Goal: Transaction & Acquisition: Purchase product/service

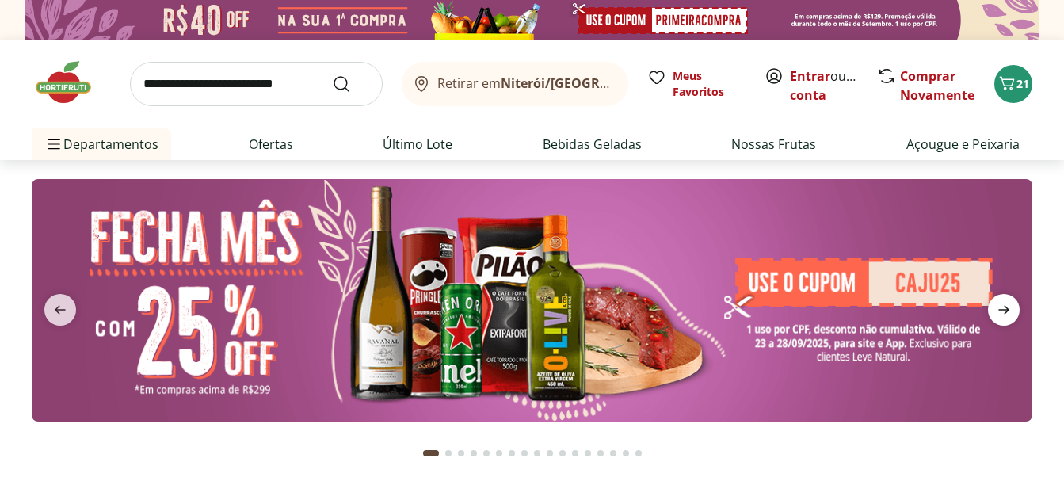
click at [998, 307] on icon "next" at bounding box center [1003, 309] width 19 height 19
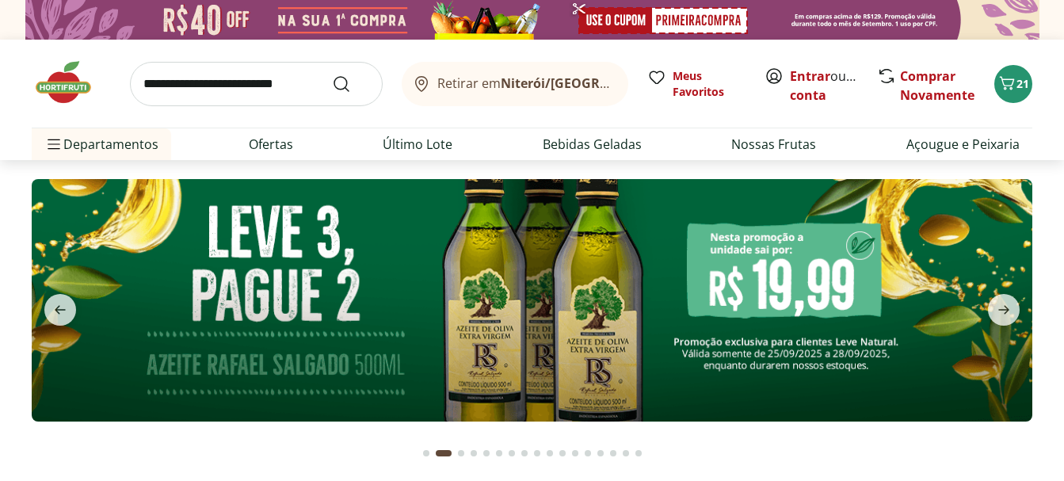
click at [799, 305] on img at bounding box center [532, 300] width 1001 height 242
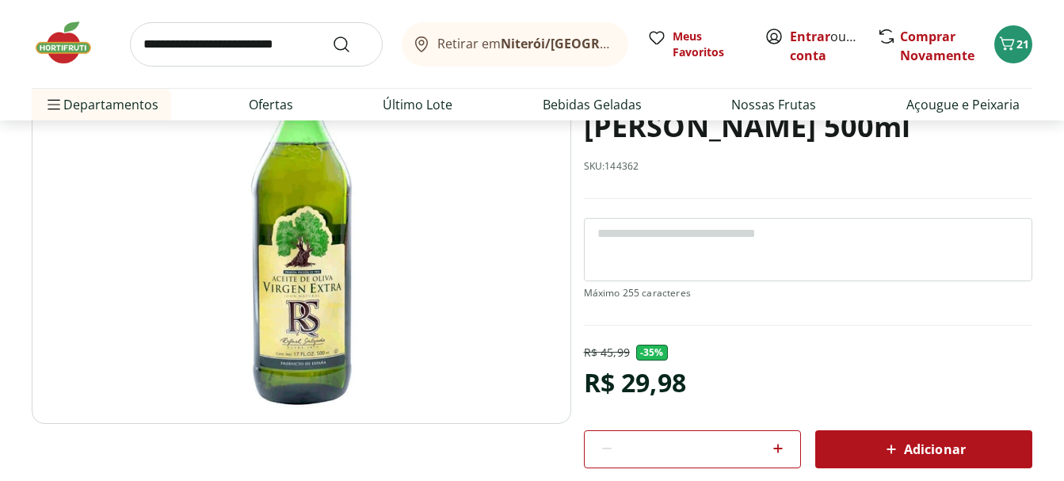
scroll to position [238, 0]
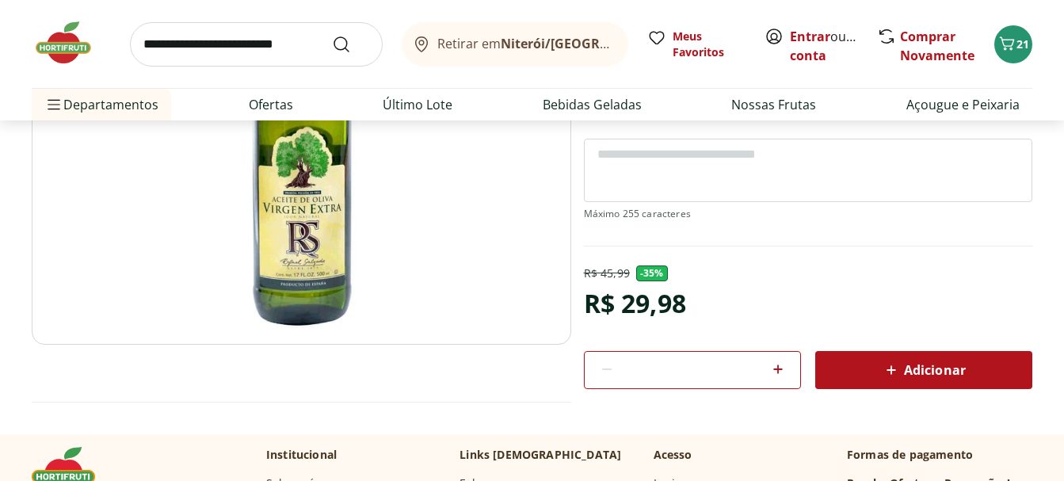
click at [782, 369] on icon at bounding box center [778, 369] width 10 height 10
type input "*"
click at [931, 371] on span "Adicionar" at bounding box center [924, 370] width 84 height 19
click at [1012, 44] on icon "Carrinho" at bounding box center [1007, 43] width 19 height 19
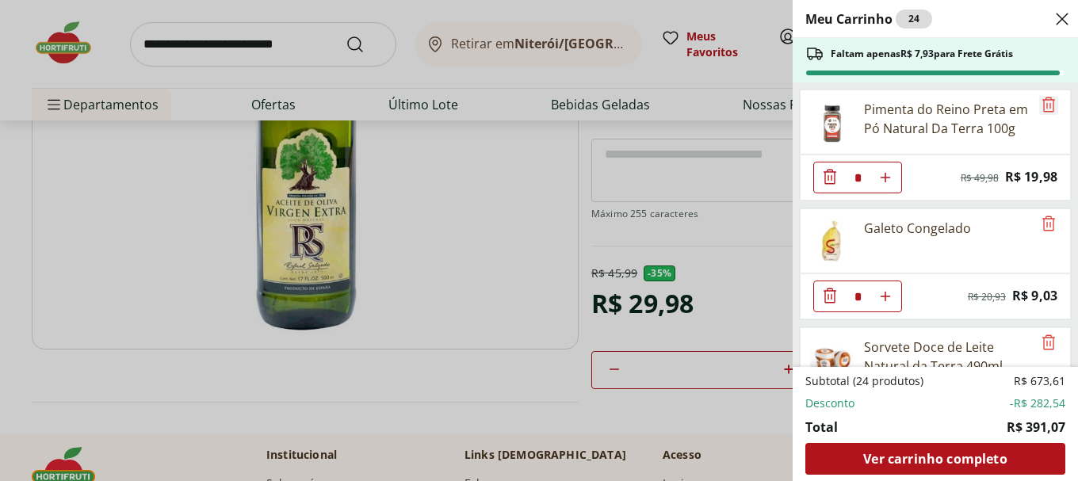
click at [1050, 107] on icon "Remove" at bounding box center [1048, 104] width 19 height 19
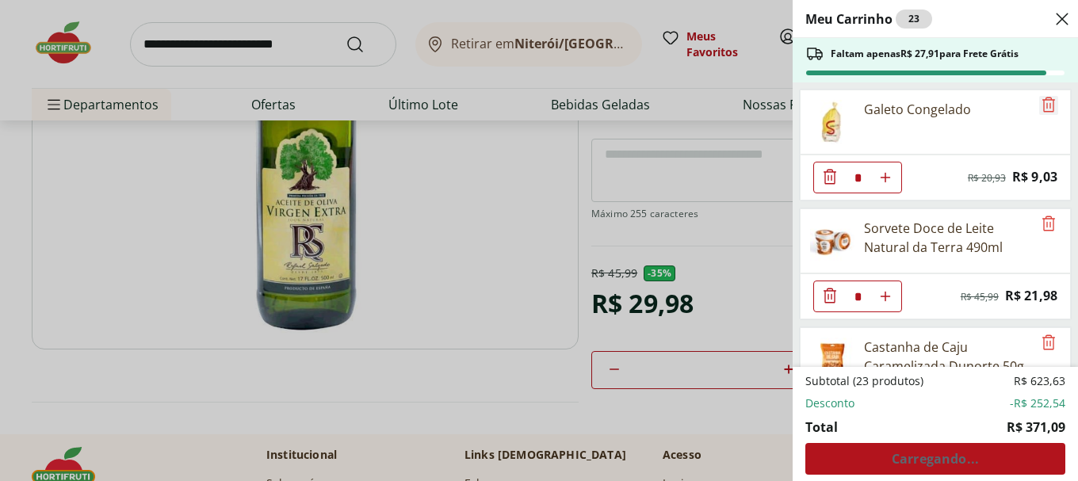
click at [1047, 108] on icon "Remove" at bounding box center [1048, 104] width 19 height 19
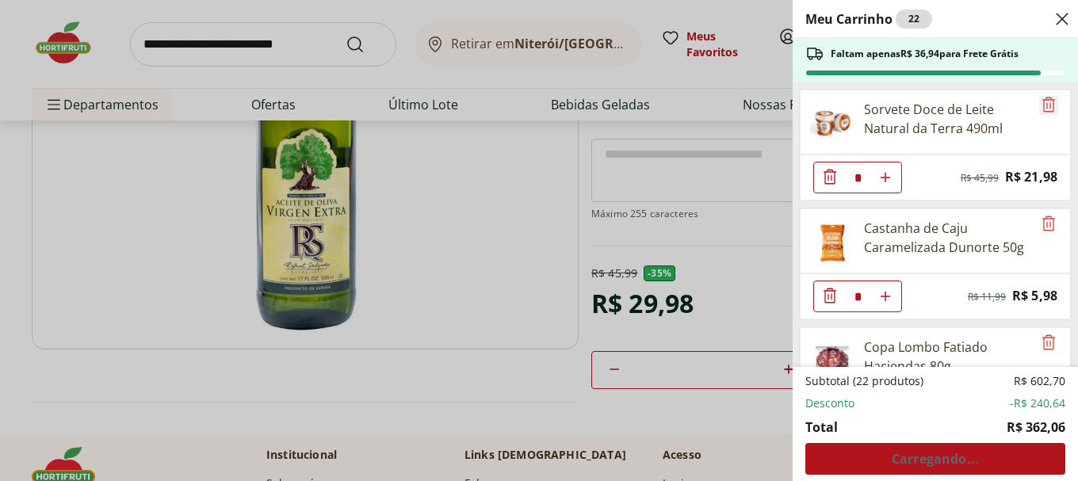
click at [1047, 108] on icon "Remove" at bounding box center [1048, 104] width 19 height 19
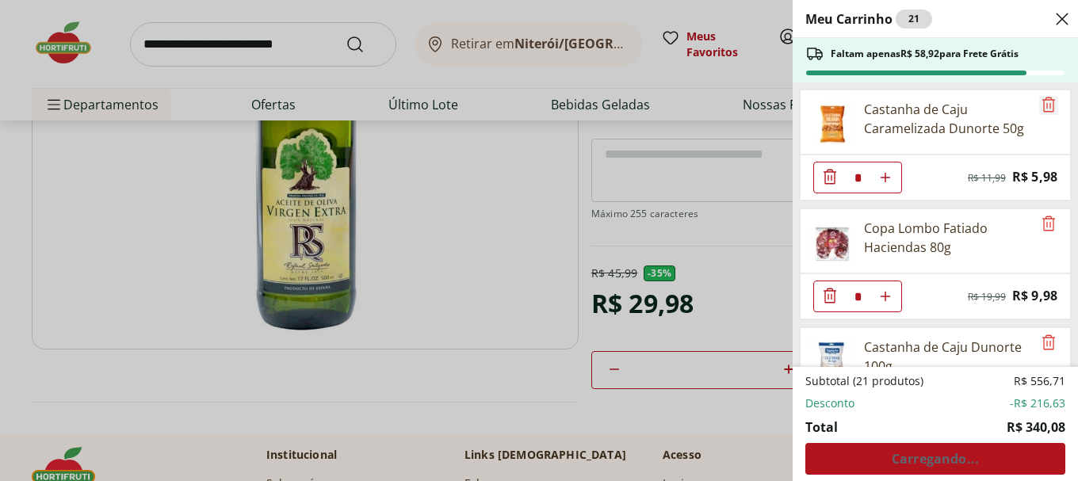
click at [1047, 106] on icon "Remove" at bounding box center [1048, 104] width 13 height 15
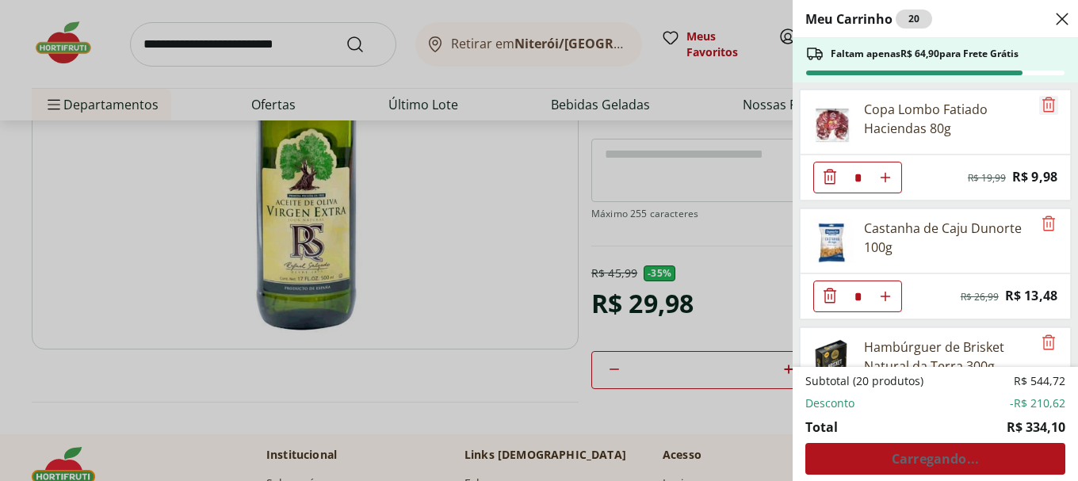
click at [1047, 106] on icon "Remove" at bounding box center [1048, 104] width 13 height 15
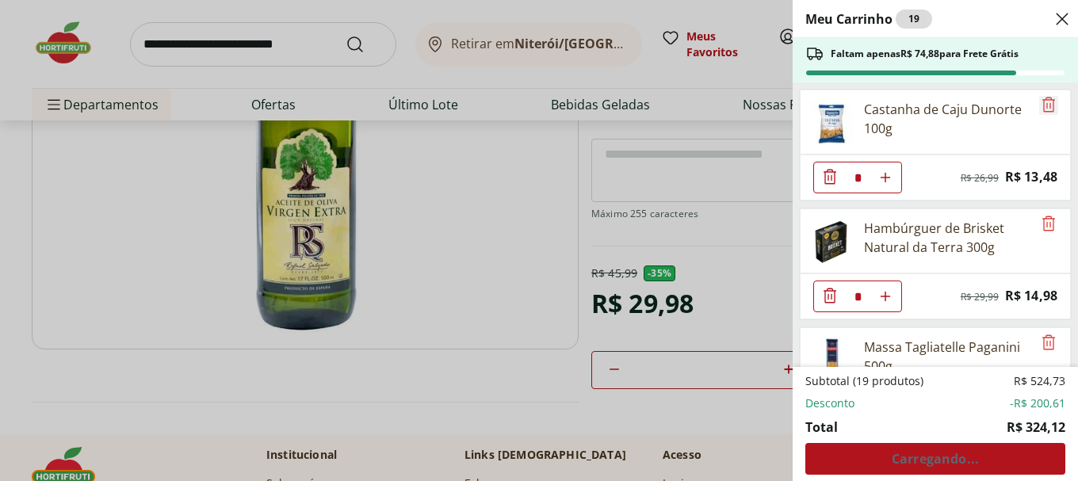
click at [1047, 106] on icon "Remove" at bounding box center [1048, 104] width 13 height 15
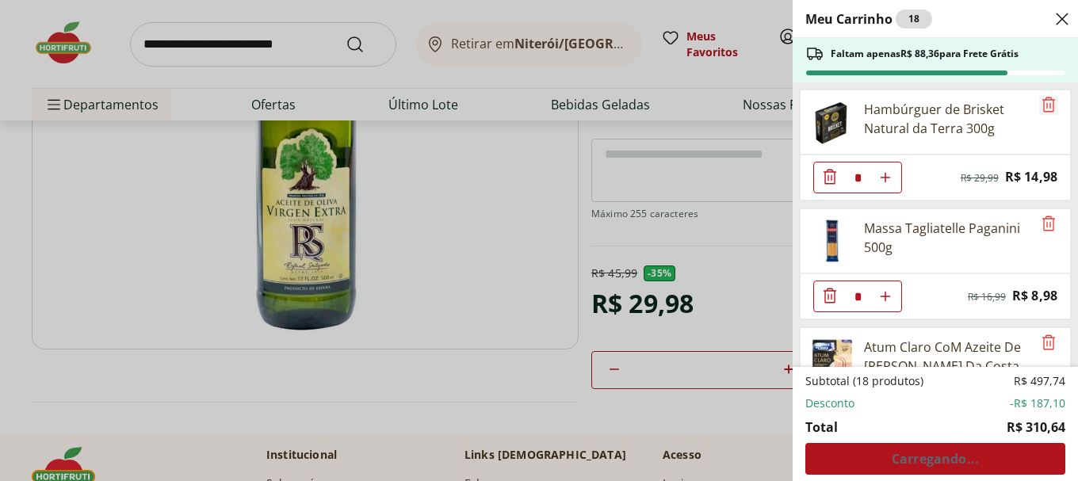
click at [1047, 106] on icon "Remove" at bounding box center [1048, 104] width 13 height 15
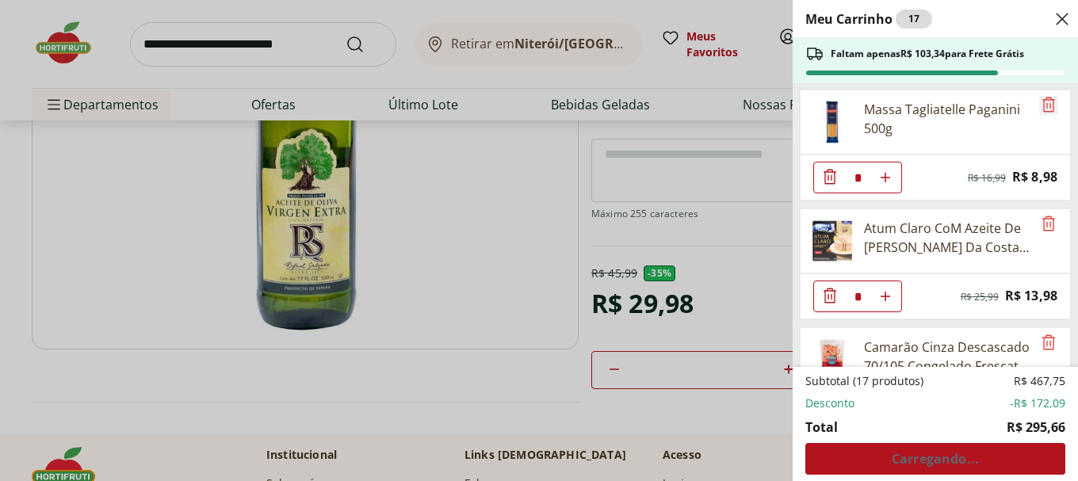
click at [1047, 106] on icon "Remove" at bounding box center [1048, 104] width 13 height 15
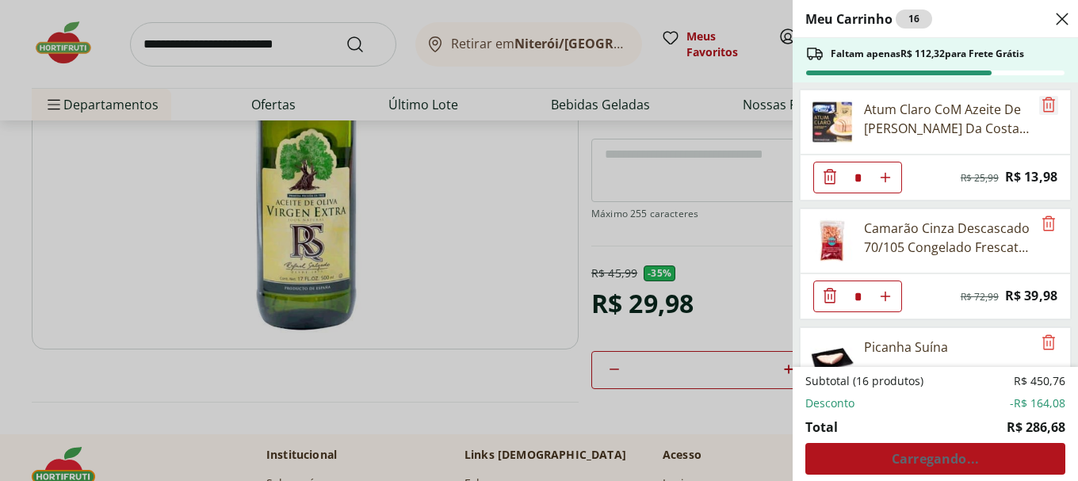
click at [1047, 106] on icon "Remove" at bounding box center [1048, 104] width 13 height 15
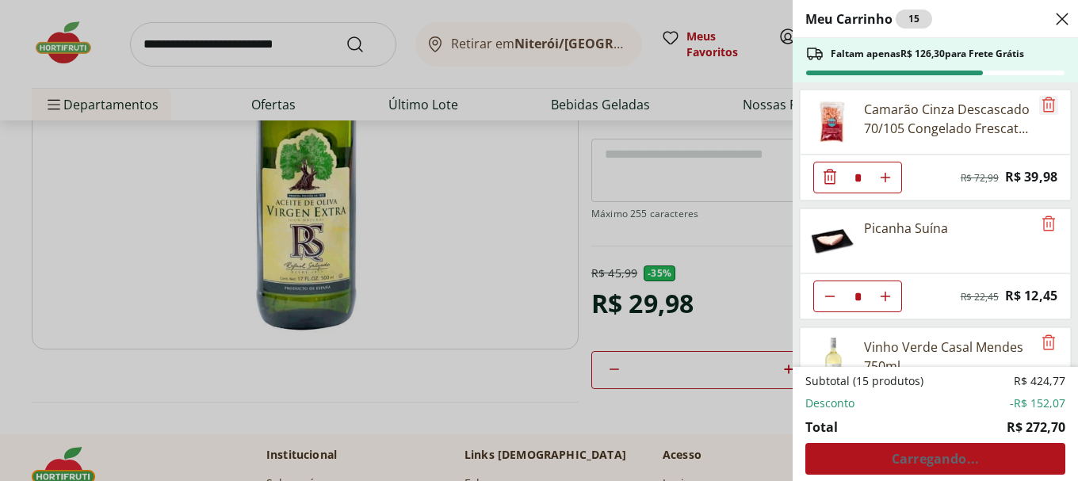
click at [1047, 106] on icon "Remove" at bounding box center [1048, 104] width 13 height 15
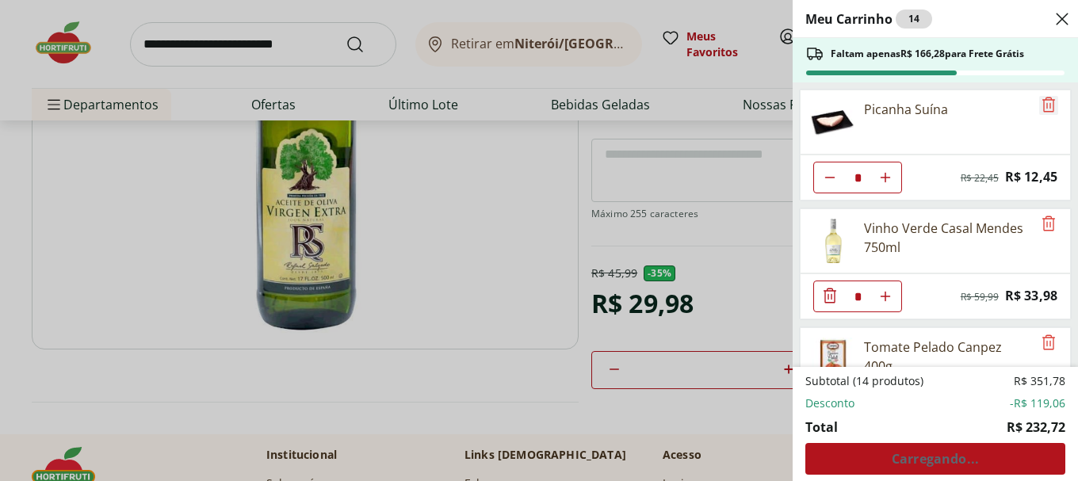
click at [1047, 106] on icon "Remove" at bounding box center [1048, 104] width 13 height 15
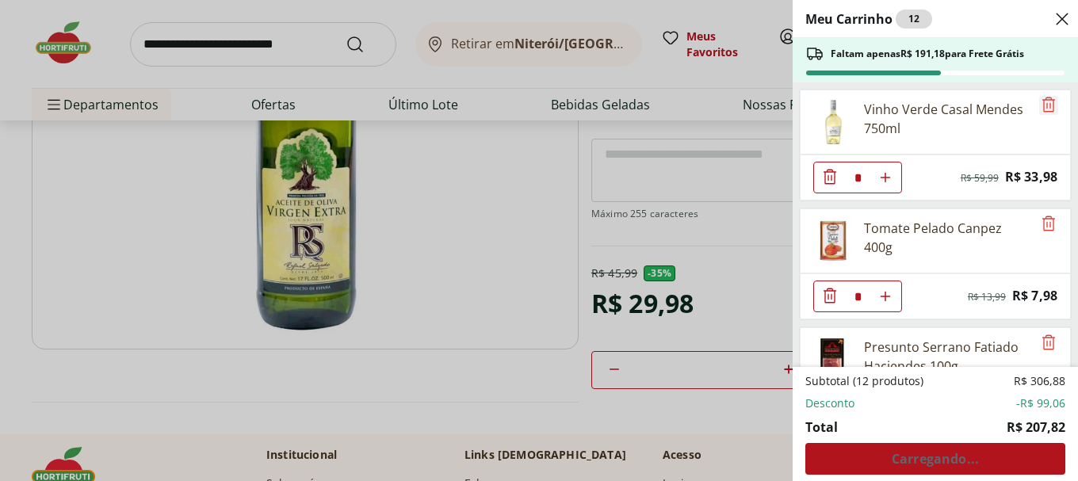
click at [1047, 106] on icon "Remove" at bounding box center [1048, 104] width 13 height 15
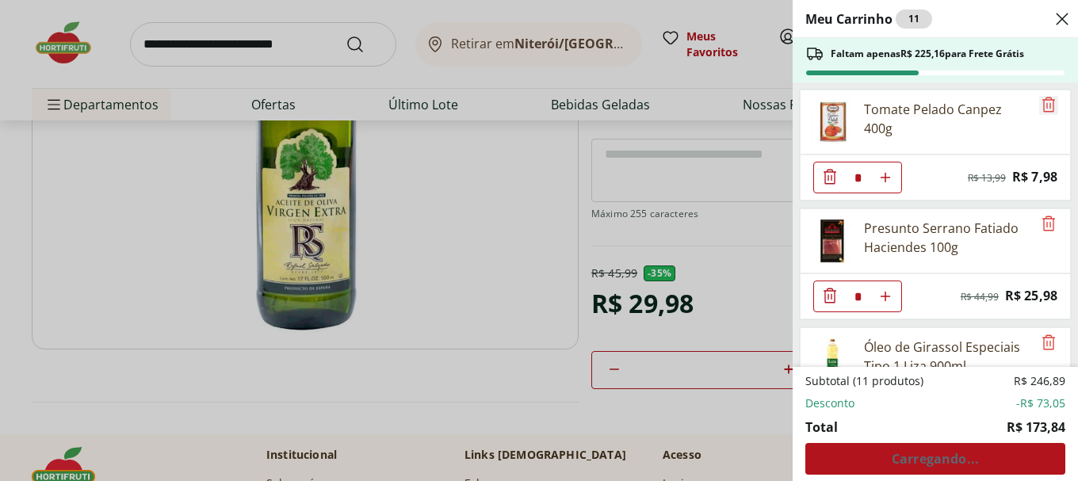
click at [1047, 106] on icon "Remove" at bounding box center [1048, 104] width 13 height 15
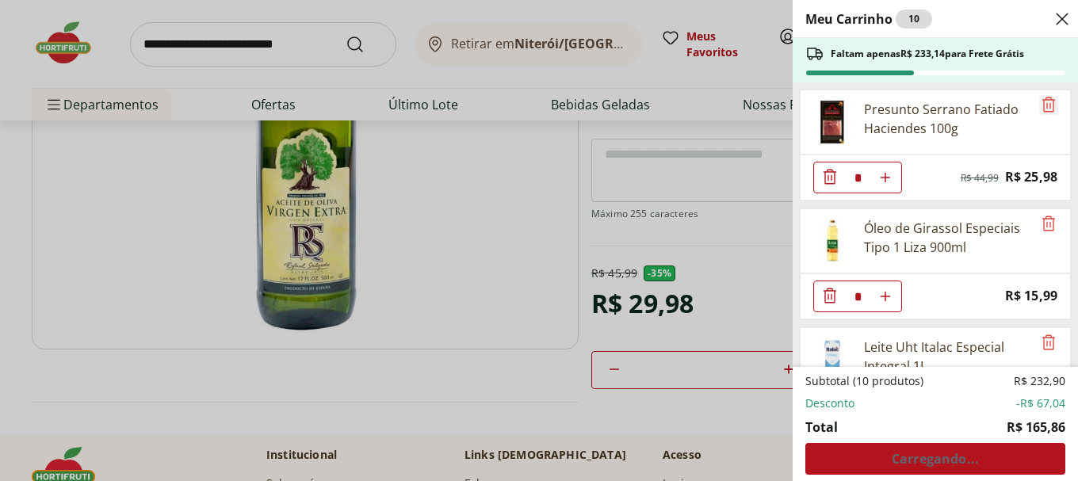
click at [1047, 106] on icon "Remove" at bounding box center [1048, 104] width 13 height 15
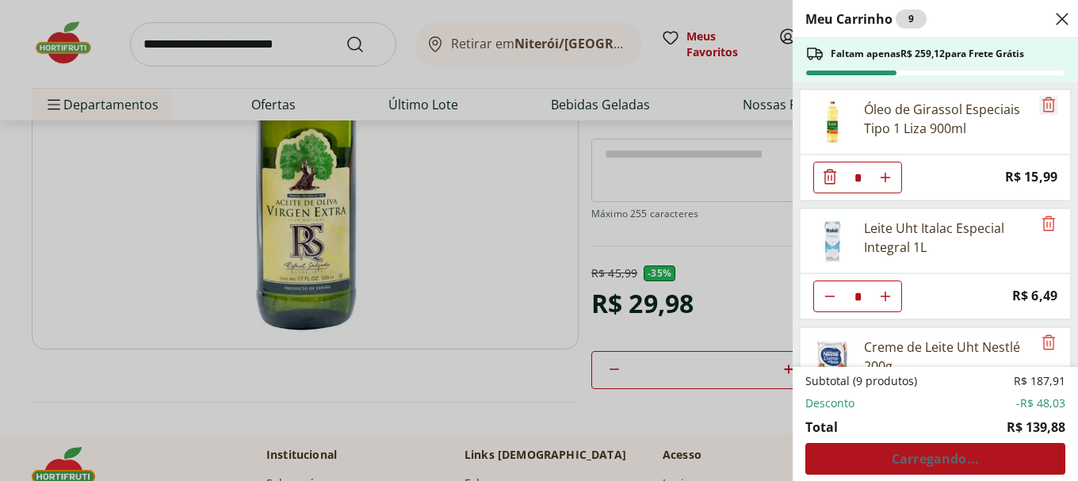
click at [1047, 106] on icon "Remove" at bounding box center [1048, 104] width 13 height 15
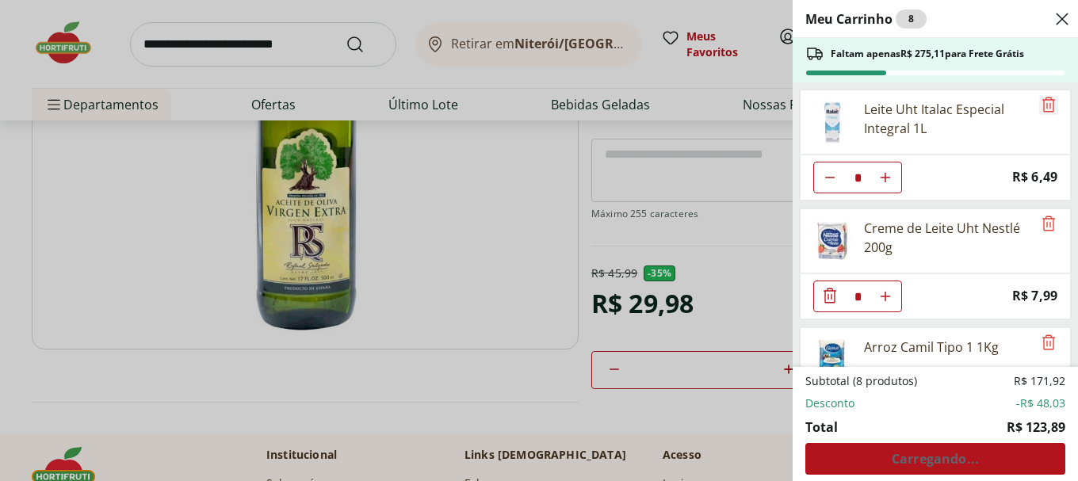
click at [1047, 106] on icon "Remove" at bounding box center [1048, 104] width 13 height 15
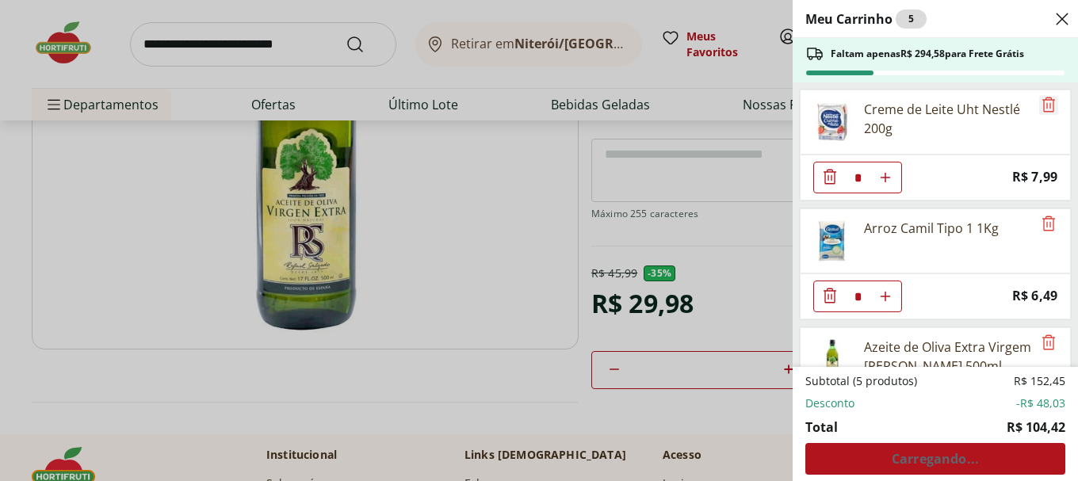
click at [1047, 106] on icon "Remove" at bounding box center [1048, 104] width 13 height 15
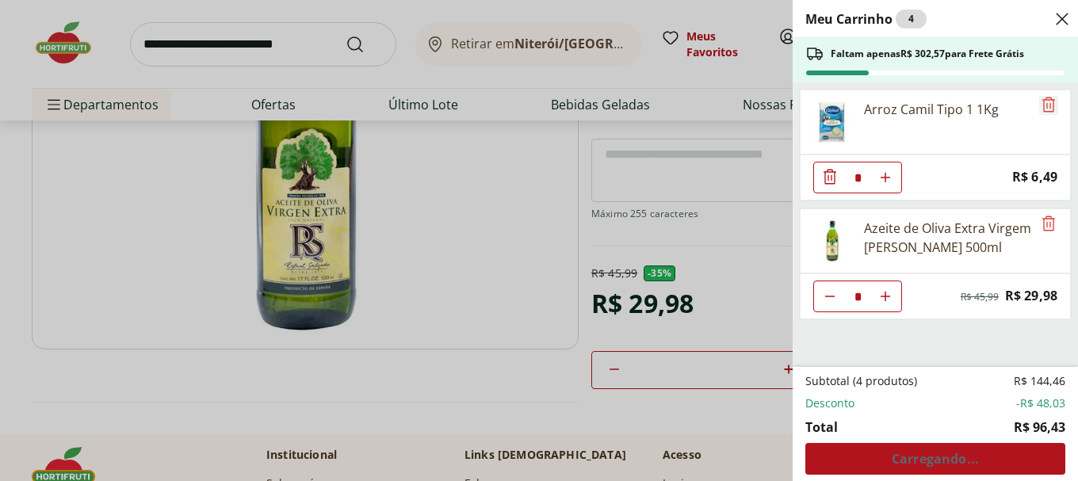
click at [1047, 106] on icon "Remove" at bounding box center [1048, 104] width 13 height 15
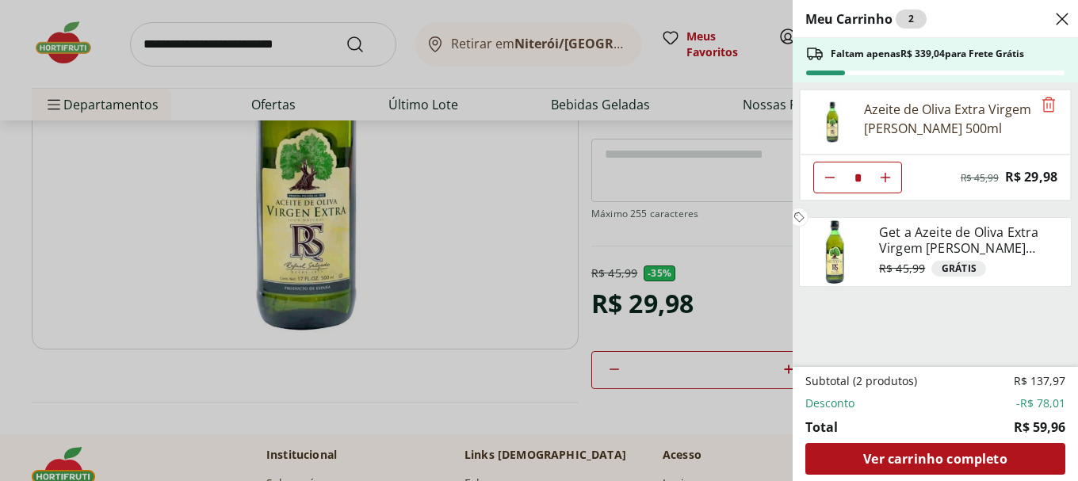
click at [586, 199] on div "Meu Carrinho 2 Faltam apenas R$ 339,04 para Frete Grátis Azeite de Oliva Extra …" at bounding box center [539, 240] width 1078 height 481
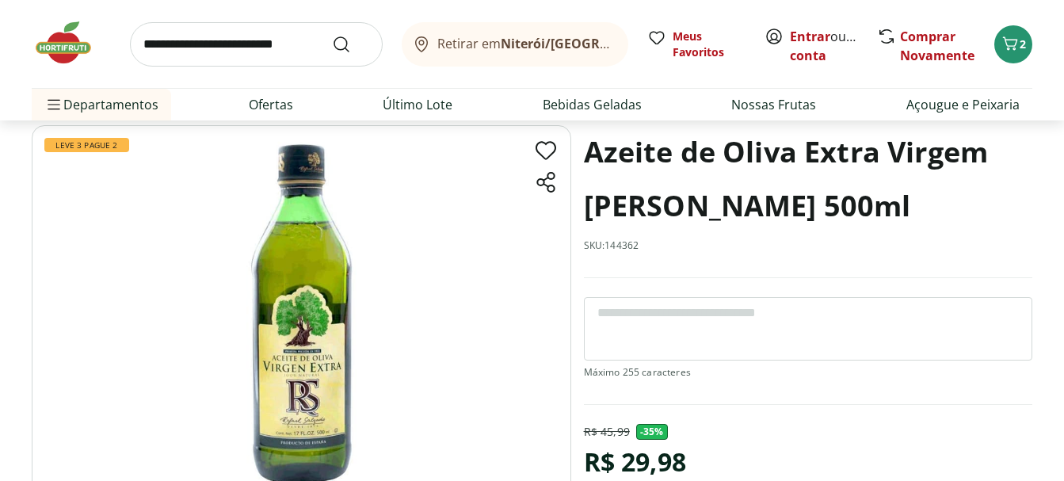
scroll to position [0, 0]
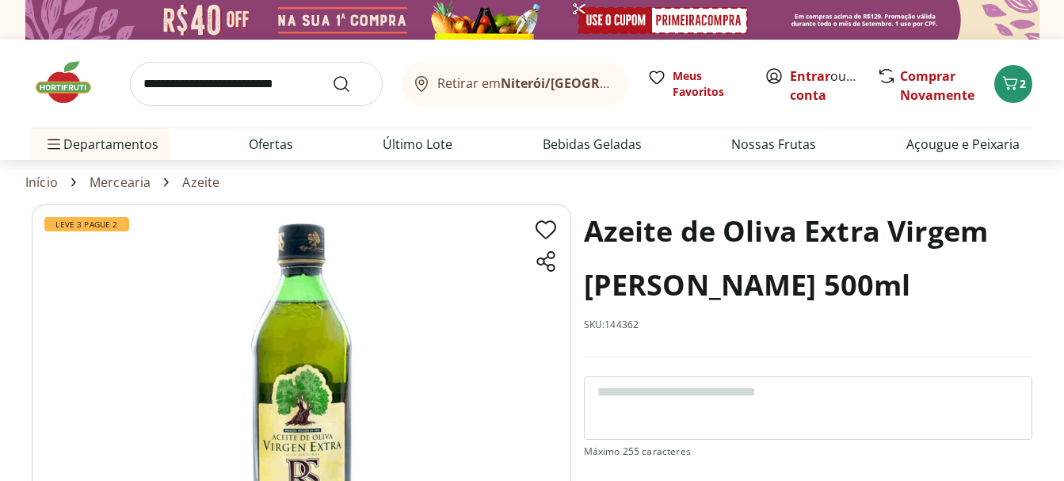
click at [80, 93] on img at bounding box center [71, 83] width 79 height 48
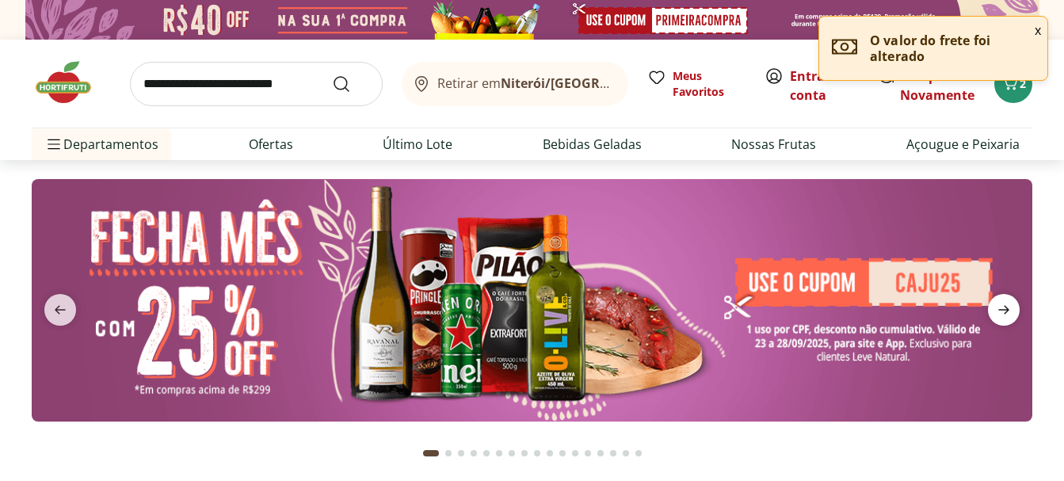
click at [1005, 310] on icon "next" at bounding box center [1003, 310] width 11 height 9
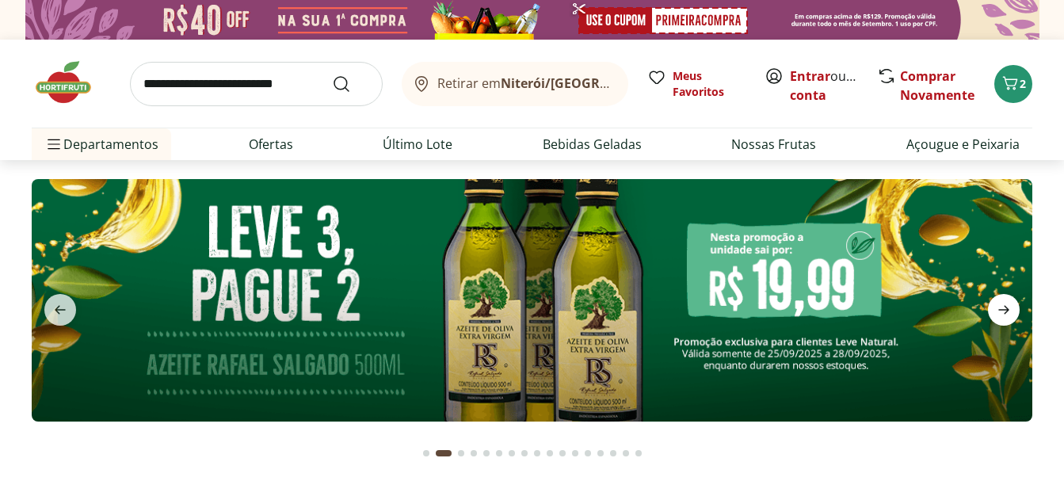
click at [1005, 310] on icon "next" at bounding box center [1003, 310] width 11 height 9
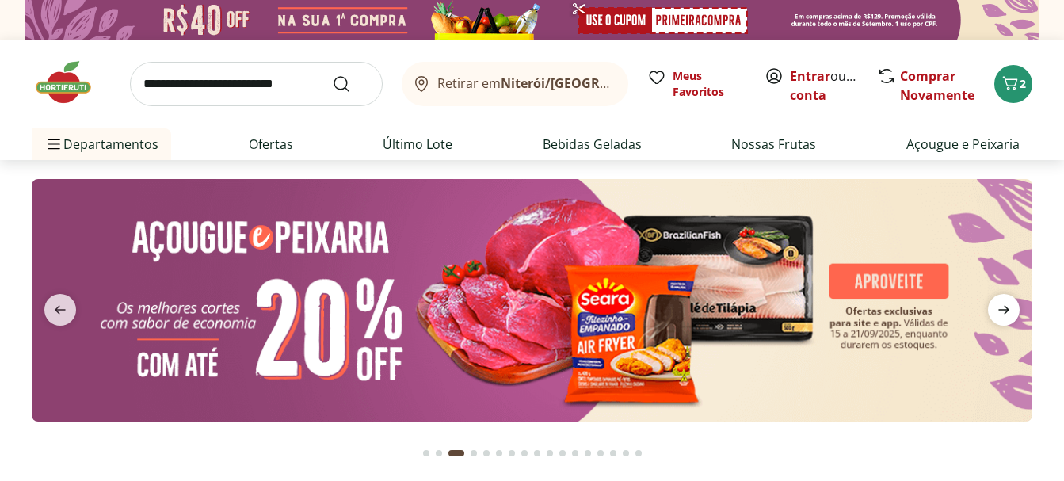
click at [1005, 310] on icon "next" at bounding box center [1003, 310] width 11 height 9
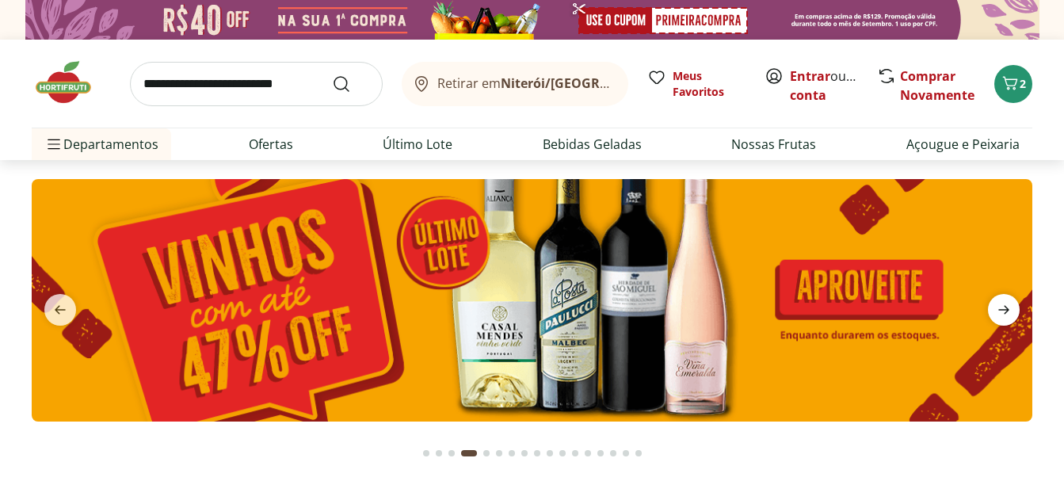
click at [1005, 310] on icon "next" at bounding box center [1003, 310] width 11 height 9
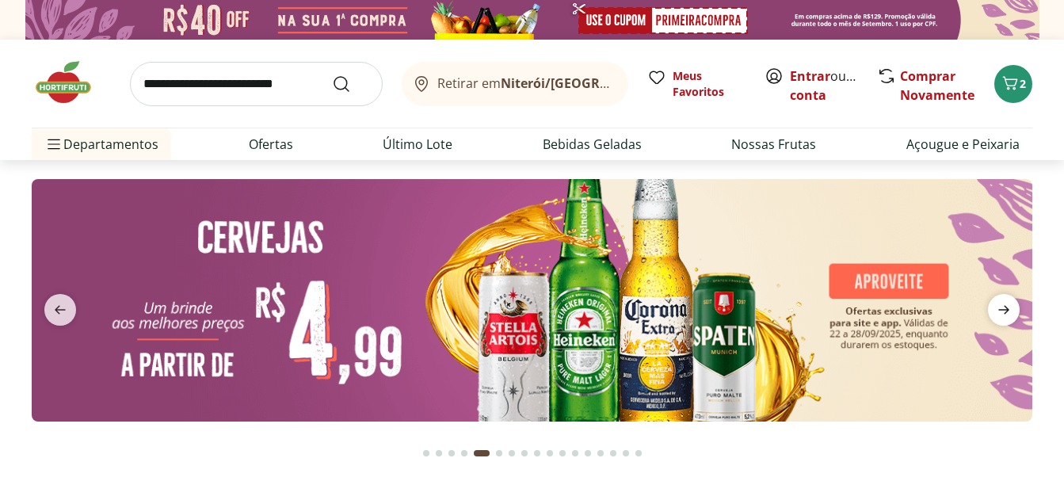
click at [1005, 310] on icon "next" at bounding box center [1003, 310] width 11 height 9
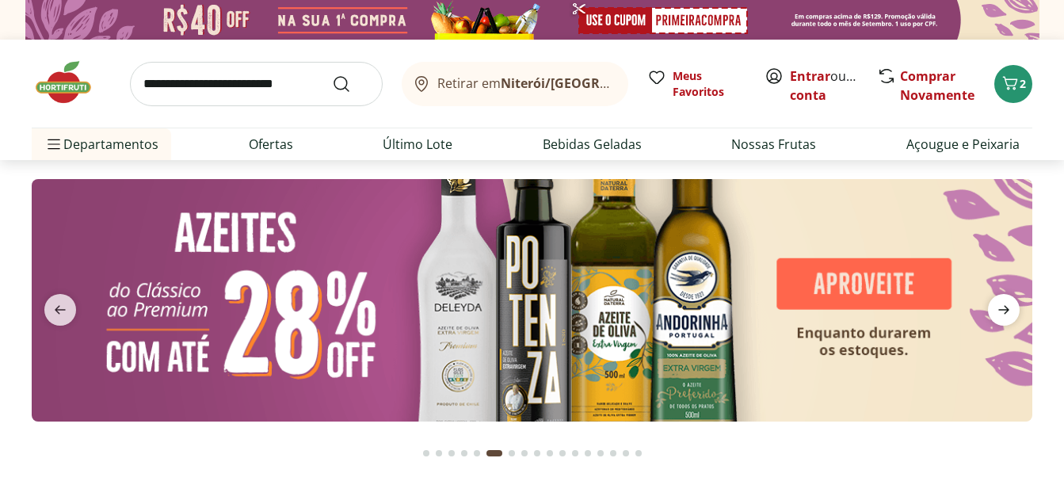
click at [1005, 310] on icon "next" at bounding box center [1003, 310] width 11 height 9
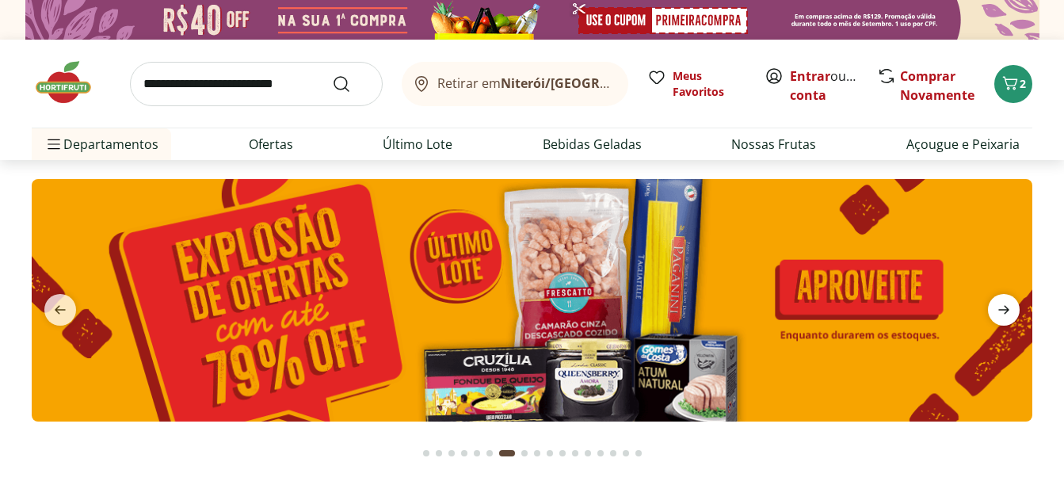
click at [1005, 310] on icon "next" at bounding box center [1003, 310] width 11 height 9
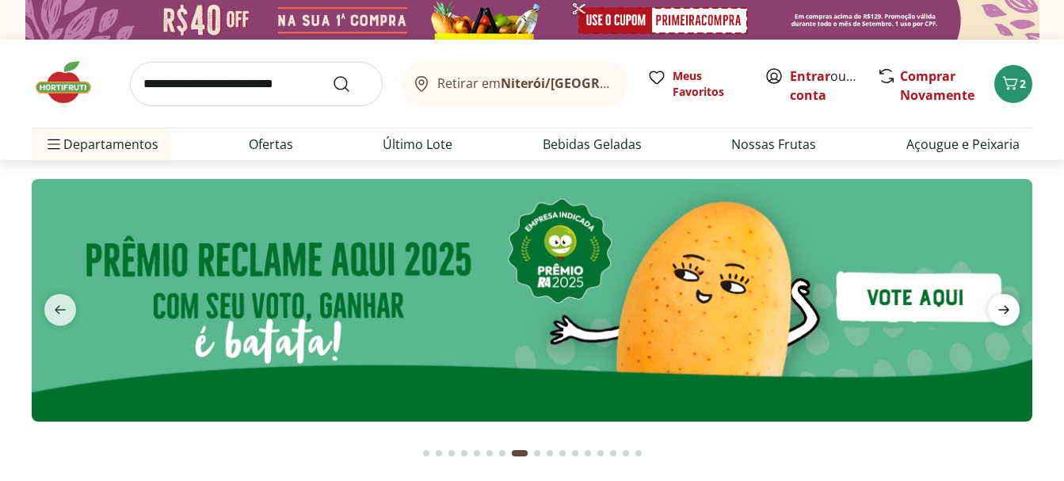
click at [1005, 310] on icon "next" at bounding box center [1003, 310] width 11 height 9
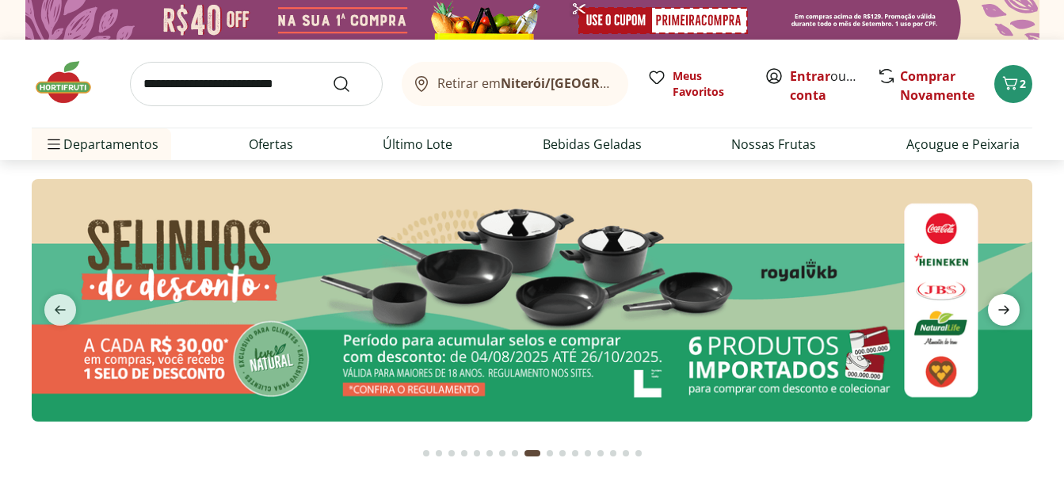
click at [1005, 310] on icon "next" at bounding box center [1003, 310] width 11 height 9
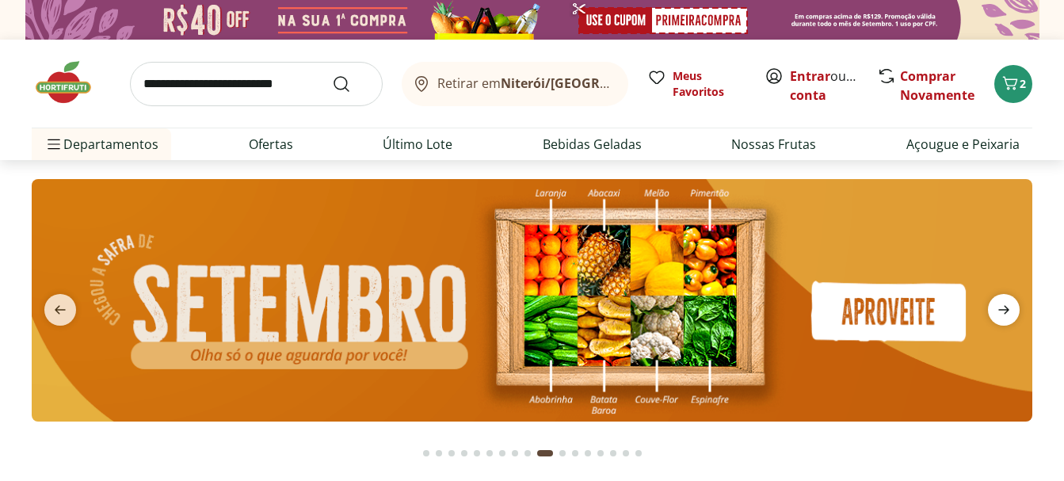
click at [1005, 310] on icon "next" at bounding box center [1003, 310] width 11 height 9
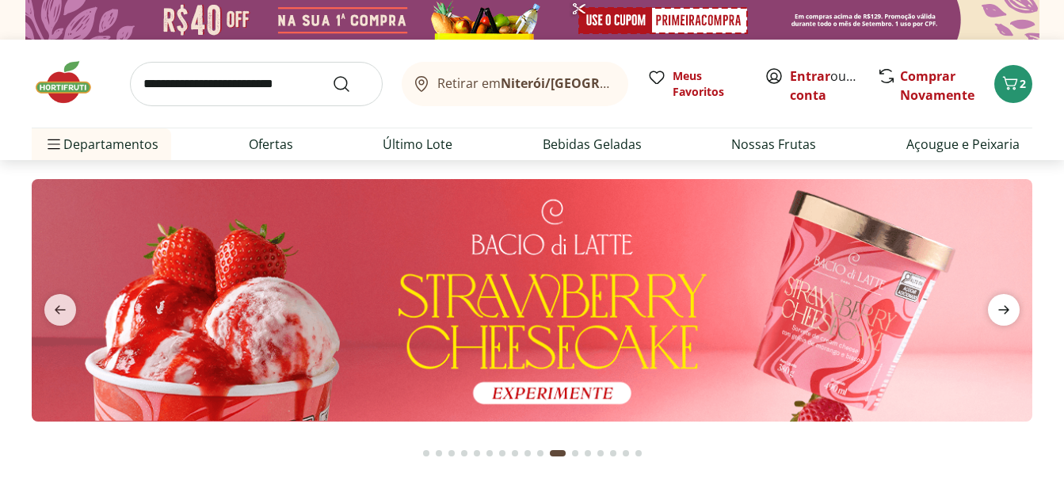
click at [1005, 310] on icon "next" at bounding box center [1003, 310] width 11 height 9
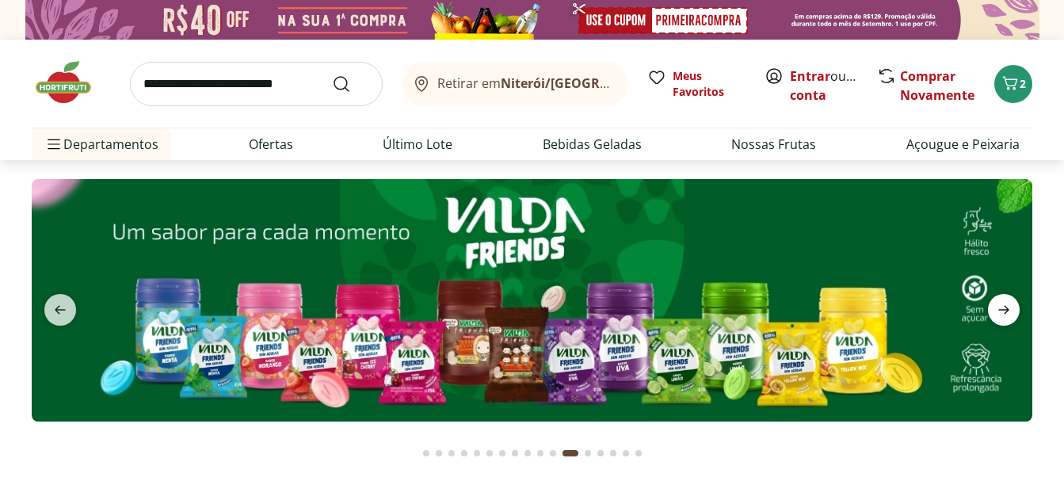
click at [1005, 310] on icon "next" at bounding box center [1003, 310] width 11 height 9
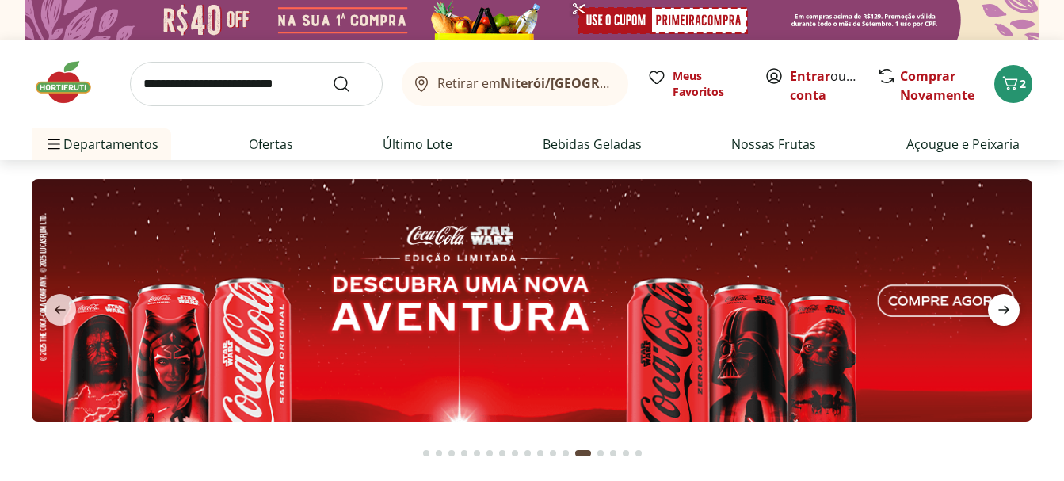
click at [1005, 310] on icon "next" at bounding box center [1003, 310] width 11 height 9
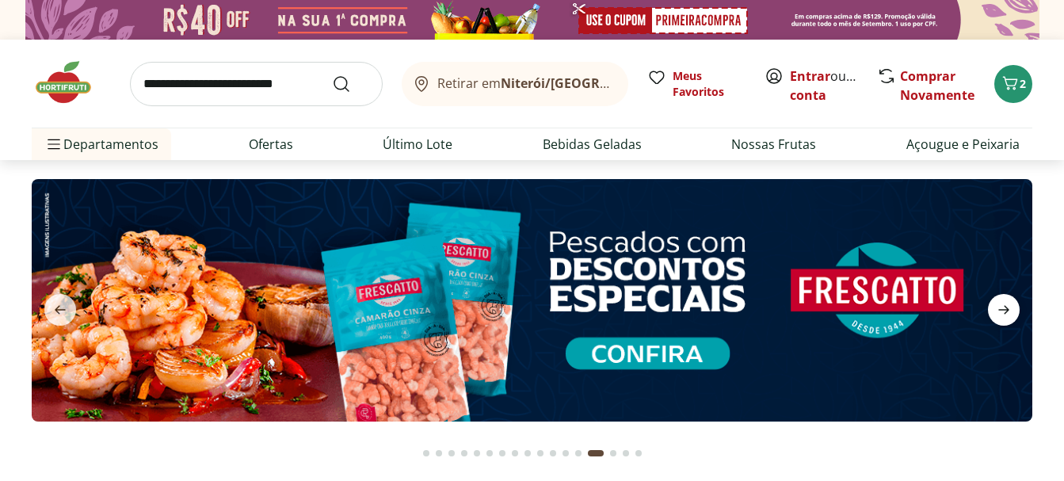
click at [1005, 310] on icon "next" at bounding box center [1003, 310] width 11 height 9
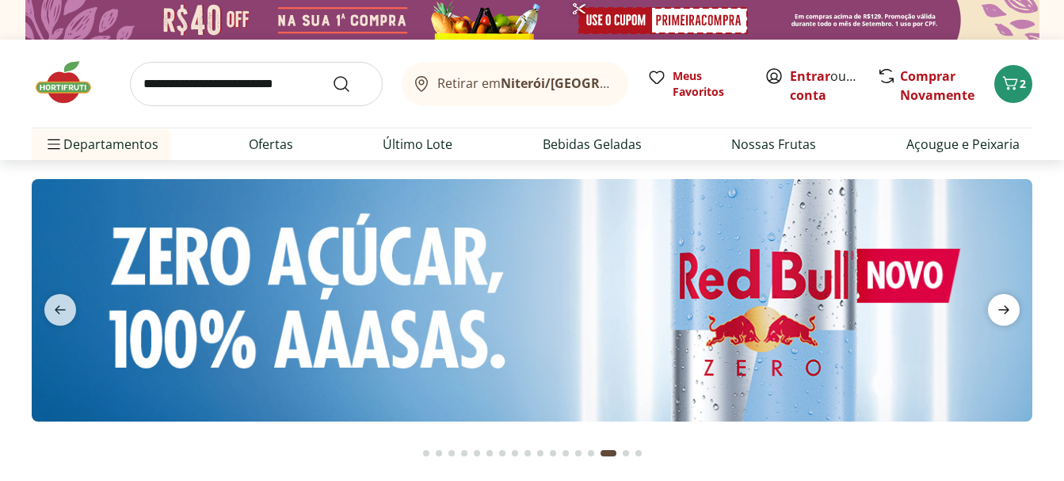
click at [1005, 310] on icon "next" at bounding box center [1003, 310] width 11 height 9
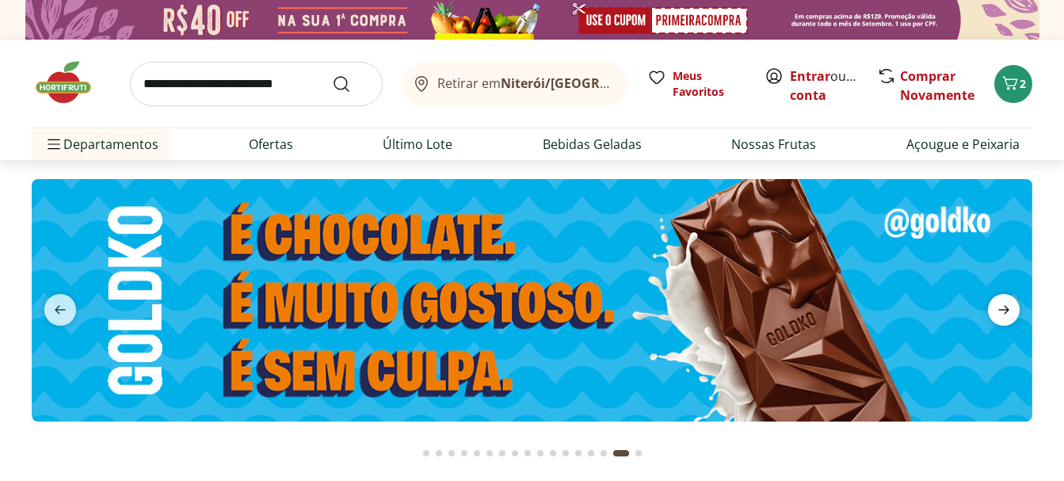
click at [1005, 310] on icon "next" at bounding box center [1003, 310] width 11 height 9
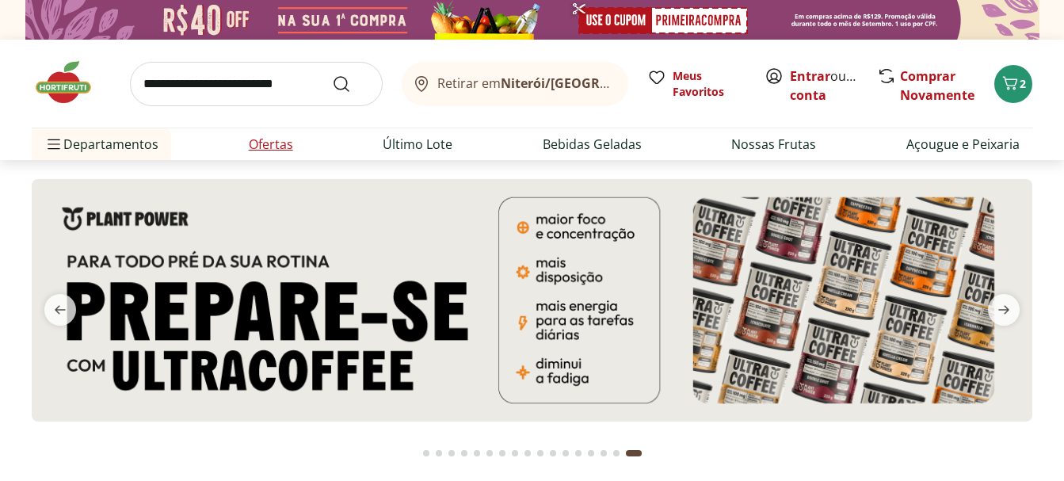
click at [265, 140] on link "Ofertas" at bounding box center [271, 144] width 44 height 19
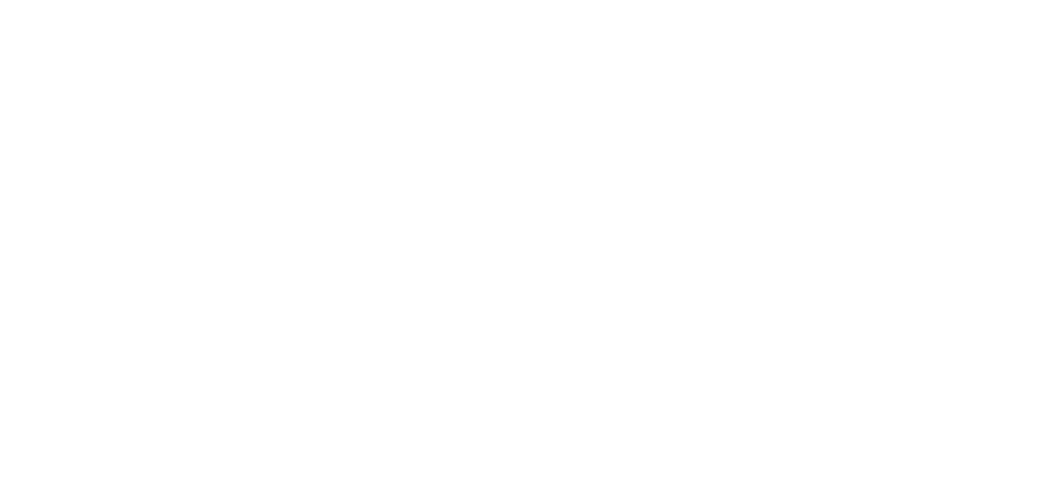
select select "**********"
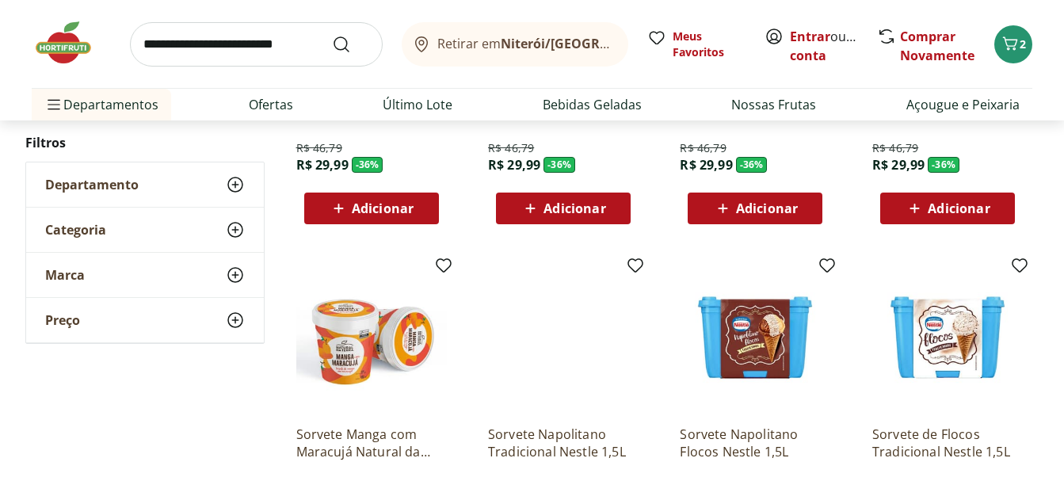
scroll to position [872, 0]
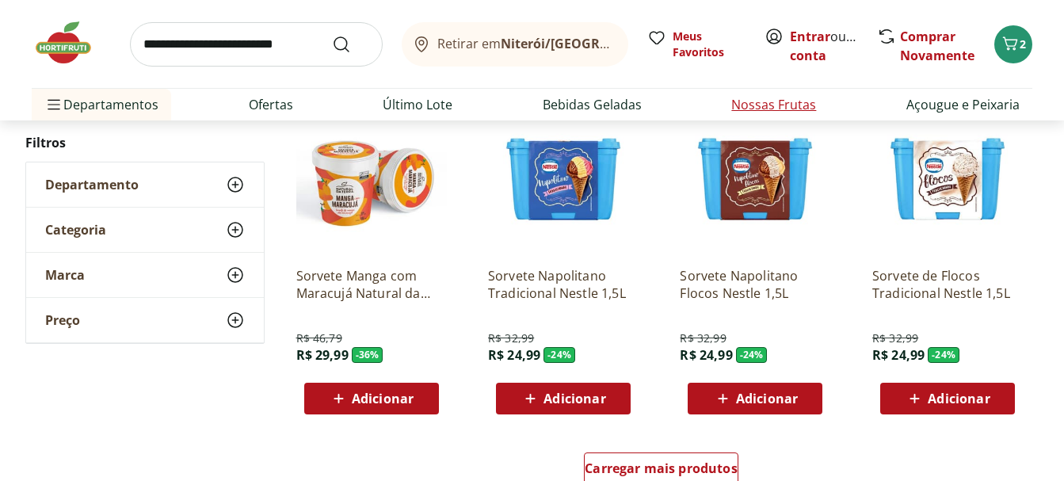
click at [777, 104] on link "Nossas Frutas" at bounding box center [773, 104] width 85 height 19
select select "**********"
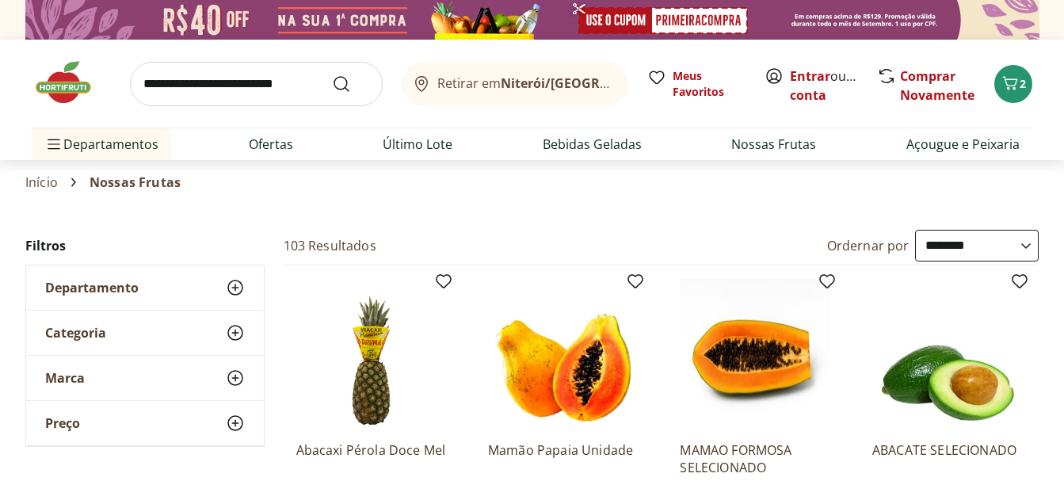
scroll to position [158, 0]
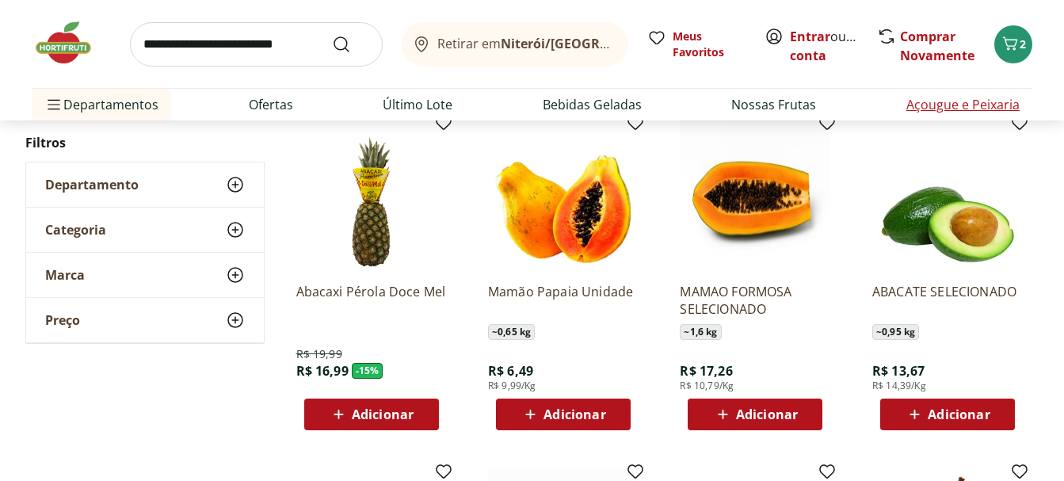
click at [963, 105] on link "Açougue e Peixaria" at bounding box center [962, 104] width 113 height 19
select select "**********"
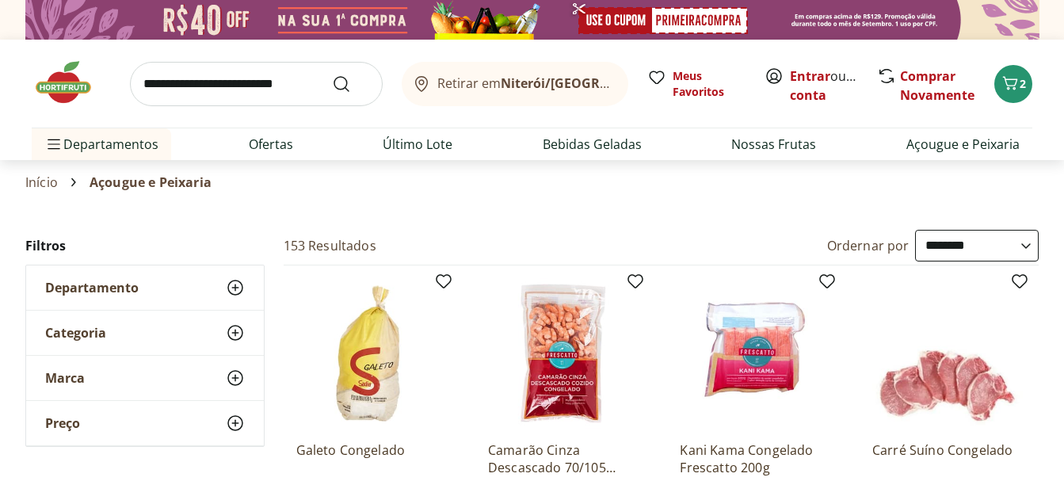
scroll to position [158, 0]
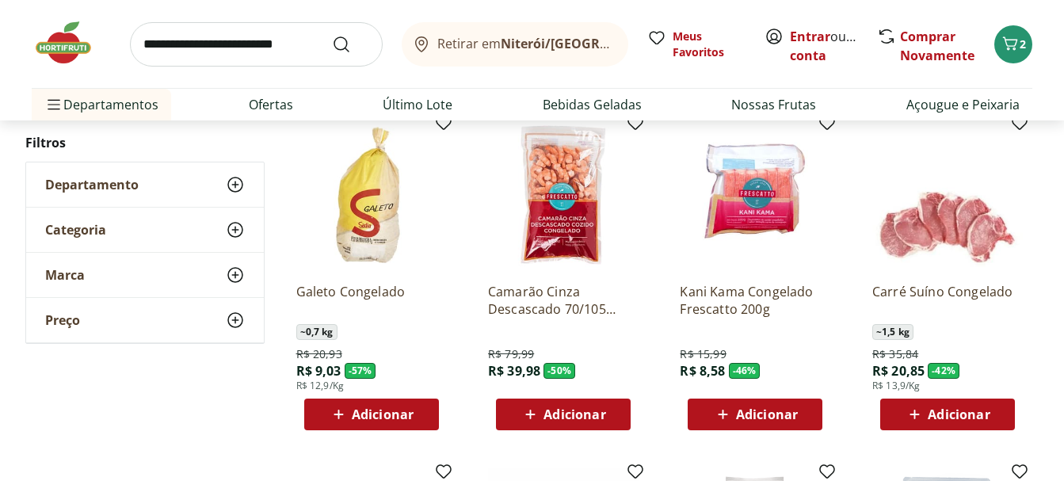
click at [581, 411] on span "Adicionar" at bounding box center [575, 414] width 62 height 13
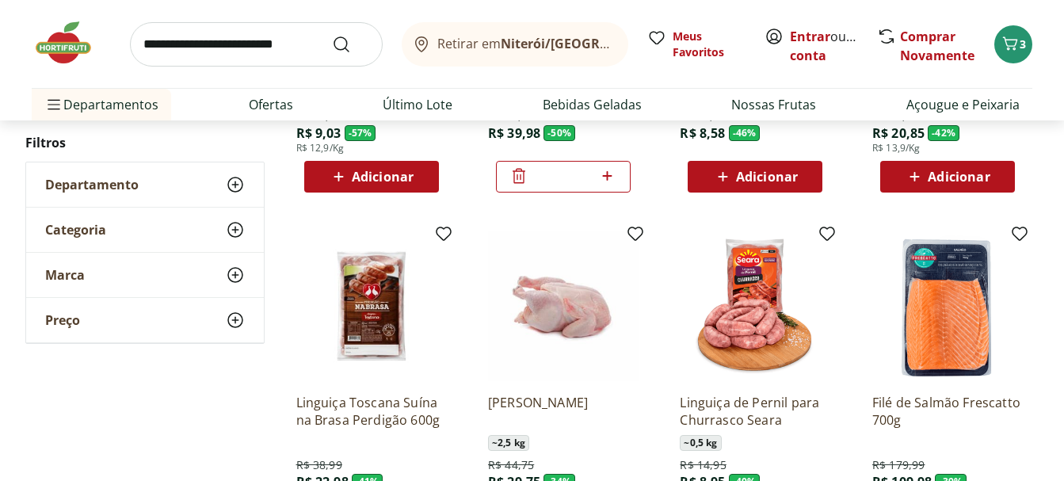
scroll to position [475, 0]
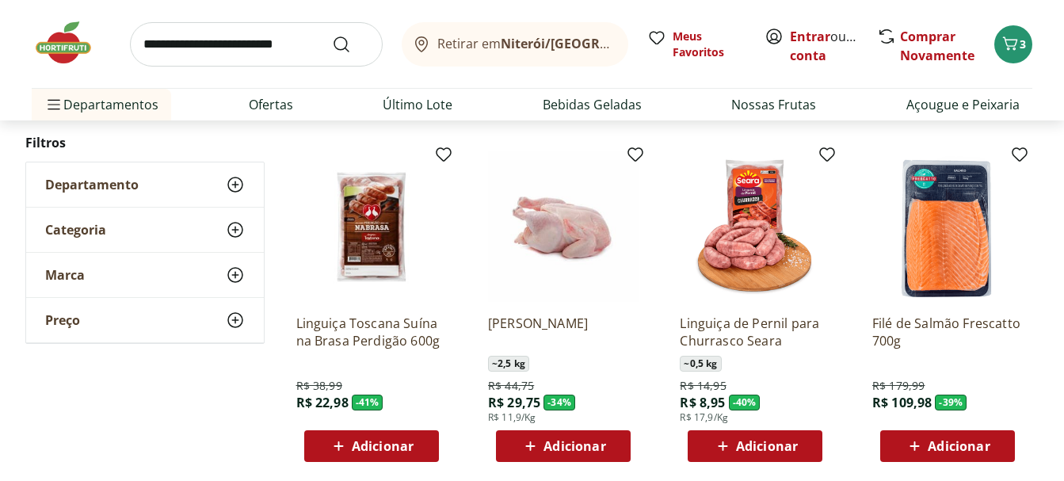
click at [552, 244] on img at bounding box center [563, 226] width 151 height 151
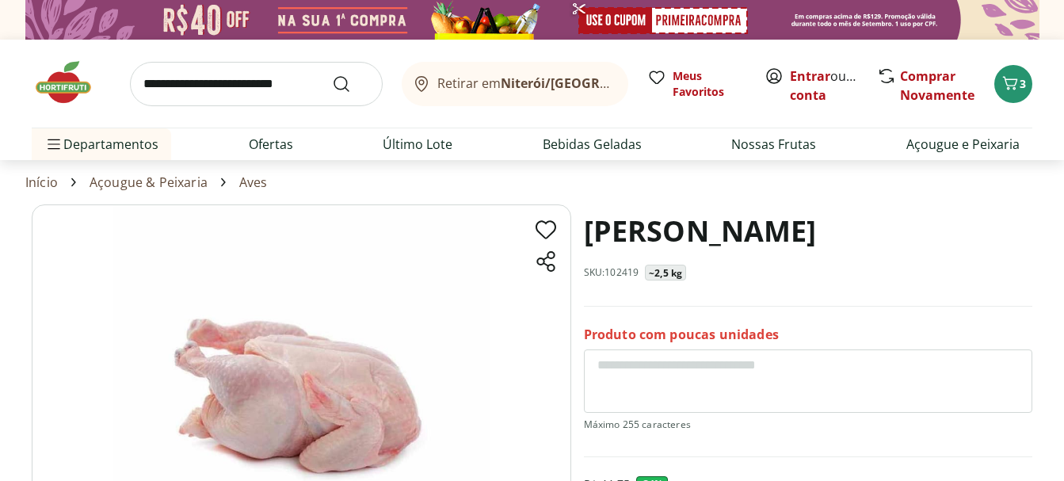
scroll to position [238, 0]
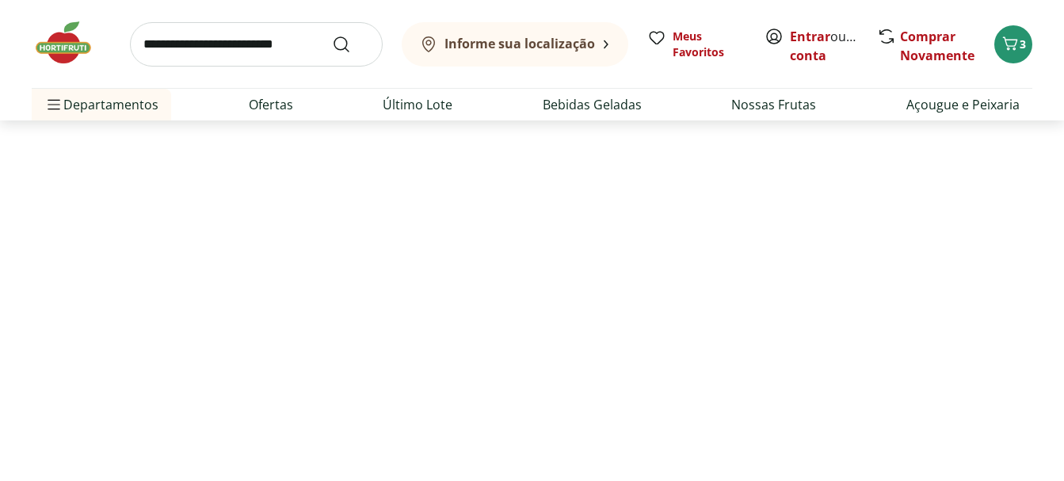
scroll to position [475, 0]
select select "**********"
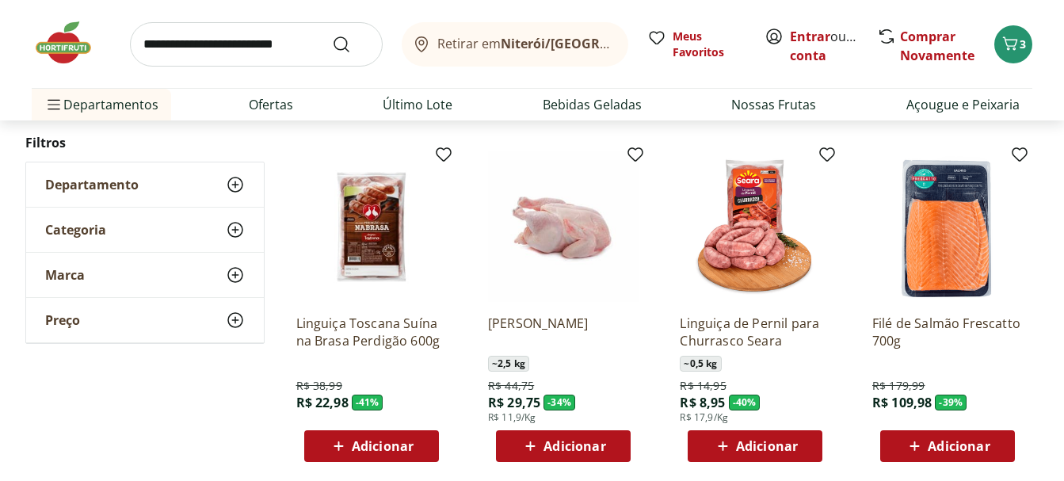
click at [574, 448] on span "Adicionar" at bounding box center [575, 446] width 62 height 13
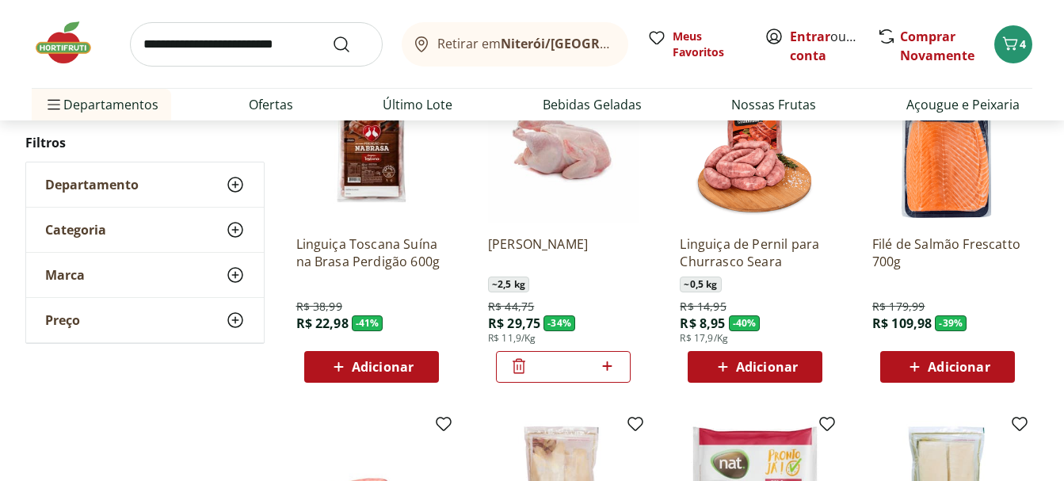
click at [946, 373] on span "Adicionar" at bounding box center [959, 367] width 62 height 13
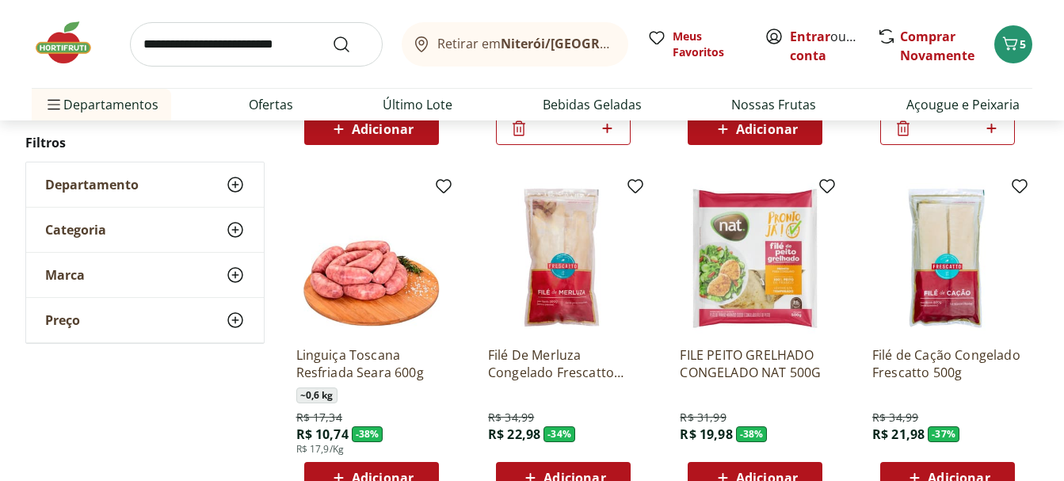
scroll to position [872, 0]
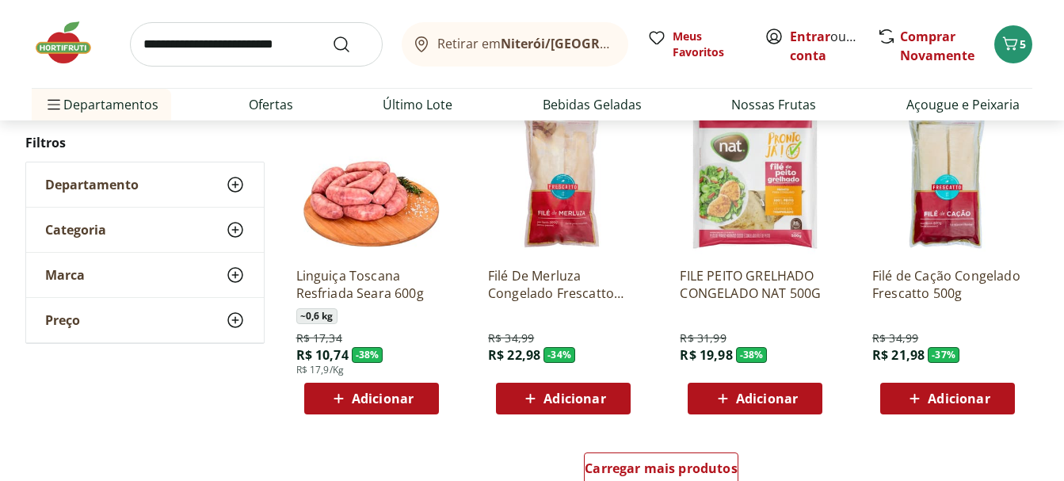
click at [976, 401] on span "Adicionar" at bounding box center [959, 398] width 62 height 13
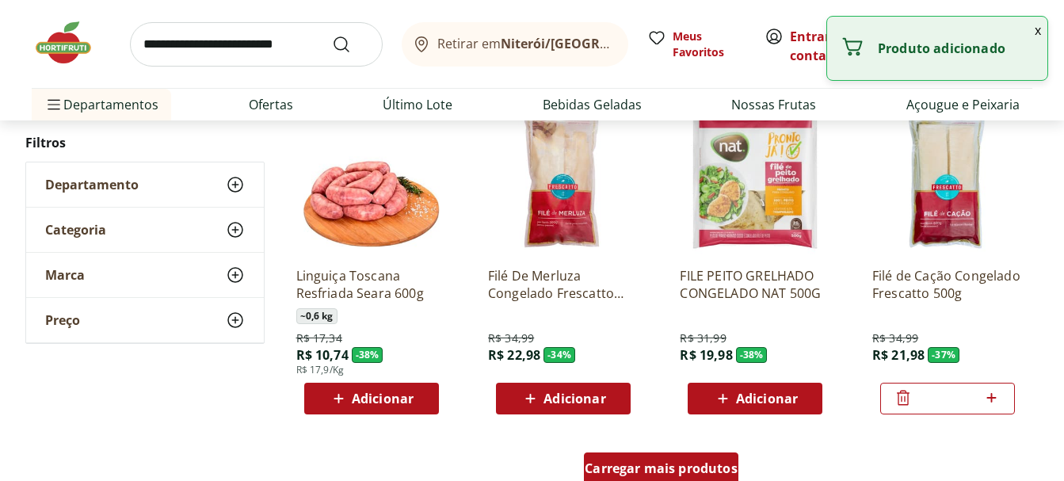
click at [712, 464] on span "Carregar mais produtos" at bounding box center [661, 468] width 153 height 13
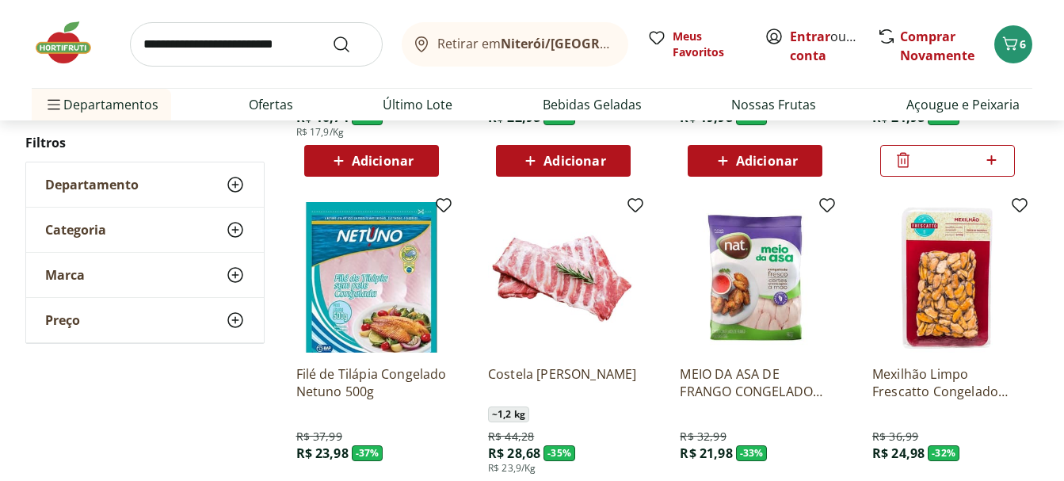
scroll to position [1268, 0]
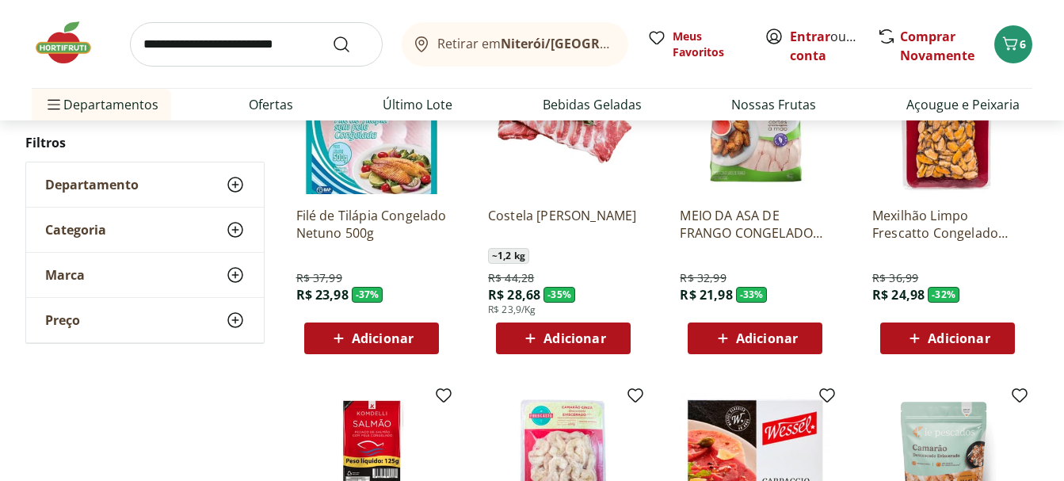
click at [372, 339] on span "Adicionar" at bounding box center [383, 338] width 62 height 13
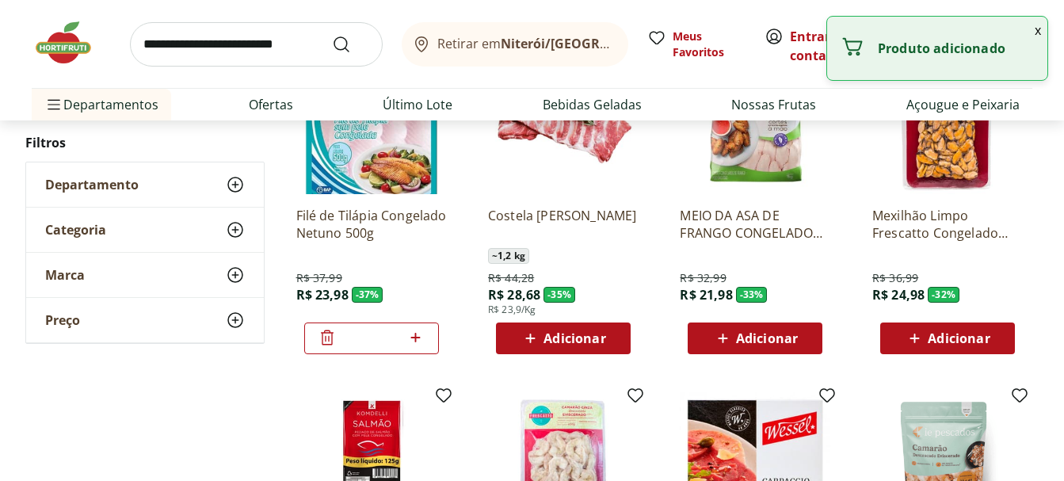
scroll to position [1189, 0]
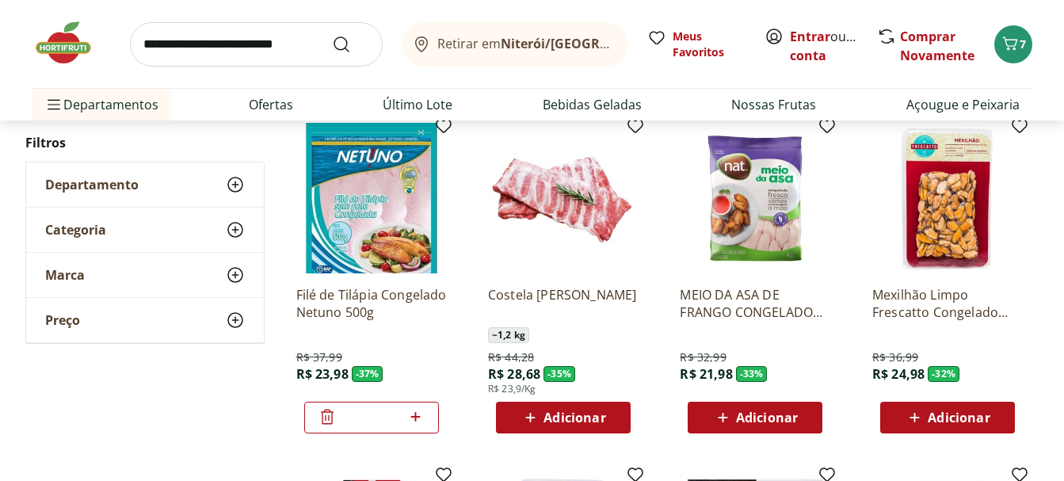
click at [567, 412] on span "Adicionar" at bounding box center [575, 417] width 62 height 13
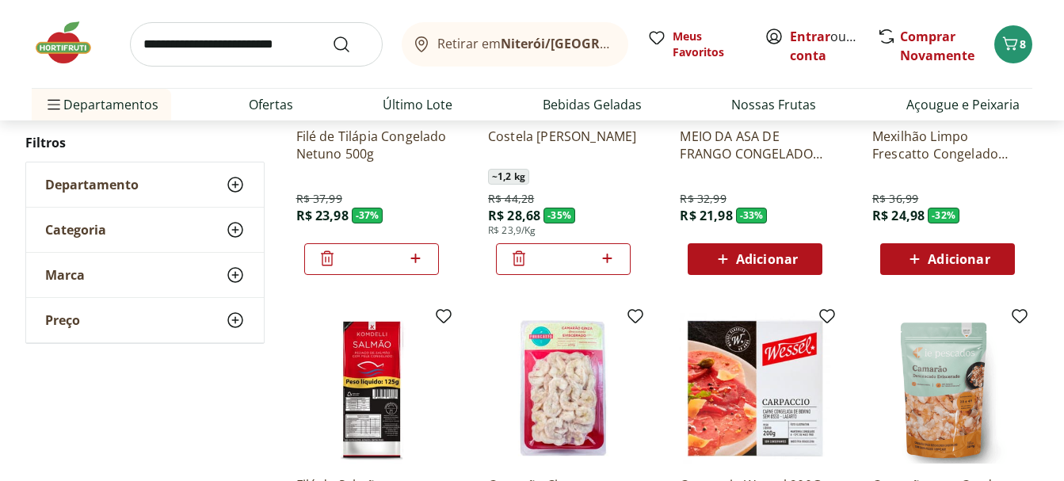
scroll to position [1505, 0]
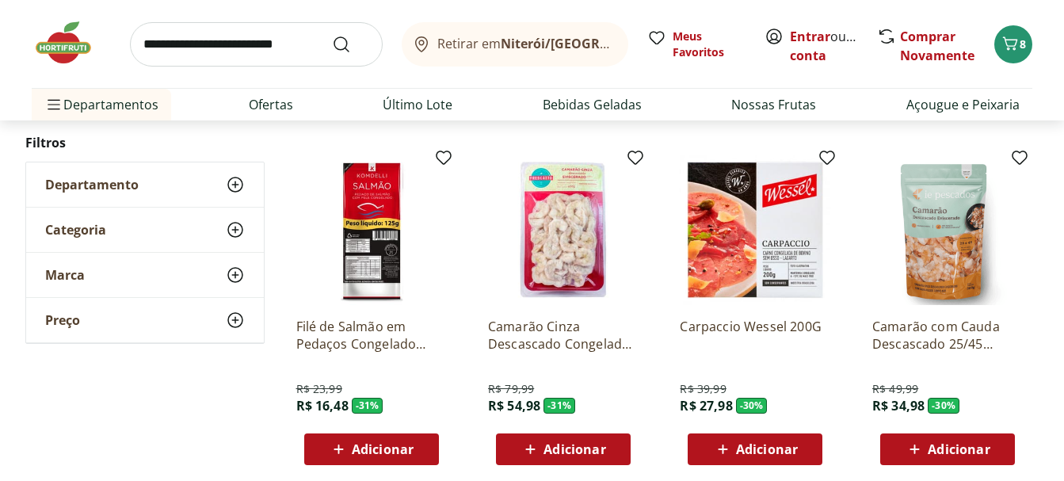
click at [605, 438] on div "Adicionar" at bounding box center [563, 449] width 109 height 29
click at [780, 444] on span "Adicionar" at bounding box center [767, 449] width 62 height 13
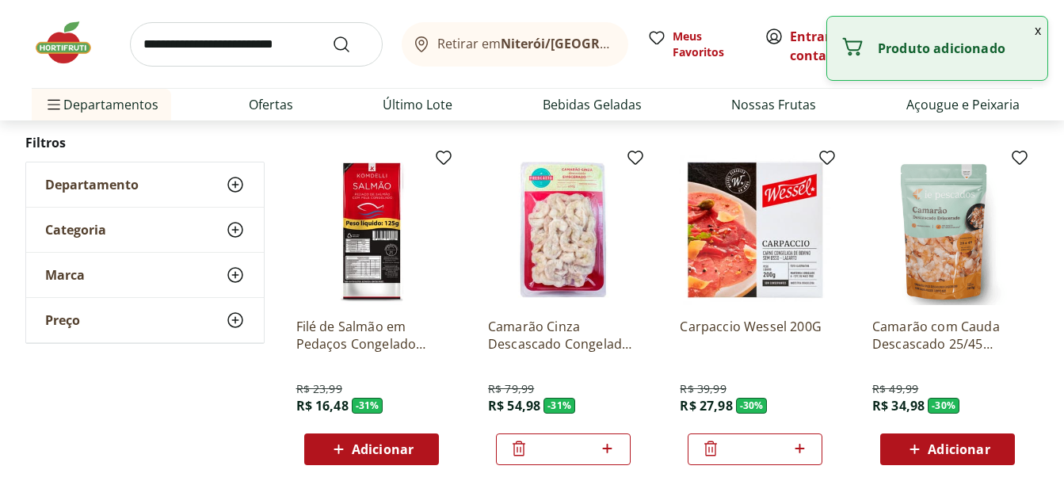
click at [965, 447] on span "Adicionar" at bounding box center [959, 449] width 62 height 13
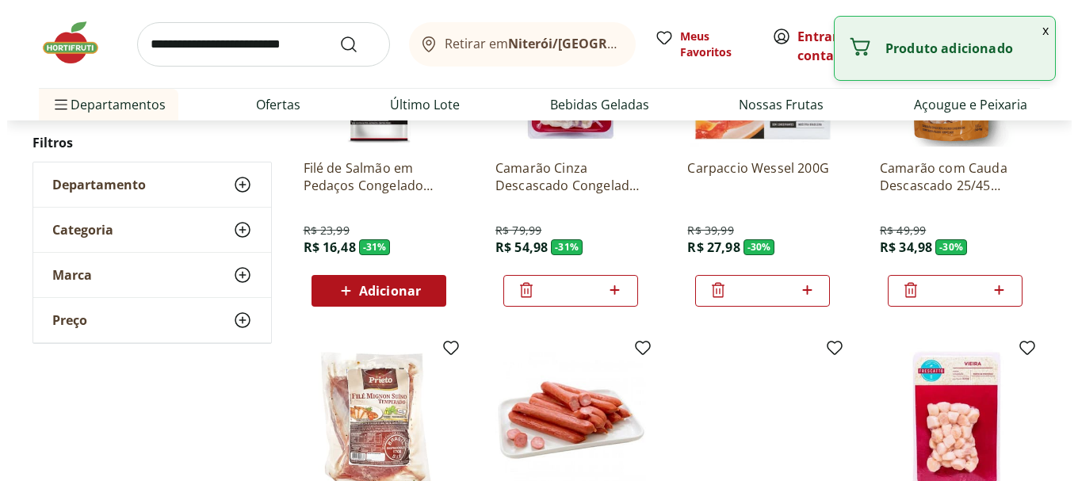
scroll to position [1822, 0]
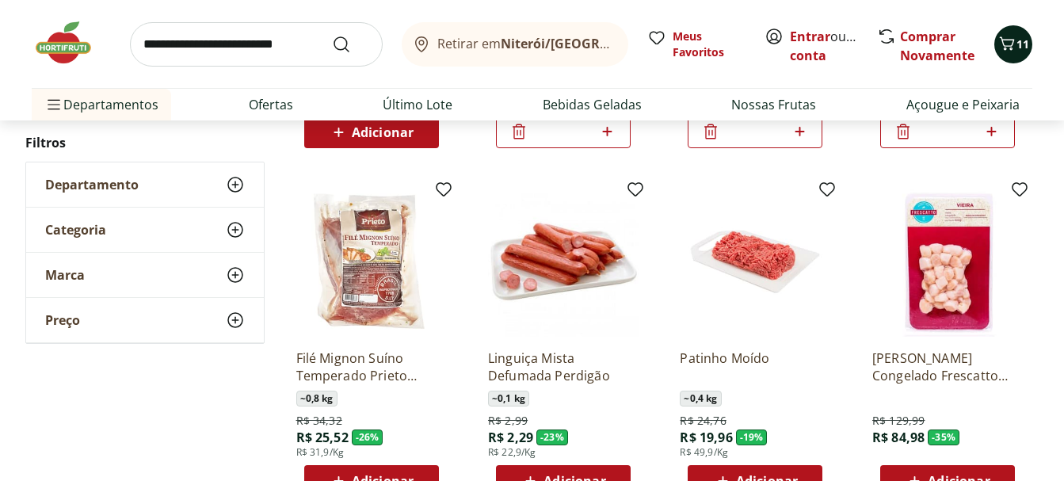
click at [1009, 44] on icon "Carrinho" at bounding box center [1007, 43] width 19 height 19
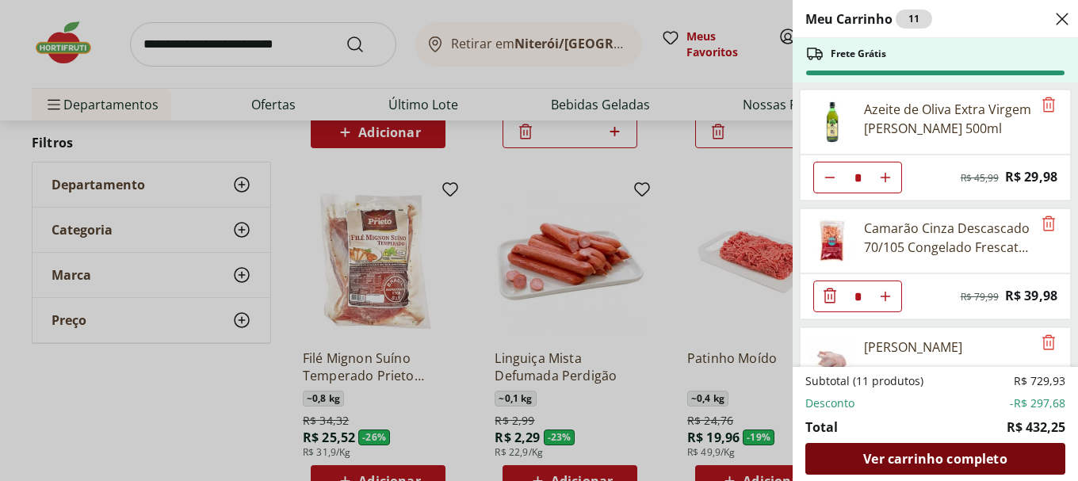
click at [956, 461] on span "Ver carrinho completo" at bounding box center [934, 458] width 143 height 13
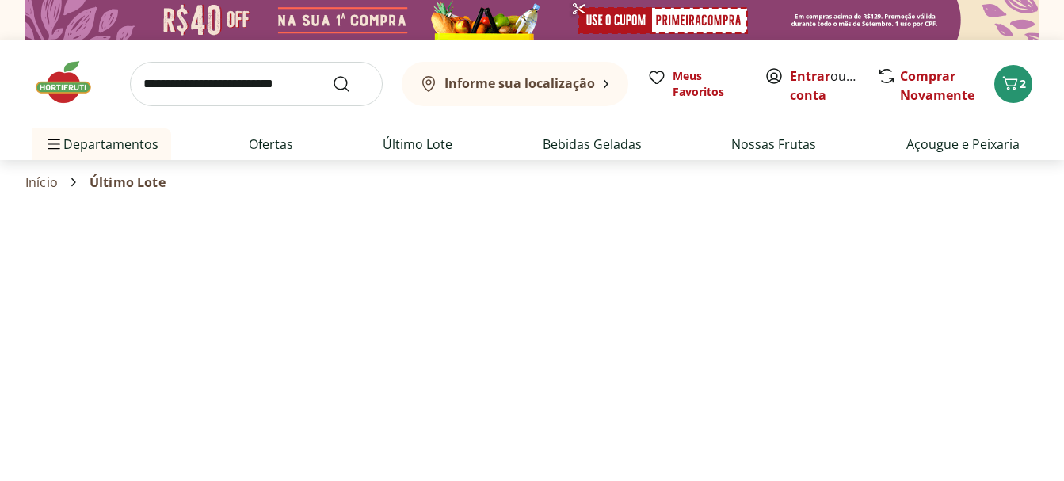
select select "**********"
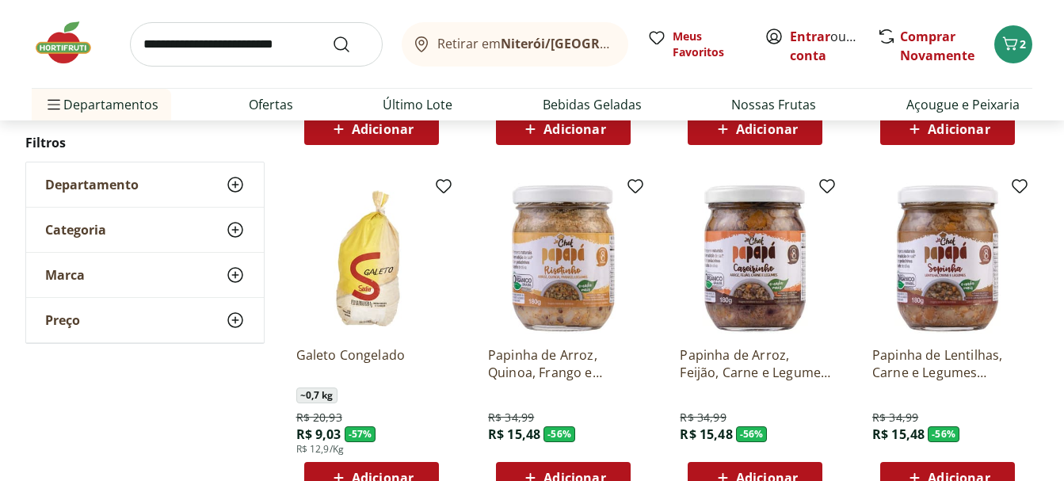
scroll to position [951, 0]
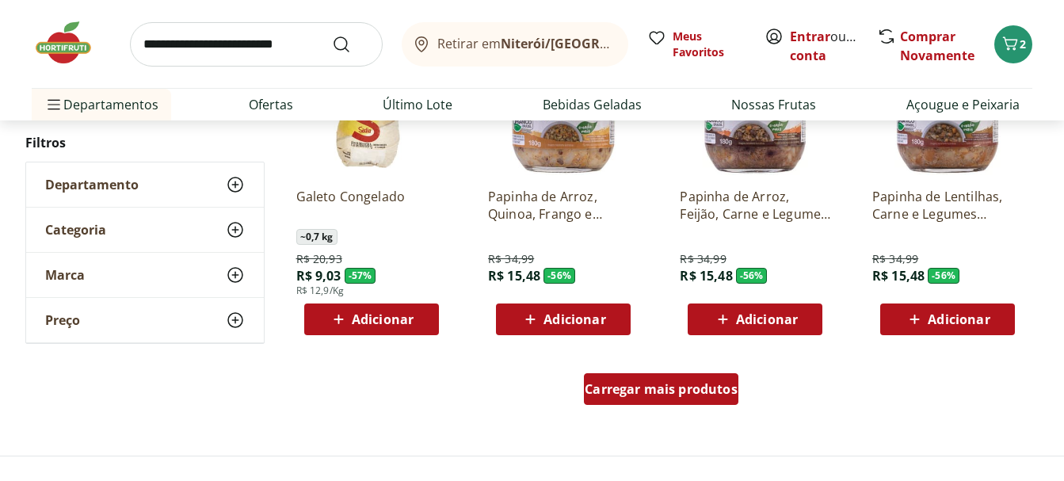
click at [680, 395] on span "Carregar mais produtos" at bounding box center [661, 389] width 153 height 13
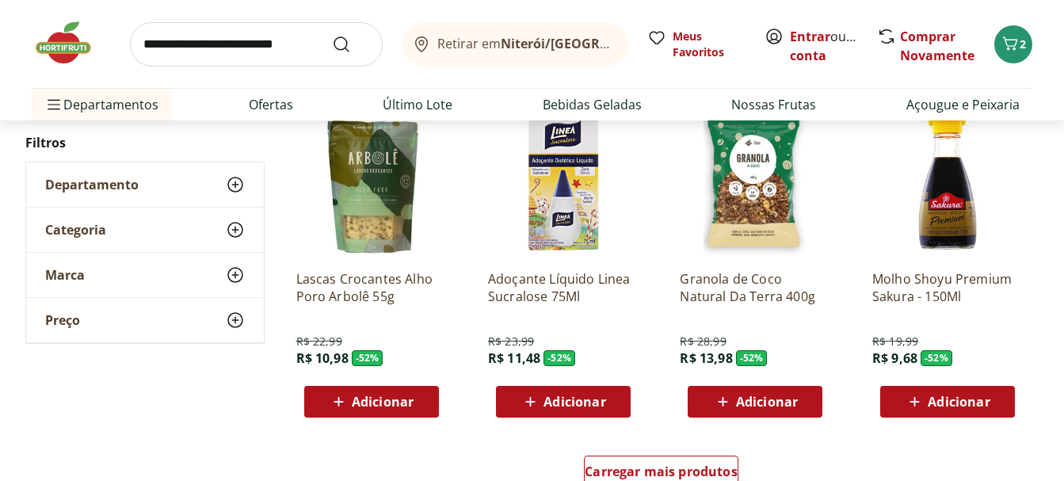
scroll to position [2139, 0]
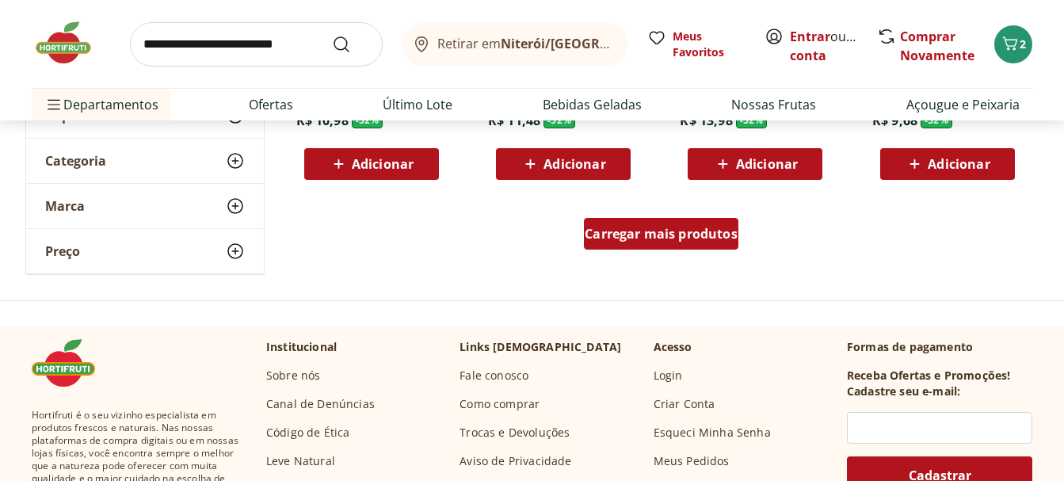
click at [688, 235] on span "Carregar mais produtos" at bounding box center [661, 233] width 153 height 13
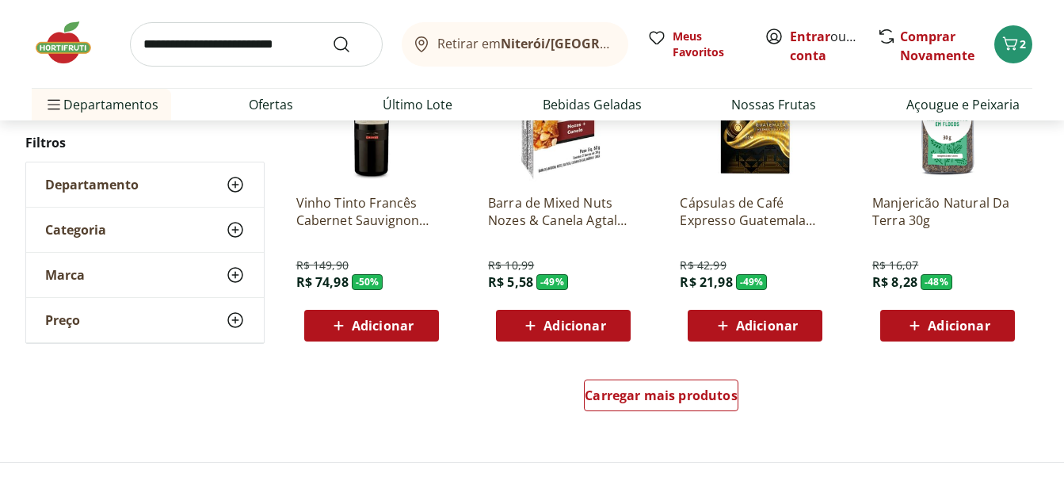
scroll to position [3090, 0]
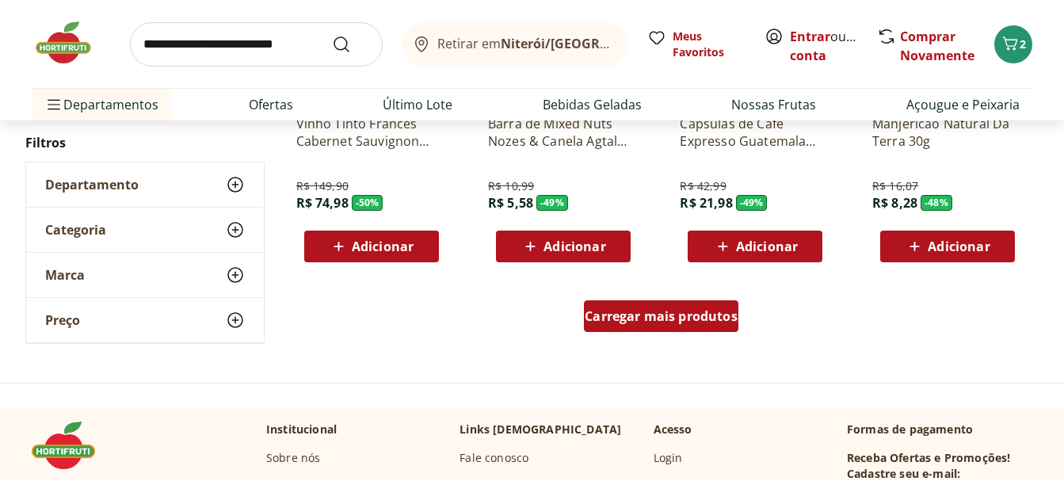
click at [629, 301] on div "Carregar mais produtos" at bounding box center [661, 316] width 155 height 32
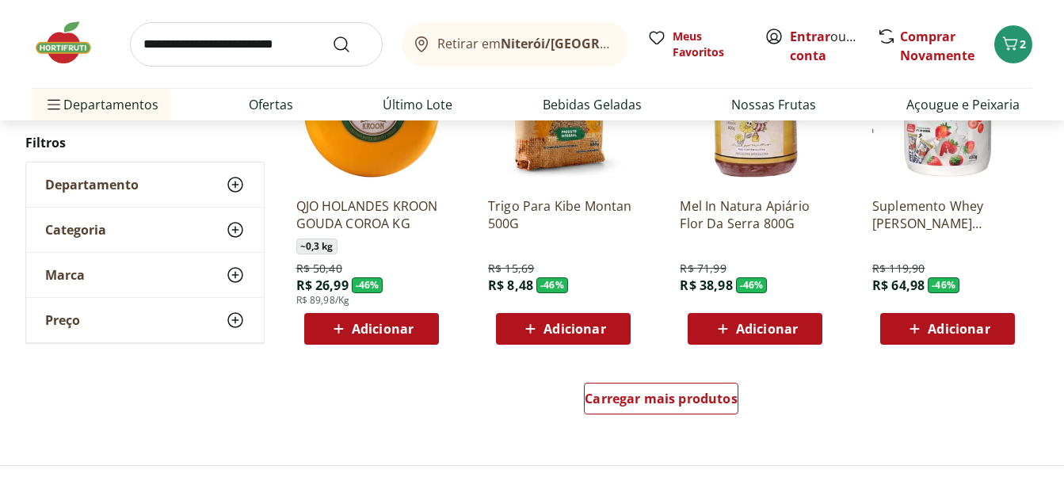
scroll to position [4199, 0]
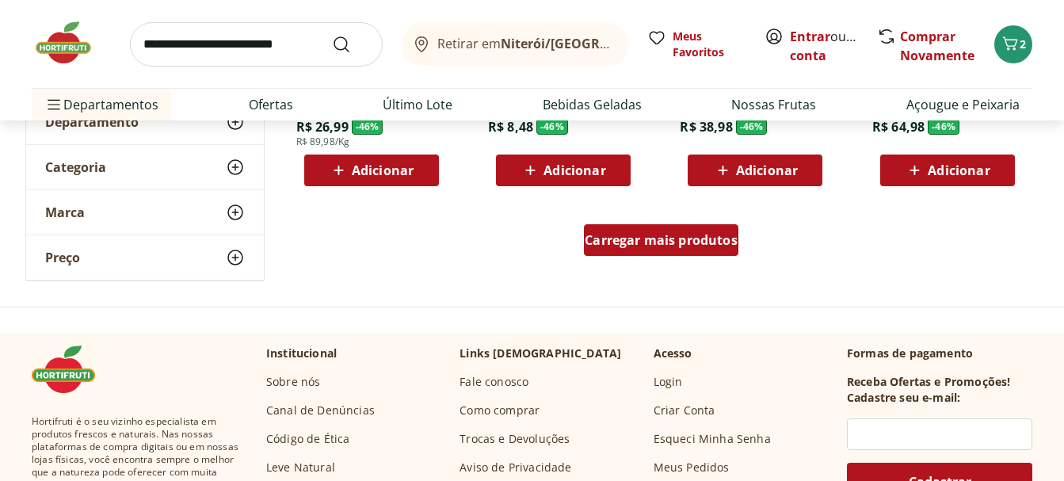
click at [675, 246] on span "Carregar mais produtos" at bounding box center [661, 240] width 153 height 13
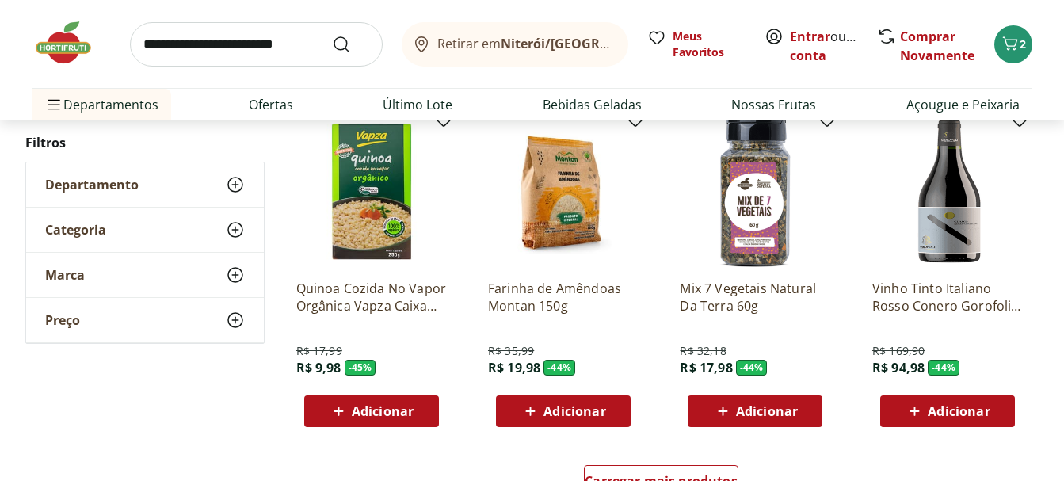
scroll to position [5229, 0]
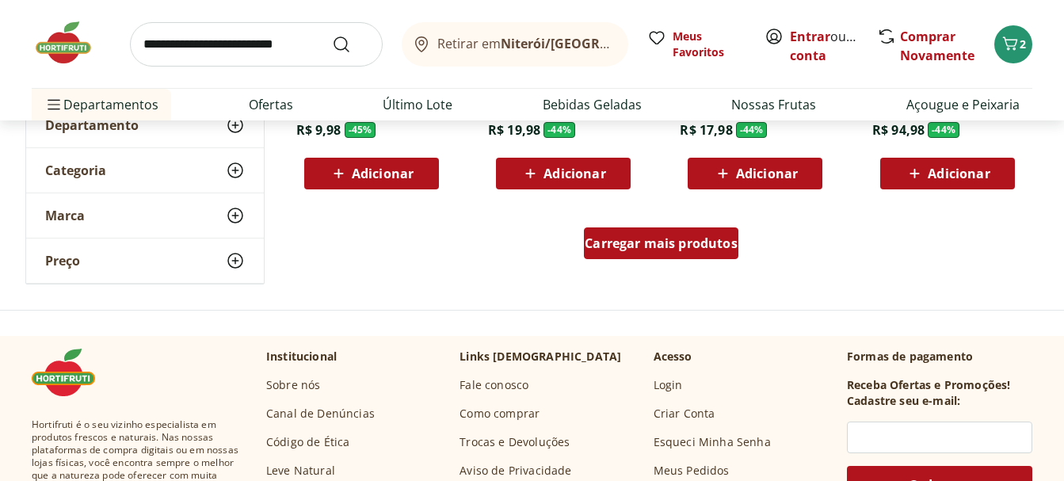
click at [681, 249] on span "Carregar mais produtos" at bounding box center [661, 243] width 153 height 13
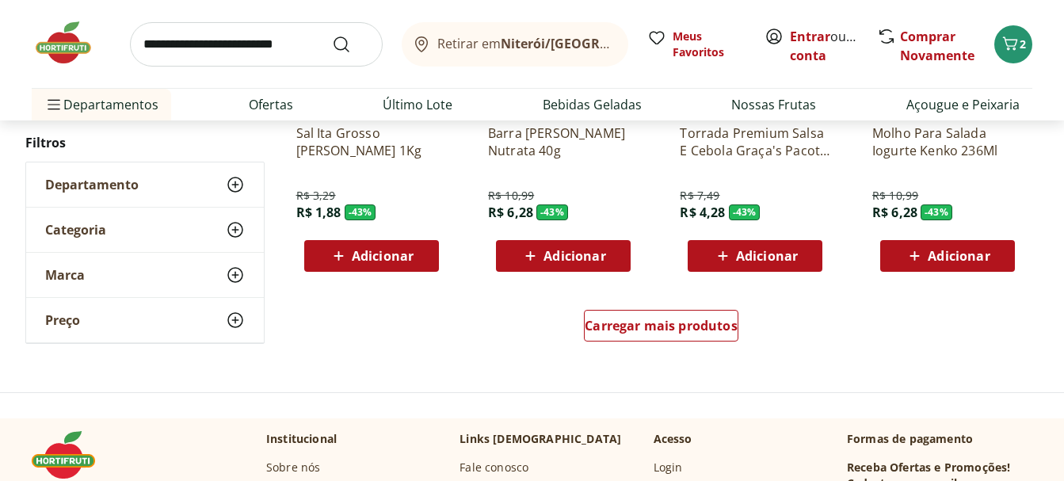
scroll to position [6259, 0]
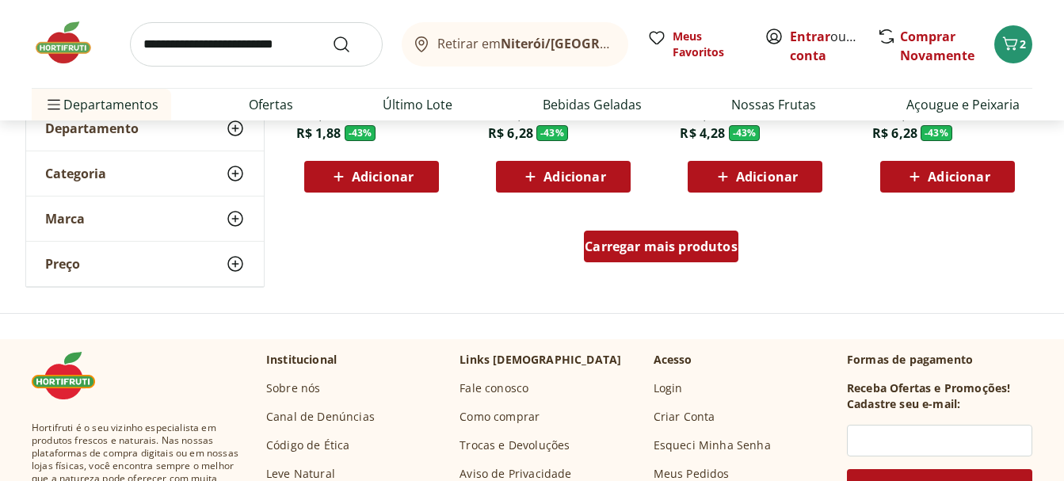
click at [676, 246] on span "Carregar mais produtos" at bounding box center [661, 246] width 153 height 13
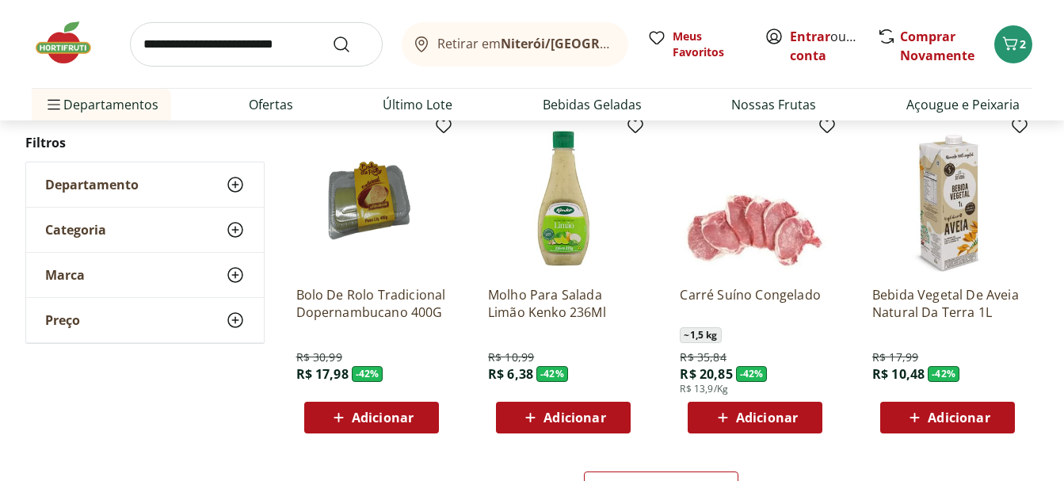
scroll to position [7131, 0]
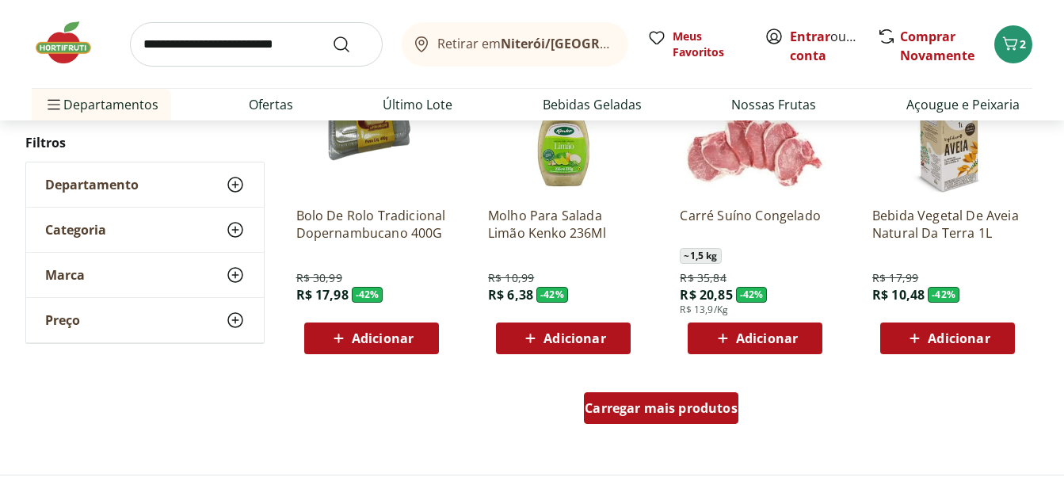
click at [644, 414] on span "Carregar mais produtos" at bounding box center [661, 408] width 153 height 13
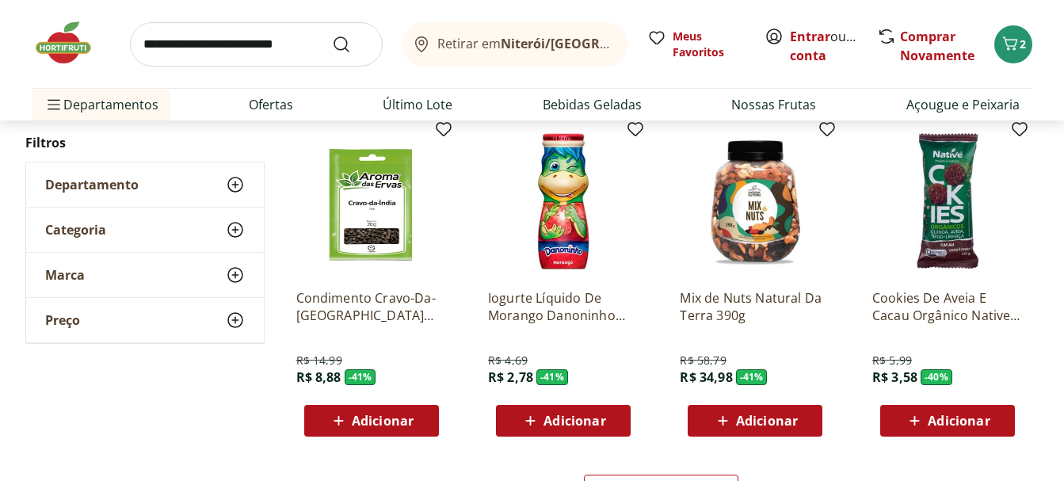
scroll to position [8399, 0]
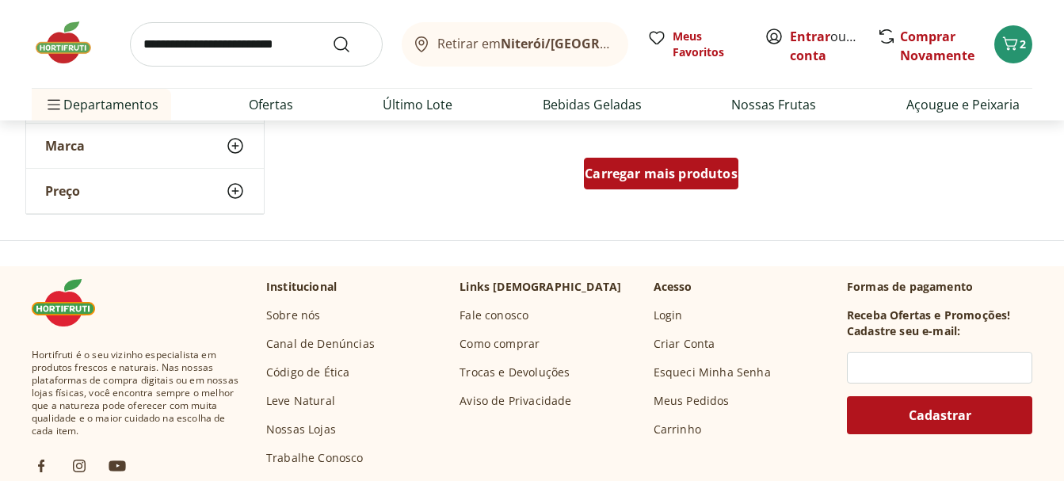
click at [670, 174] on span "Carregar mais produtos" at bounding box center [661, 173] width 153 height 13
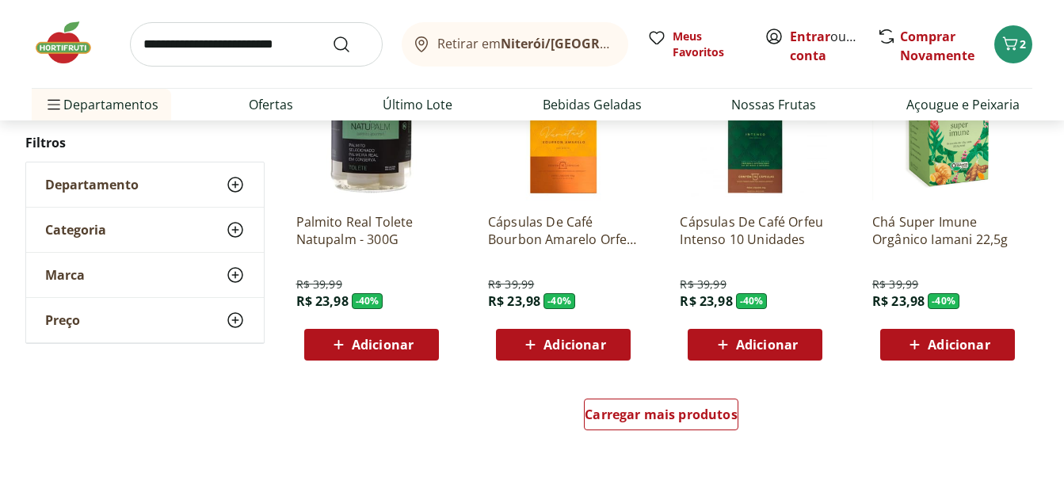
scroll to position [9429, 0]
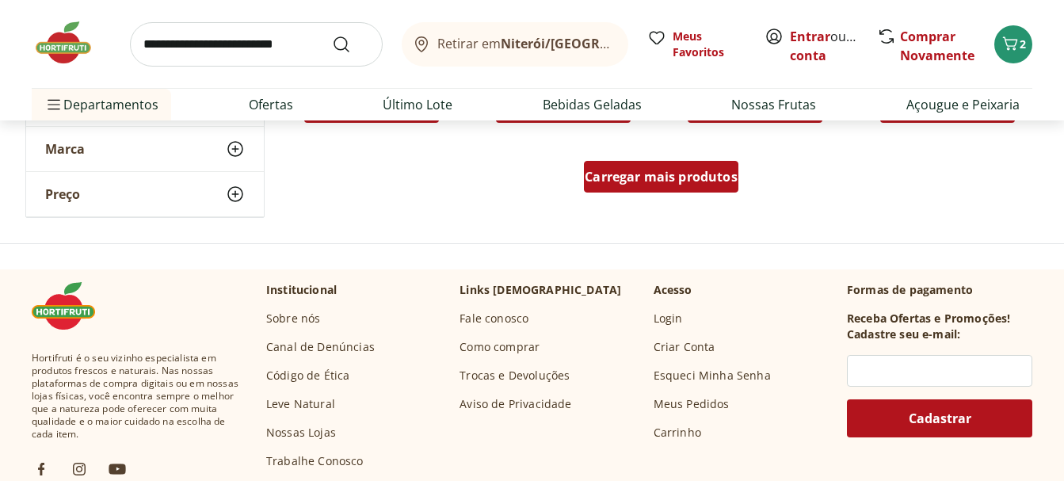
click at [717, 183] on span "Carregar mais produtos" at bounding box center [661, 176] width 153 height 13
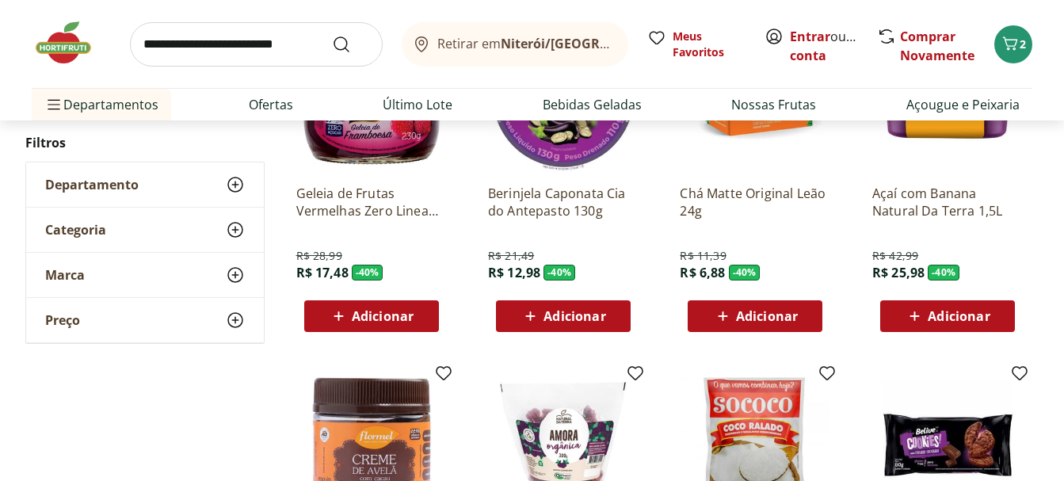
scroll to position [10221, 0]
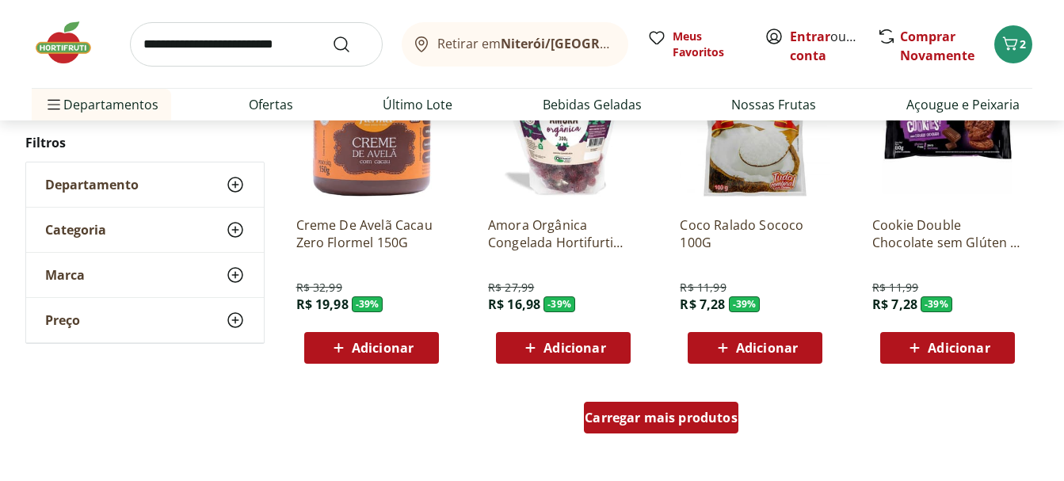
click at [662, 403] on div "Carregar mais produtos" at bounding box center [661, 418] width 155 height 32
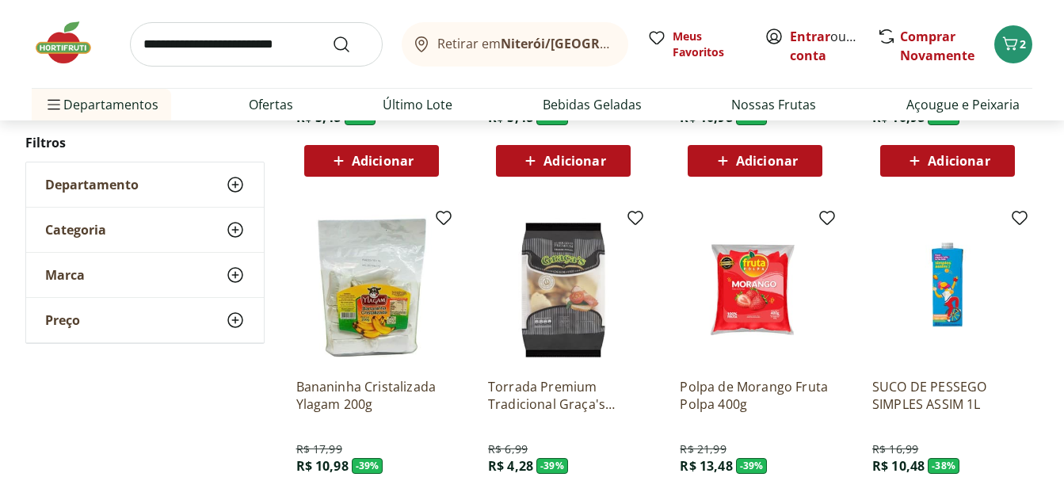
scroll to position [11251, 0]
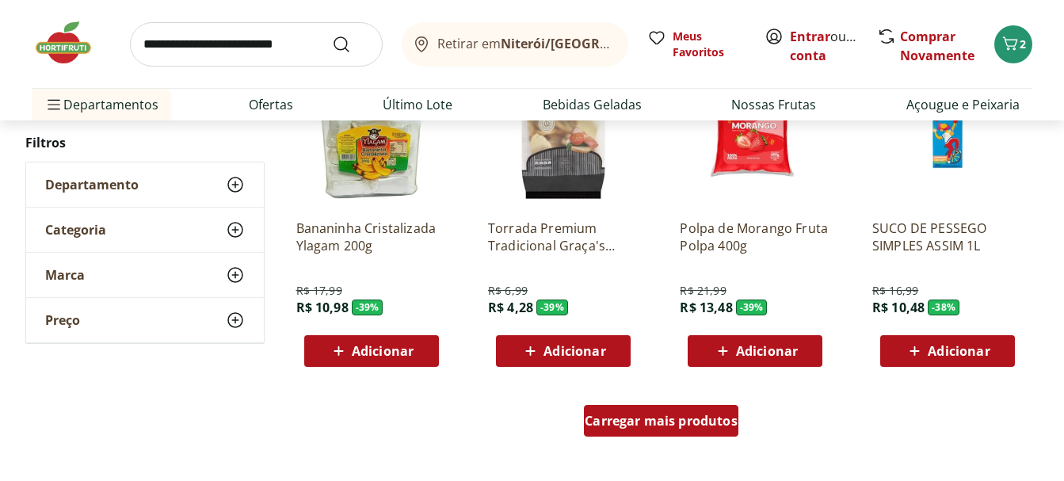
click at [610, 430] on div "Carregar mais produtos" at bounding box center [661, 421] width 155 height 32
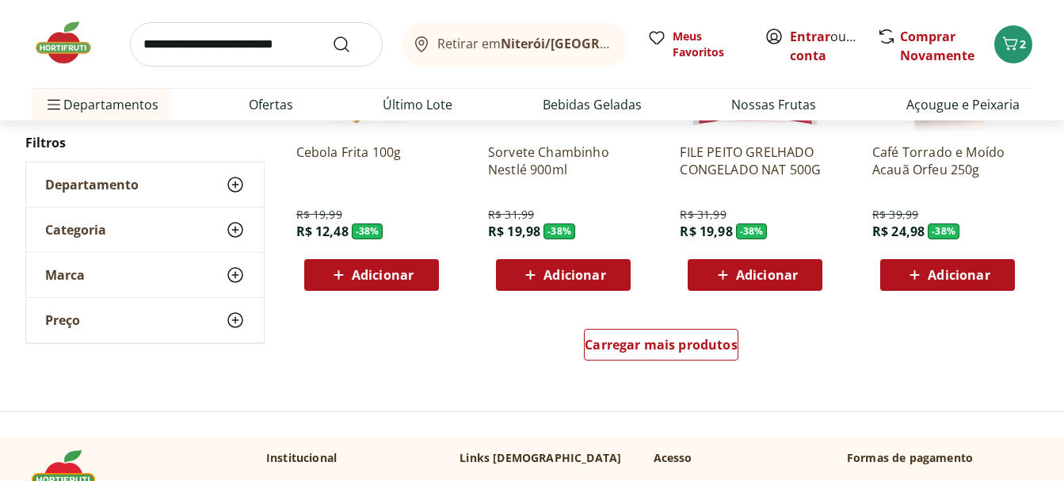
scroll to position [12440, 0]
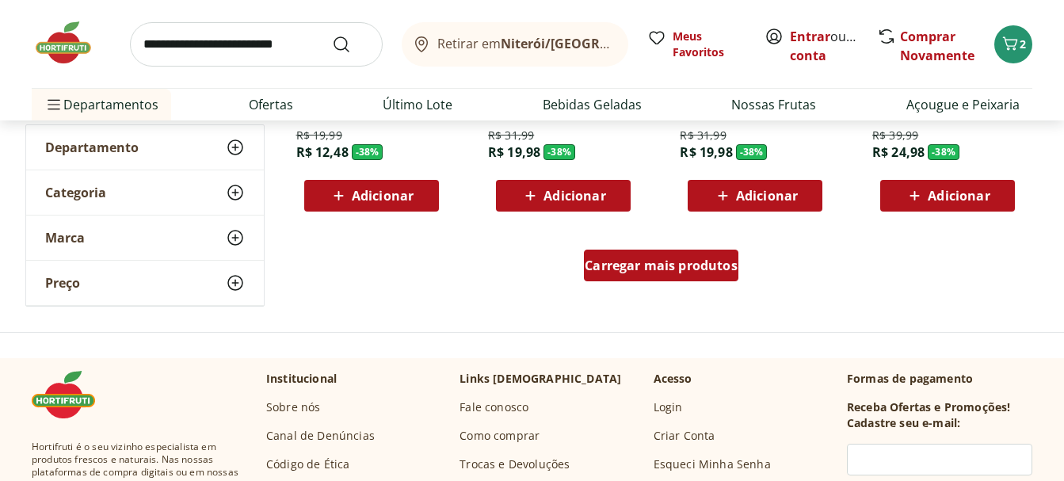
click at [679, 250] on div "Carregar mais produtos" at bounding box center [661, 266] width 155 height 32
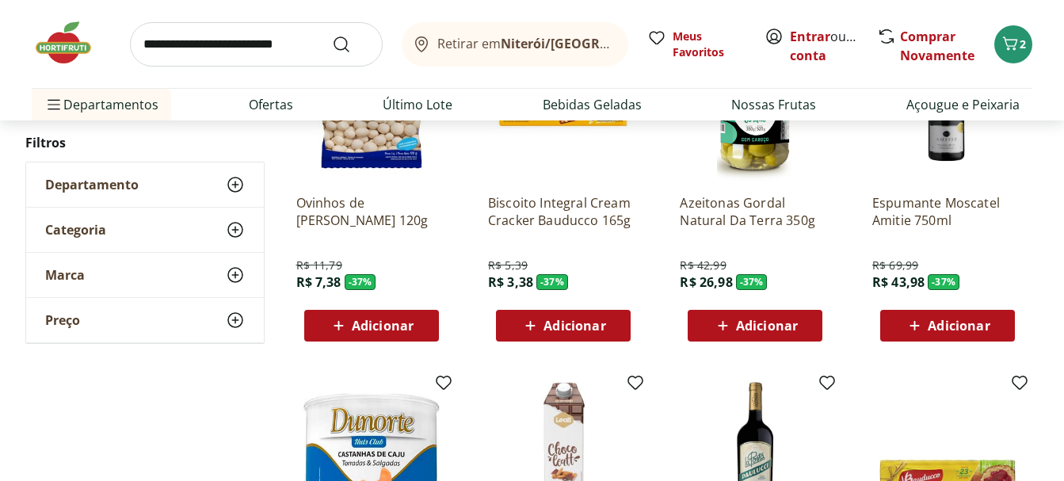
scroll to position [13311, 0]
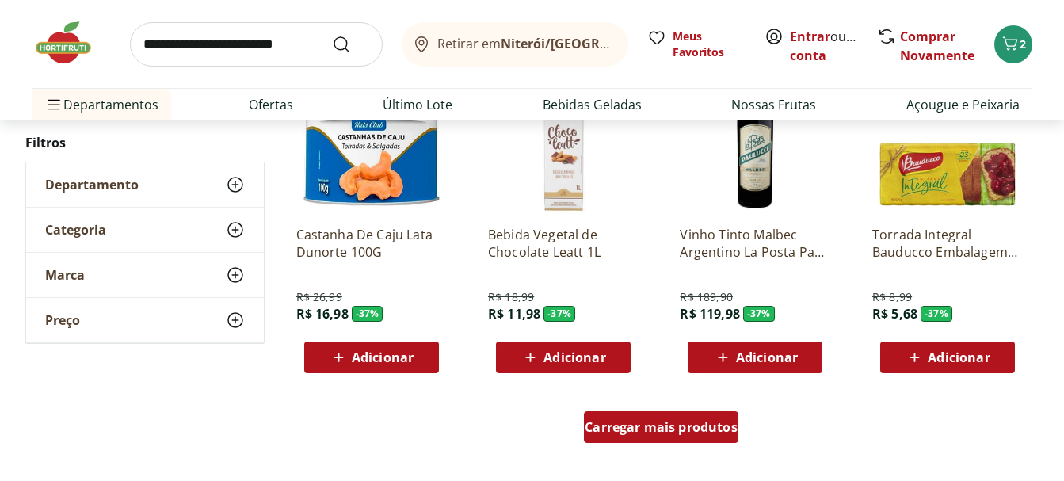
click at [685, 432] on span "Carregar mais produtos" at bounding box center [661, 427] width 153 height 13
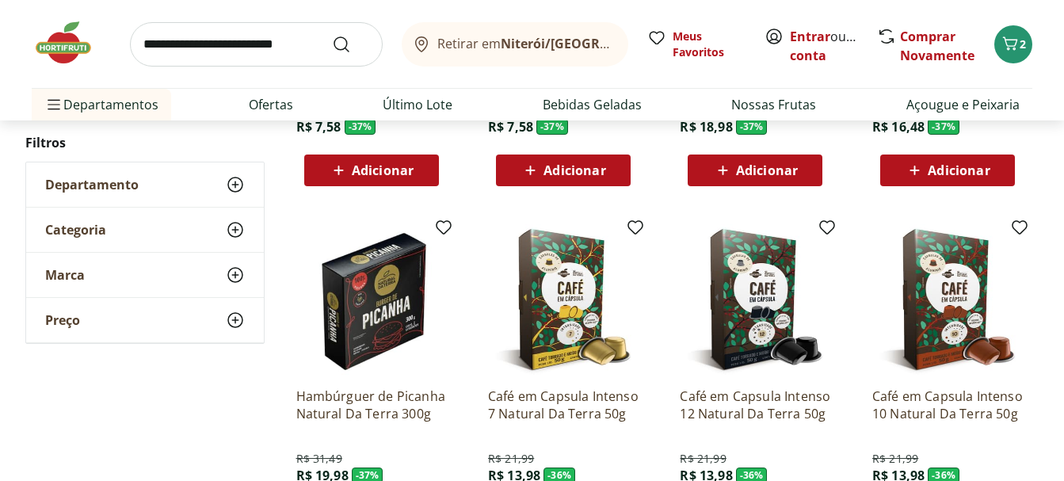
scroll to position [14500, 0]
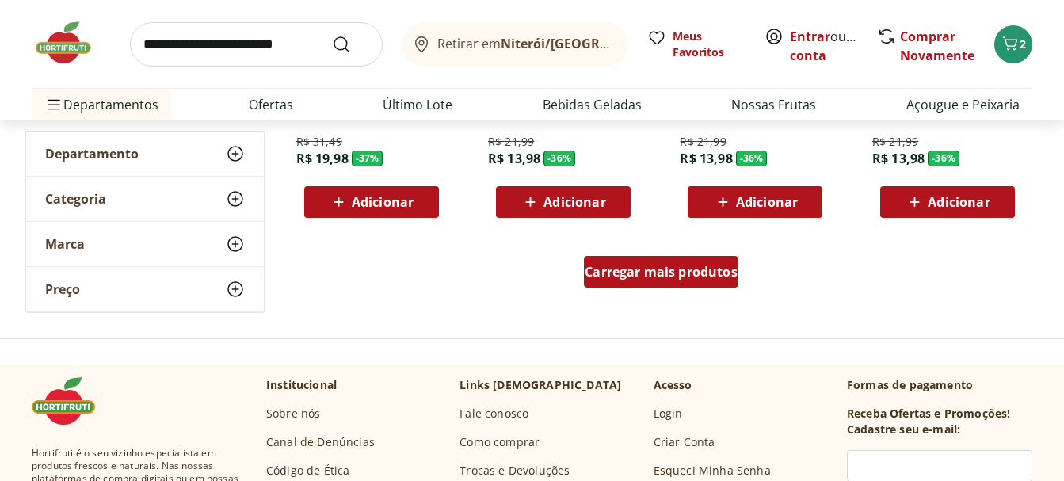
click at [671, 265] on span "Carregar mais produtos" at bounding box center [661, 271] width 153 height 13
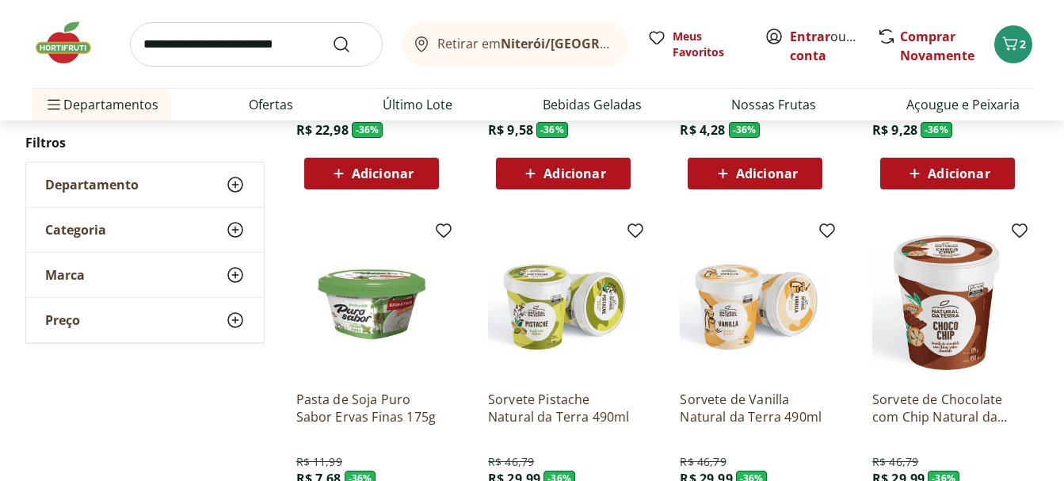
scroll to position [15371, 0]
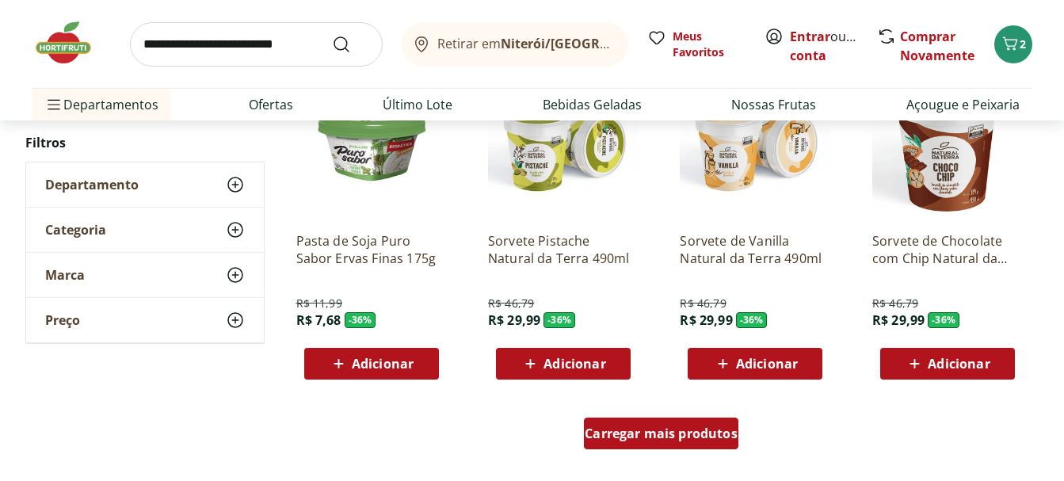
click at [660, 424] on div "Carregar mais produtos" at bounding box center [661, 434] width 155 height 32
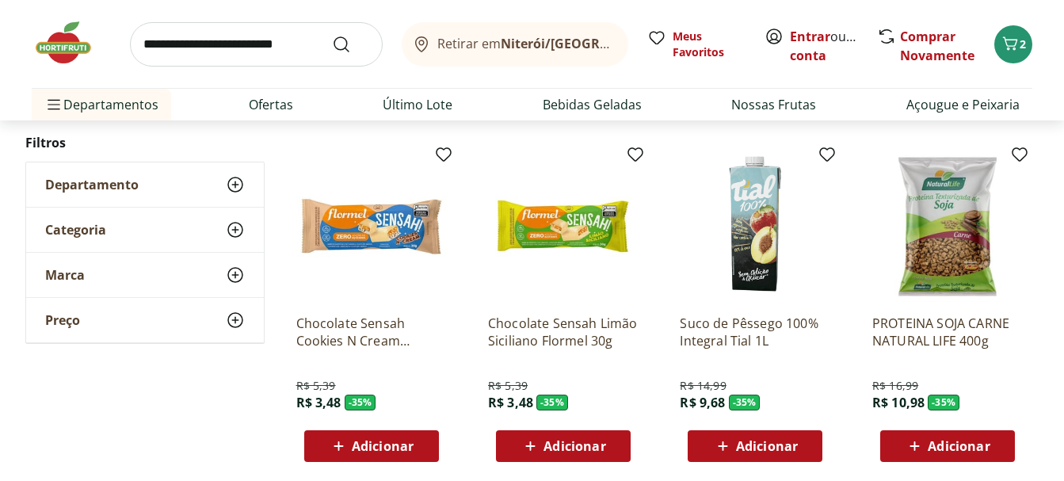
scroll to position [16560, 0]
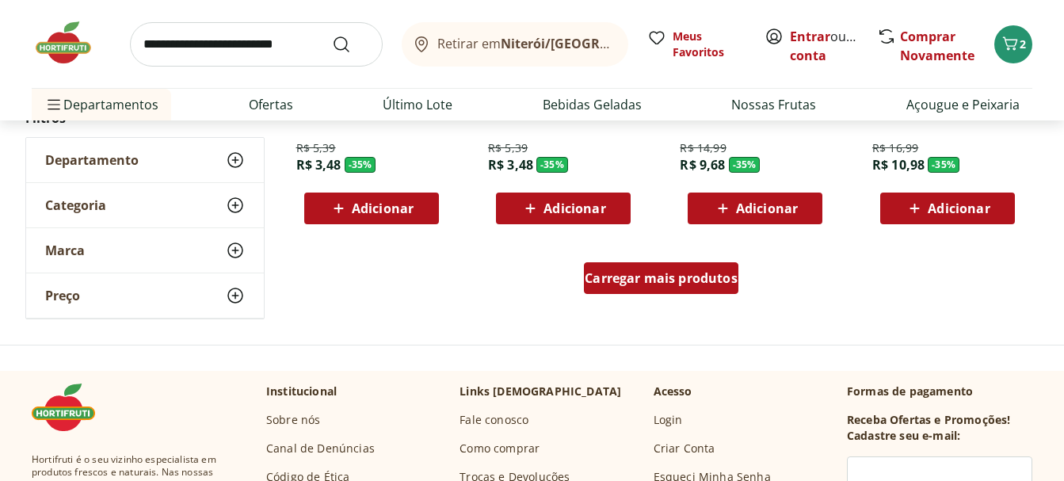
click at [693, 272] on span "Carregar mais produtos" at bounding box center [661, 278] width 153 height 13
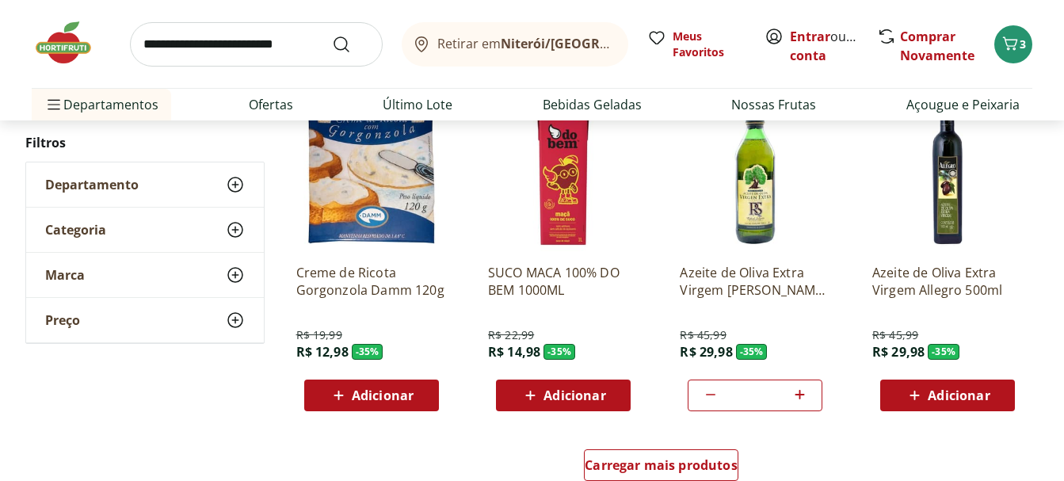
scroll to position [17508, 0]
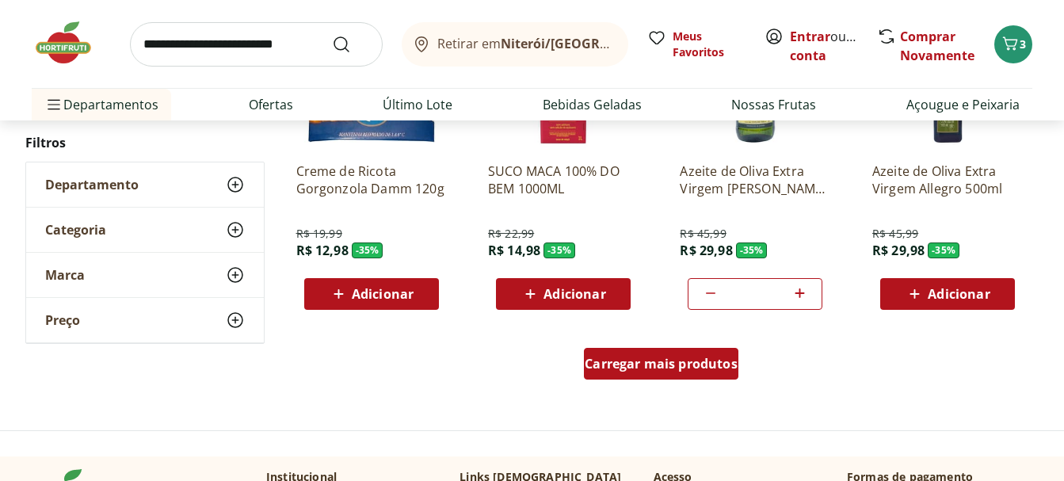
click at [655, 366] on span "Carregar mais produtos" at bounding box center [661, 363] width 153 height 13
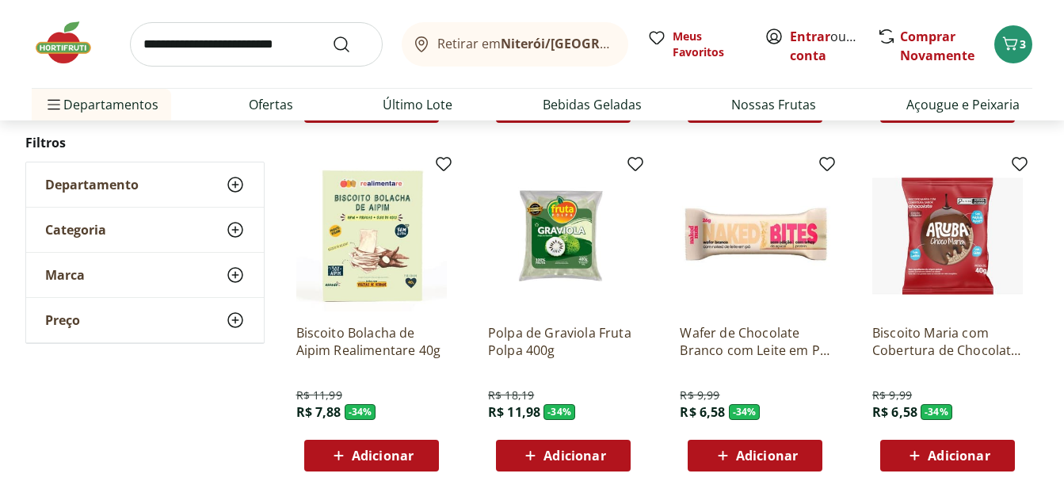
scroll to position [18617, 0]
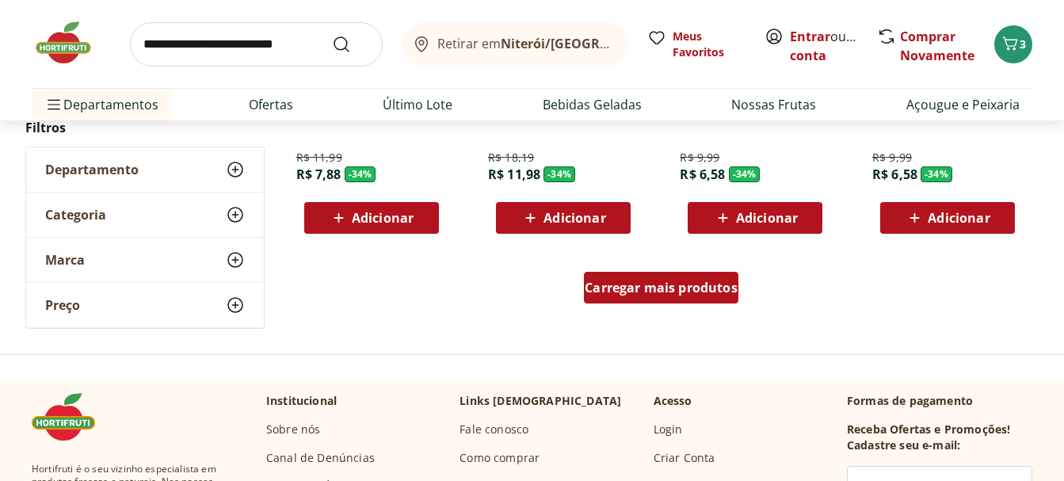
click at [704, 299] on div "Carregar mais produtos" at bounding box center [661, 288] width 155 height 32
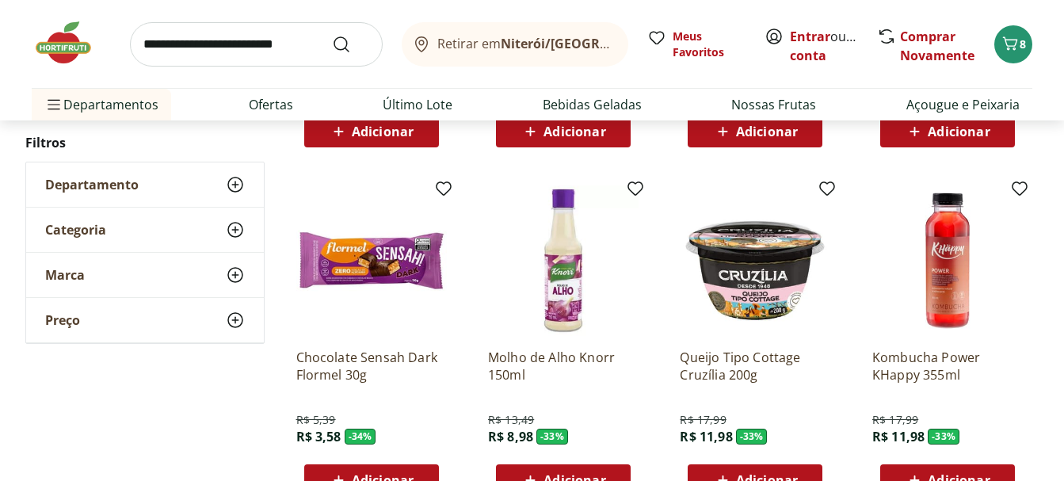
scroll to position [19546, 0]
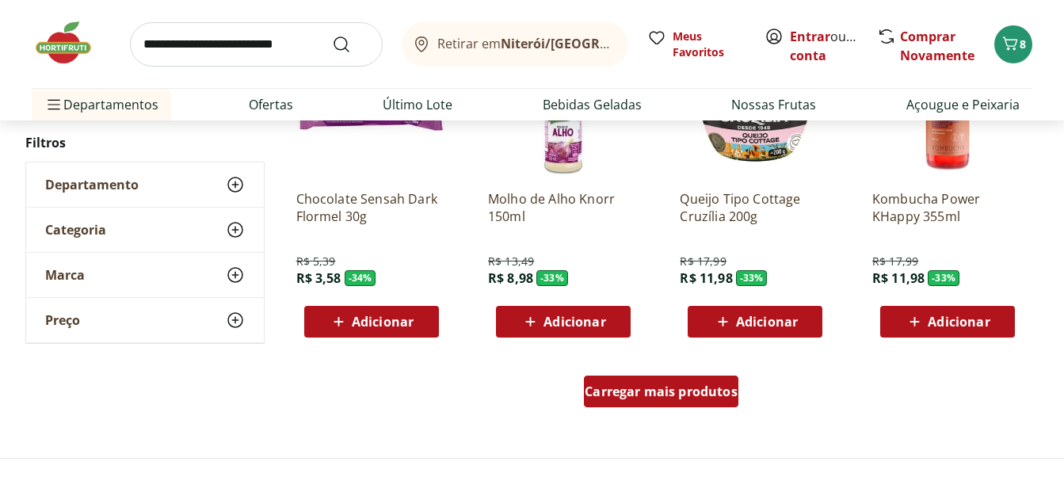
click at [708, 392] on span "Carregar mais produtos" at bounding box center [661, 391] width 153 height 13
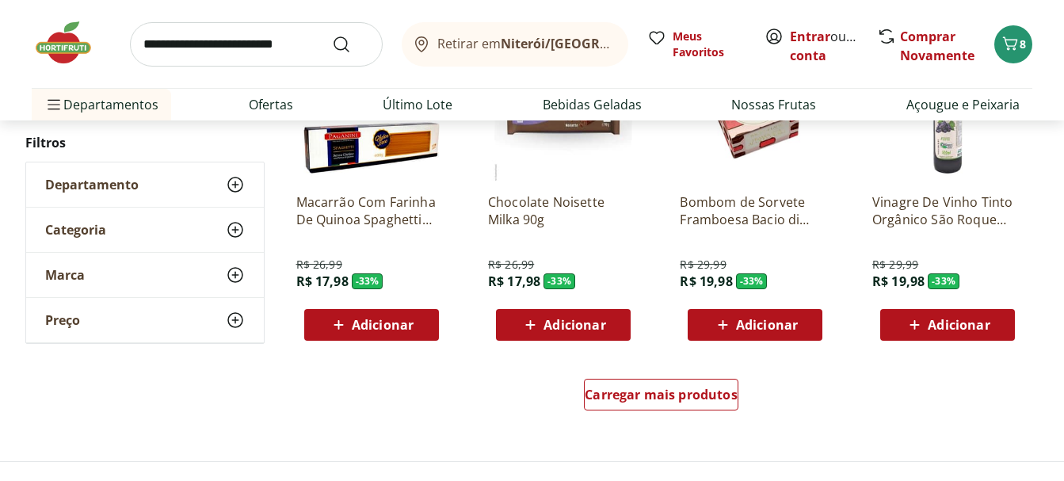
scroll to position [20656, 0]
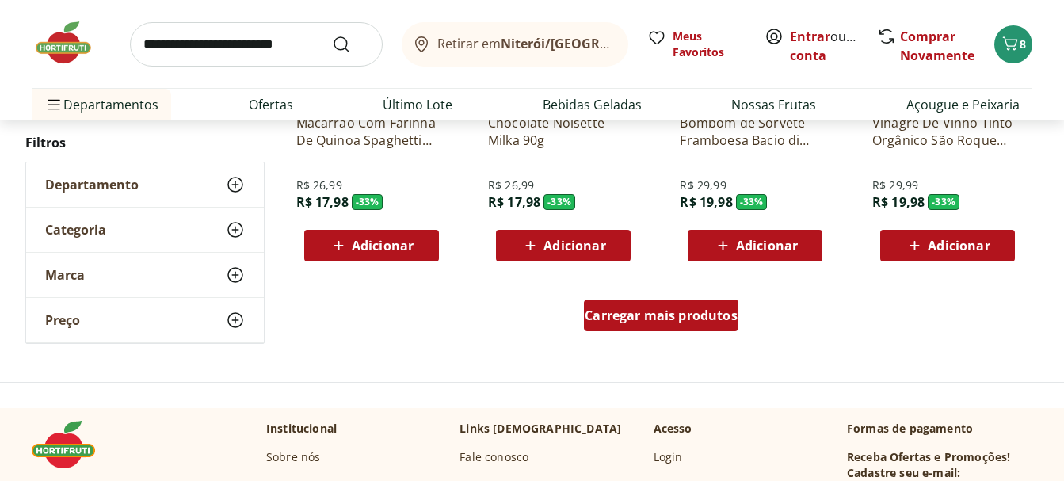
click at [666, 319] on span "Carregar mais produtos" at bounding box center [661, 315] width 153 height 13
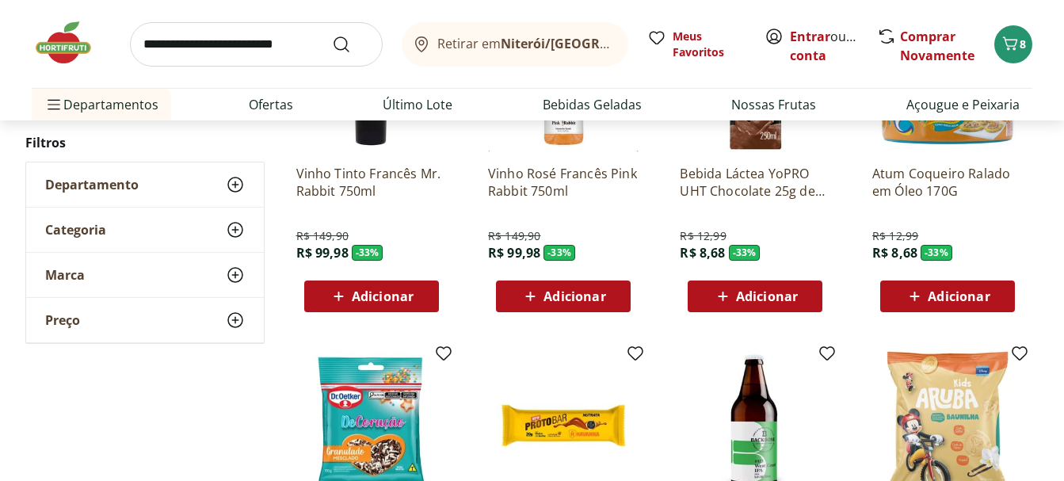
scroll to position [21606, 0]
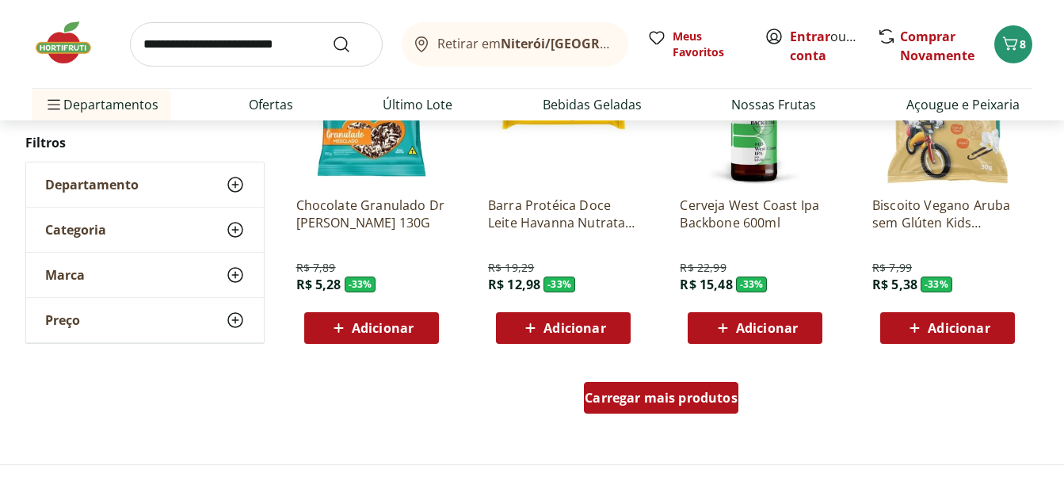
click at [673, 391] on span "Carregar mais produtos" at bounding box center [661, 397] width 153 height 13
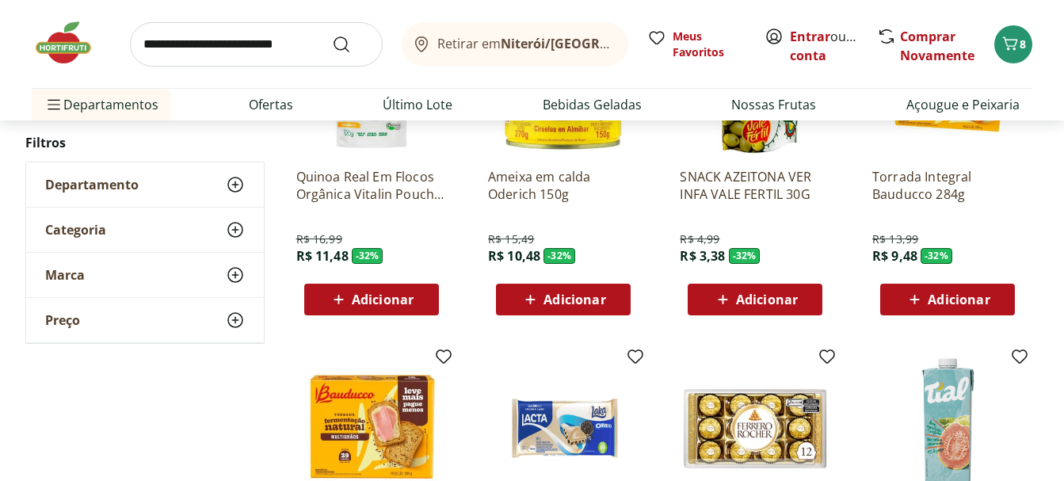
scroll to position [22636, 0]
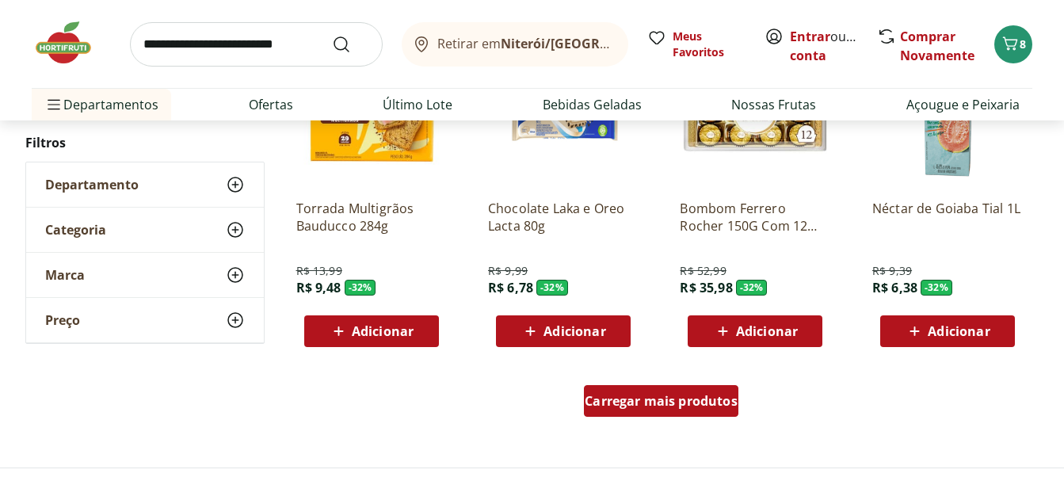
click at [624, 402] on span "Carregar mais produtos" at bounding box center [661, 401] width 153 height 13
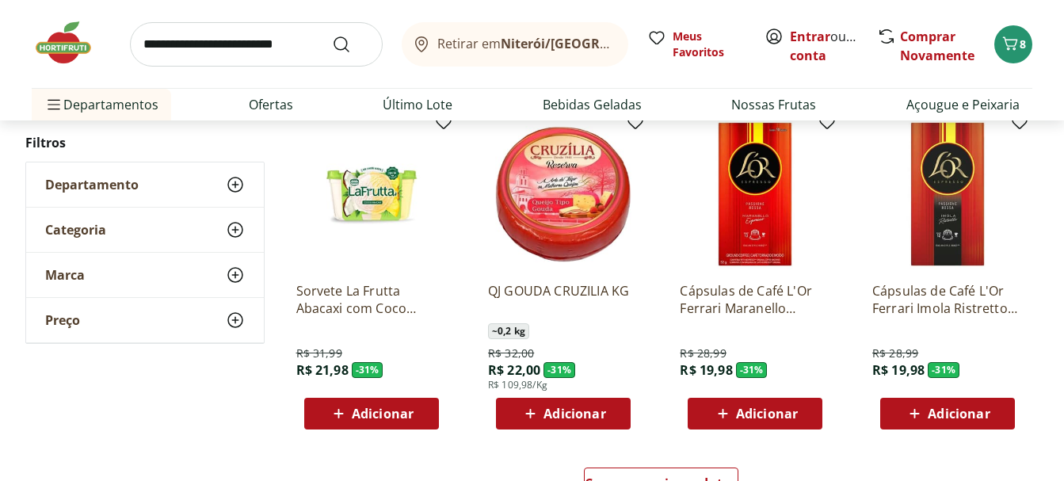
scroll to position [23666, 0]
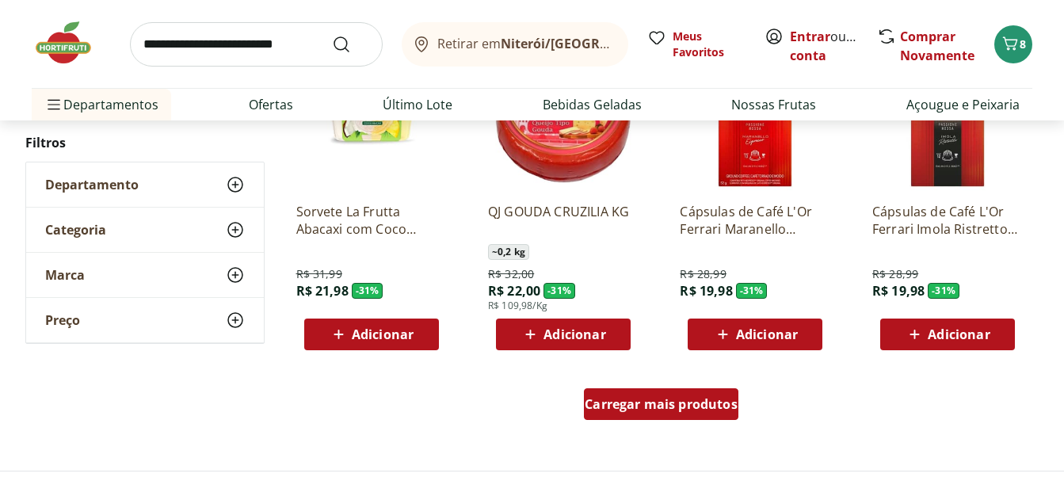
click at [694, 392] on div "Carregar mais produtos" at bounding box center [661, 404] width 155 height 32
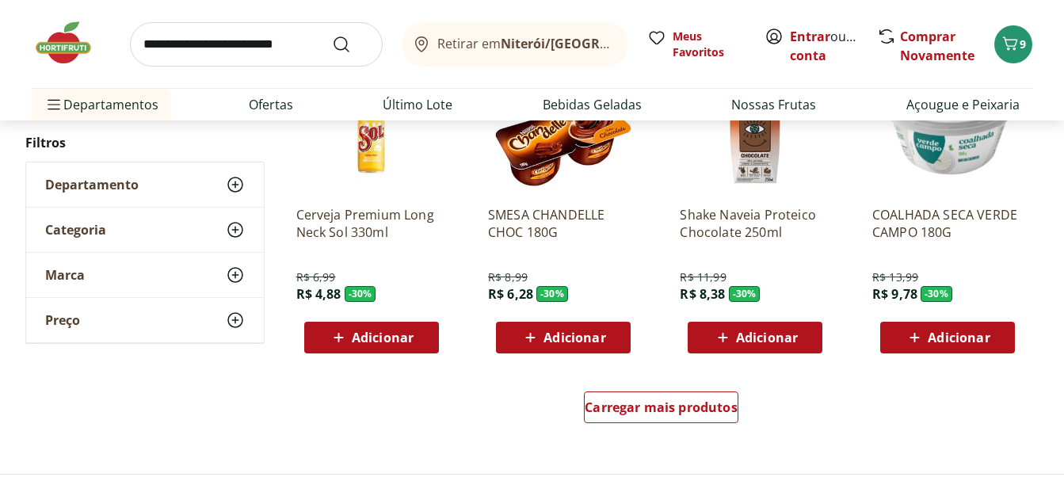
scroll to position [24776, 0]
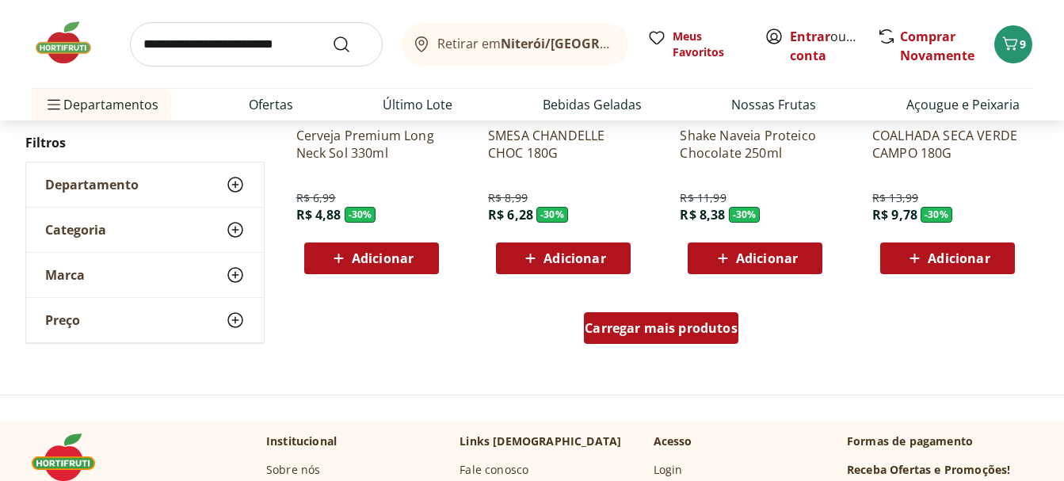
click at [694, 319] on div "Carregar mais produtos" at bounding box center [661, 328] width 155 height 32
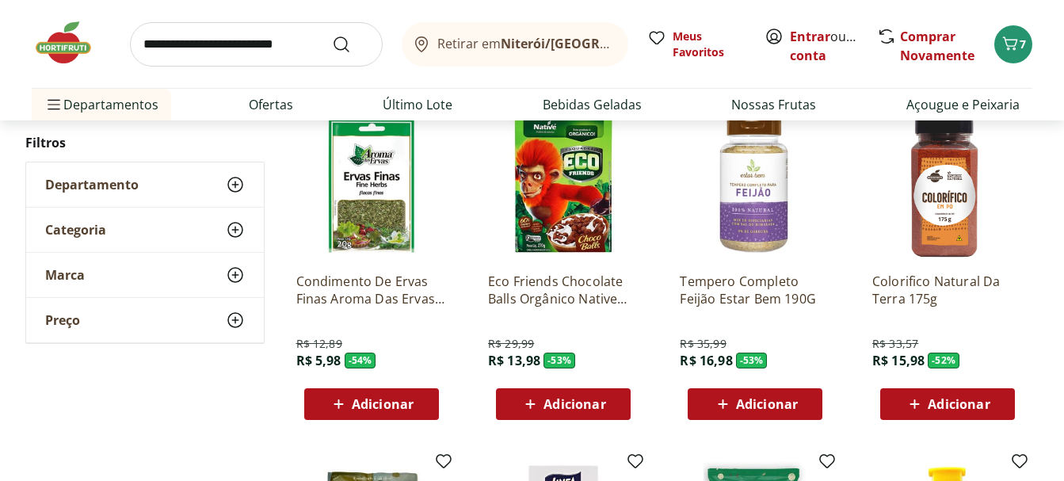
scroll to position [1454, 0]
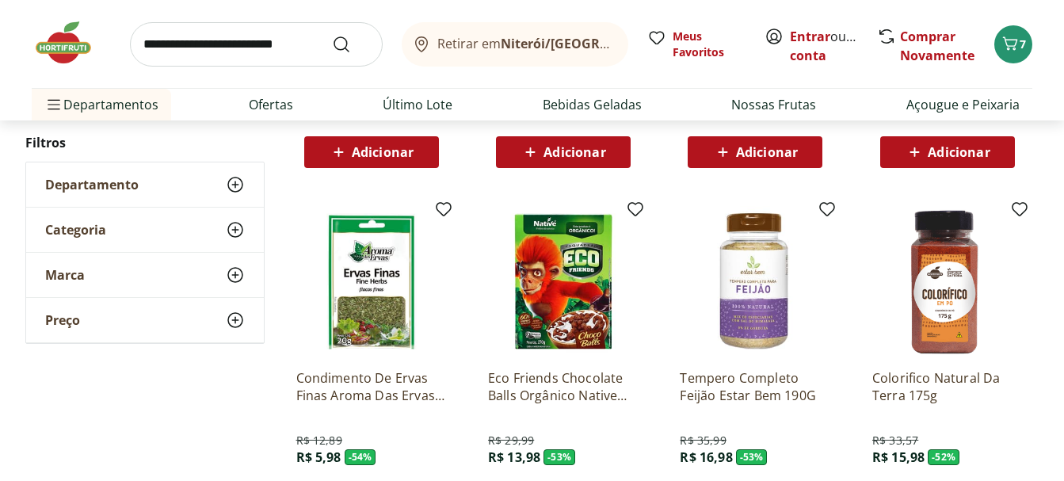
click at [1051, 41] on div "Retirar em Niterói/RJ Meus Favoritos Entrar ou Criar conta Comprar Novamente 7 …" at bounding box center [532, 60] width 1064 height 120
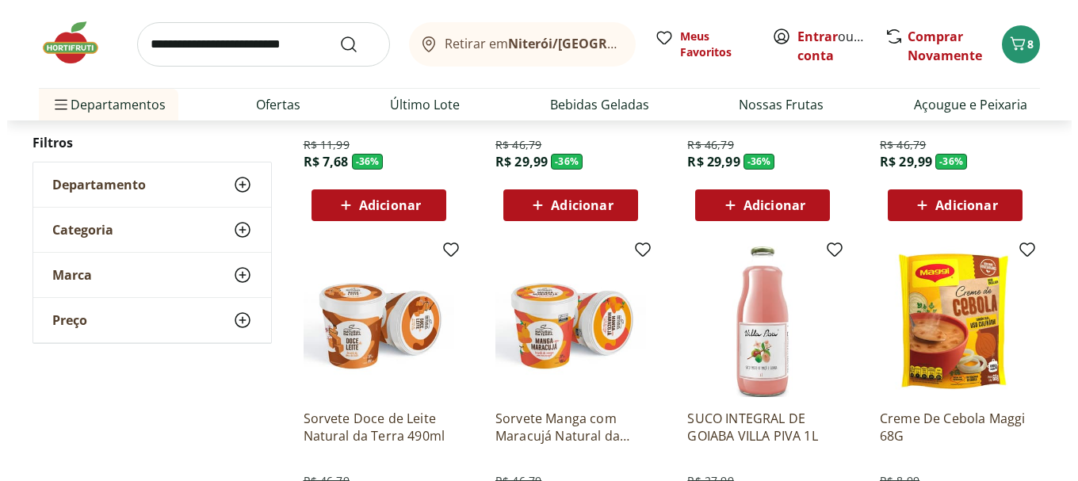
scroll to position [15609, 0]
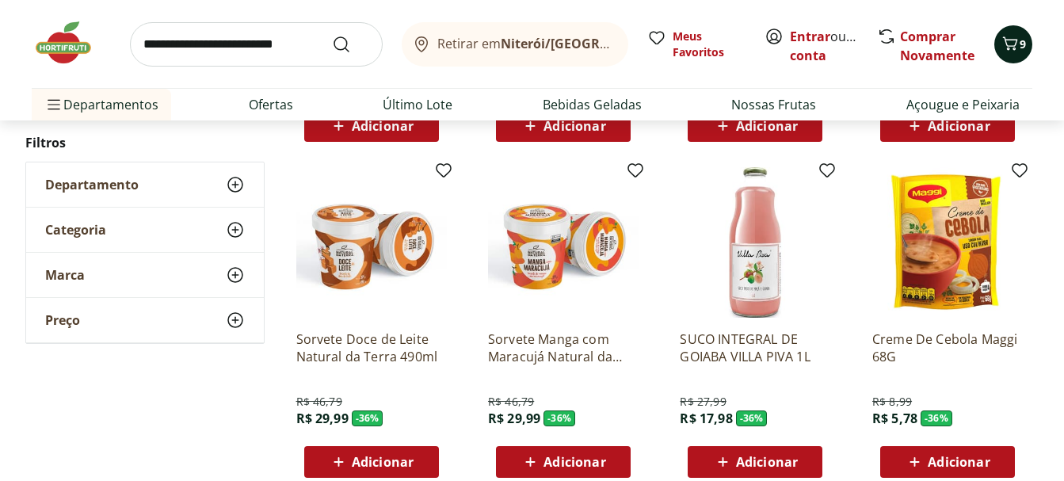
click at [1006, 49] on icon "Carrinho" at bounding box center [1010, 43] width 19 height 19
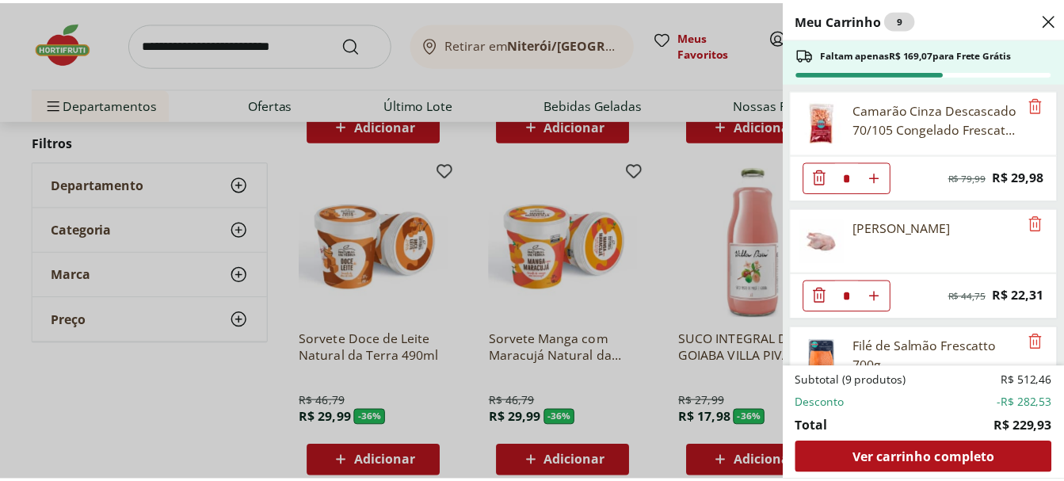
scroll to position [238, 0]
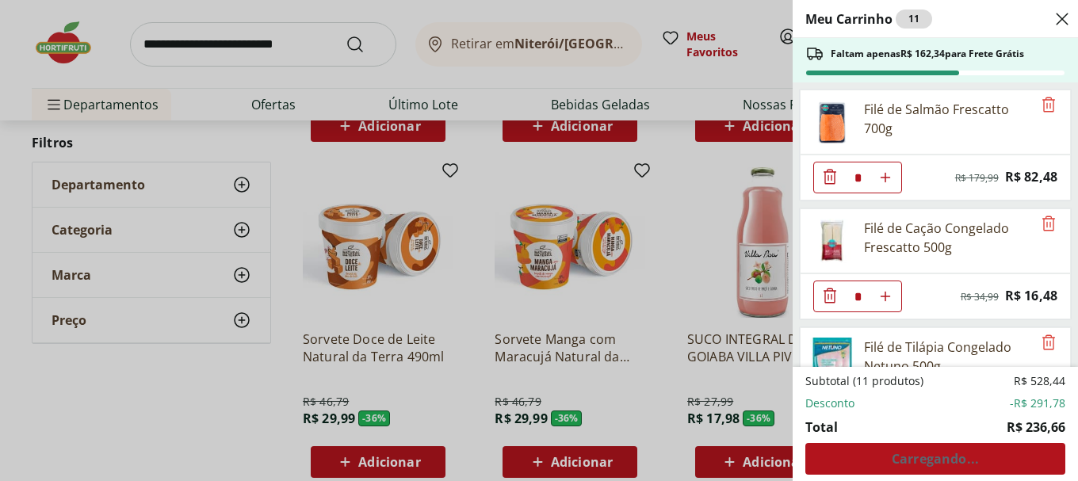
click at [1063, 8] on div "Close" at bounding box center [1061, 18] width 19 height 25
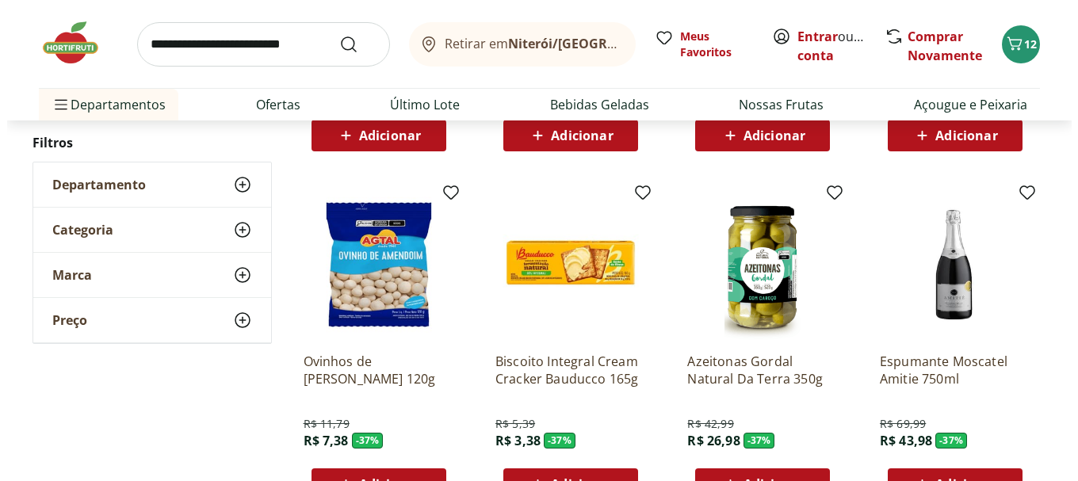
scroll to position [13153, 0]
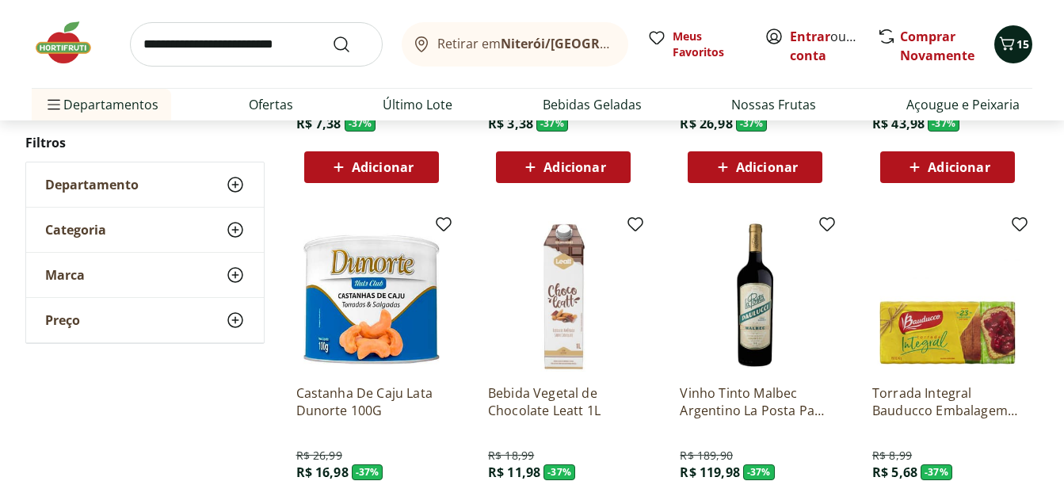
click at [1013, 51] on icon "Carrinho" at bounding box center [1007, 43] width 19 height 19
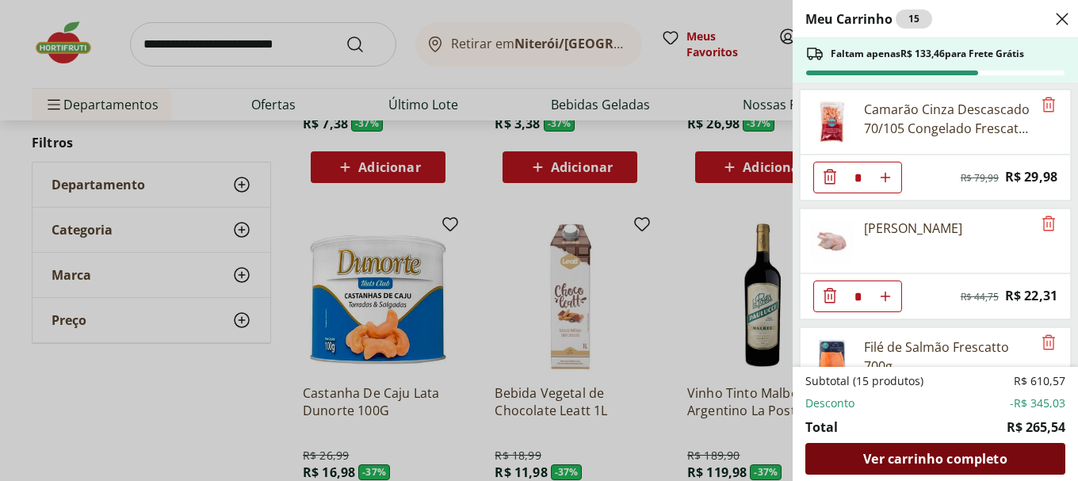
click at [902, 461] on span "Ver carrinho completo" at bounding box center [934, 458] width 143 height 13
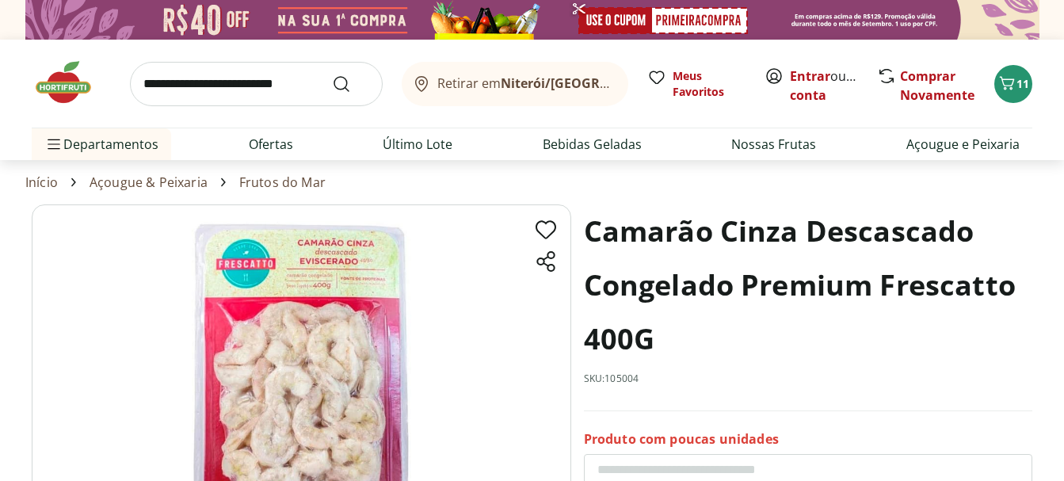
scroll to position [158, 0]
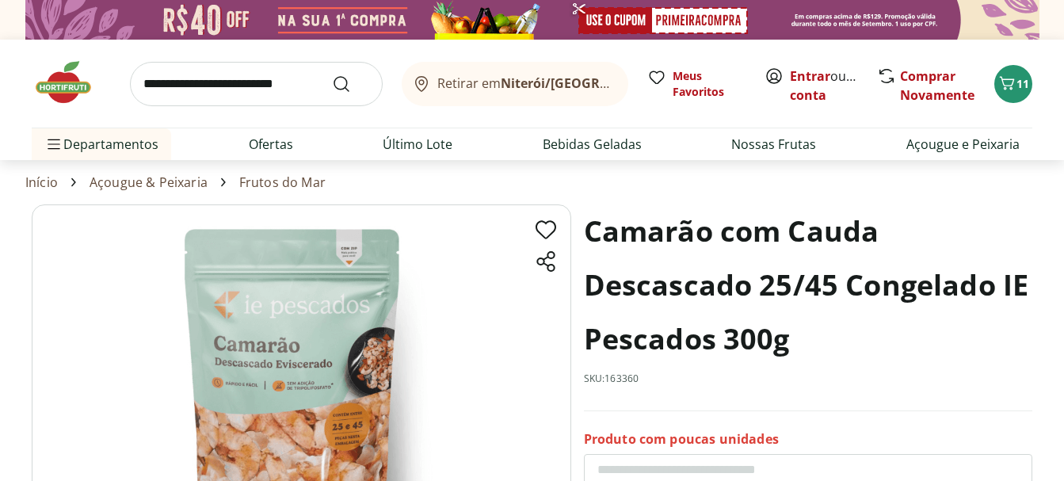
scroll to position [158, 0]
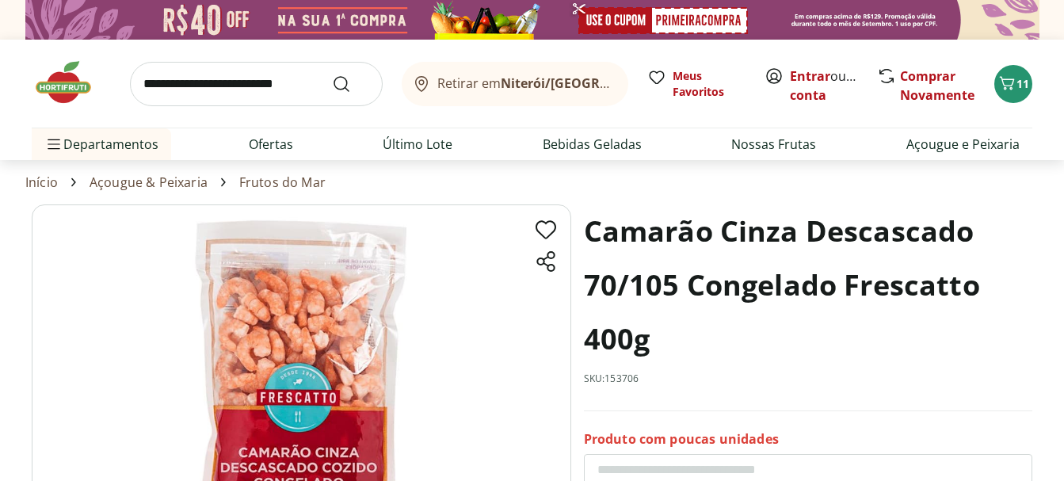
scroll to position [158, 0]
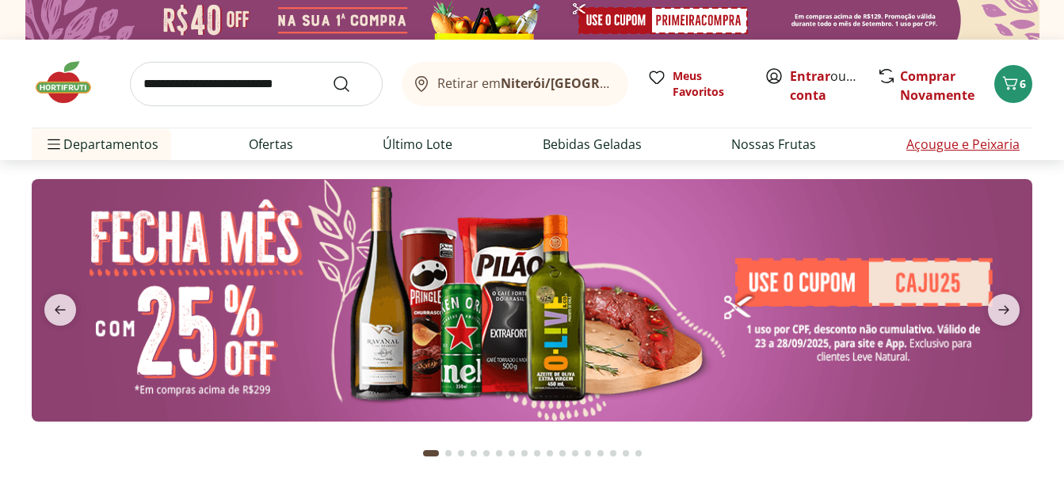
click at [940, 147] on link "Açougue e Peixaria" at bounding box center [962, 144] width 113 height 19
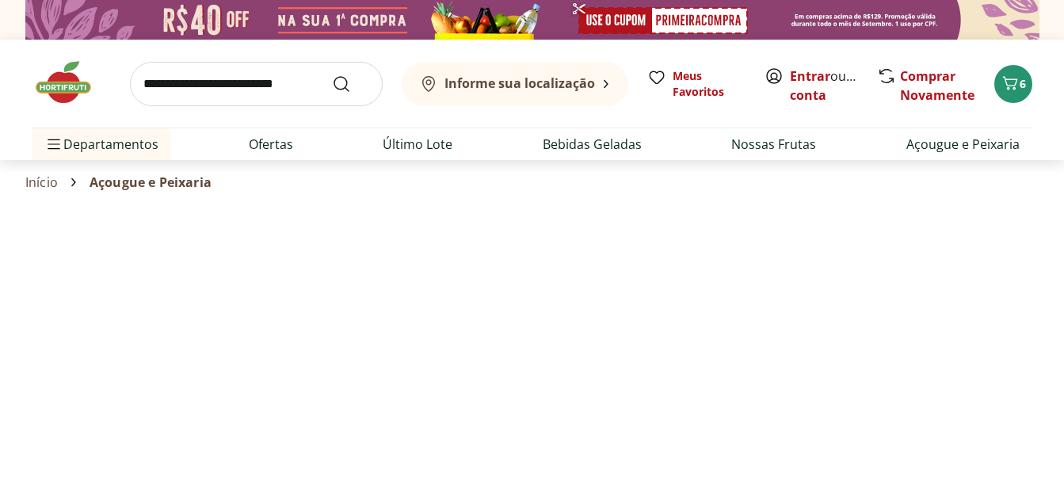
select select "**********"
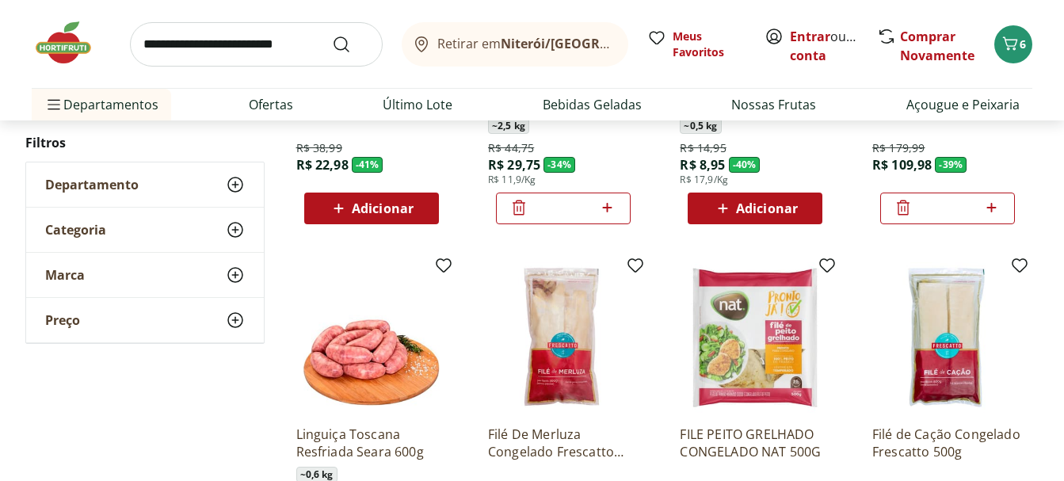
scroll to position [951, 0]
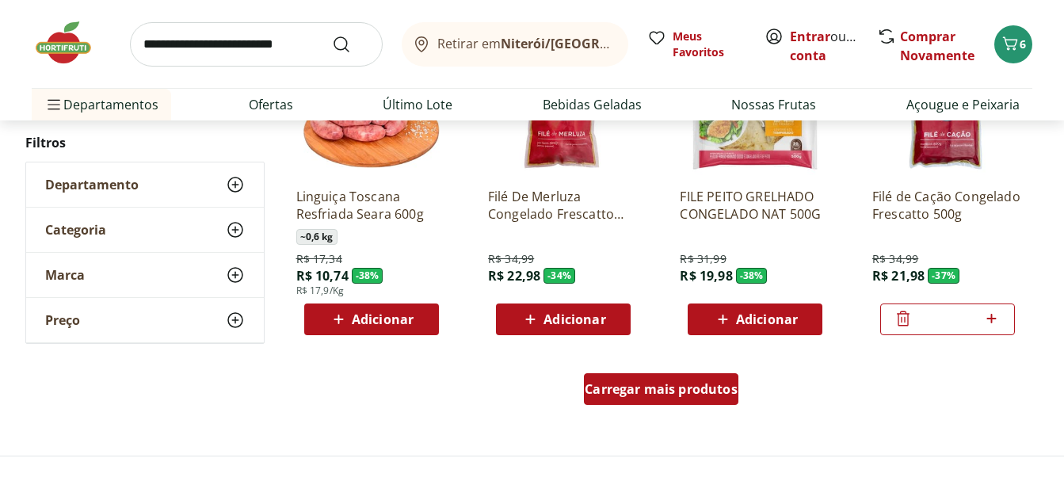
click at [662, 385] on span "Carregar mais produtos" at bounding box center [661, 389] width 153 height 13
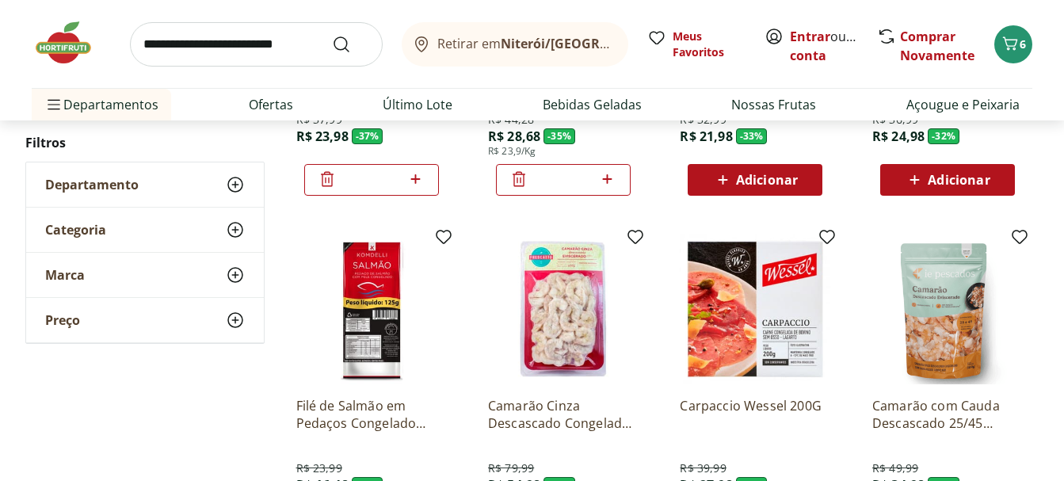
scroll to position [1505, 0]
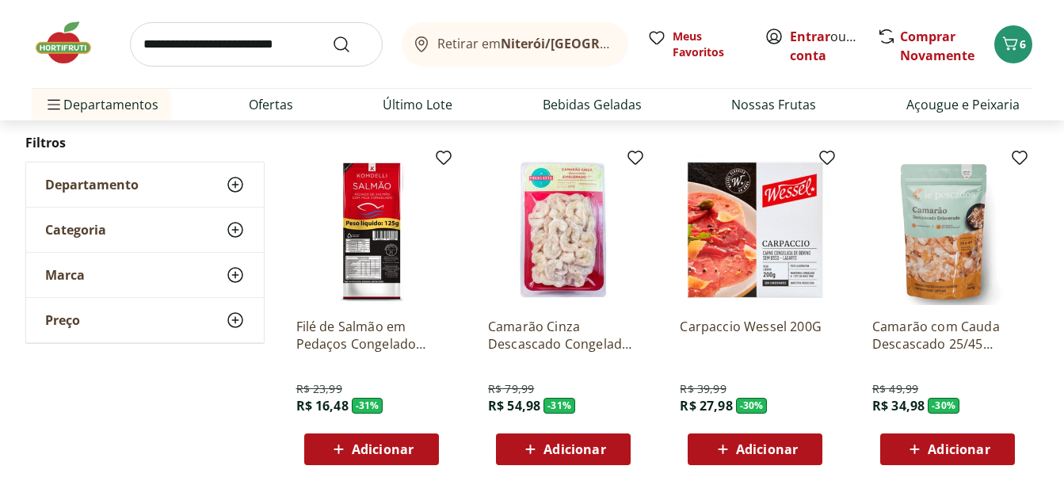
click at [772, 445] on span "Adicionar" at bounding box center [767, 449] width 62 height 13
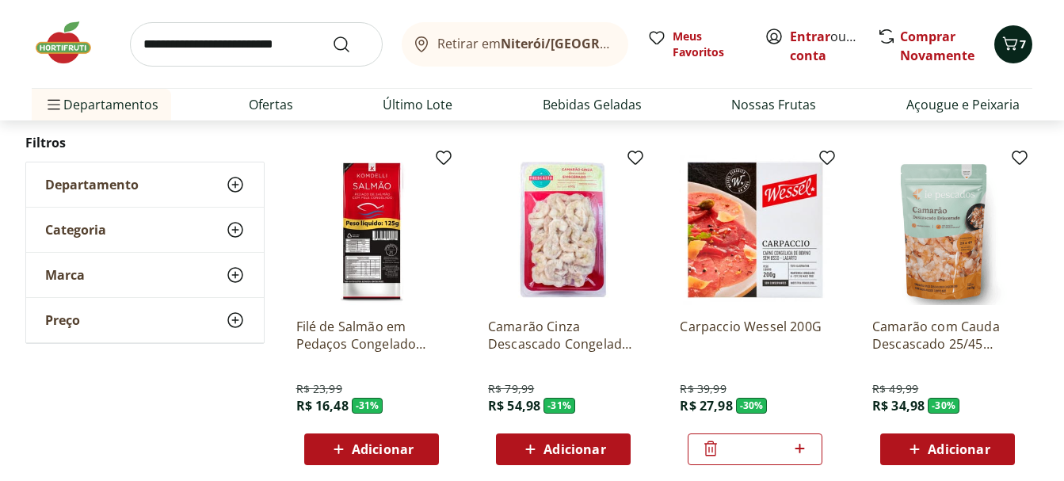
click at [1013, 56] on div "7" at bounding box center [1013, 44] width 13 height 25
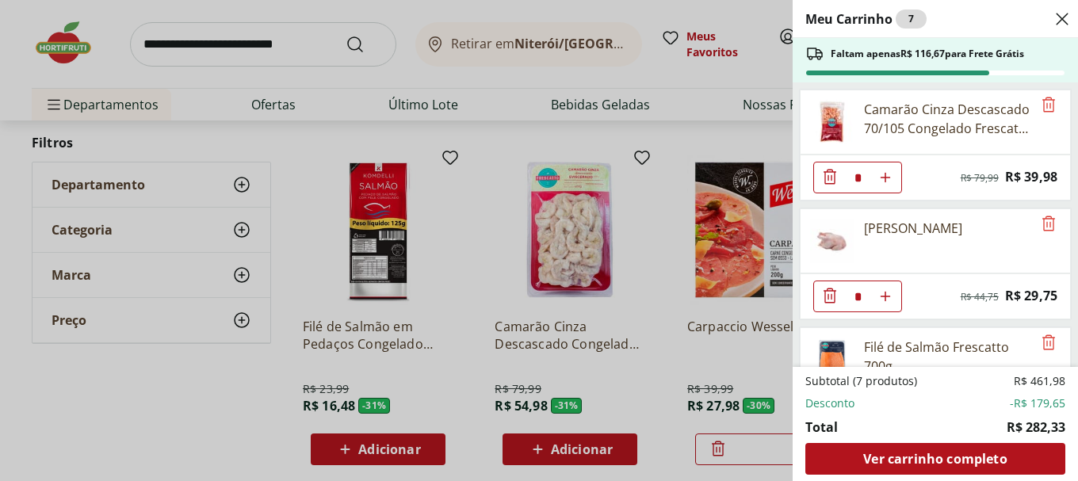
click at [1063, 17] on icon "Close" at bounding box center [1061, 19] width 19 height 19
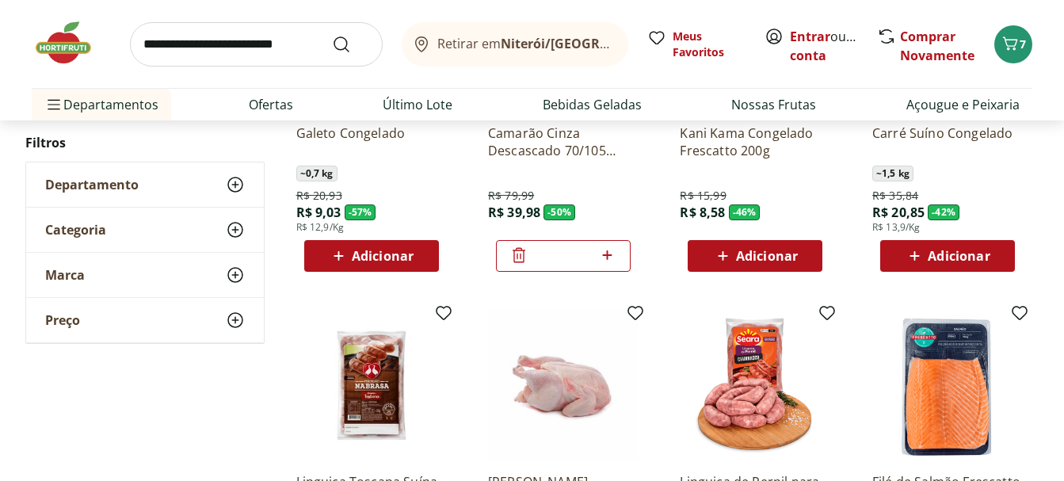
scroll to position [0, 0]
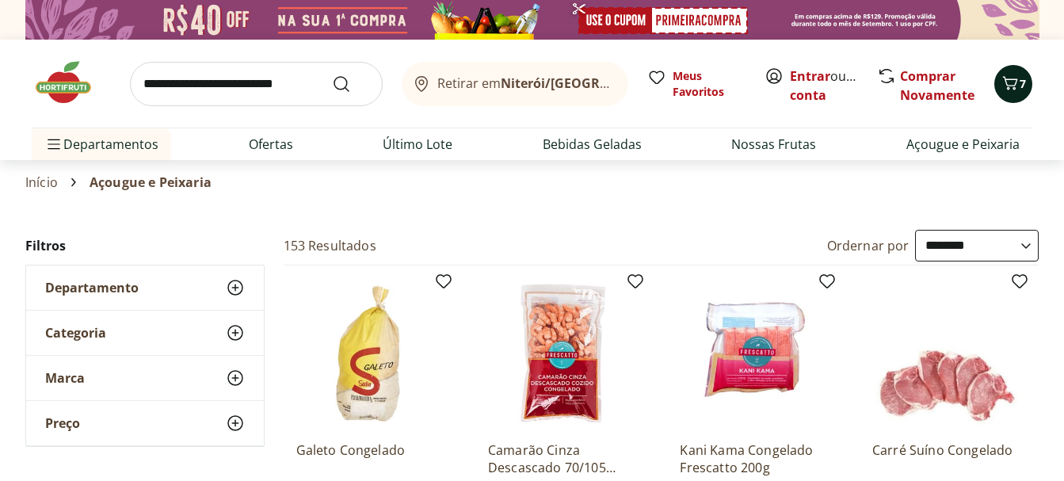
click at [1009, 71] on div "7" at bounding box center [1013, 83] width 13 height 25
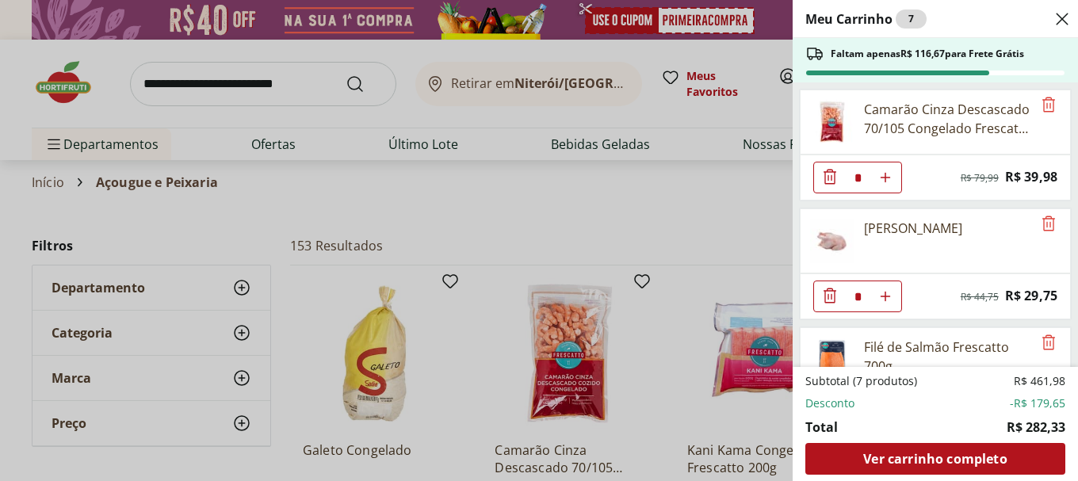
click at [624, 100] on div "Meu Carrinho 7 Faltam apenas R$ 116,67 para Frete Grátis Camarão Cinza Descasca…" at bounding box center [539, 240] width 1078 height 481
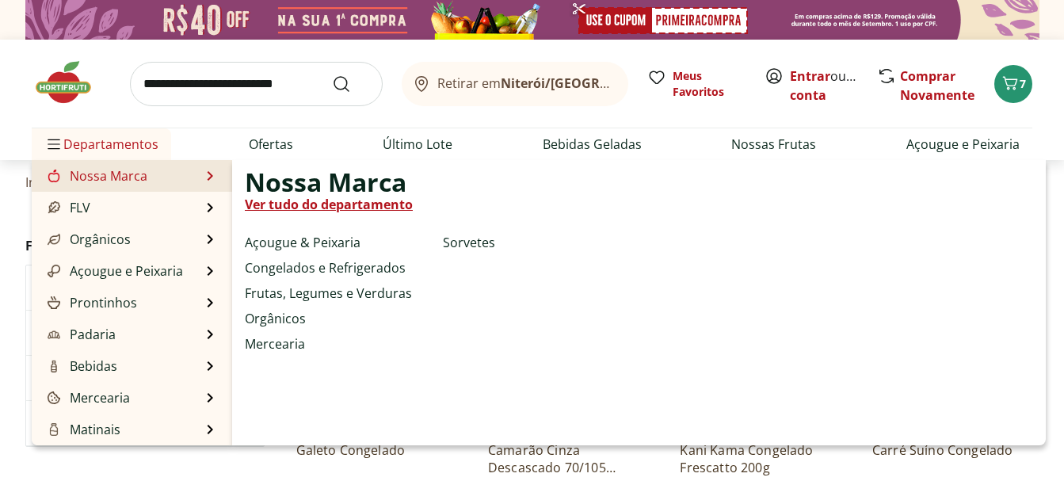
click at [77, 183] on link "Nossa Marca" at bounding box center [95, 175] width 103 height 19
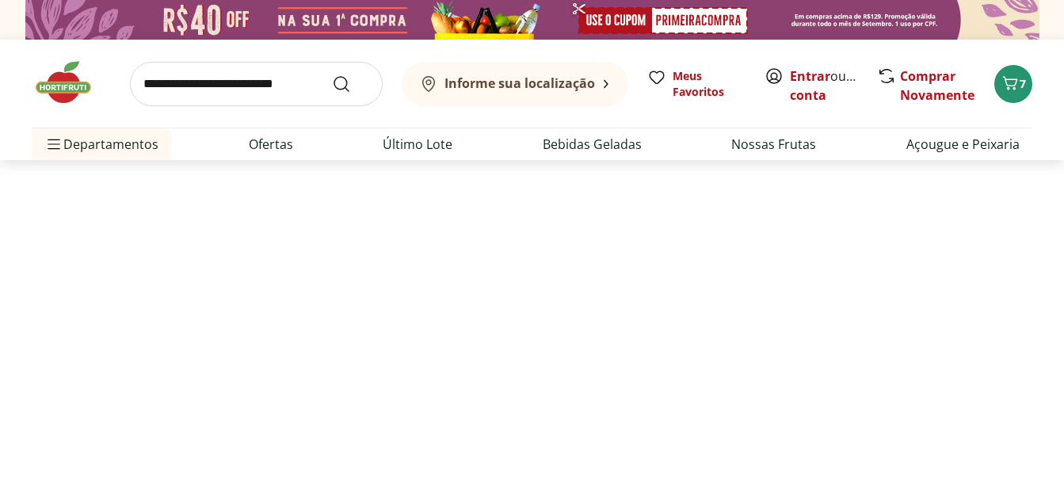
select select "**********"
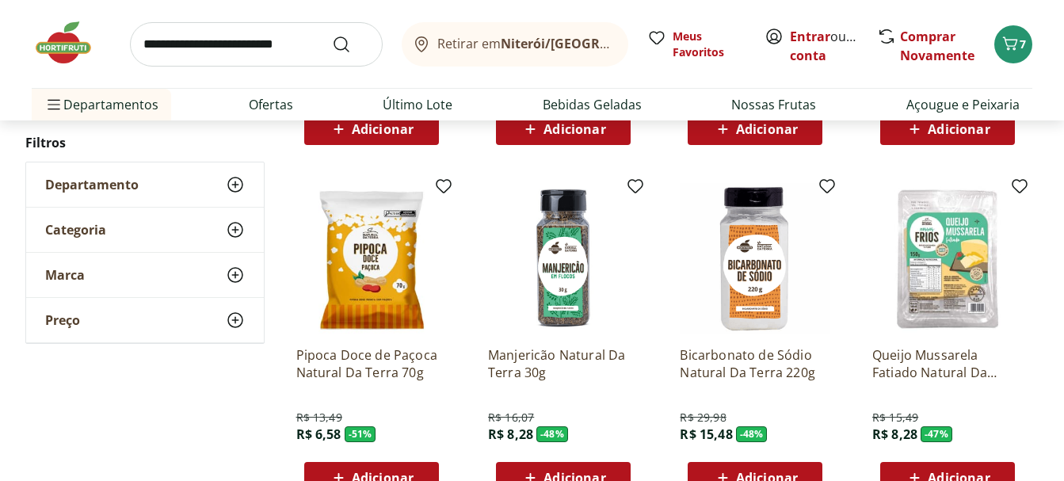
scroll to position [872, 0]
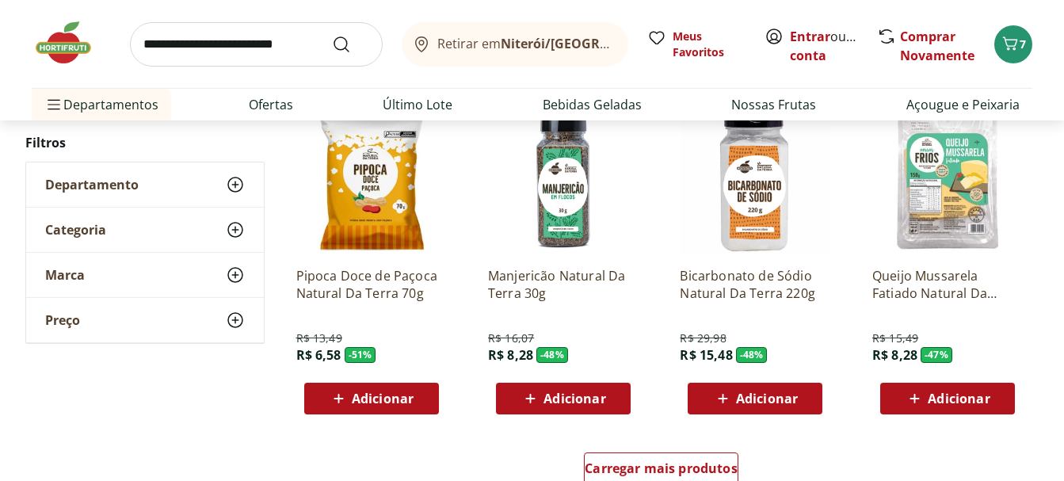
click at [968, 404] on span "Adicionar" at bounding box center [959, 398] width 62 height 13
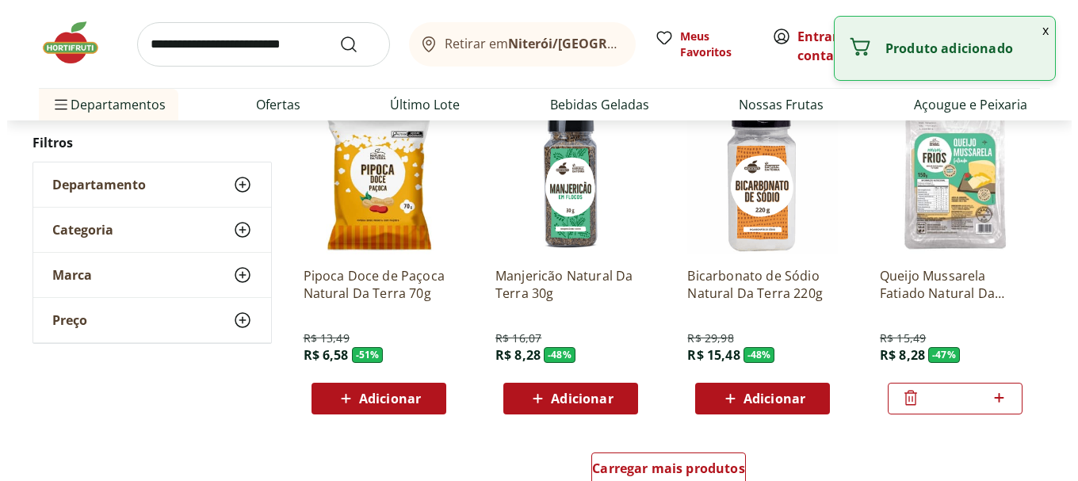
scroll to position [951, 0]
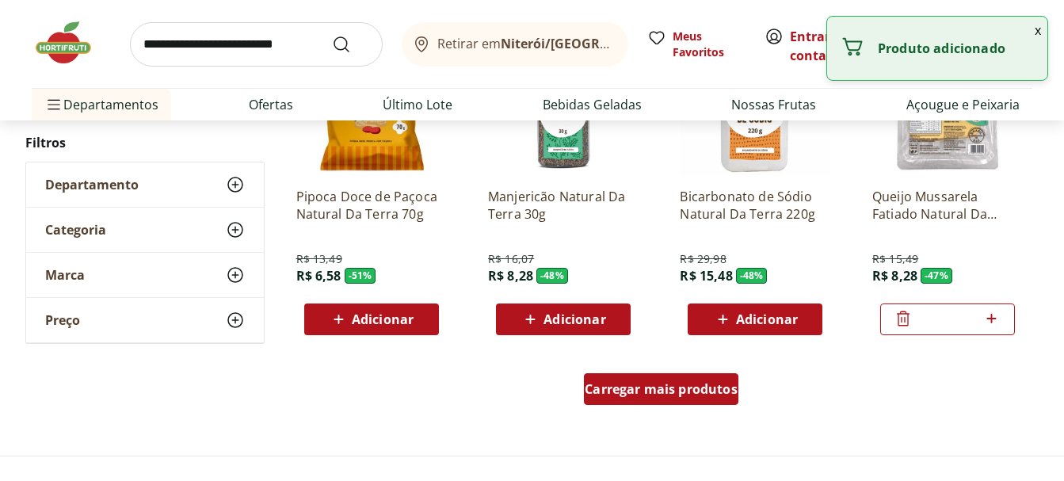
click at [695, 378] on div "Carregar mais produtos" at bounding box center [661, 389] width 155 height 32
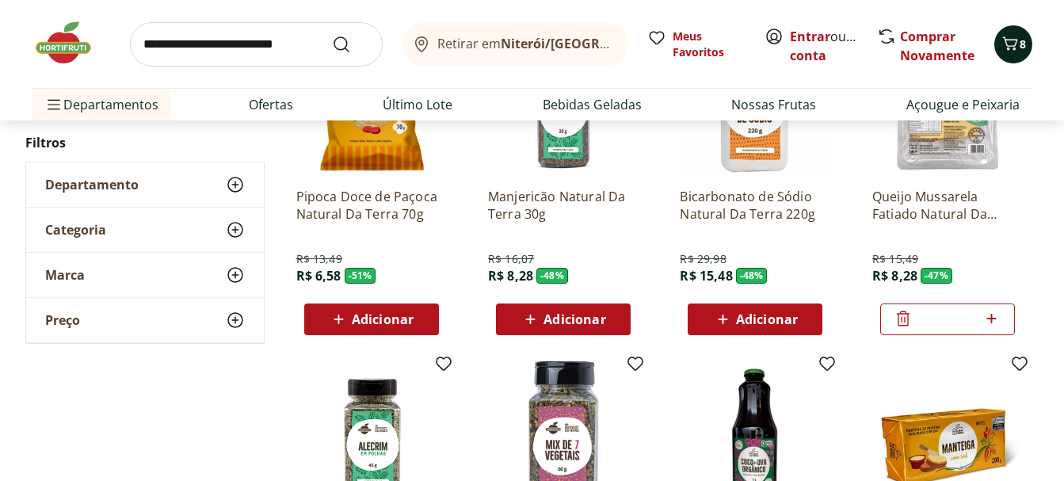
click at [1014, 43] on icon "Carrinho" at bounding box center [1010, 43] width 19 height 19
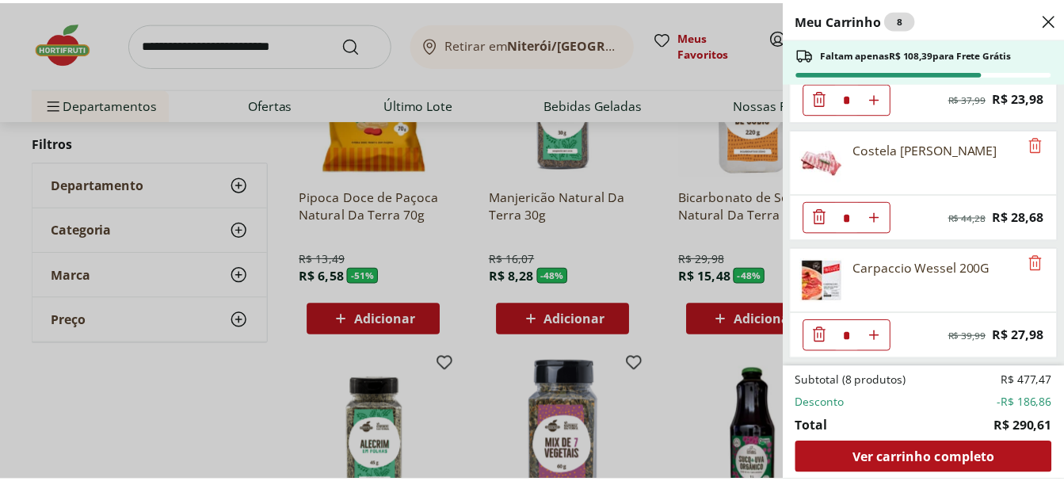
scroll to position [673, 0]
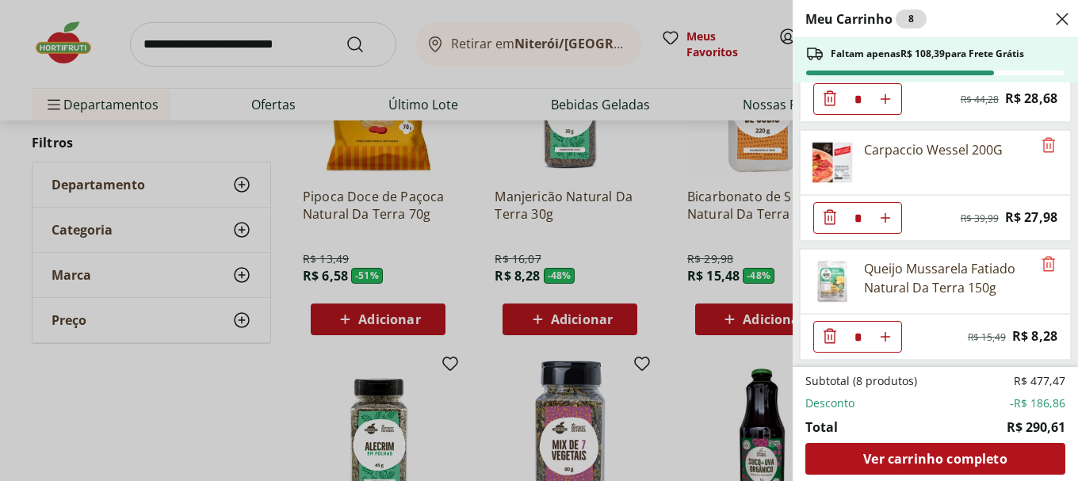
click at [201, 418] on div "Meu Carrinho 8 Faltam apenas R$ 108,39 para Frete Grátis Camarão Cinza Descasca…" at bounding box center [539, 240] width 1078 height 481
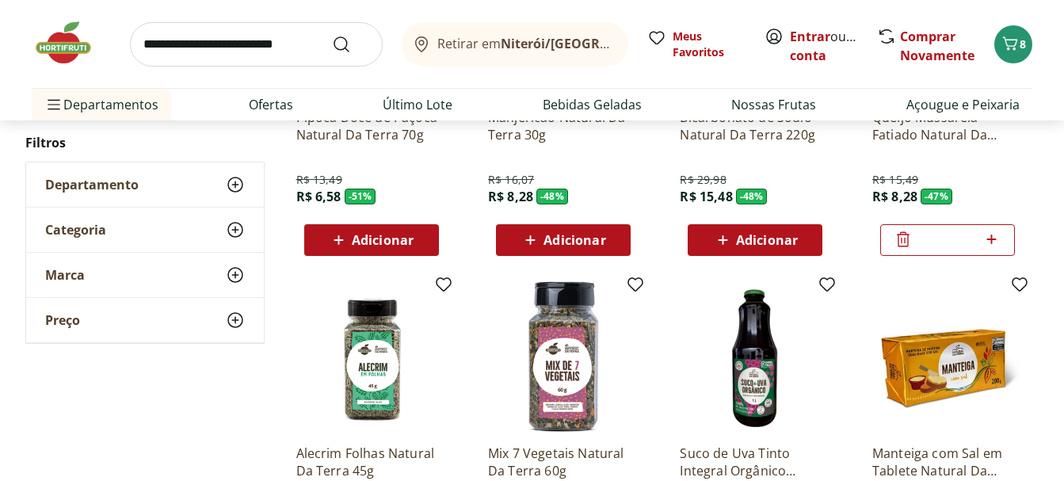
scroll to position [1189, 0]
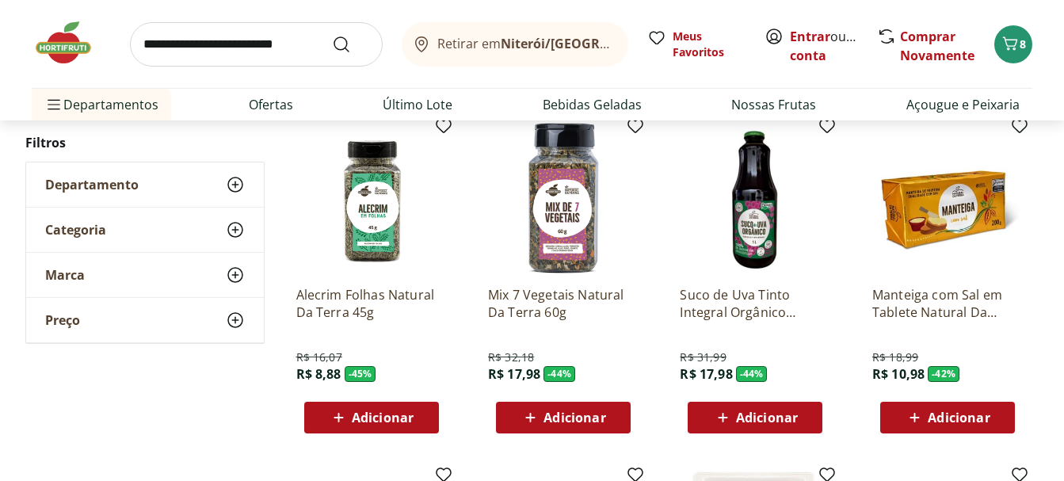
click at [948, 420] on span "Adicionar" at bounding box center [959, 417] width 62 height 13
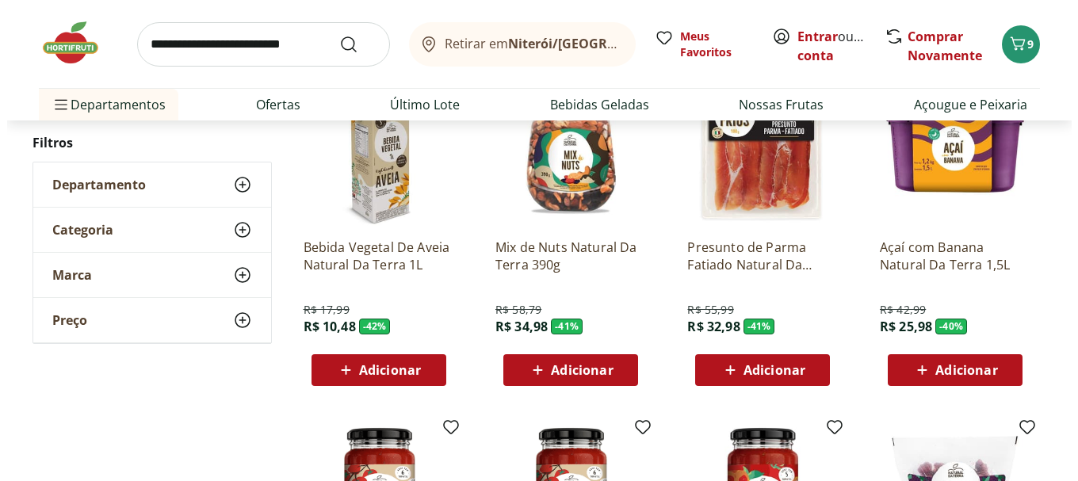
scroll to position [1505, 0]
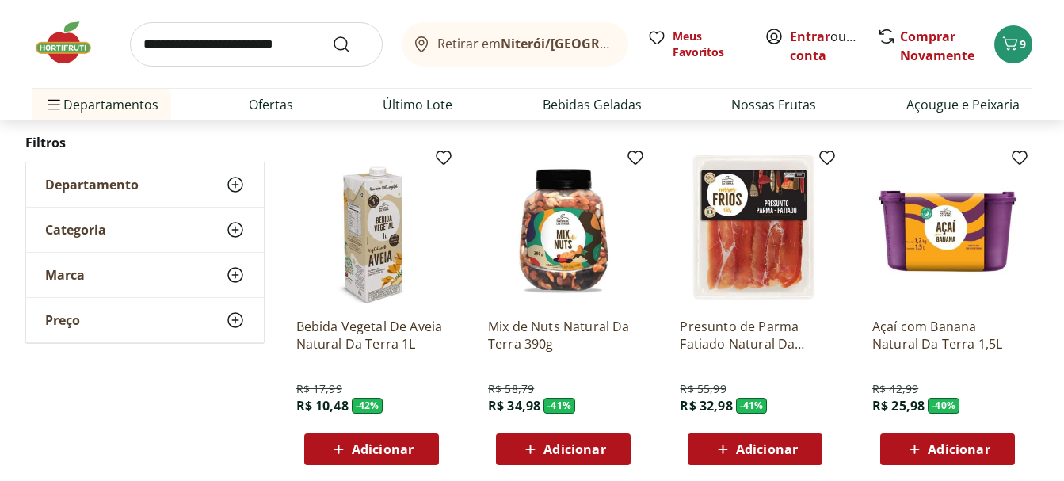
click at [789, 438] on div "Adicionar" at bounding box center [754, 449] width 109 height 29
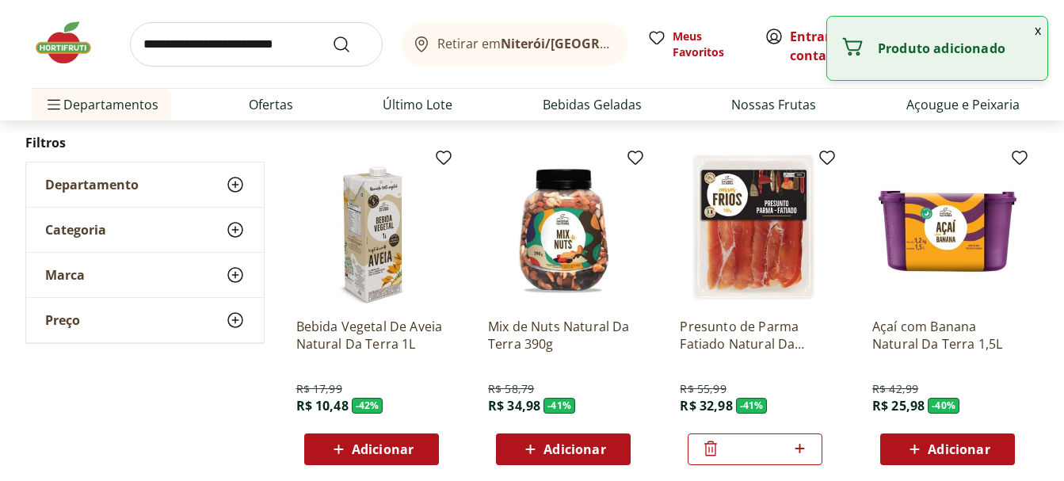
click at [1039, 30] on button "x" at bounding box center [1037, 30] width 19 height 27
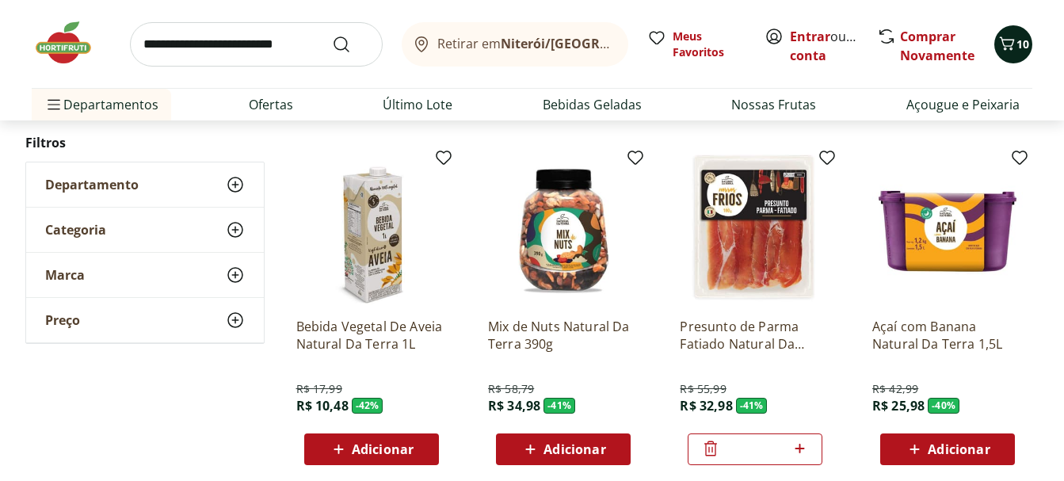
click at [1021, 45] on span "10" at bounding box center [1023, 43] width 13 height 15
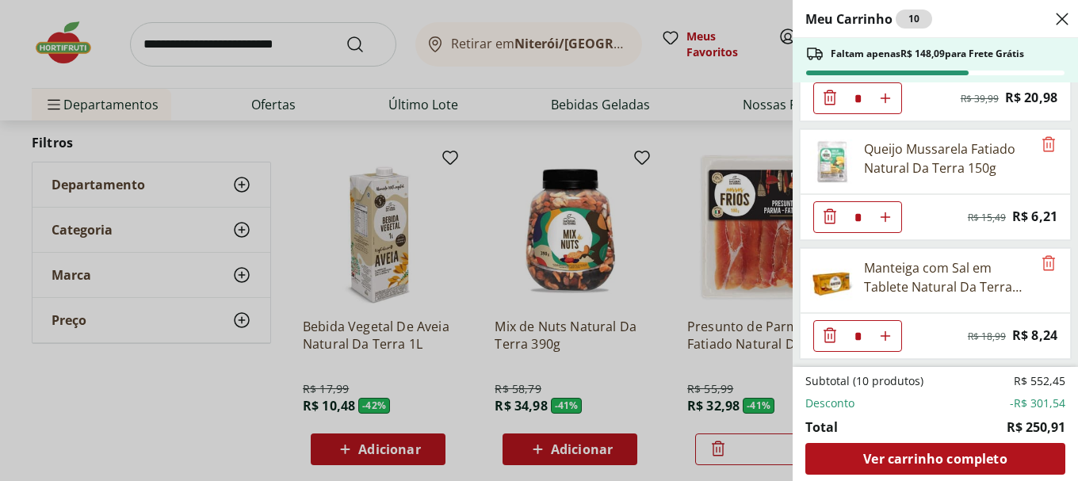
scroll to position [910, 0]
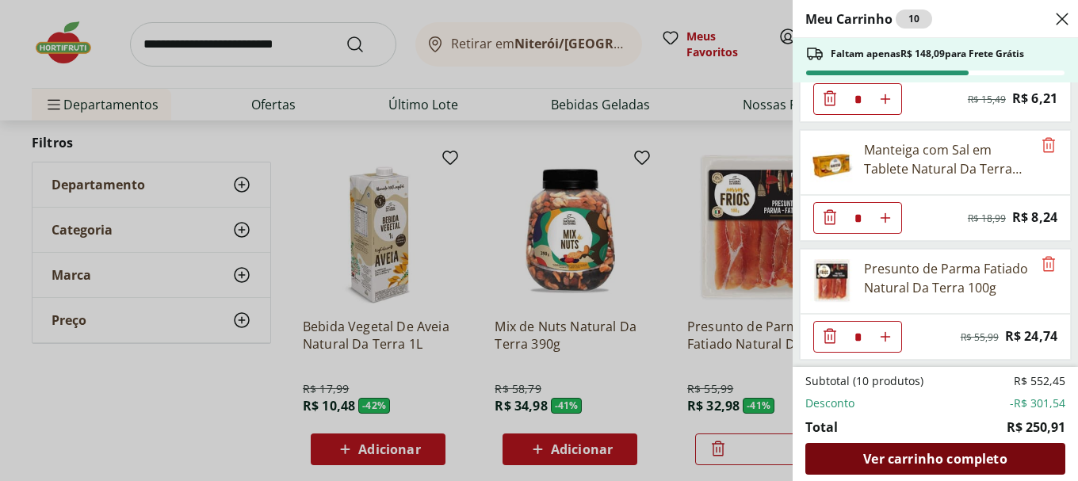
click at [971, 459] on span "Ver carrinho completo" at bounding box center [934, 458] width 143 height 13
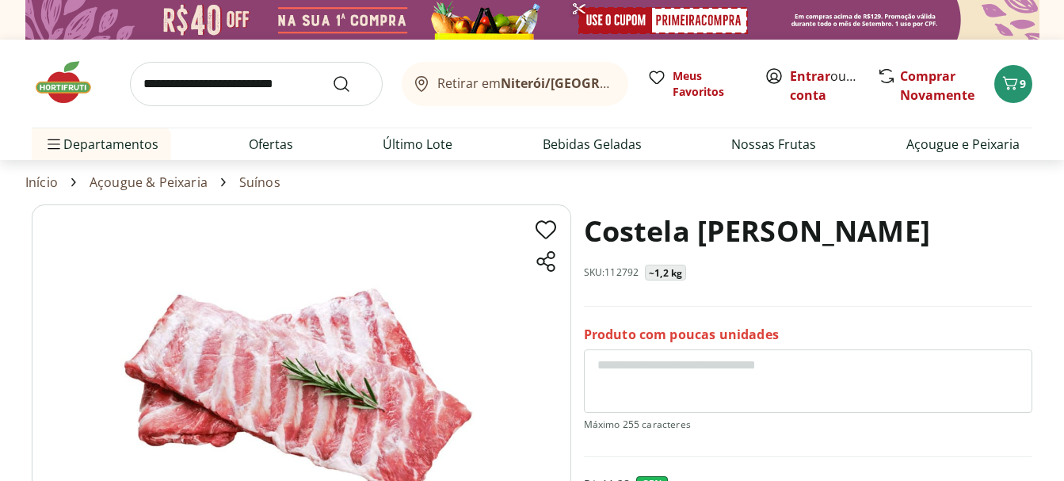
scroll to position [79, 0]
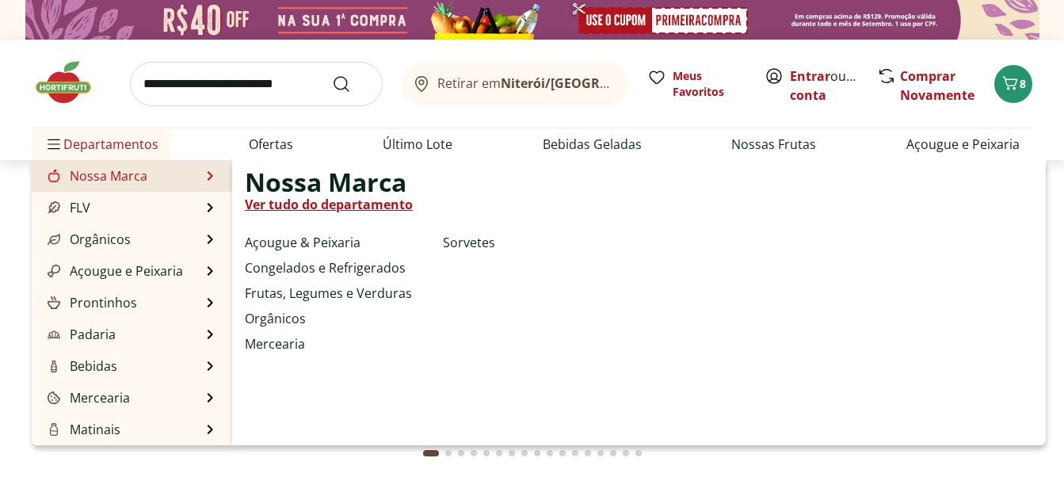
click at [122, 171] on link "Nossa Marca" at bounding box center [95, 175] width 103 height 19
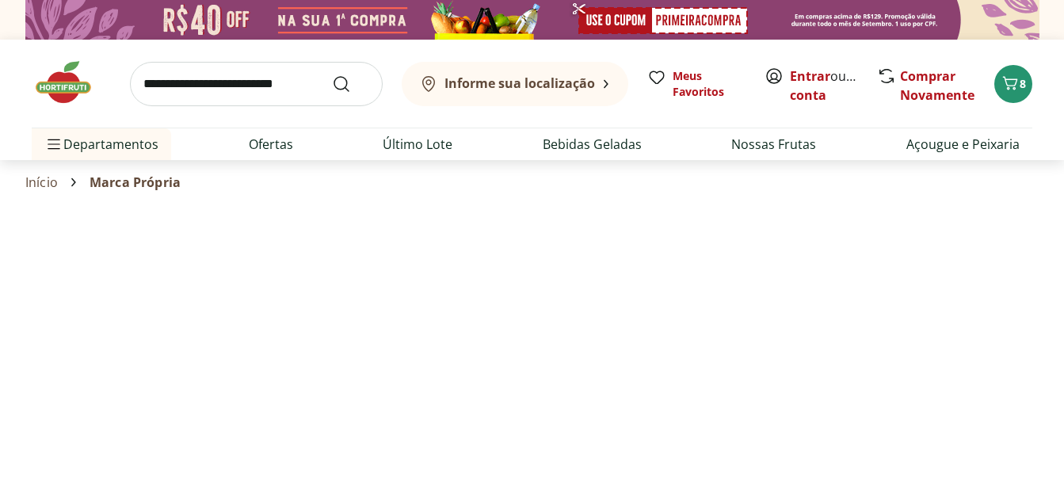
select select "**********"
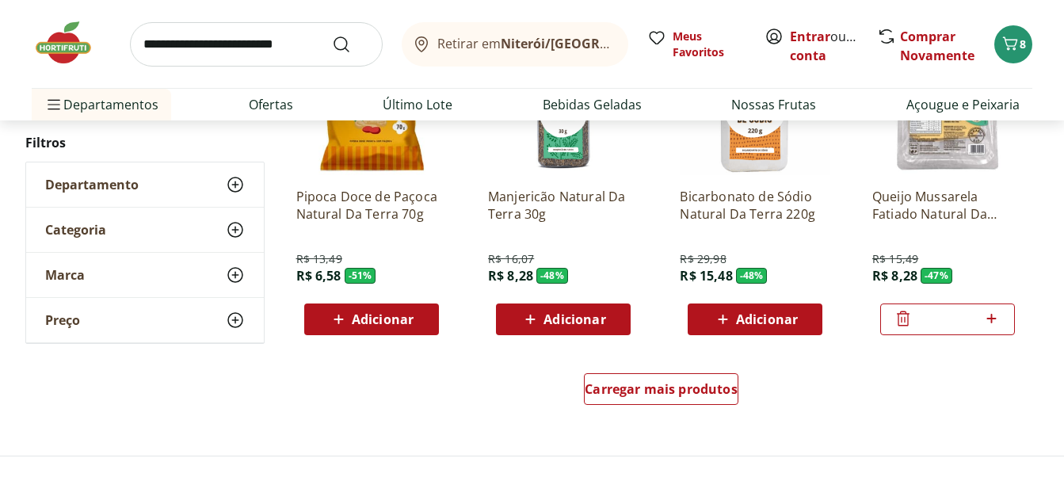
scroll to position [1189, 0]
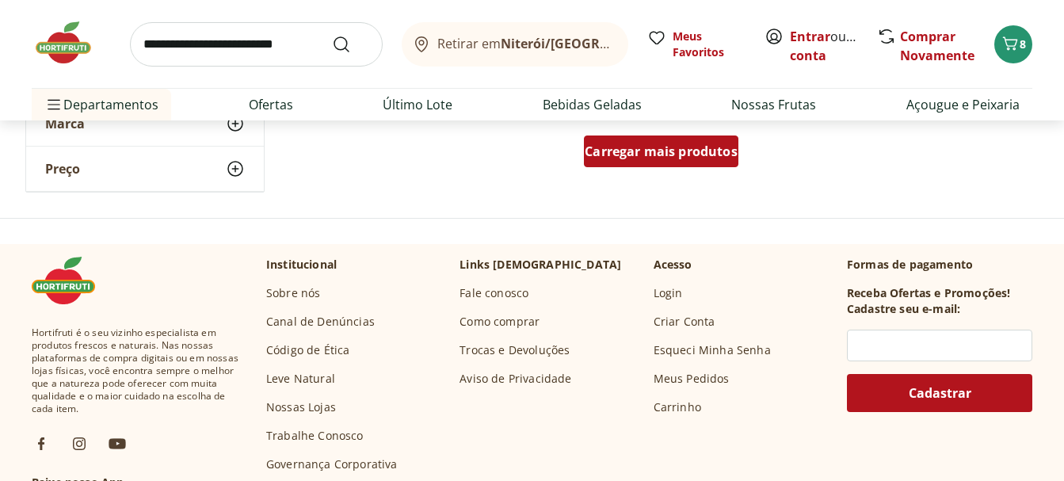
click at [715, 158] on span "Carregar mais produtos" at bounding box center [661, 151] width 153 height 13
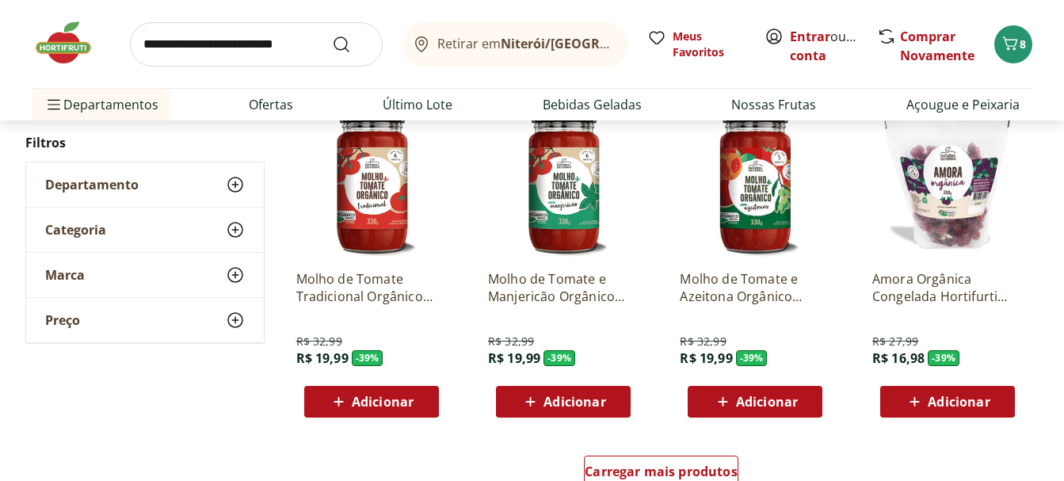
scroll to position [2060, 0]
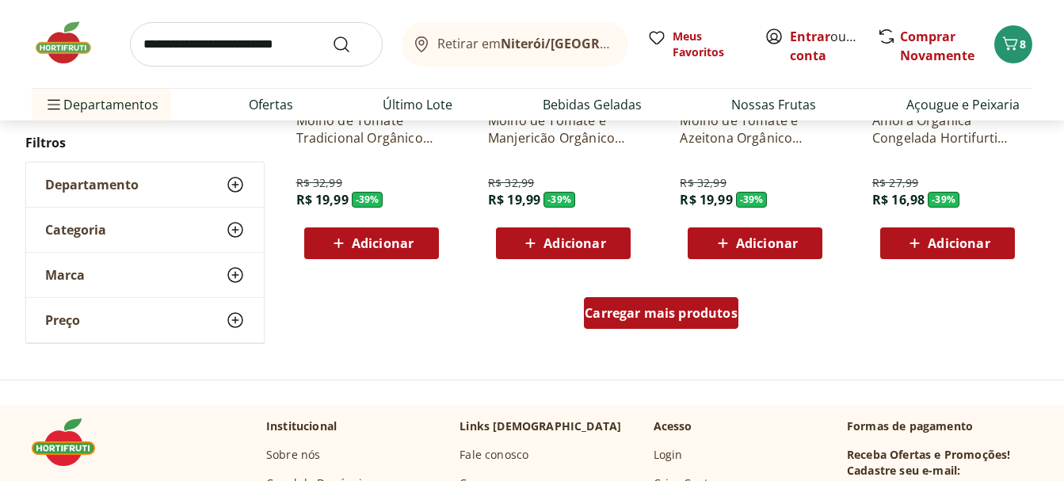
click at [666, 308] on span "Carregar mais produtos" at bounding box center [661, 313] width 153 height 13
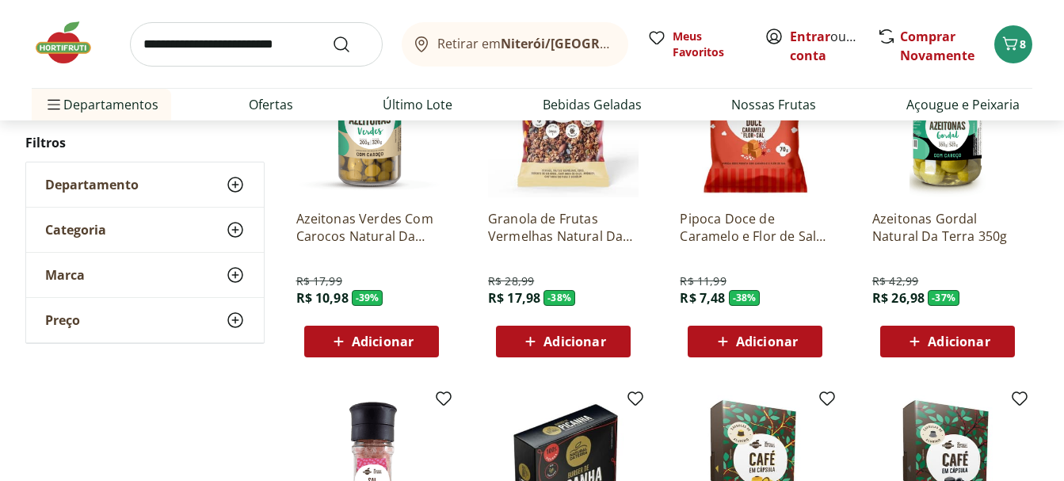
scroll to position [2219, 0]
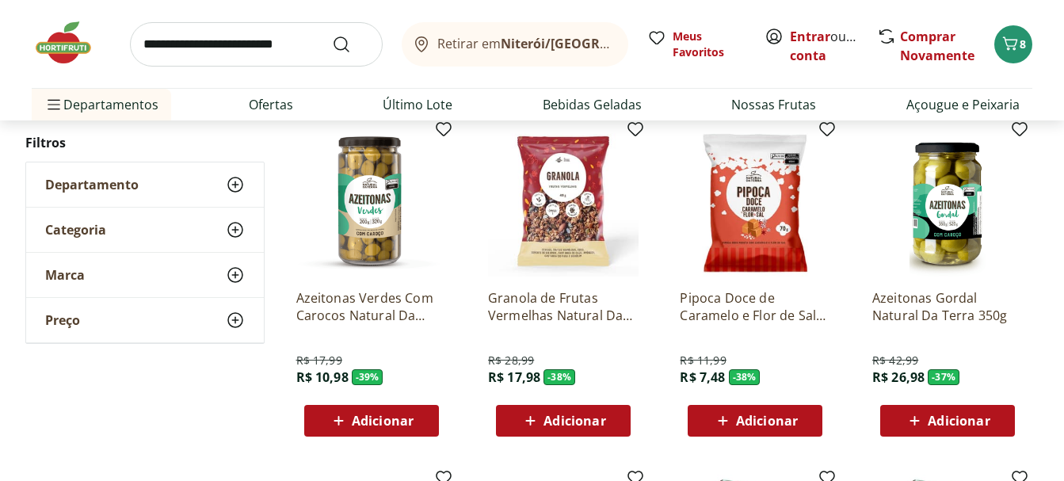
click at [963, 411] on span "Adicionar" at bounding box center [947, 420] width 85 height 19
click at [902, 416] on icon at bounding box center [903, 420] width 13 height 15
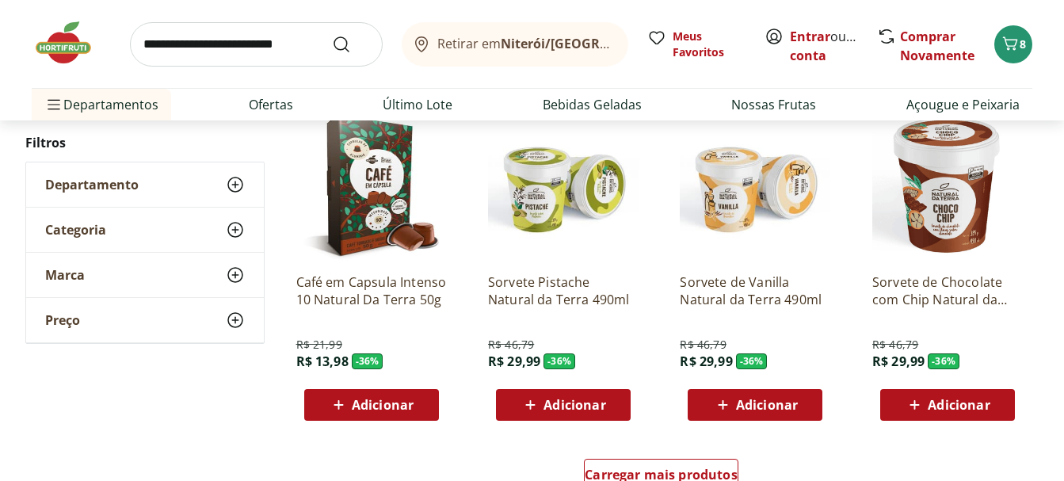
scroll to position [3011, 0]
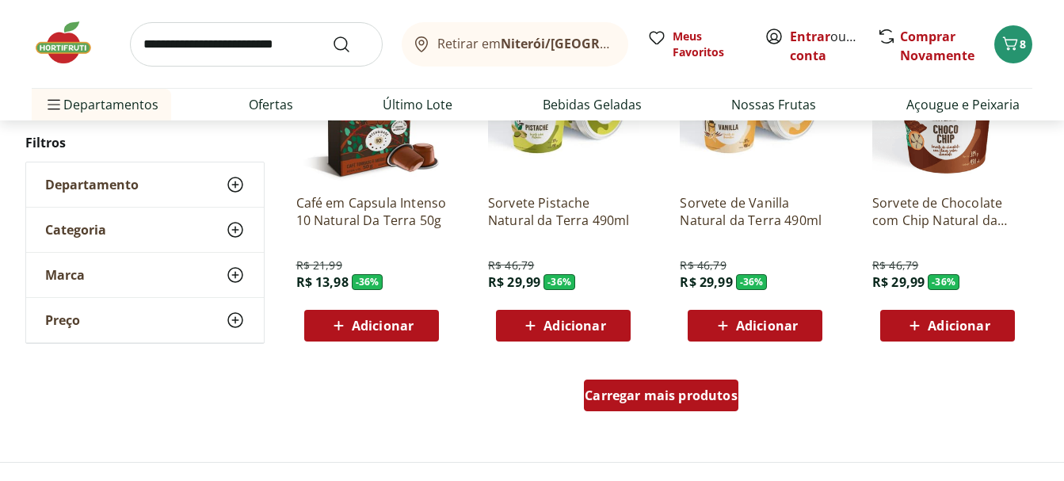
click at [670, 392] on span "Carregar mais produtos" at bounding box center [661, 395] width 153 height 13
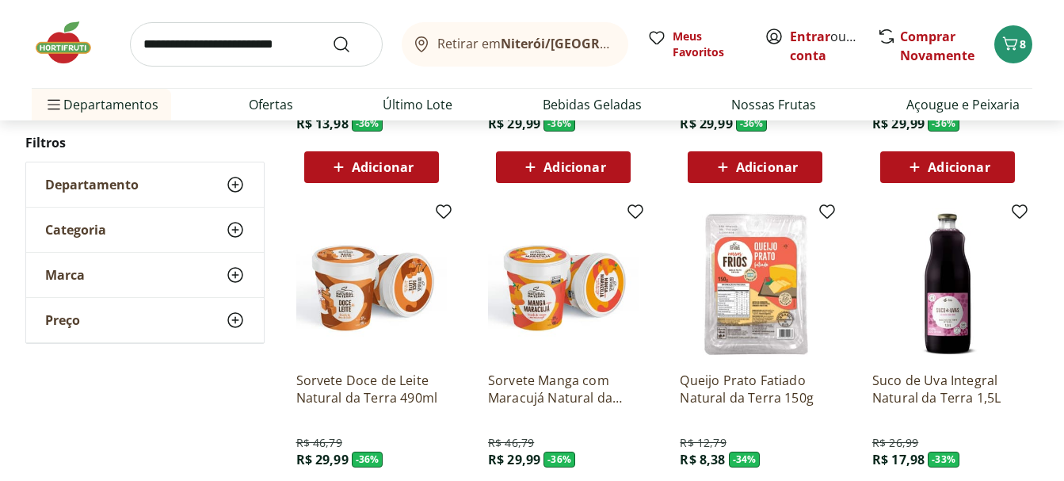
scroll to position [3249, 0]
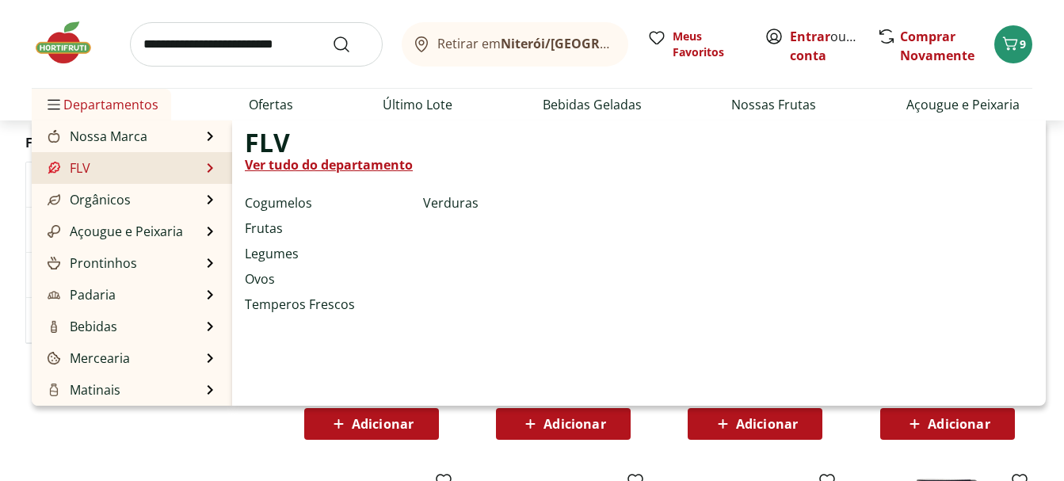
click at [83, 172] on link "FLV" at bounding box center [67, 167] width 46 height 19
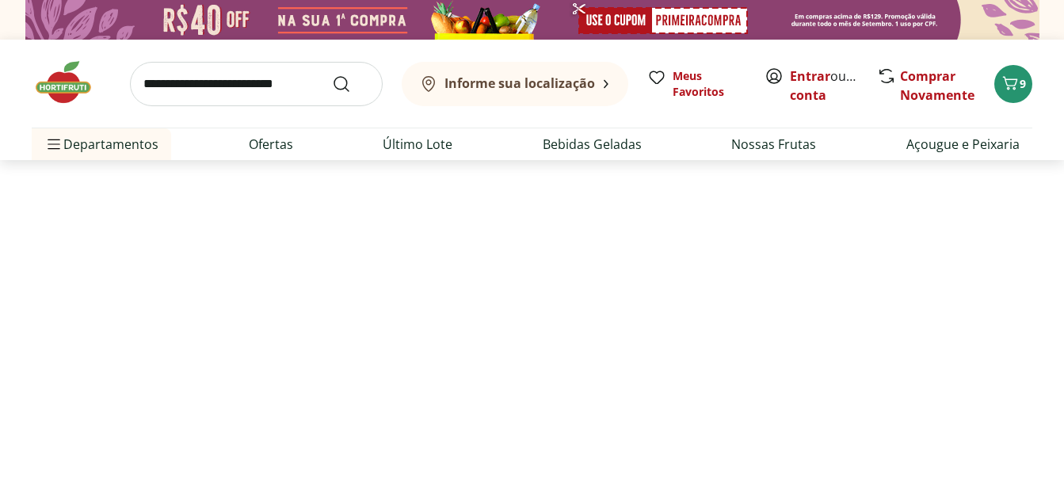
select select "**********"
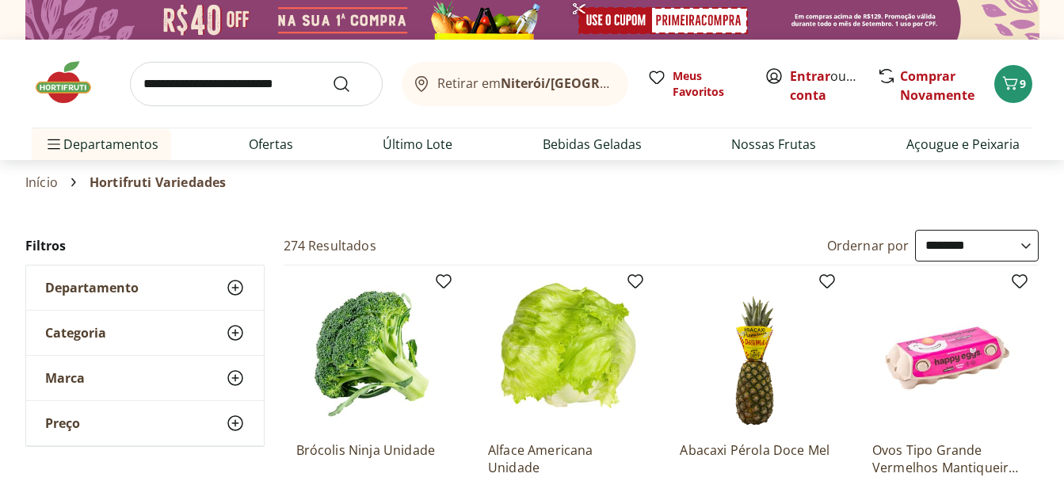
scroll to position [238, 0]
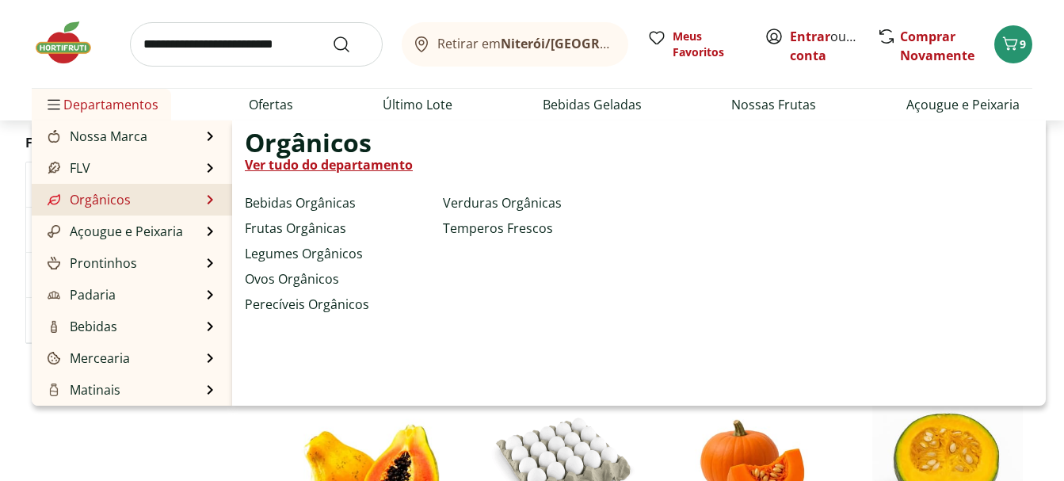
click at [71, 202] on link "Orgânicos" at bounding box center [87, 199] width 86 height 19
select select "**********"
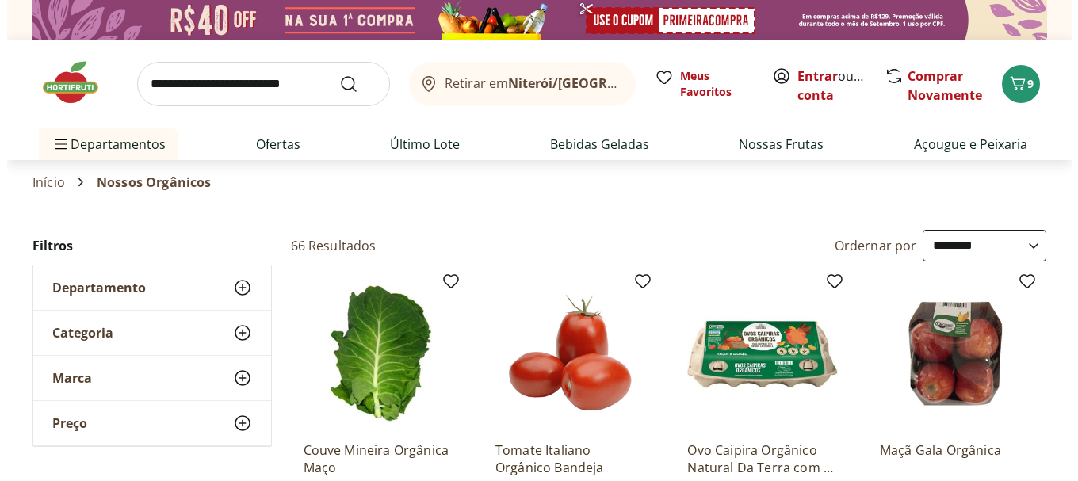
scroll to position [158, 0]
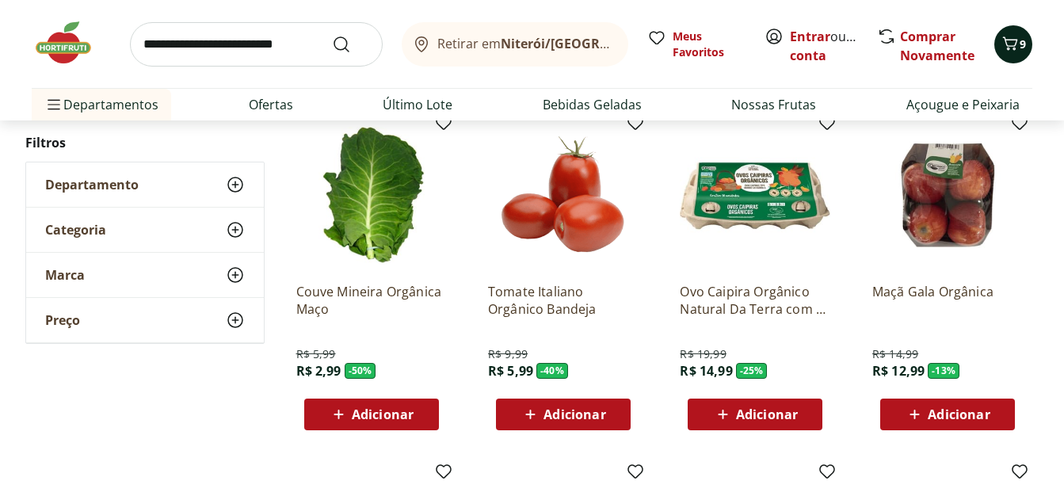
click at [1010, 46] on icon "Carrinho" at bounding box center [1010, 43] width 19 height 19
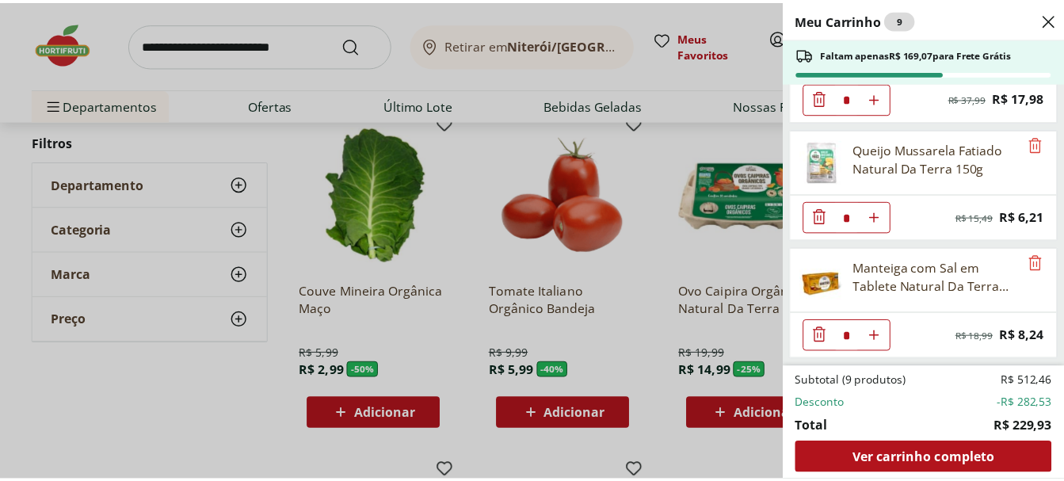
scroll to position [792, 0]
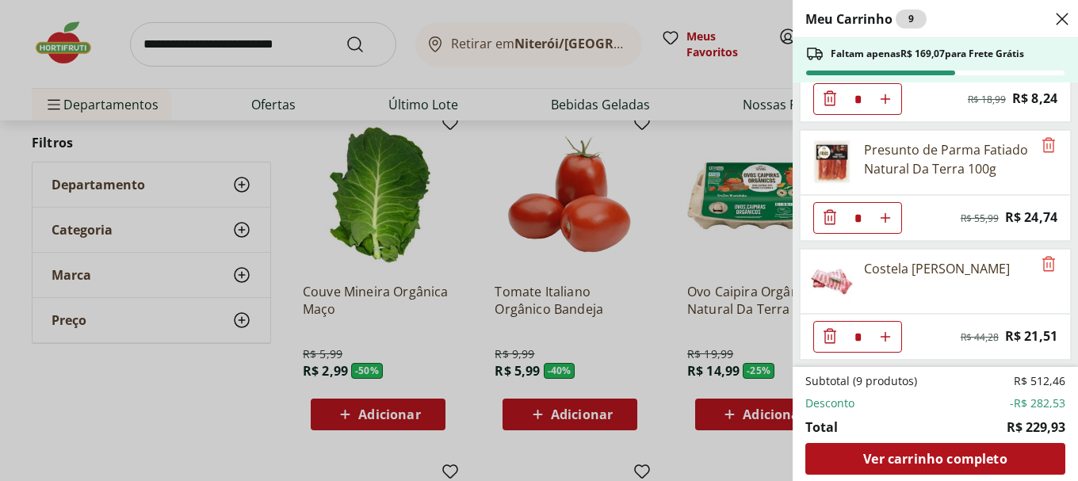
click at [1063, 13] on icon "Close" at bounding box center [1061, 19] width 19 height 19
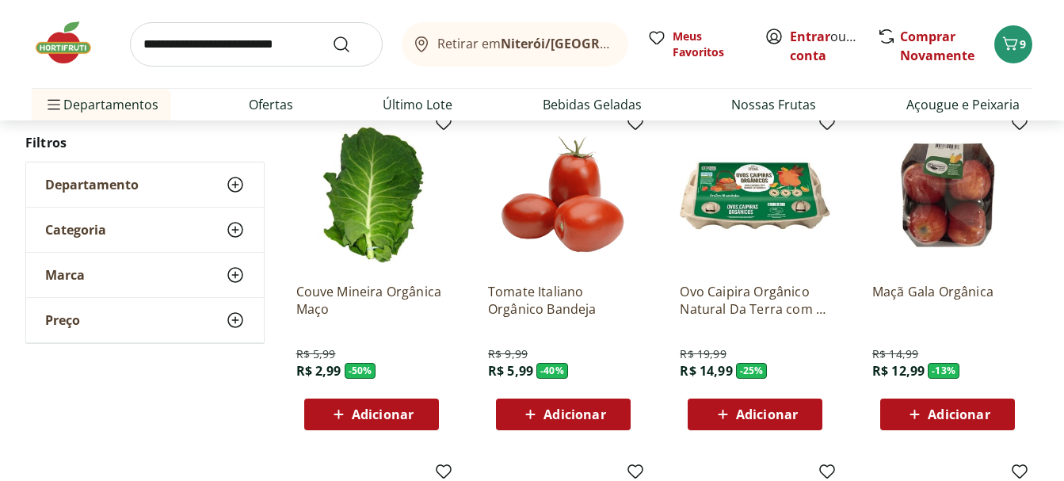
click at [371, 415] on span "Adicionar" at bounding box center [383, 414] width 62 height 13
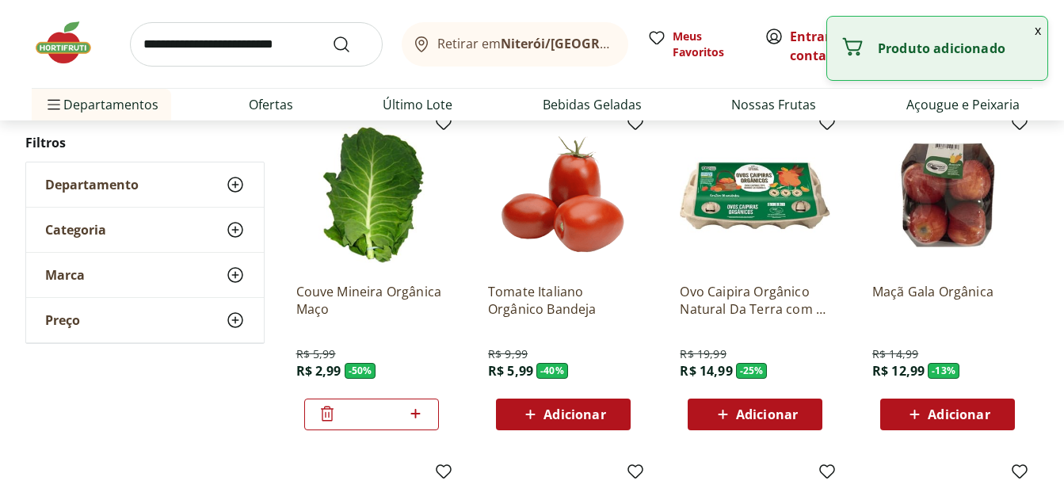
click at [577, 415] on span "Adicionar" at bounding box center [575, 414] width 62 height 13
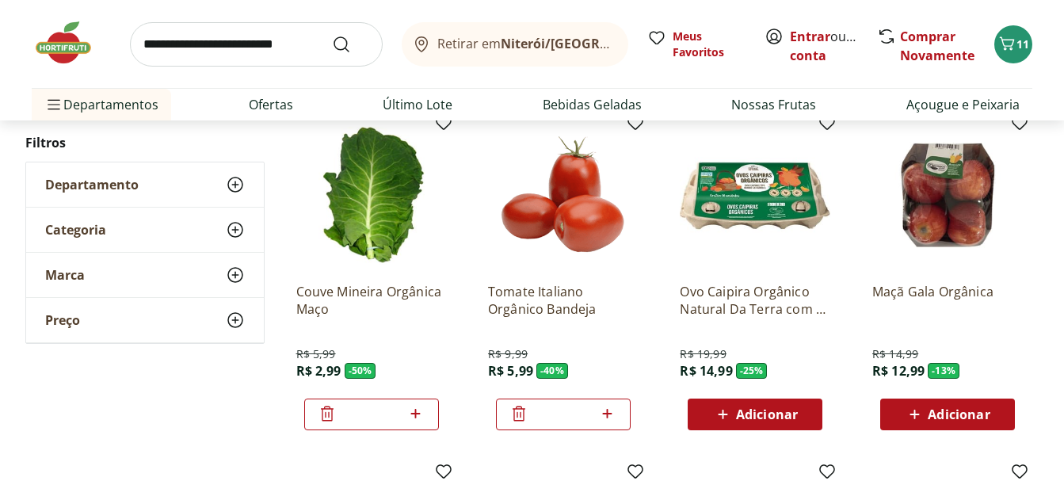
click at [575, 192] on img at bounding box center [563, 195] width 151 height 151
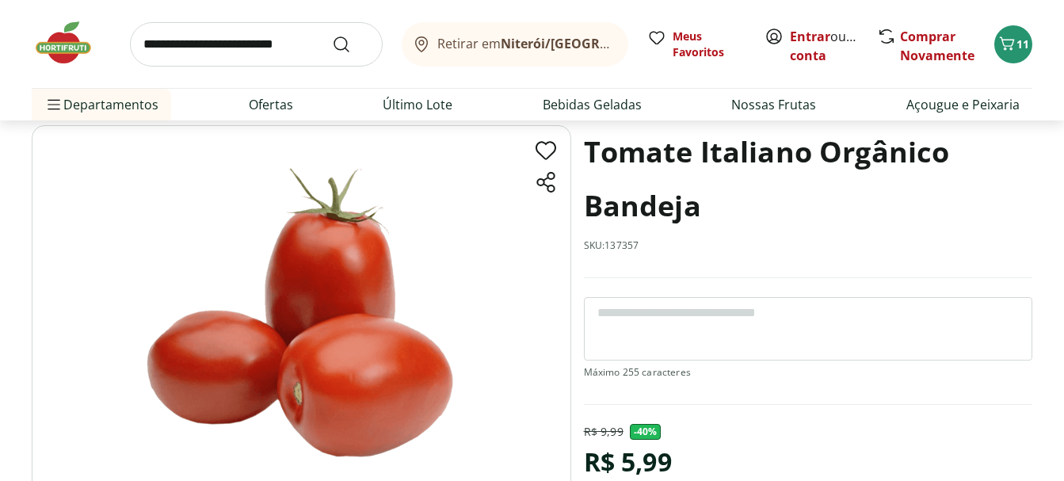
scroll to position [238, 0]
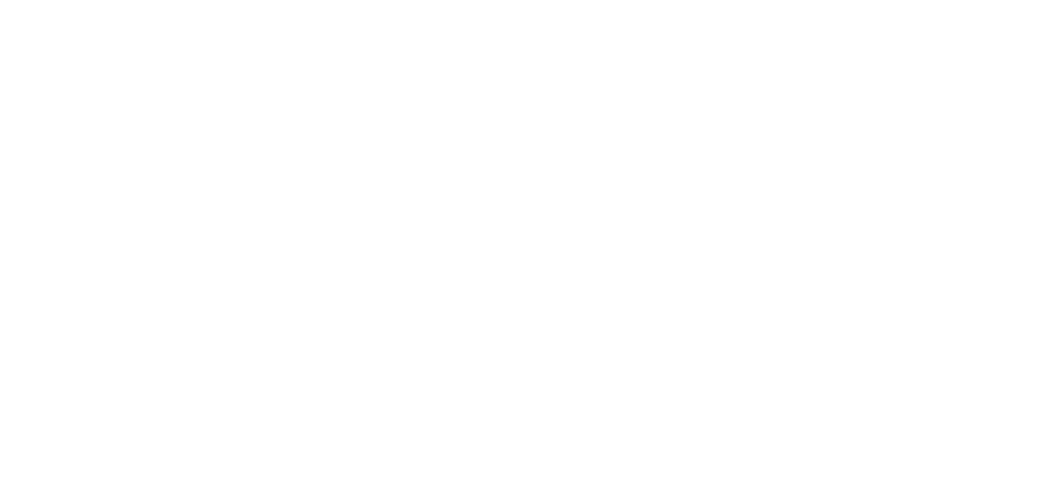
scroll to position [158, 0]
select select "**********"
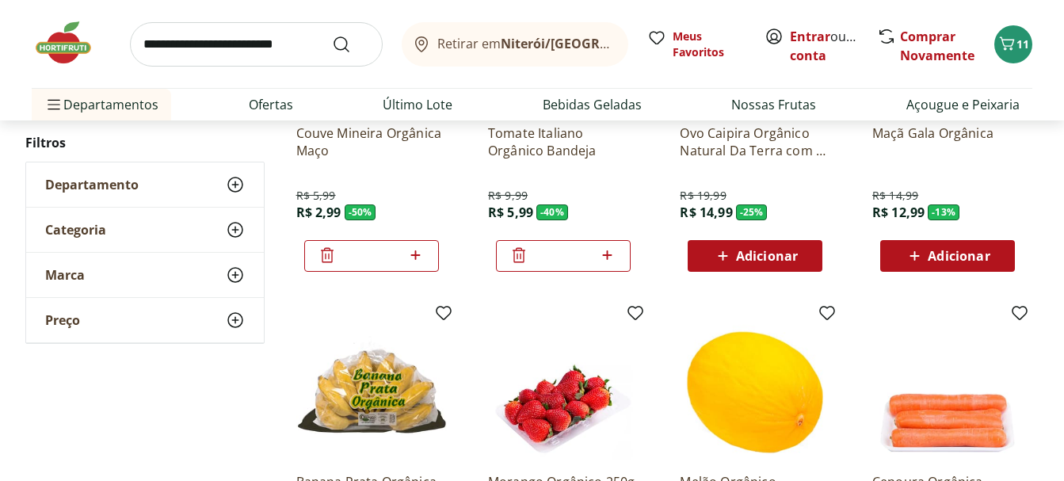
scroll to position [396, 0]
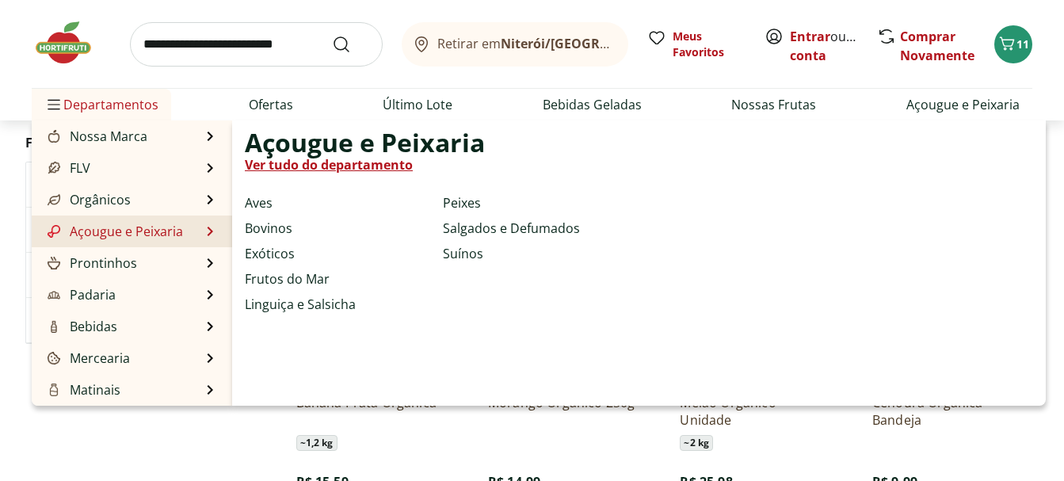
click at [91, 232] on link "Açougue e Peixaria" at bounding box center [113, 231] width 139 height 19
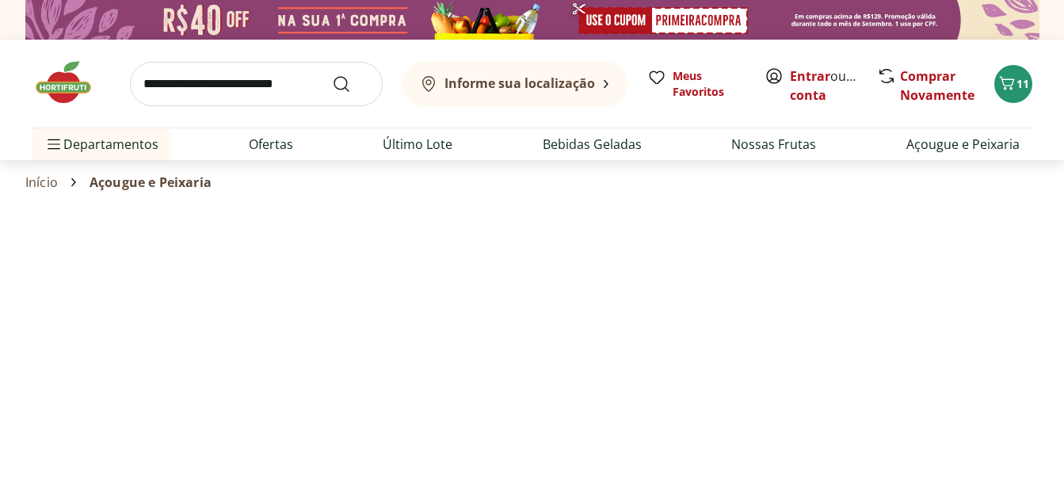
select select "**********"
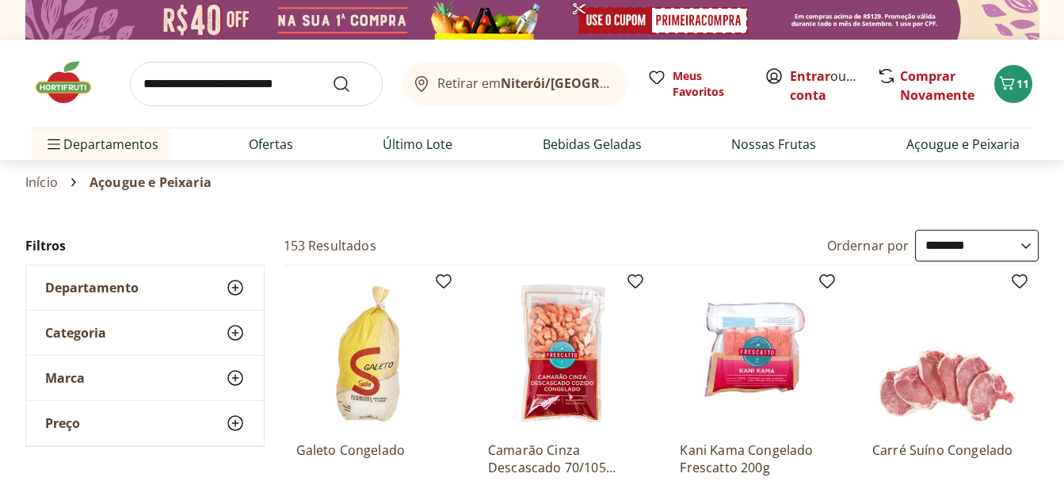
scroll to position [238, 0]
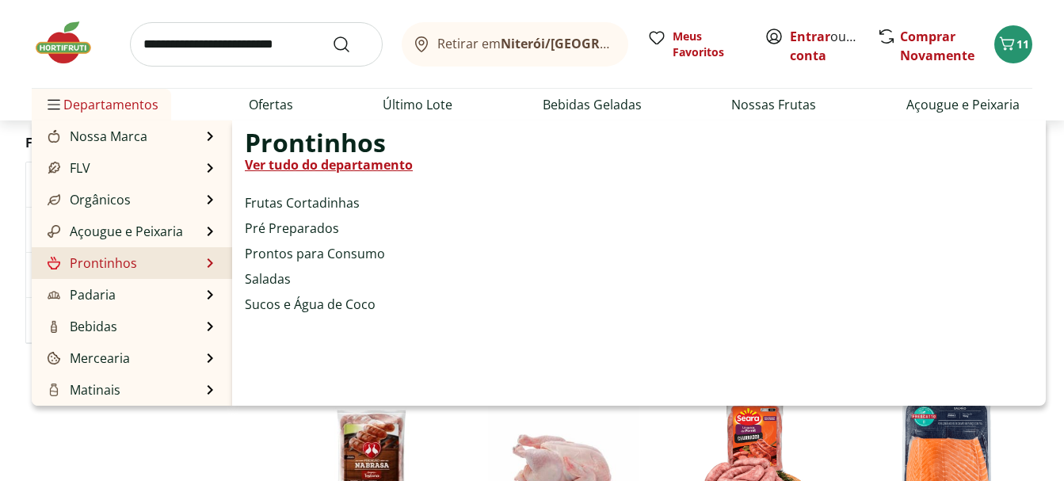
click at [81, 265] on link "Prontinhos" at bounding box center [90, 263] width 93 height 19
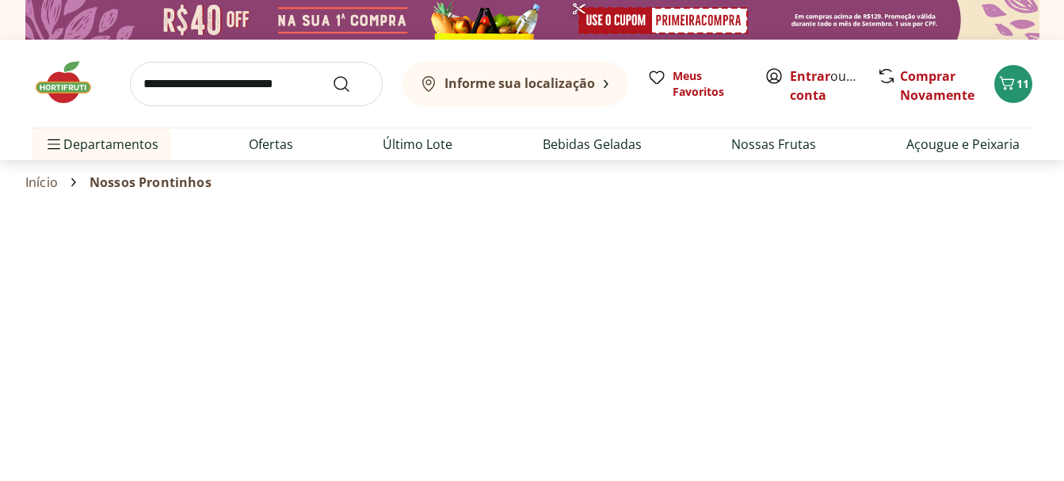
select select "**********"
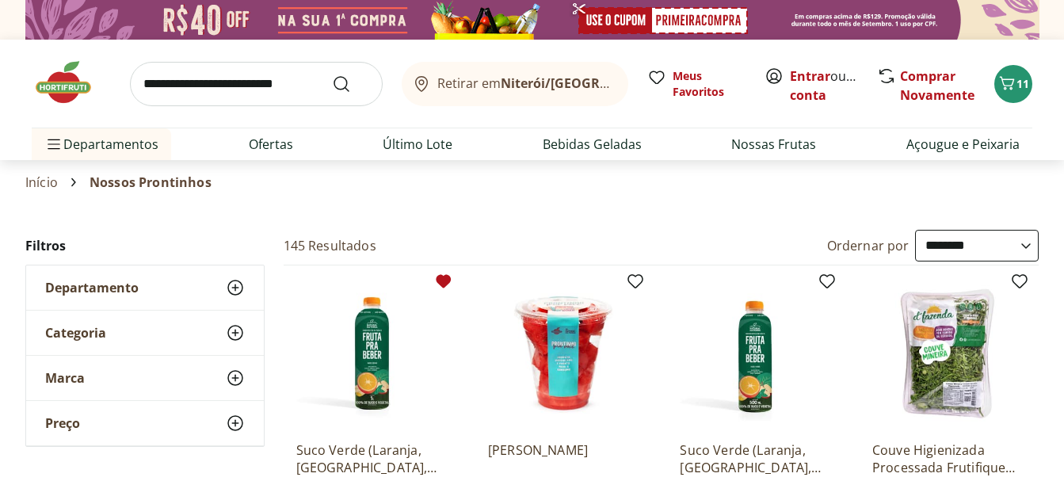
scroll to position [158, 0]
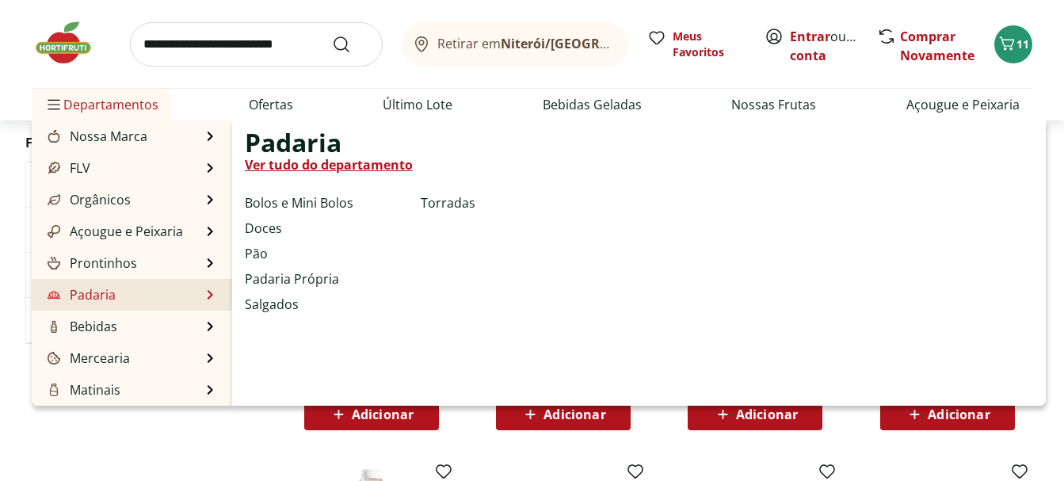
click at [72, 288] on link "Padaria" at bounding box center [79, 294] width 71 height 19
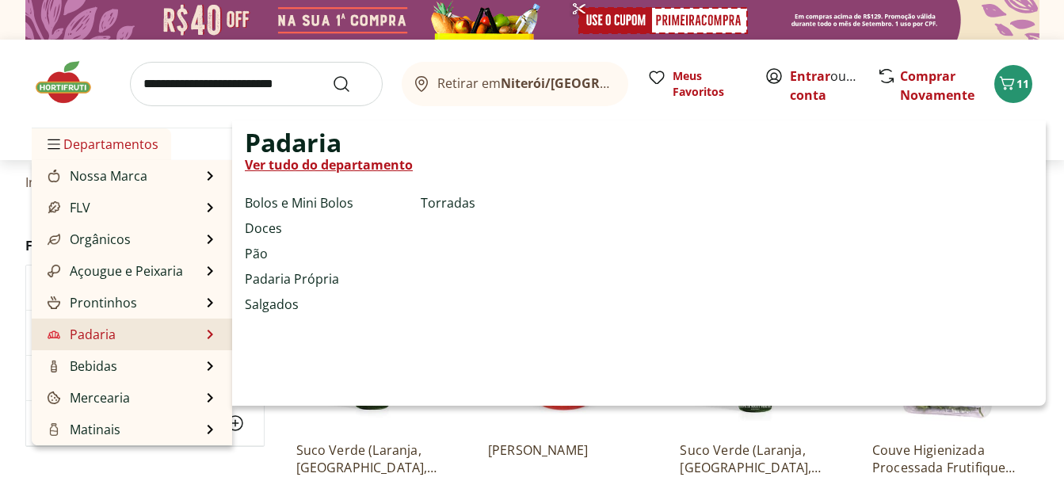
select select "**********"
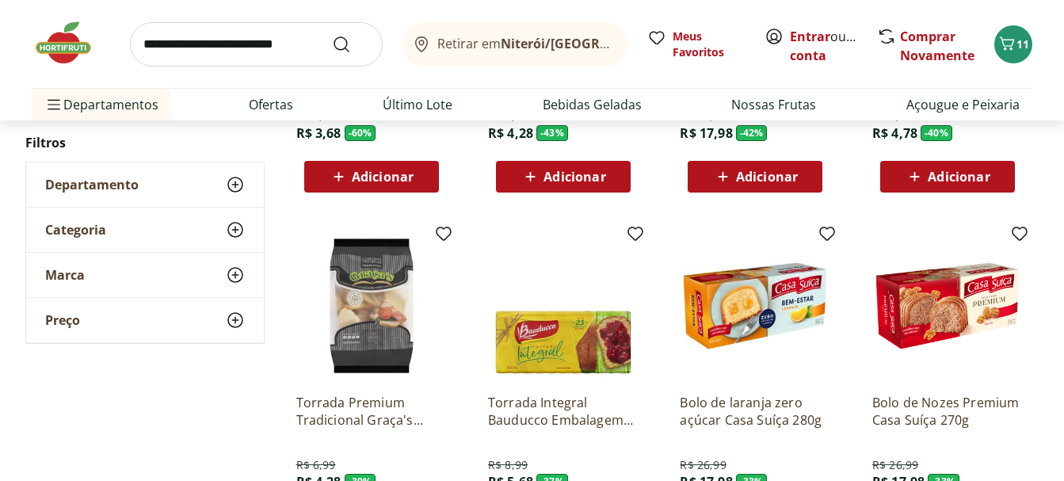
scroll to position [475, 0]
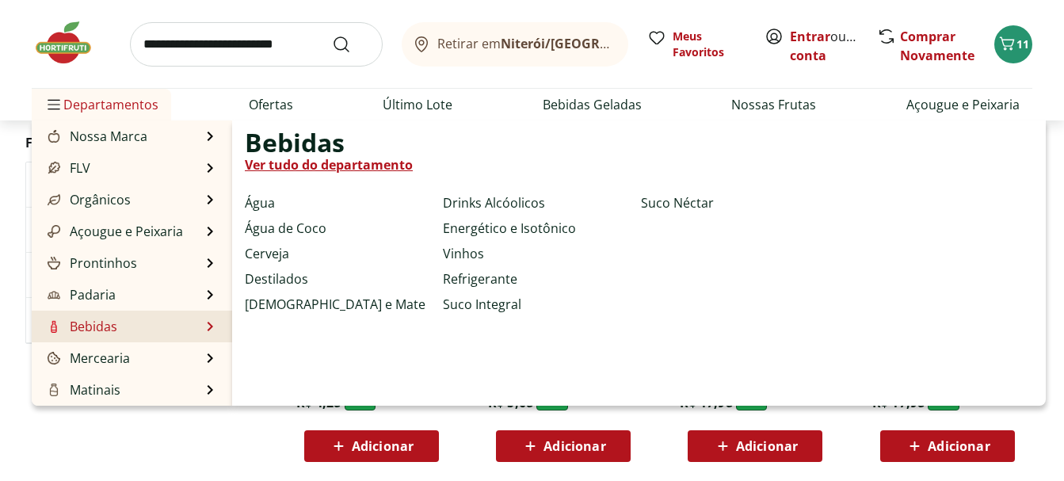
click at [94, 326] on link "Bebidas" at bounding box center [80, 326] width 73 height 19
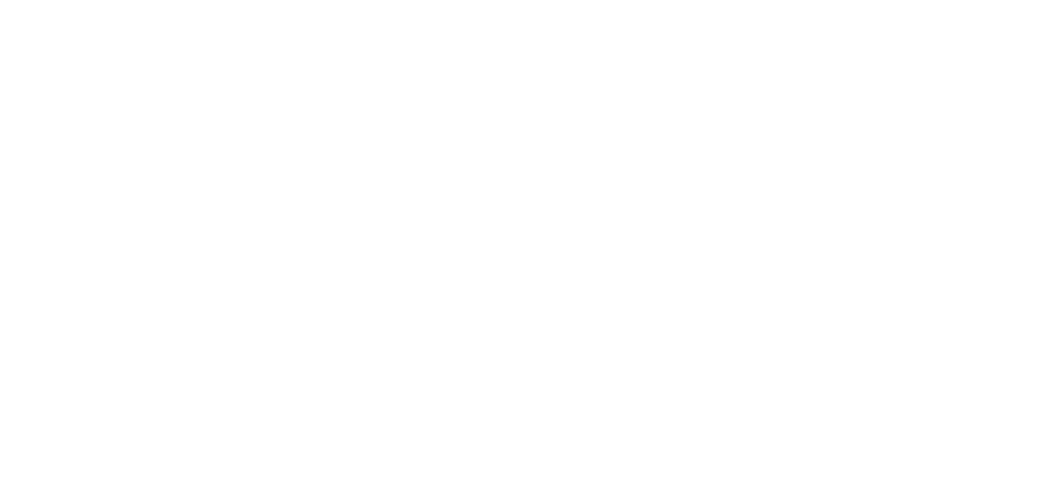
select select "**********"
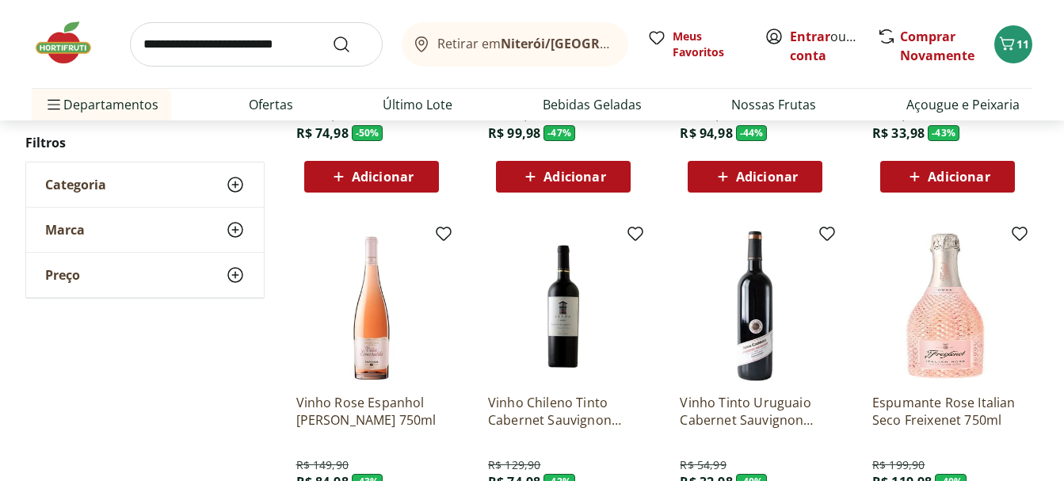
scroll to position [475, 0]
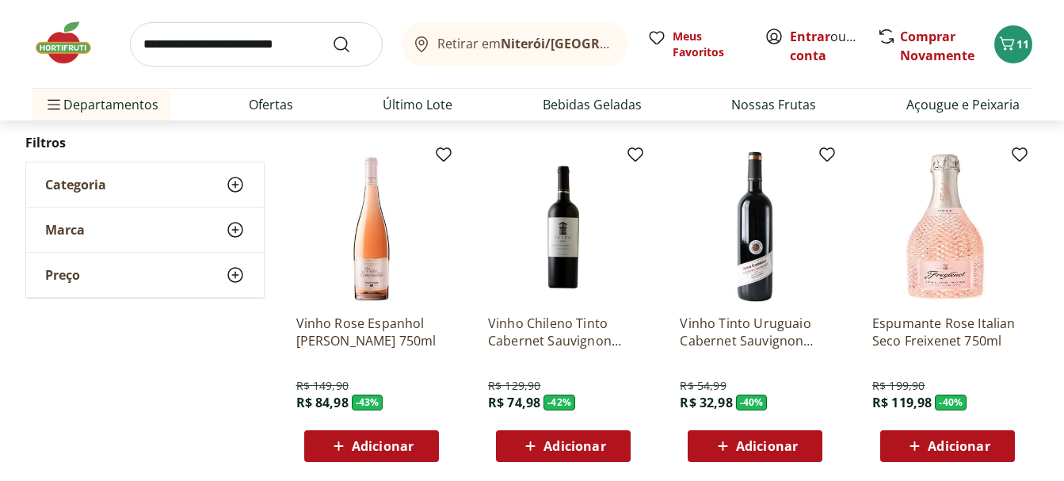
click at [777, 440] on span "Adicionar" at bounding box center [767, 446] width 62 height 13
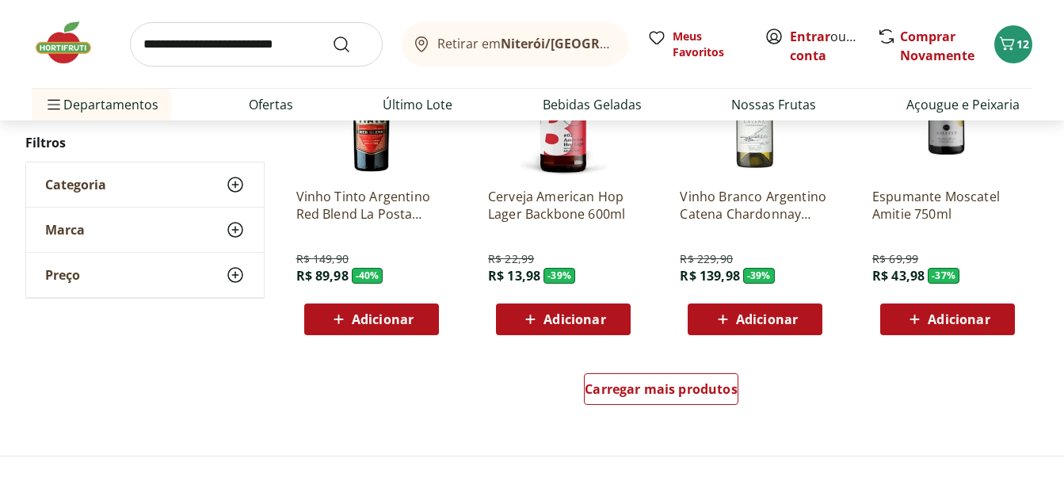
scroll to position [1030, 0]
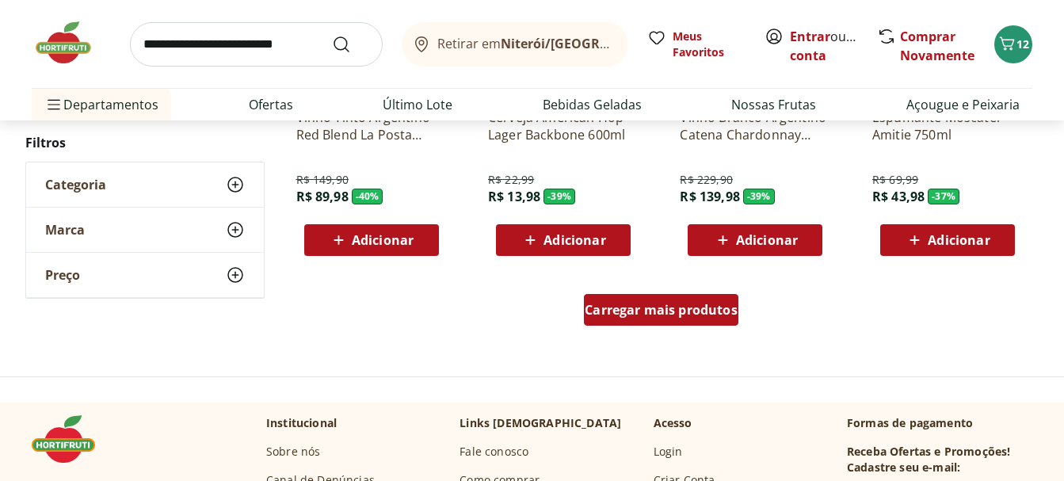
click at [699, 307] on span "Carregar mais produtos" at bounding box center [661, 309] width 153 height 13
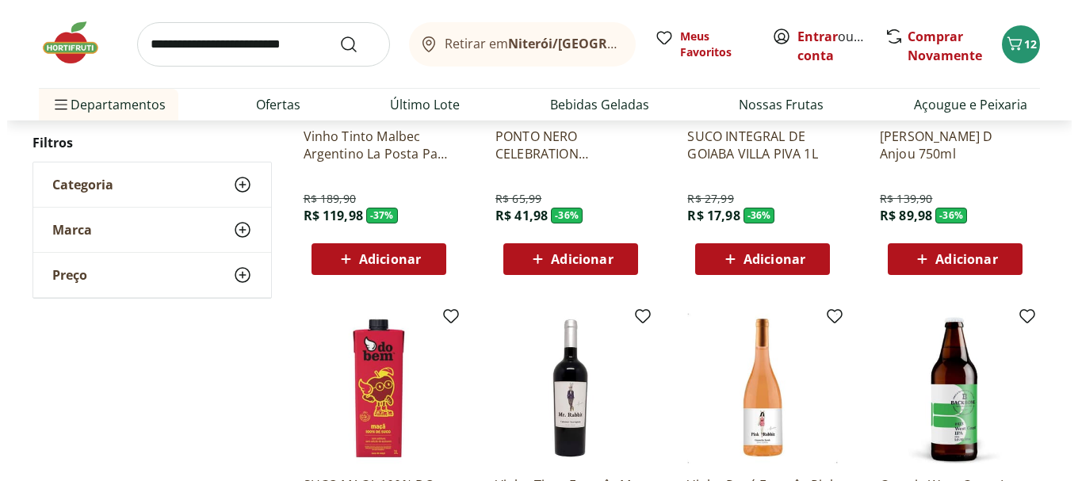
scroll to position [1505, 0]
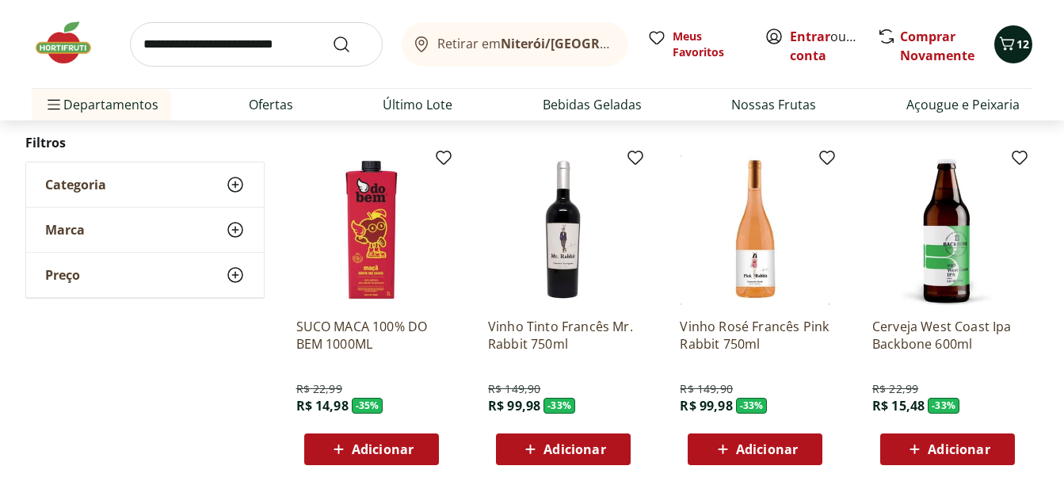
click at [1013, 46] on icon "Carrinho" at bounding box center [1007, 43] width 19 height 19
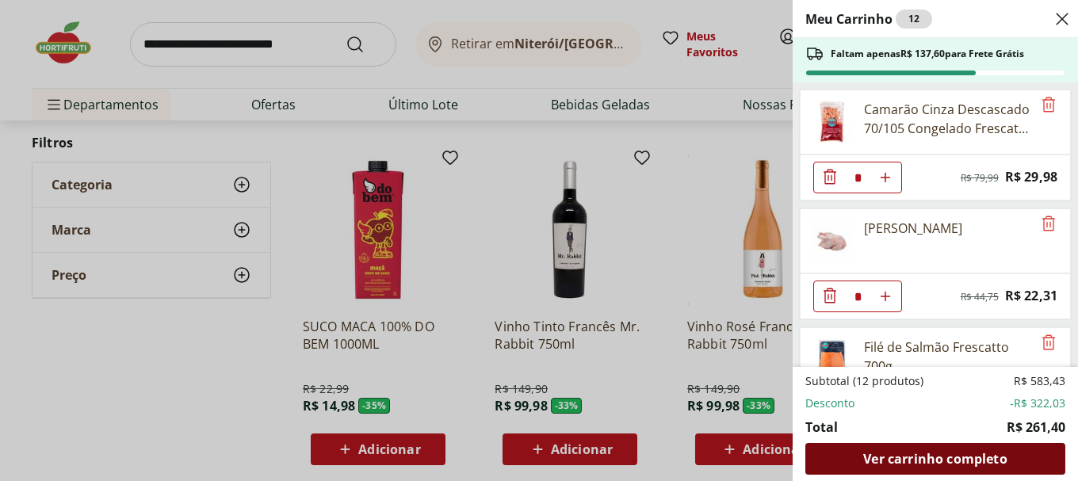
click at [948, 452] on span "Ver carrinho completo" at bounding box center [934, 458] width 143 height 13
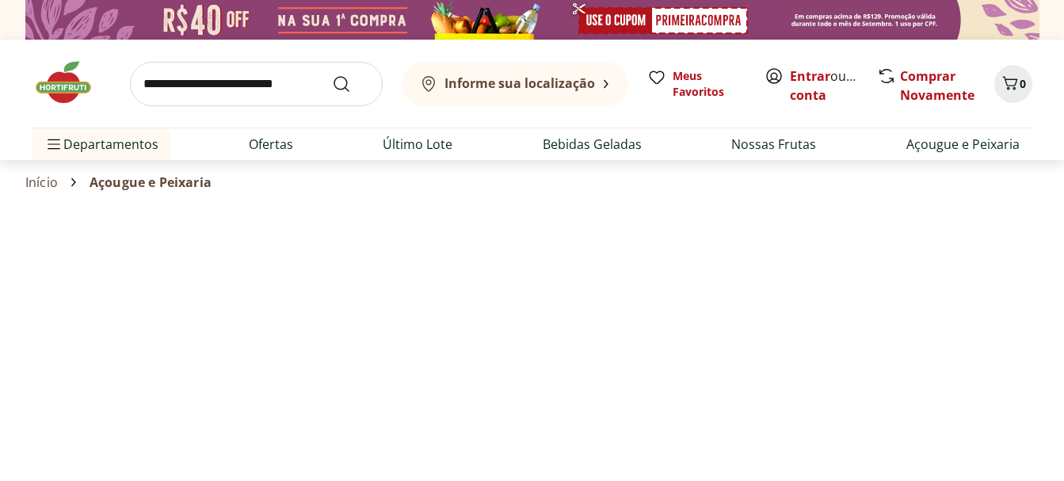
select select "**********"
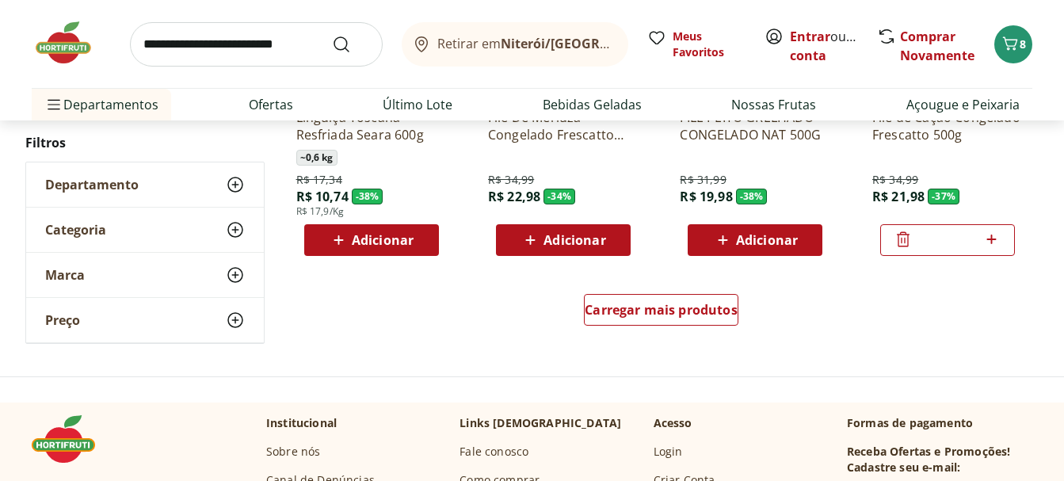
scroll to position [1109, 0]
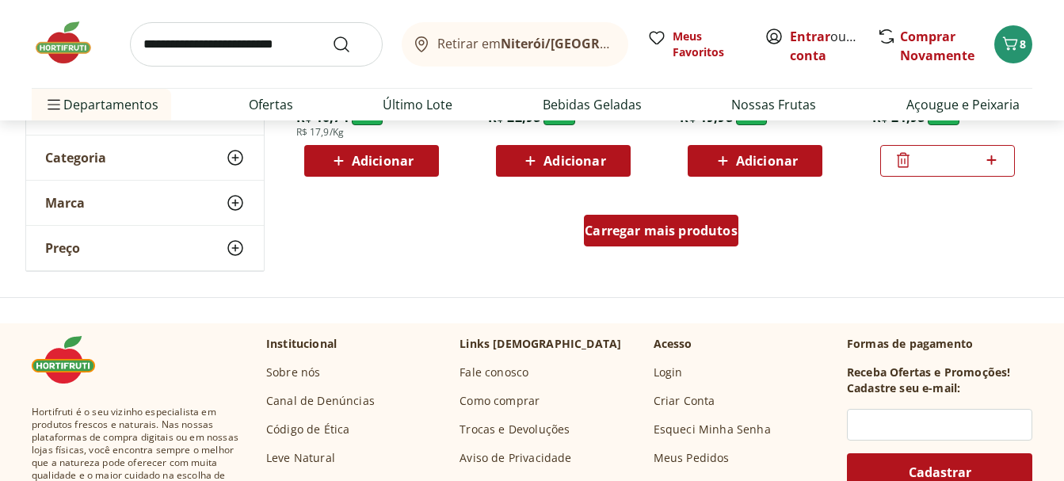
click at [691, 232] on span "Carregar mais produtos" at bounding box center [661, 230] width 153 height 13
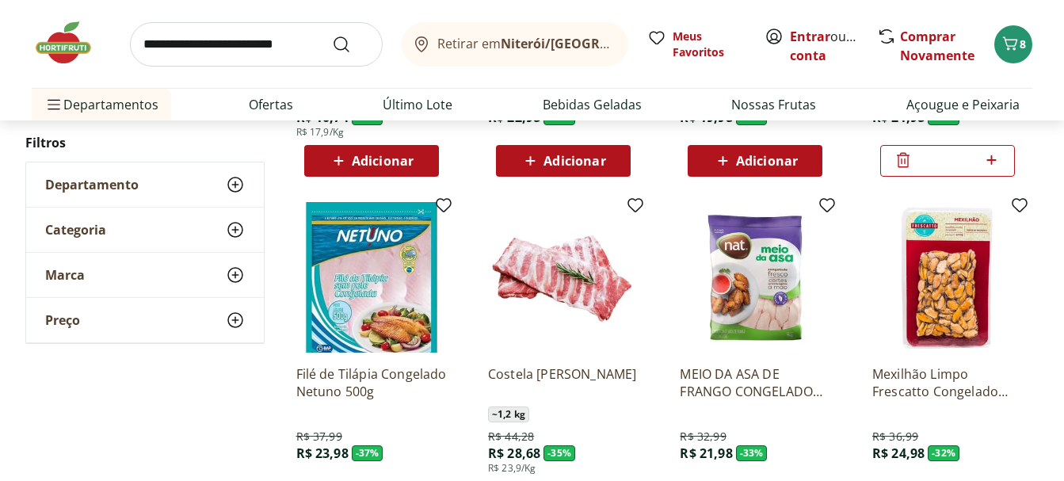
scroll to position [1189, 0]
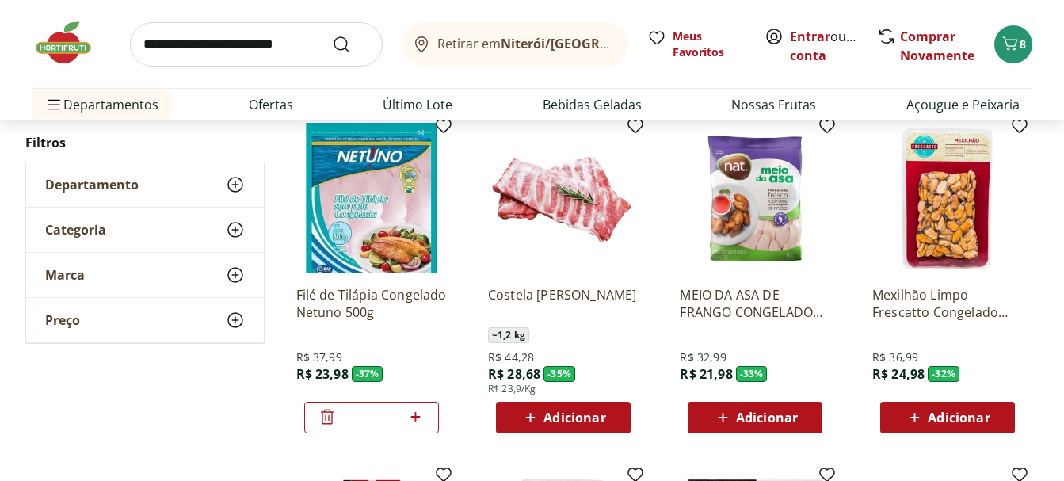
click at [568, 421] on span "Adicionar" at bounding box center [575, 417] width 62 height 13
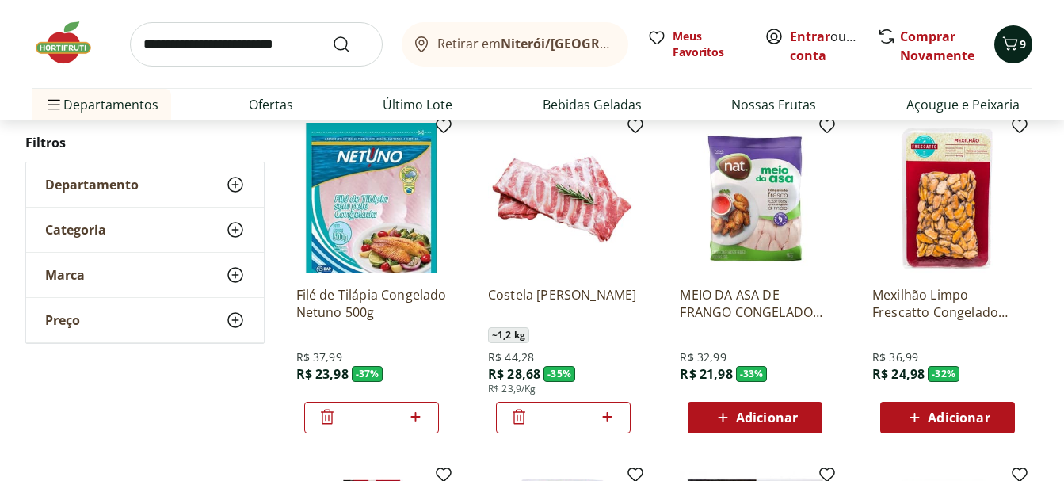
click at [1019, 43] on icon "Carrinho" at bounding box center [1010, 43] width 19 height 19
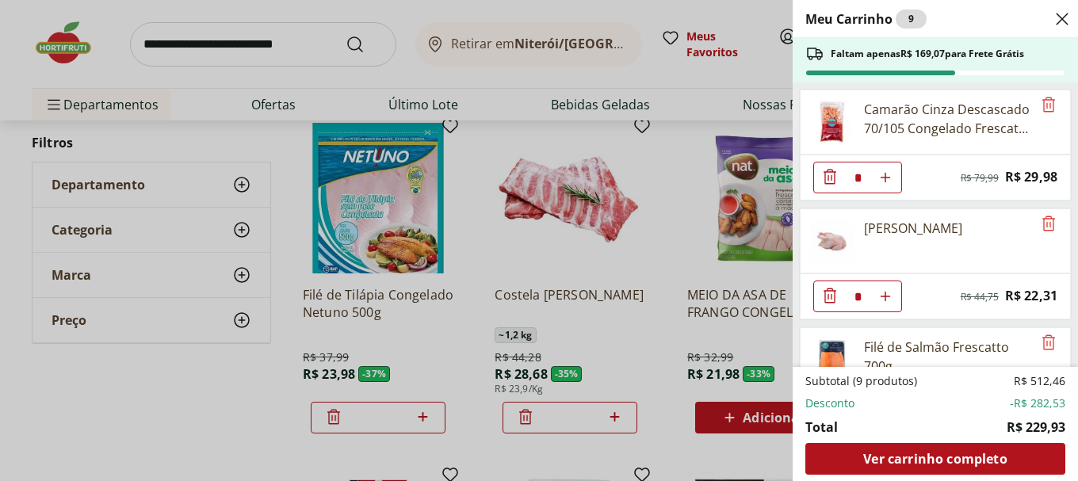
click at [1062, 16] on icon "Close" at bounding box center [1061, 19] width 19 height 19
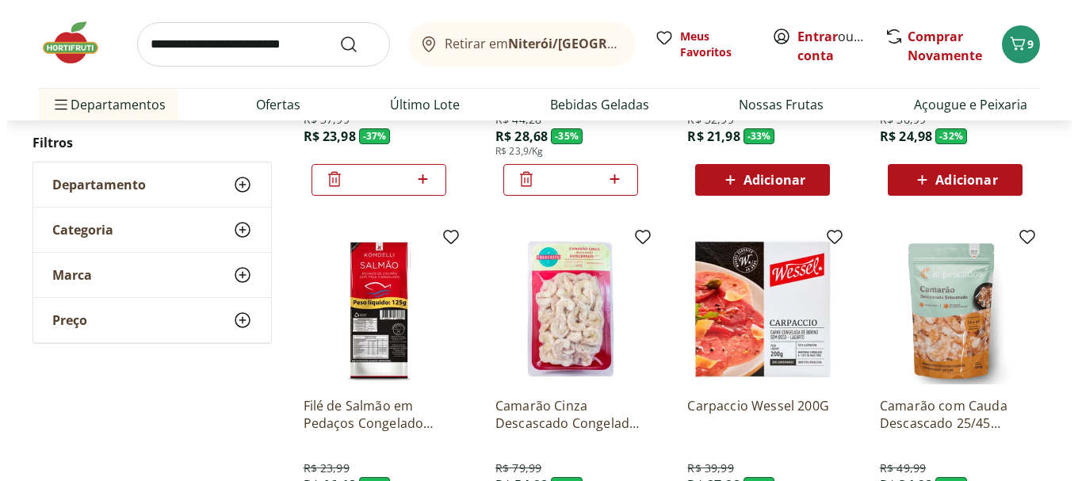
scroll to position [1505, 0]
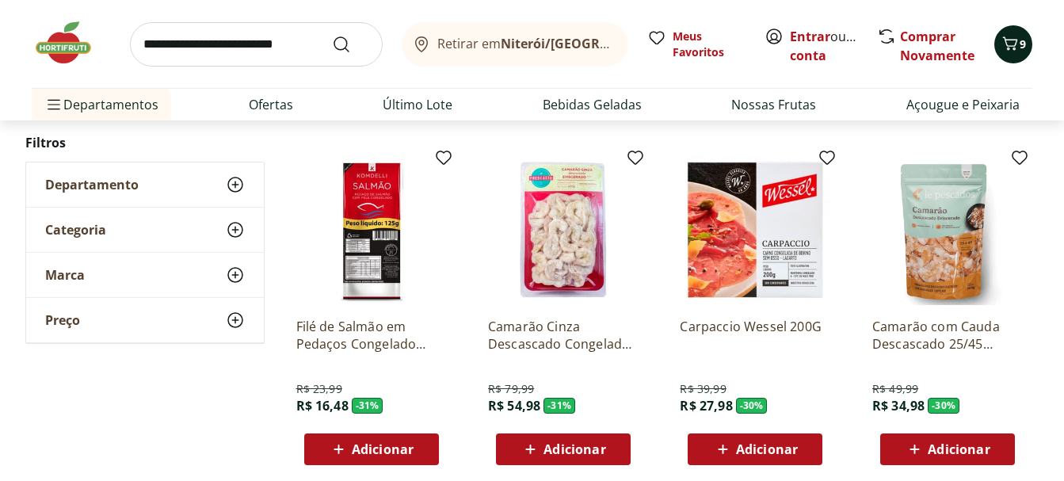
click at [1015, 39] on icon "Carrinho" at bounding box center [1010, 43] width 19 height 19
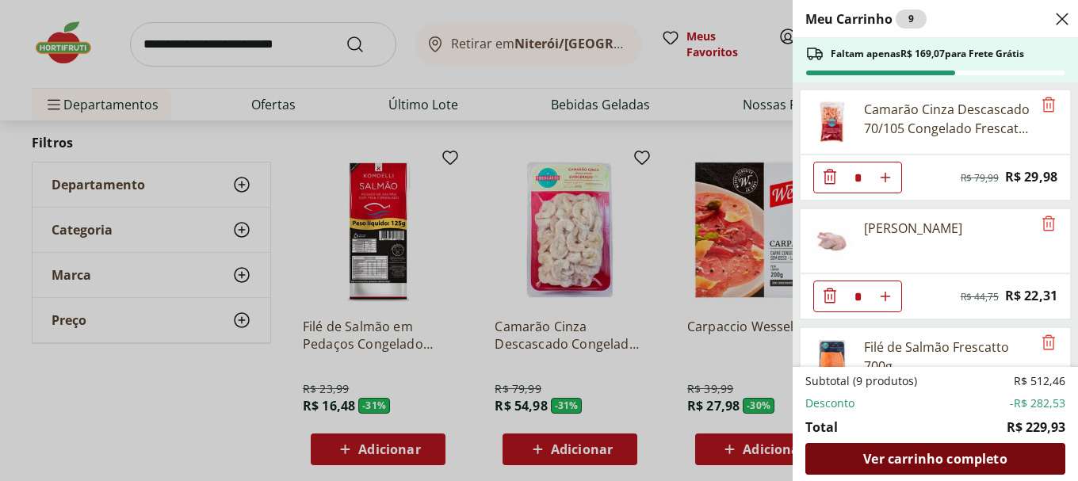
click at [896, 452] on span "Ver carrinho completo" at bounding box center [934, 458] width 143 height 13
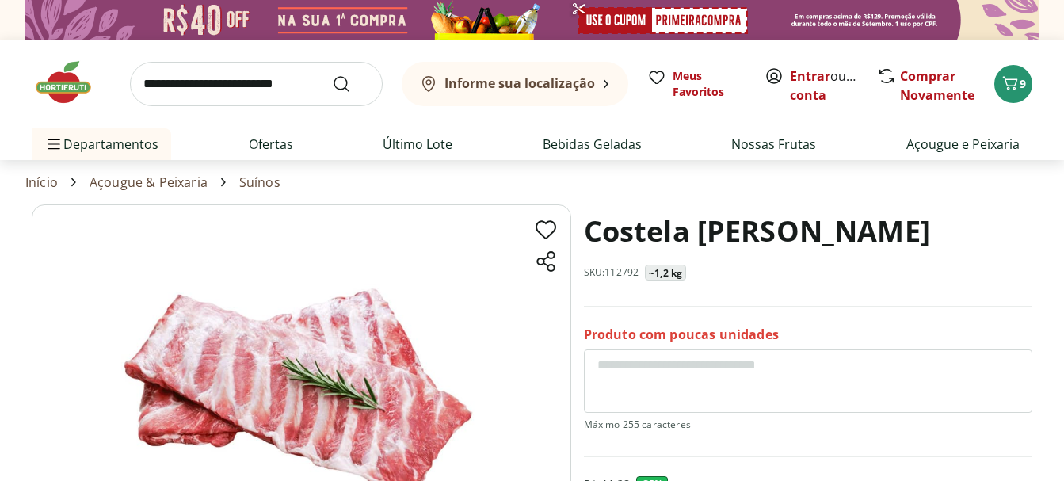
scroll to position [79, 0]
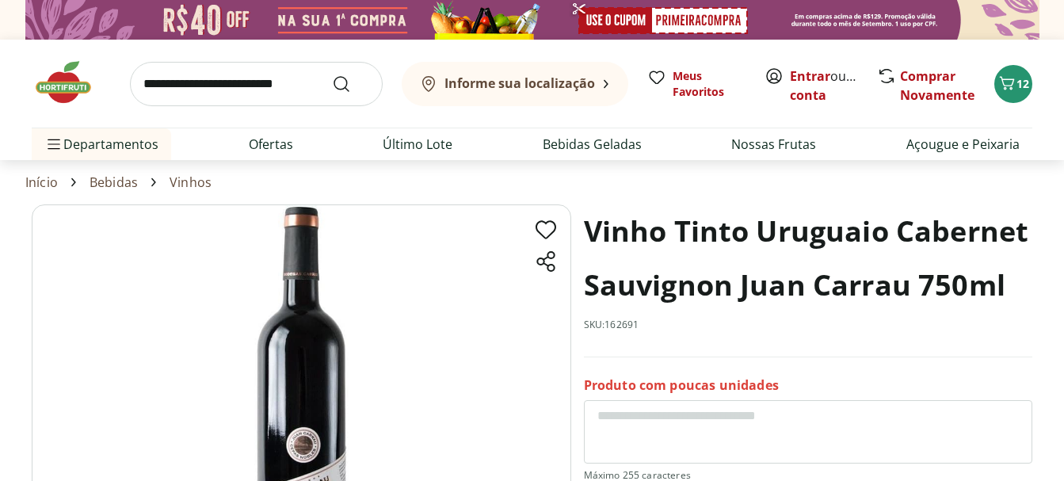
scroll to position [158, 0]
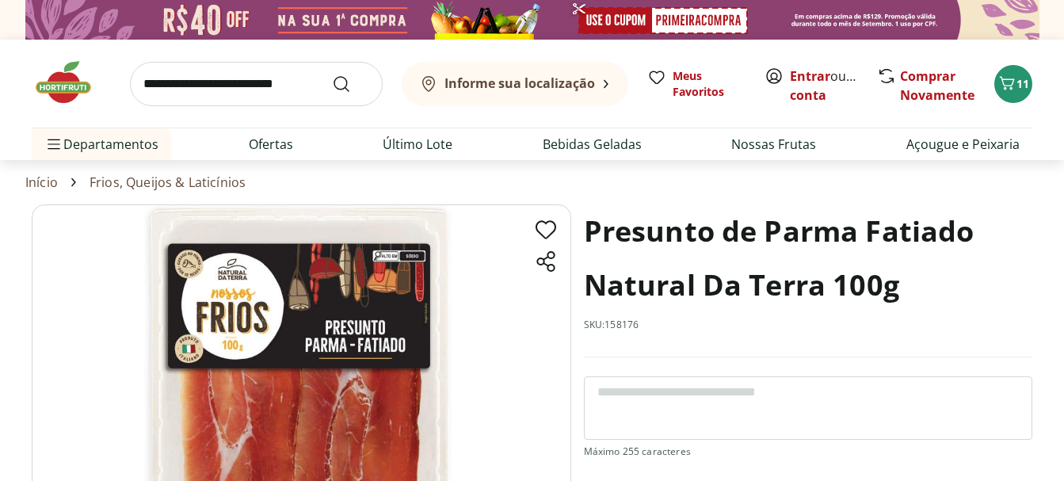
scroll to position [238, 0]
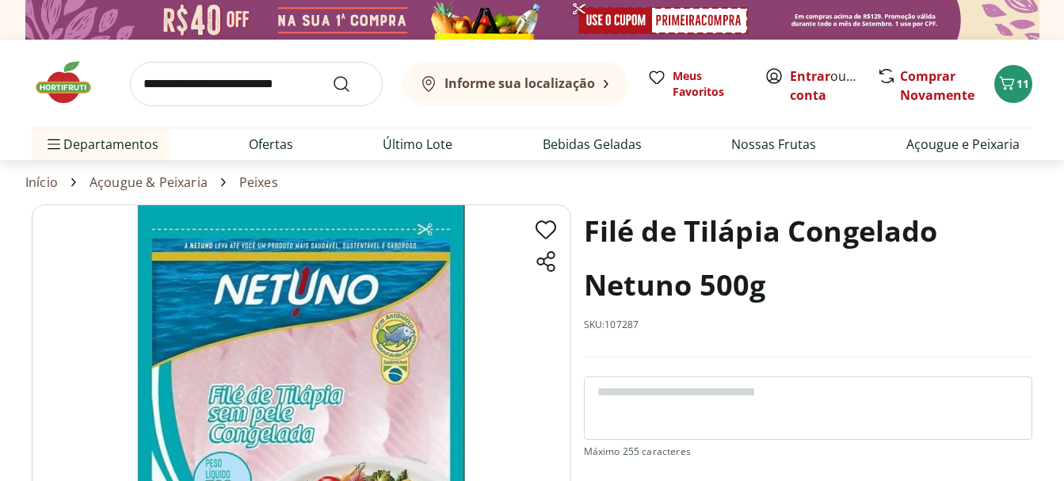
scroll to position [238, 0]
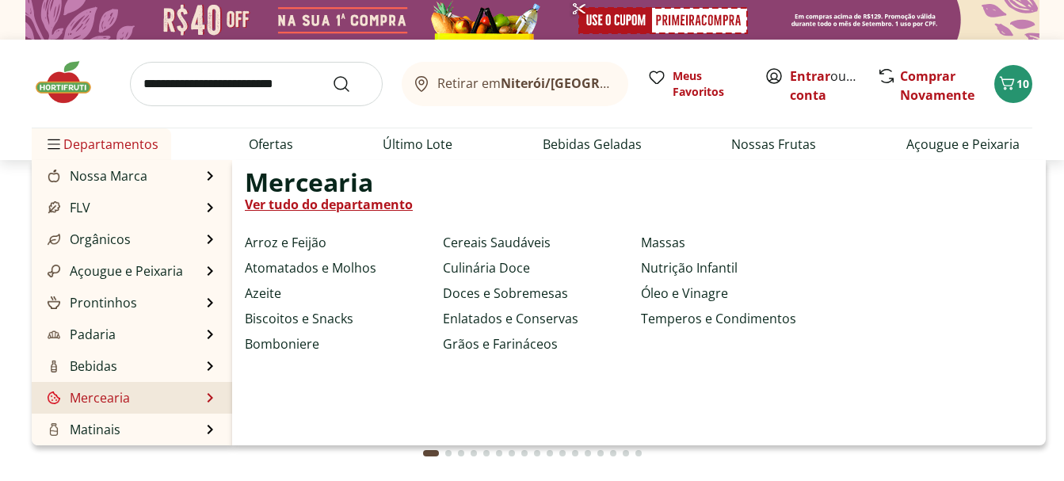
click at [101, 398] on link "Mercearia" at bounding box center [87, 397] width 86 height 19
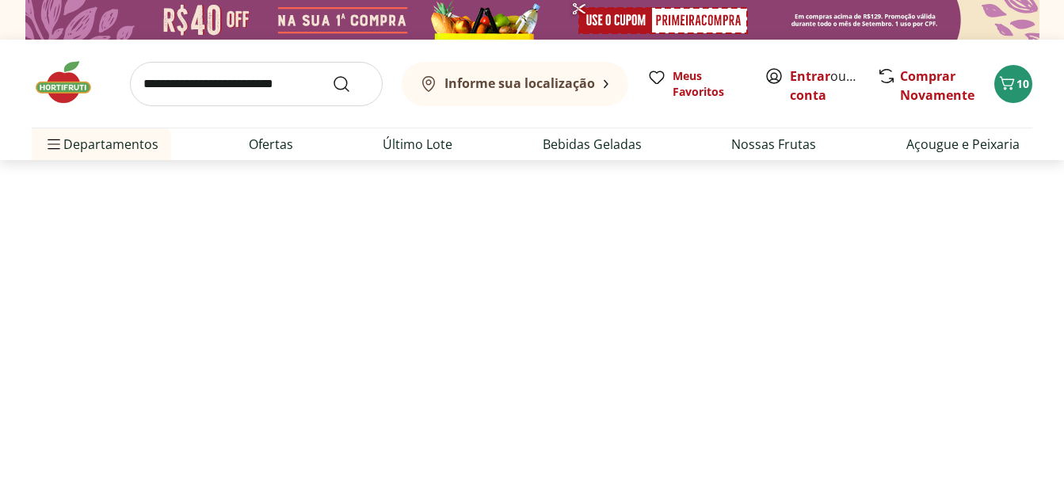
select select "**********"
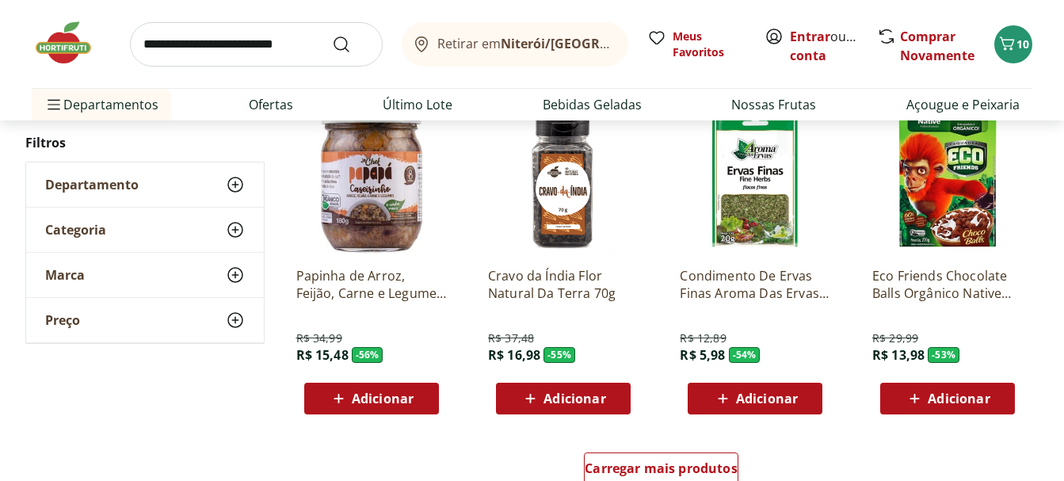
scroll to position [1030, 0]
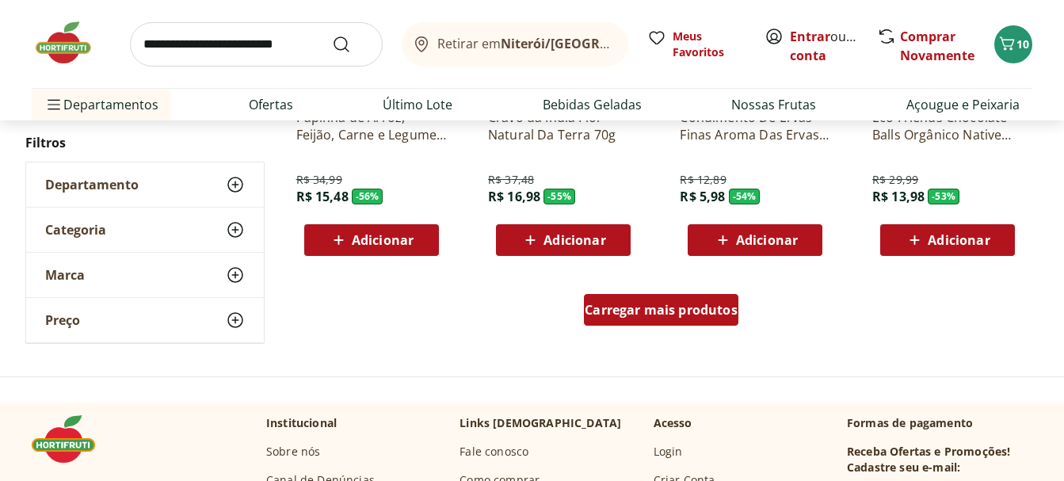
click at [682, 309] on span "Carregar mais produtos" at bounding box center [661, 309] width 153 height 13
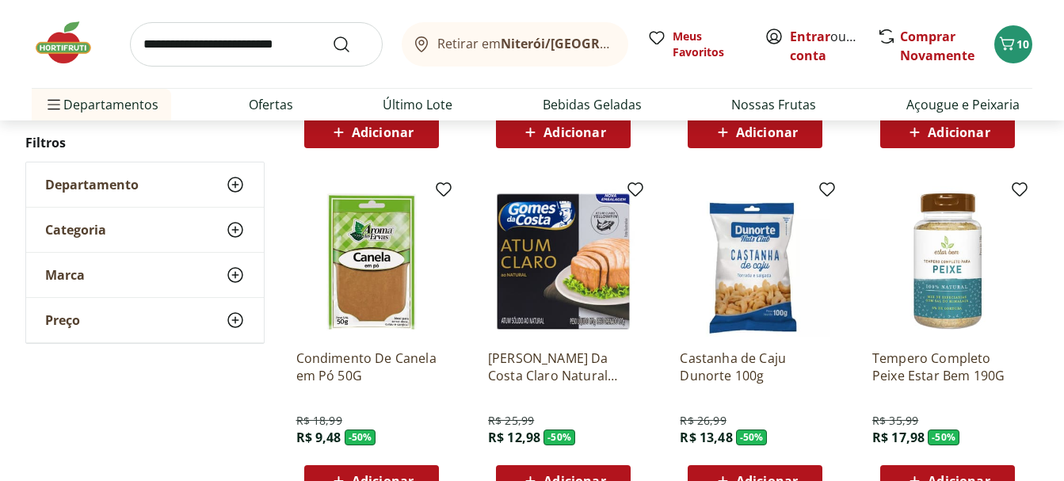
scroll to position [1902, 0]
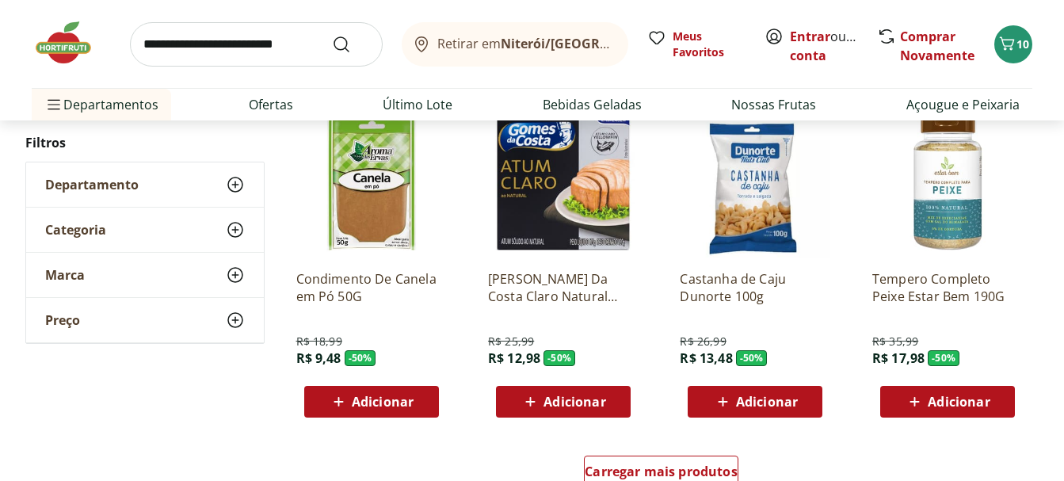
click at [750, 390] on div "Adicionar" at bounding box center [754, 401] width 109 height 29
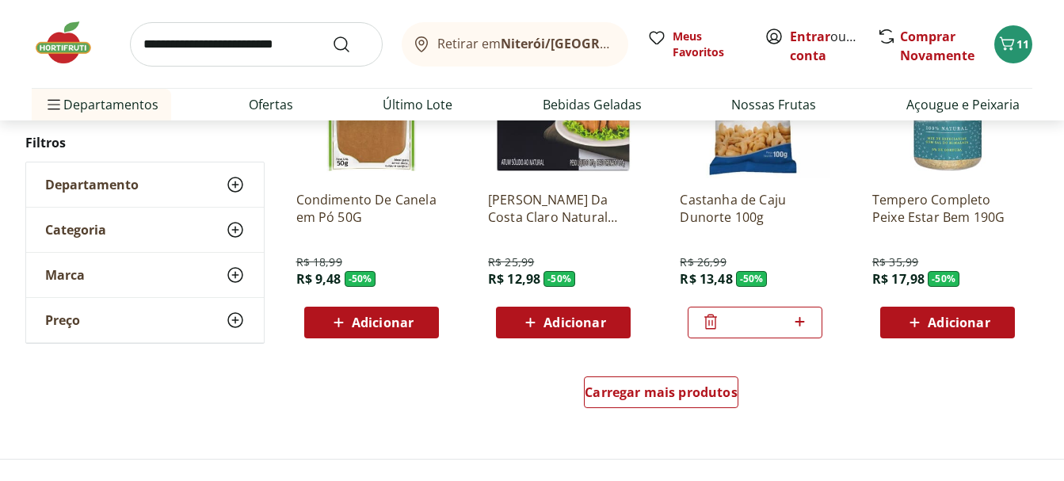
scroll to position [2060, 0]
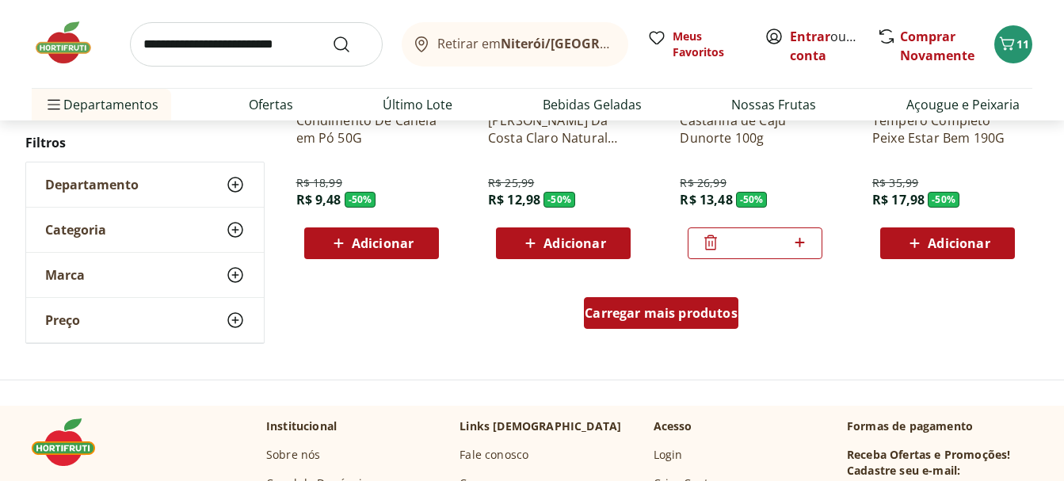
click at [693, 319] on span "Carregar mais produtos" at bounding box center [661, 313] width 153 height 13
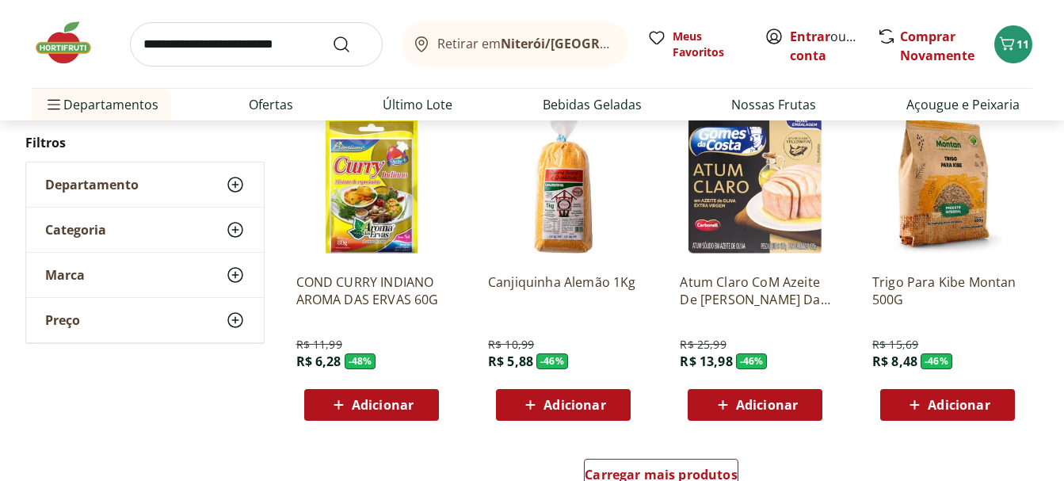
scroll to position [3090, 0]
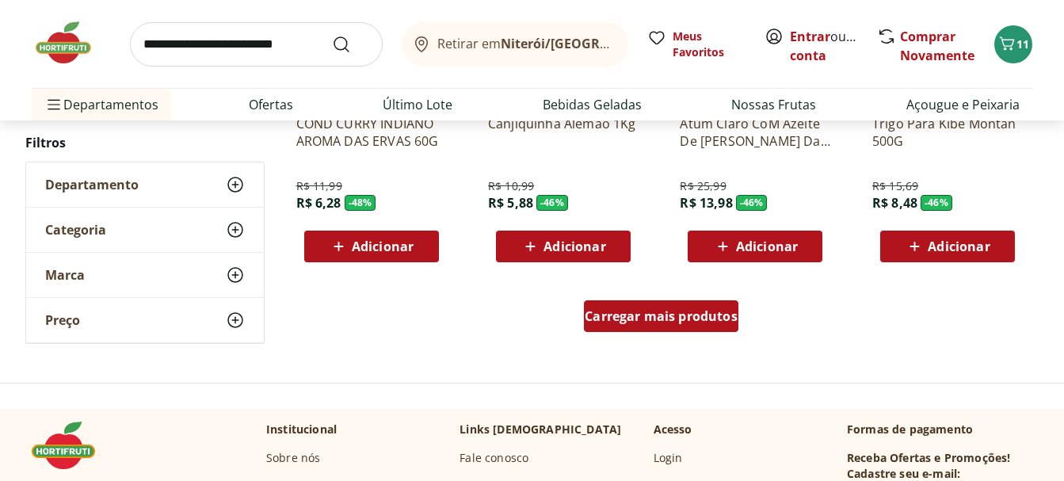
click at [677, 312] on span "Carregar mais produtos" at bounding box center [661, 316] width 153 height 13
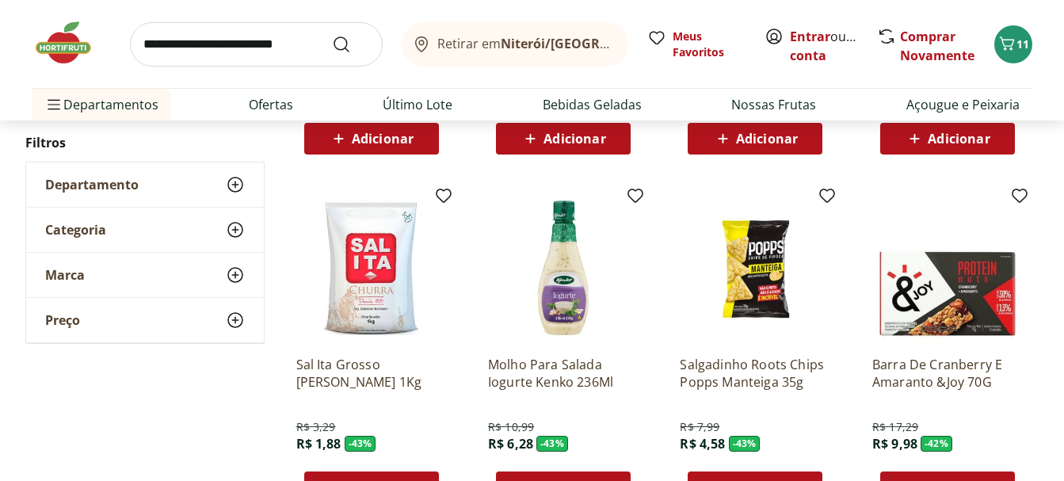
scroll to position [4120, 0]
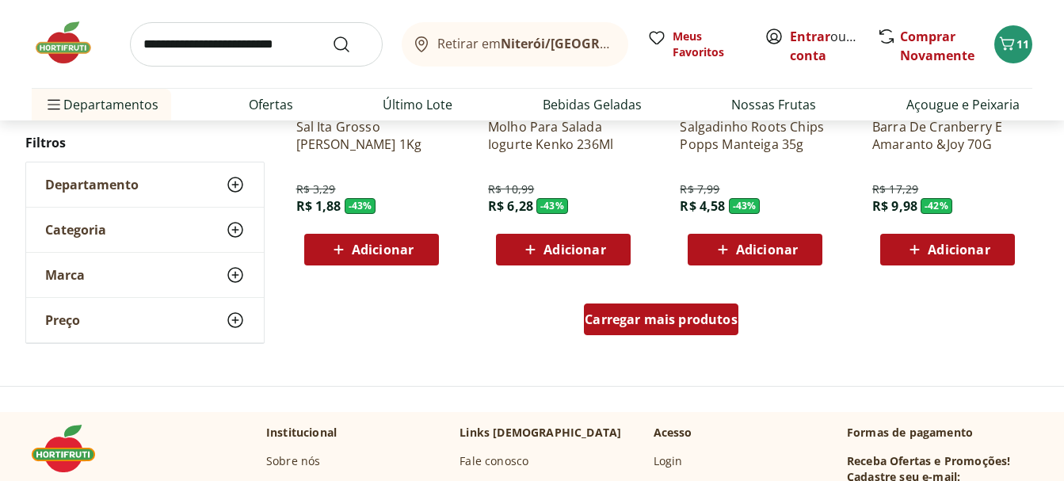
click at [724, 326] on span "Carregar mais produtos" at bounding box center [661, 319] width 153 height 13
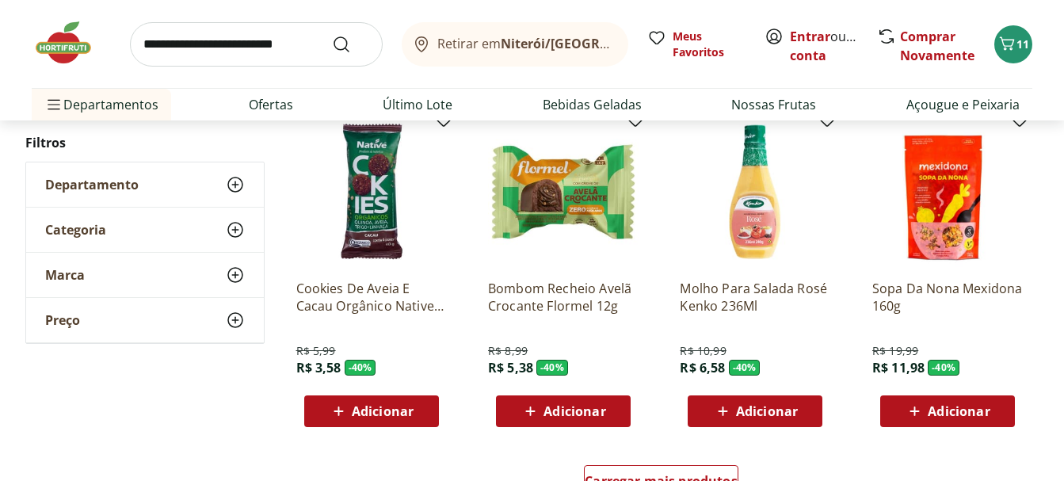
scroll to position [5150, 0]
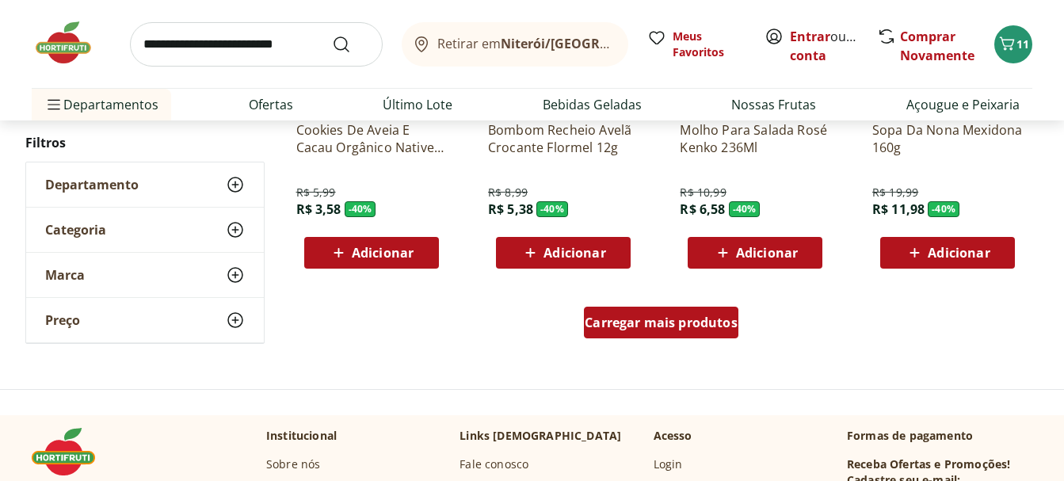
click at [687, 311] on div "Carregar mais produtos" at bounding box center [661, 323] width 155 height 32
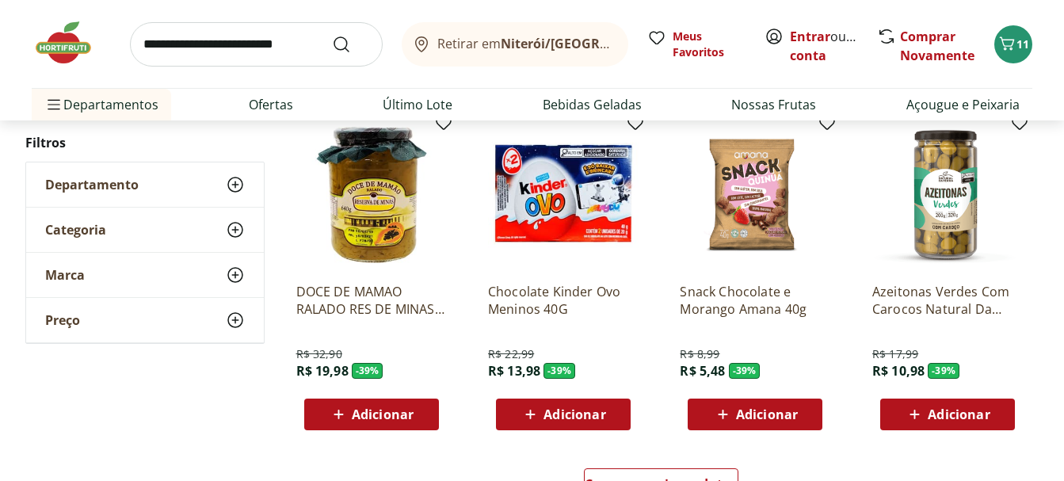
scroll to position [6180, 0]
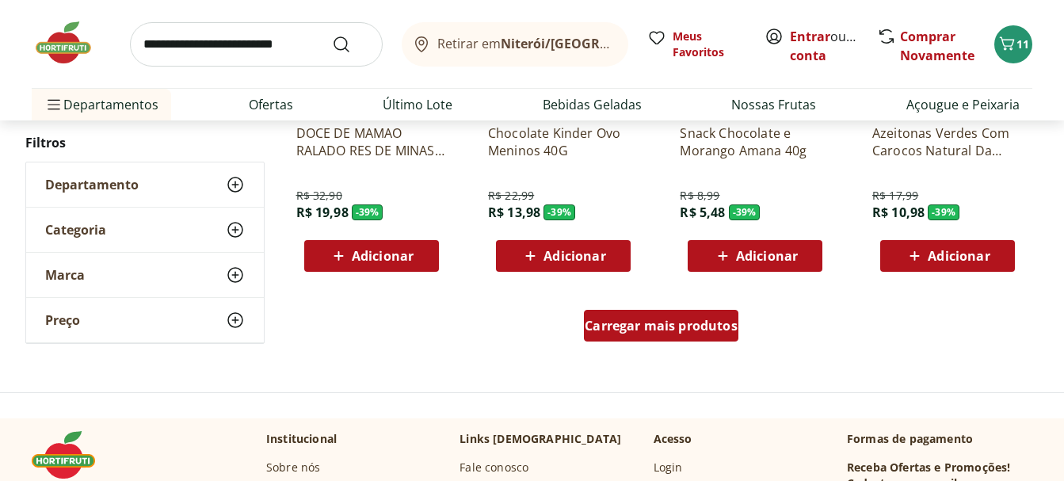
click at [677, 324] on span "Carregar mais produtos" at bounding box center [661, 325] width 153 height 13
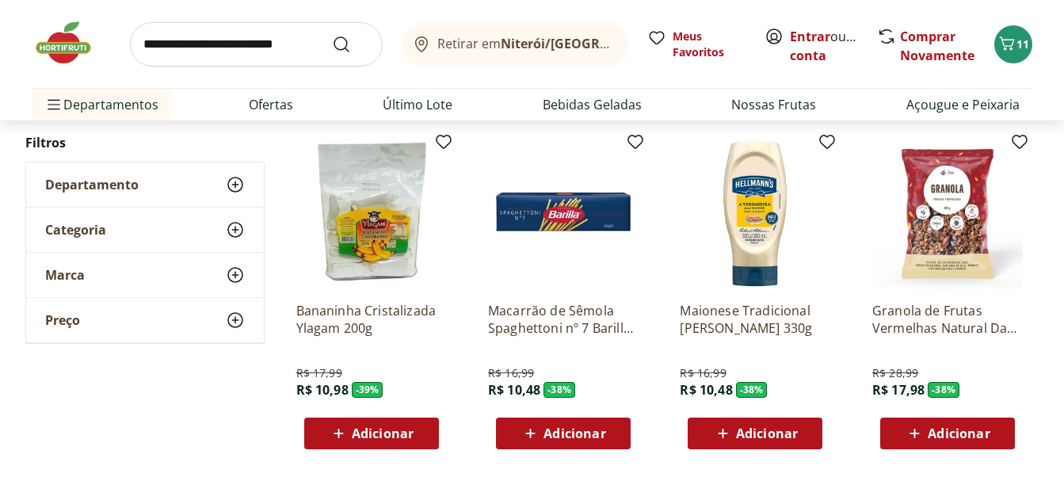
scroll to position [6418, 0]
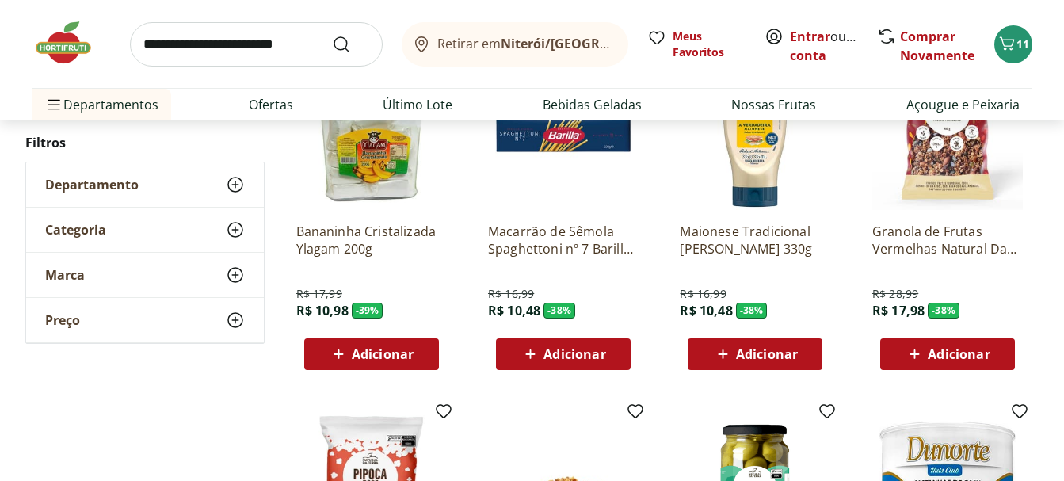
click at [387, 170] on img at bounding box center [371, 134] width 151 height 151
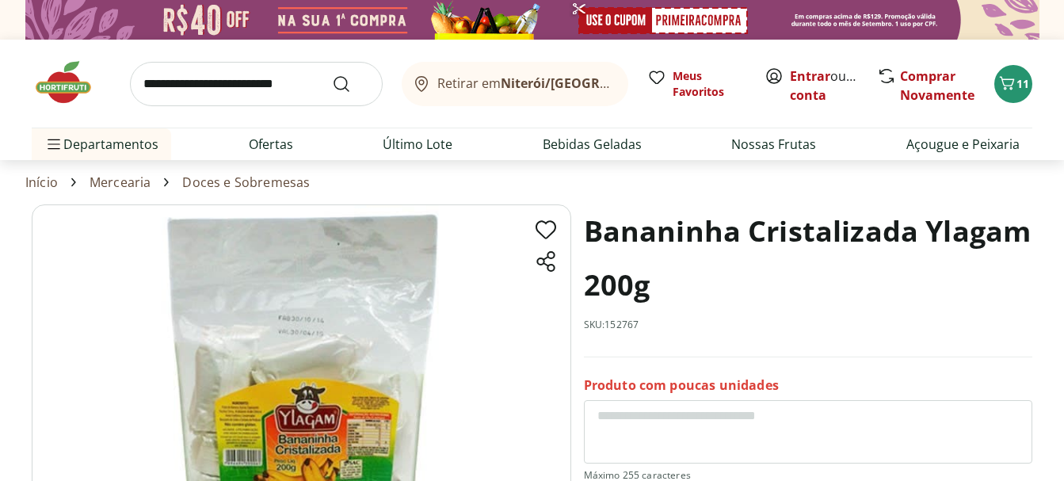
scroll to position [158, 0]
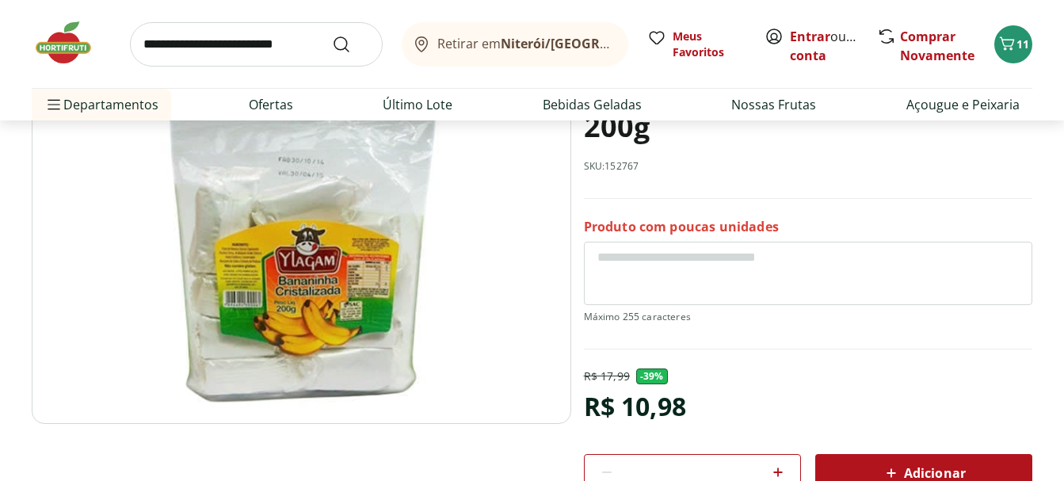
click at [322, 257] on img at bounding box center [302, 235] width 540 height 378
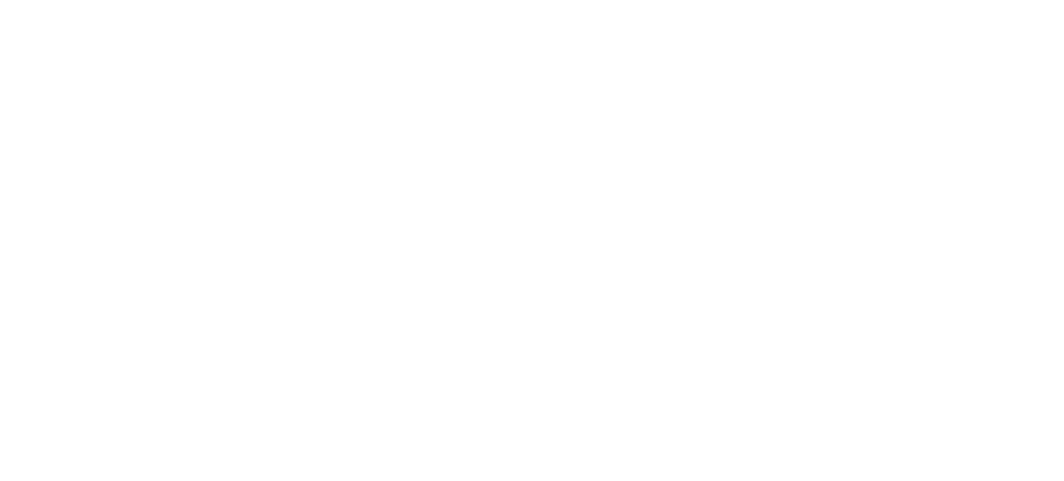
scroll to position [6040, 0]
select select "**********"
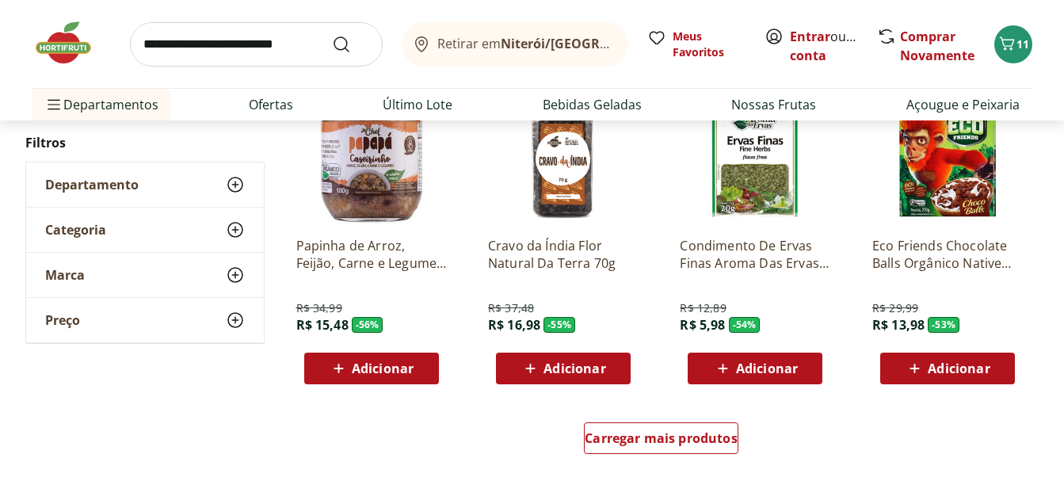
scroll to position [4419, 0]
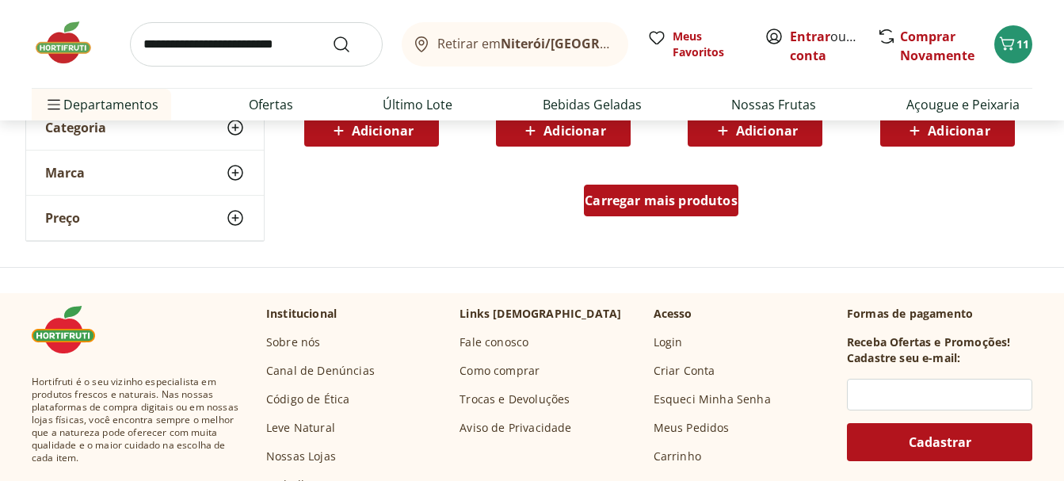
click at [658, 194] on span "Carregar mais produtos" at bounding box center [661, 200] width 153 height 13
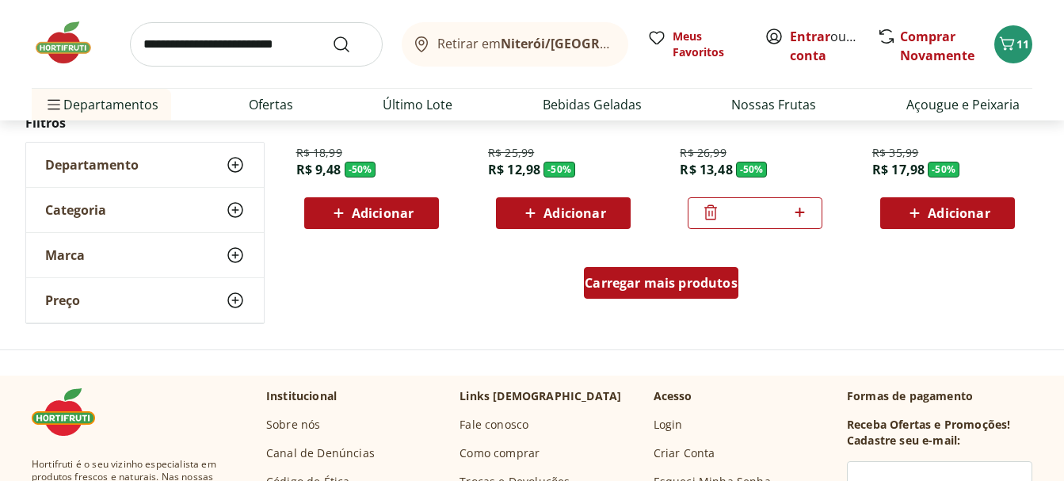
click at [658, 289] on span "Carregar mais produtos" at bounding box center [661, 283] width 153 height 13
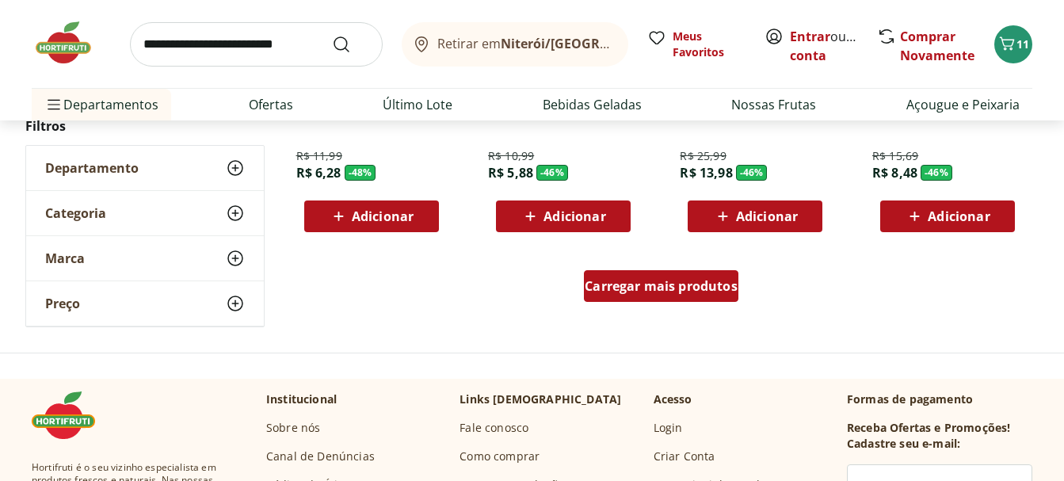
click at [659, 287] on span "Carregar mais produtos" at bounding box center [661, 286] width 153 height 13
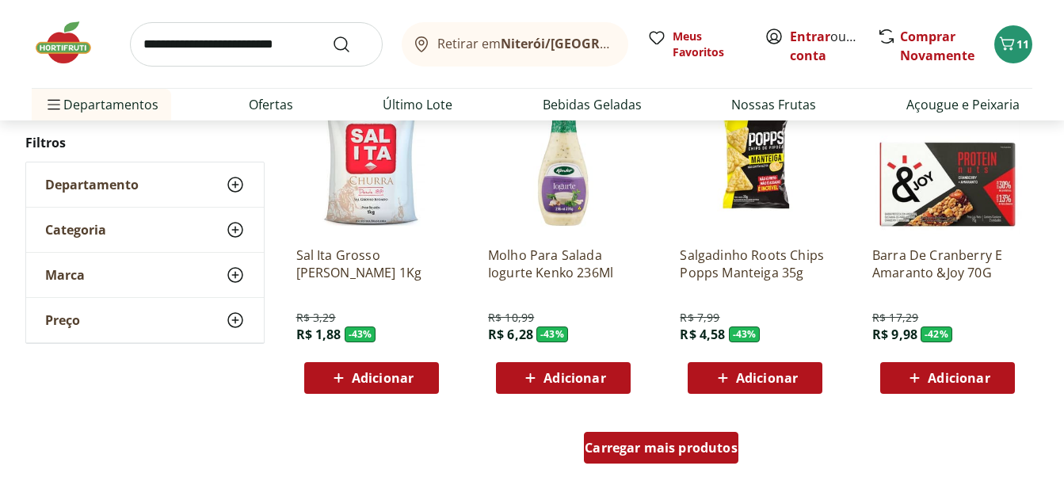
scroll to position [7430, 0]
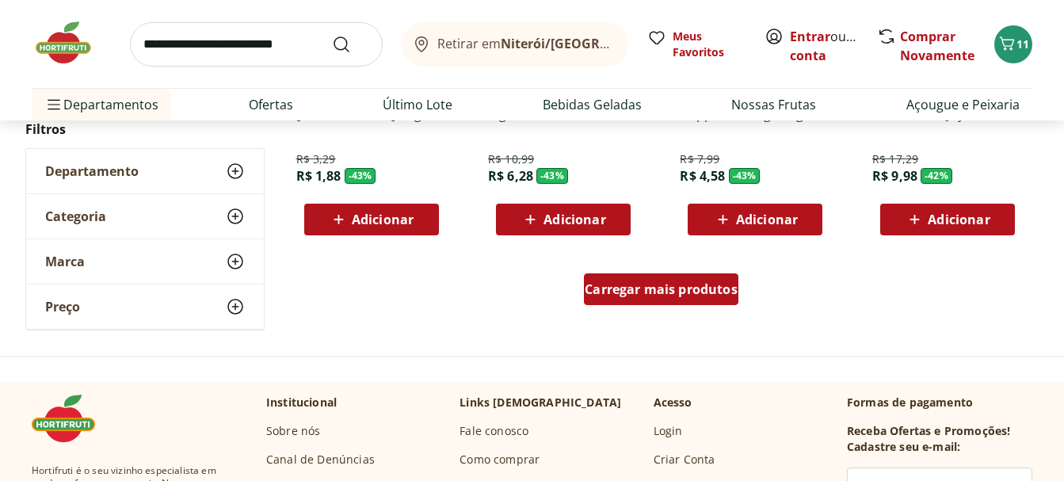
click at [659, 287] on span "Carregar mais produtos" at bounding box center [661, 289] width 153 height 13
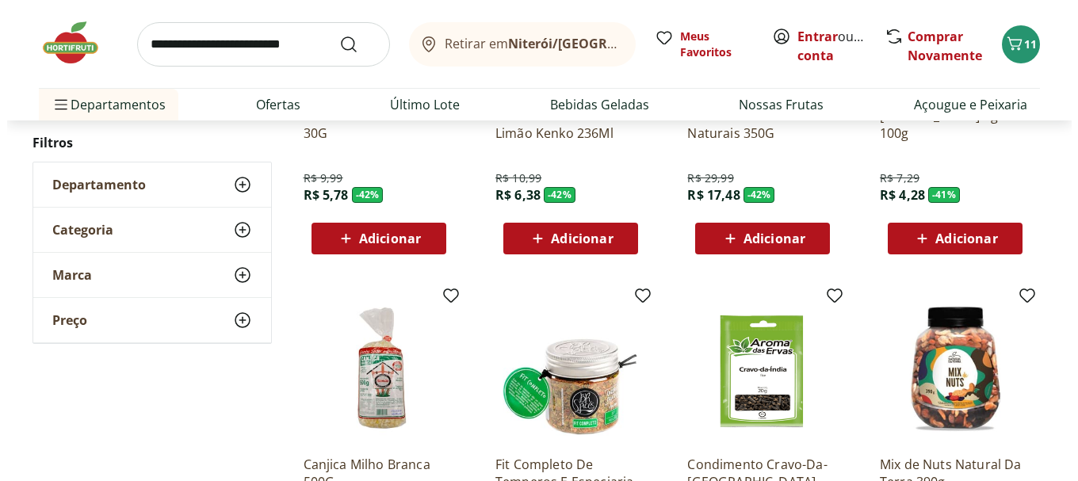
scroll to position [7905, 0]
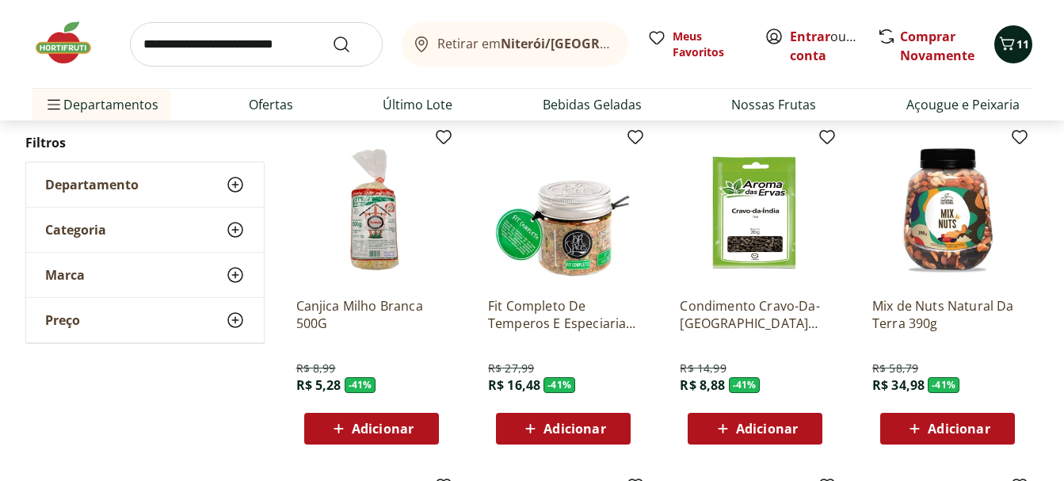
click at [1006, 49] on icon "Carrinho" at bounding box center [1007, 42] width 15 height 13
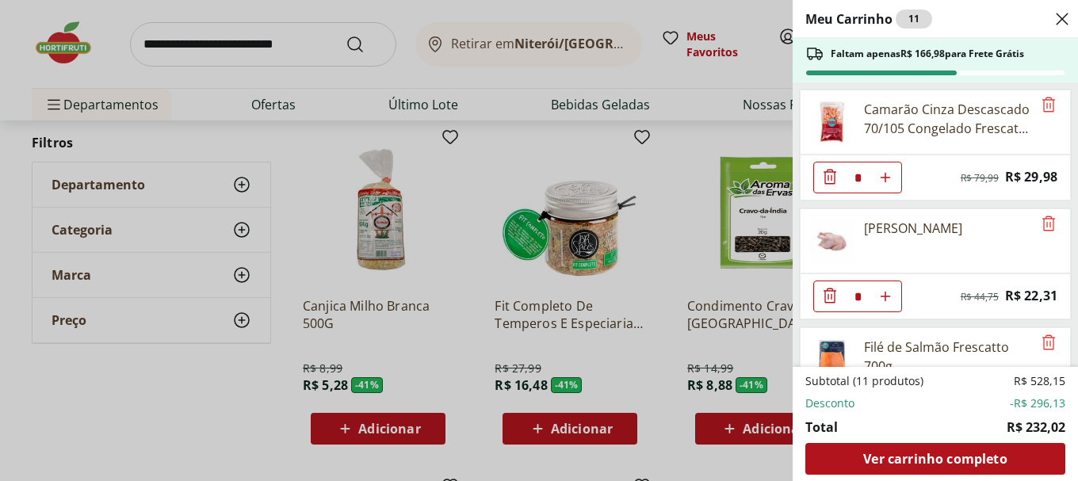
scroll to position [317, 0]
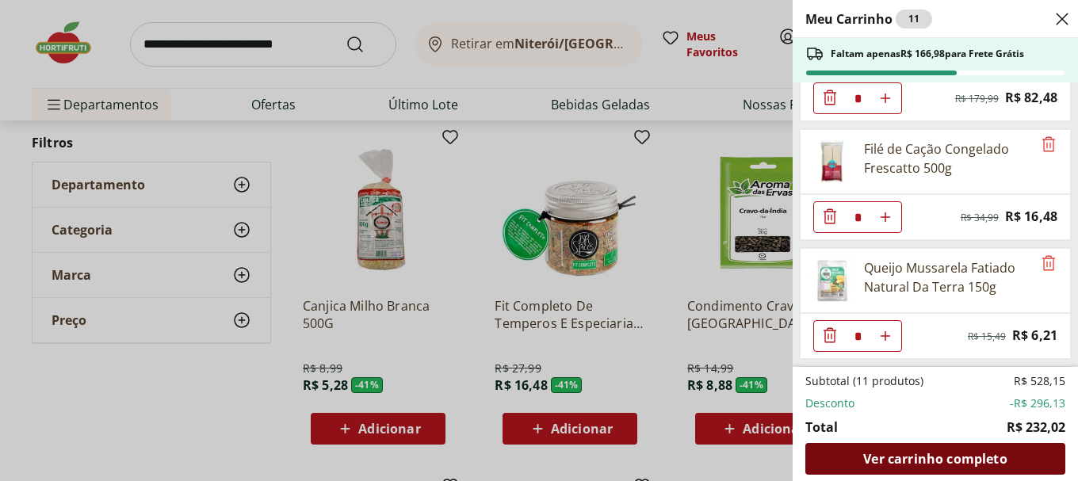
click at [908, 467] on div "Ver carrinho completo" at bounding box center [935, 459] width 260 height 32
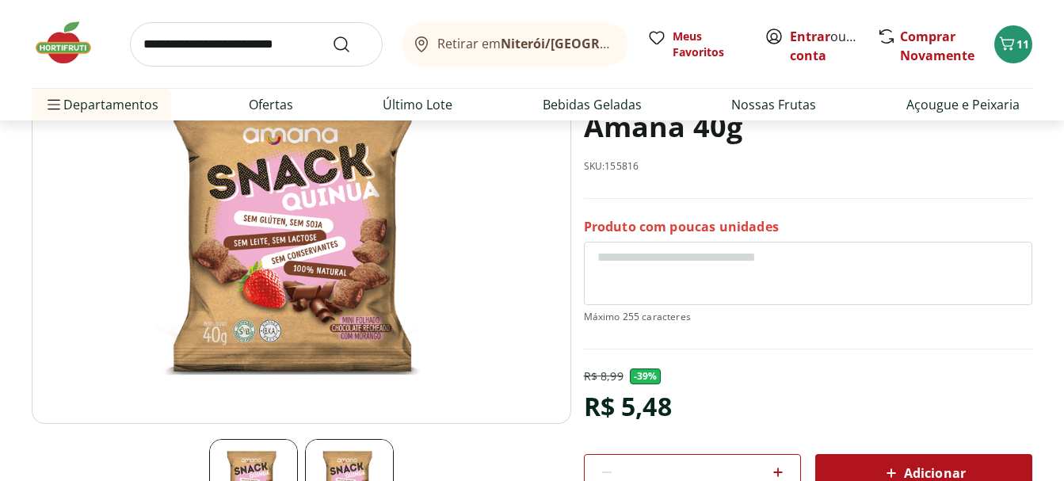
scroll to position [238, 0]
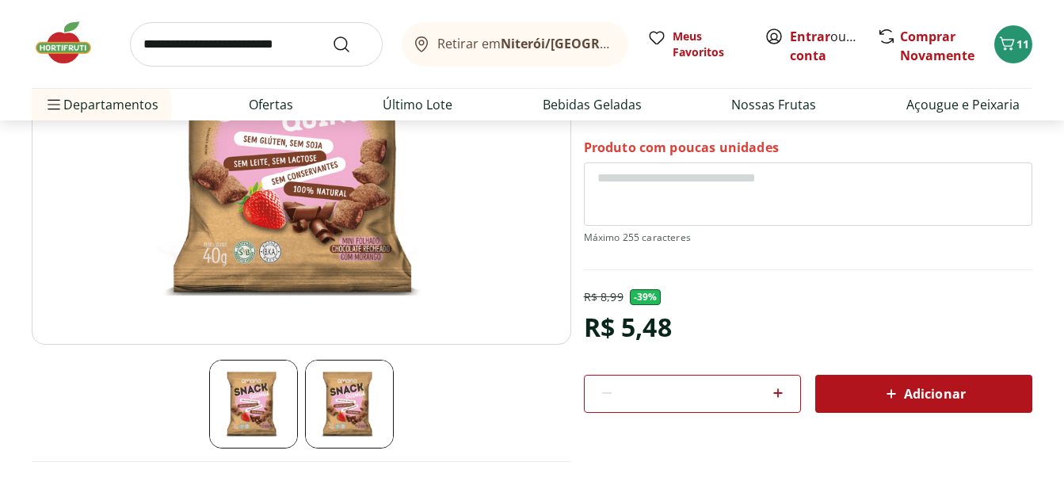
click at [305, 220] on img at bounding box center [302, 156] width 540 height 378
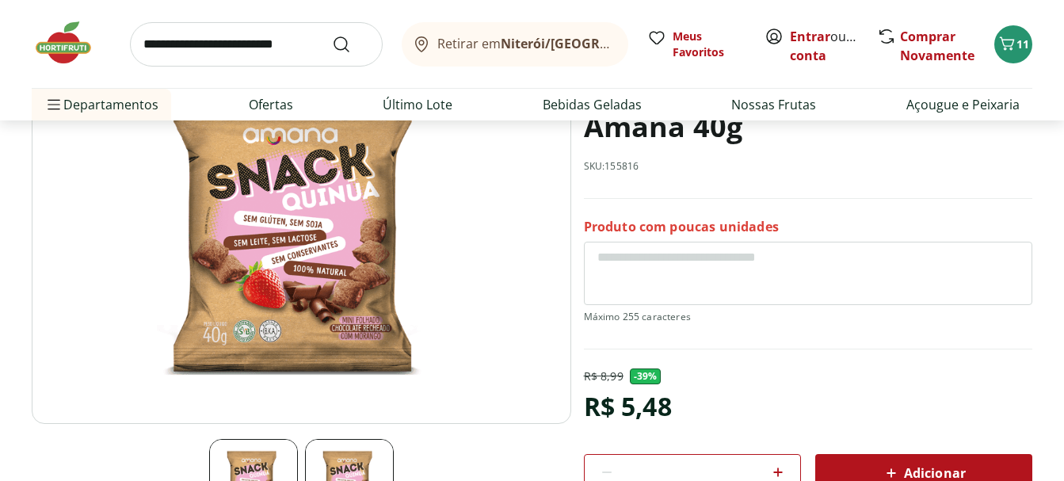
scroll to position [79, 0]
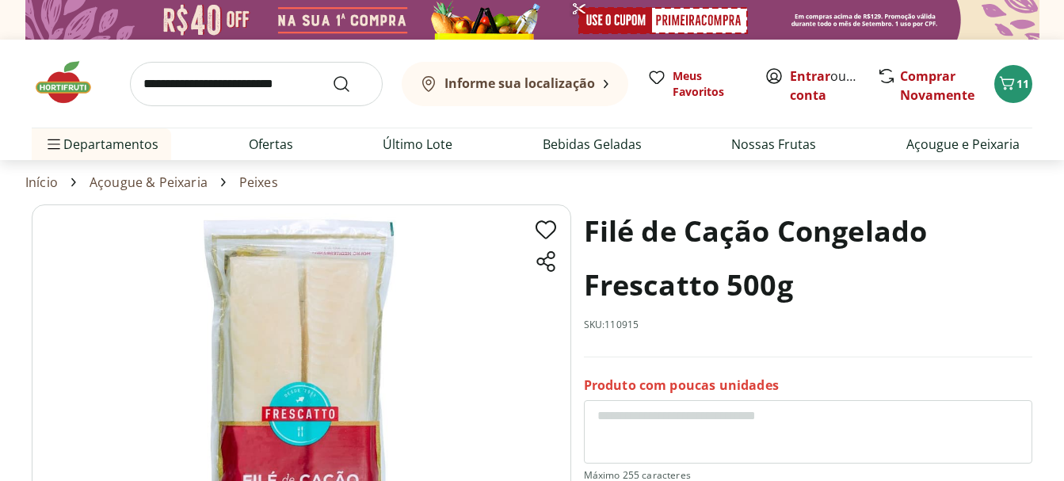
scroll to position [158, 0]
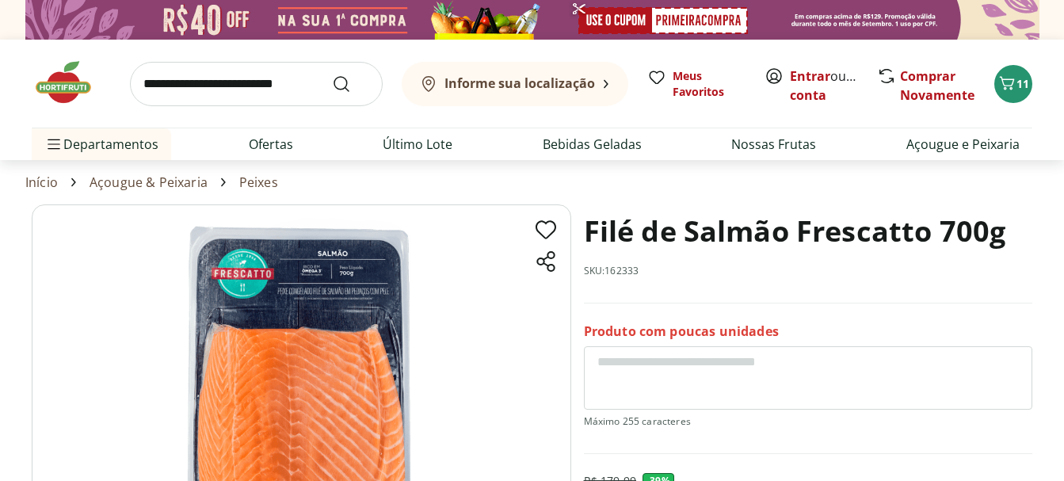
scroll to position [238, 0]
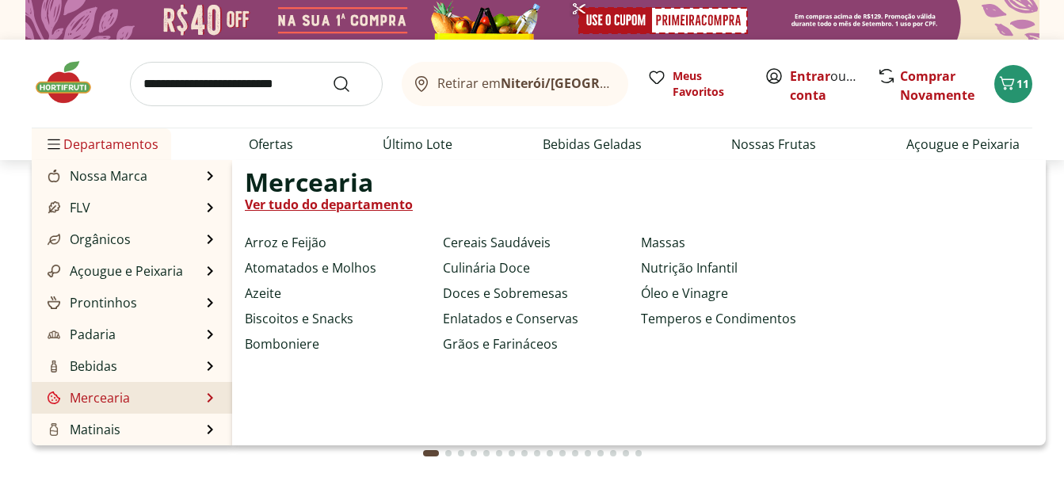
click at [76, 398] on link "Mercearia" at bounding box center [87, 397] width 86 height 19
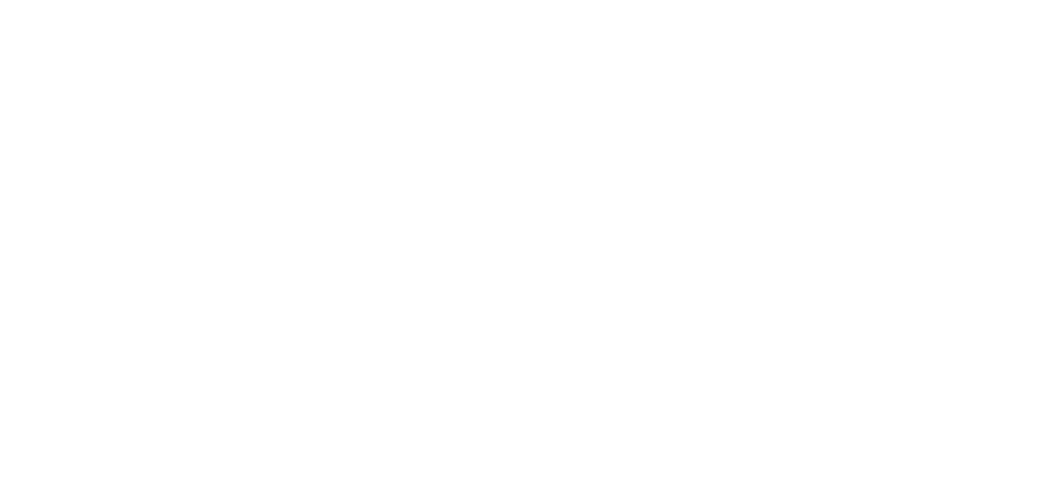
select select "**********"
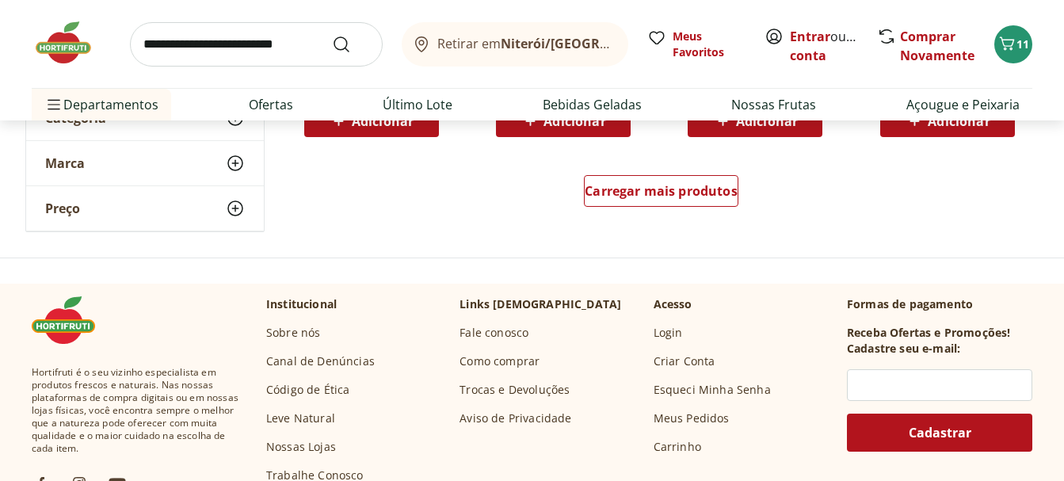
scroll to position [1095, 0]
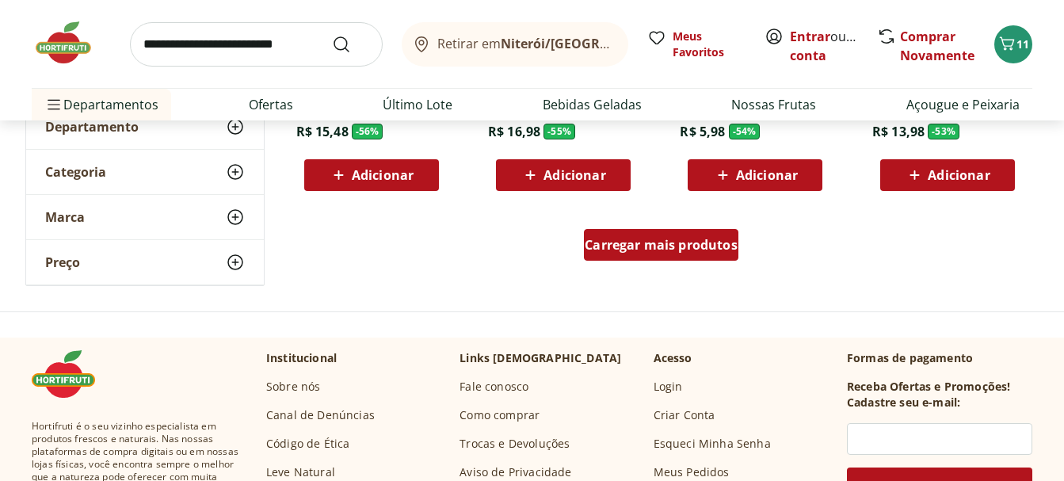
click at [628, 249] on span "Carregar mais produtos" at bounding box center [661, 244] width 153 height 13
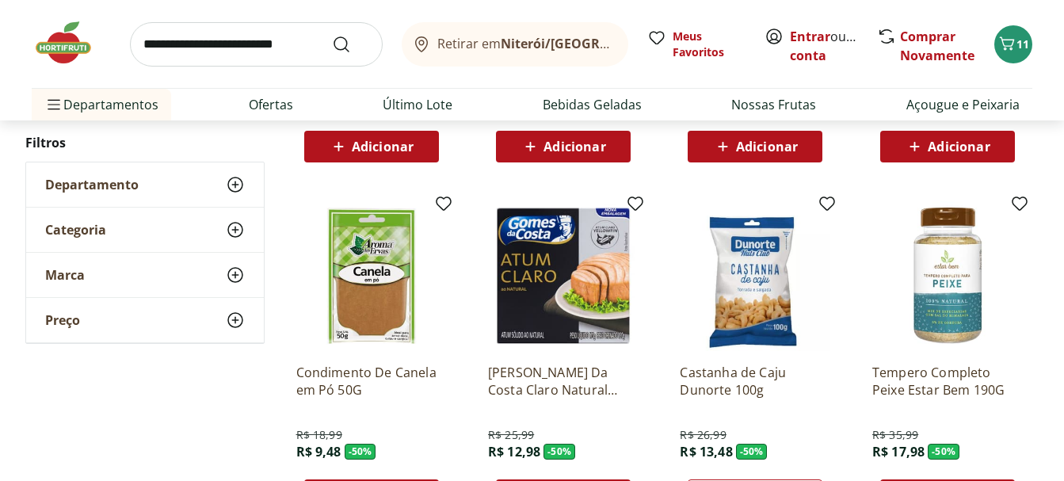
scroll to position [2125, 0]
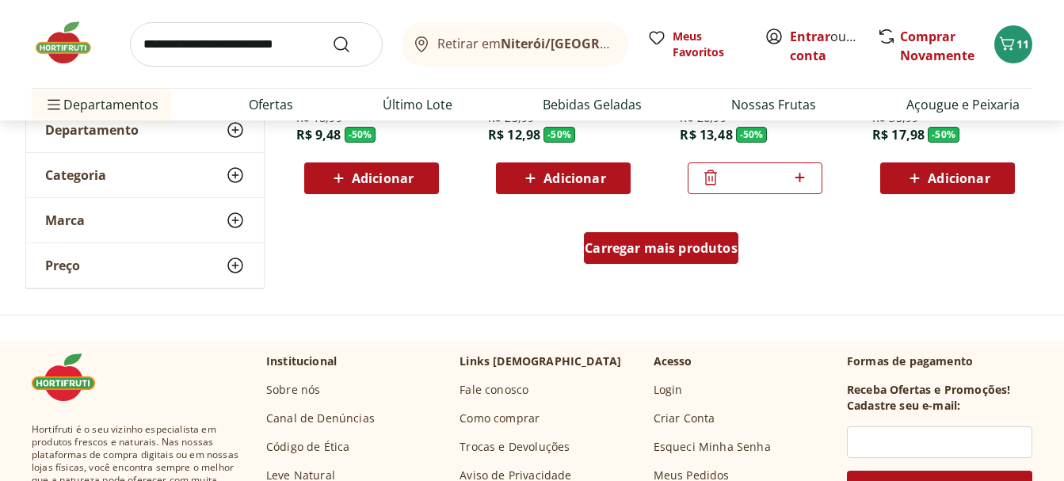
click at [628, 249] on span "Carregar mais produtos" at bounding box center [661, 248] width 153 height 13
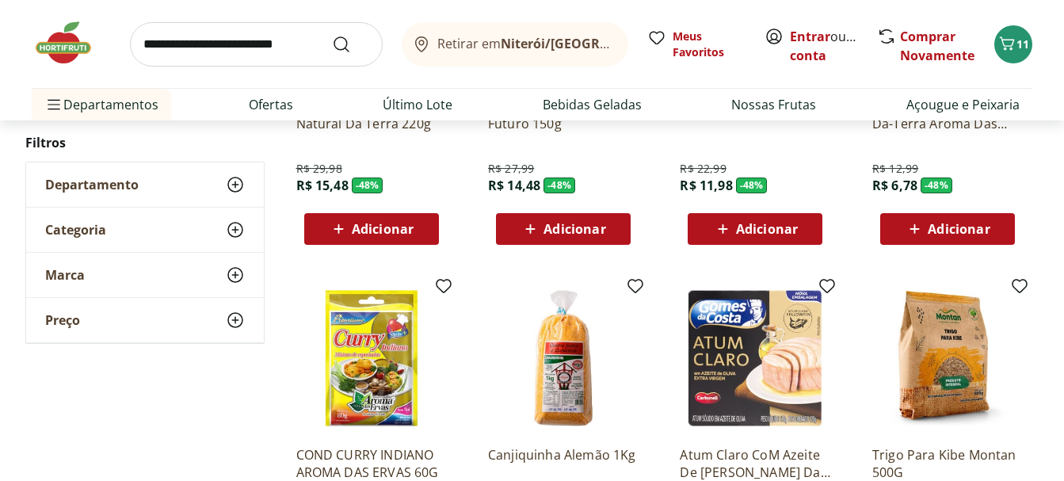
scroll to position [3076, 0]
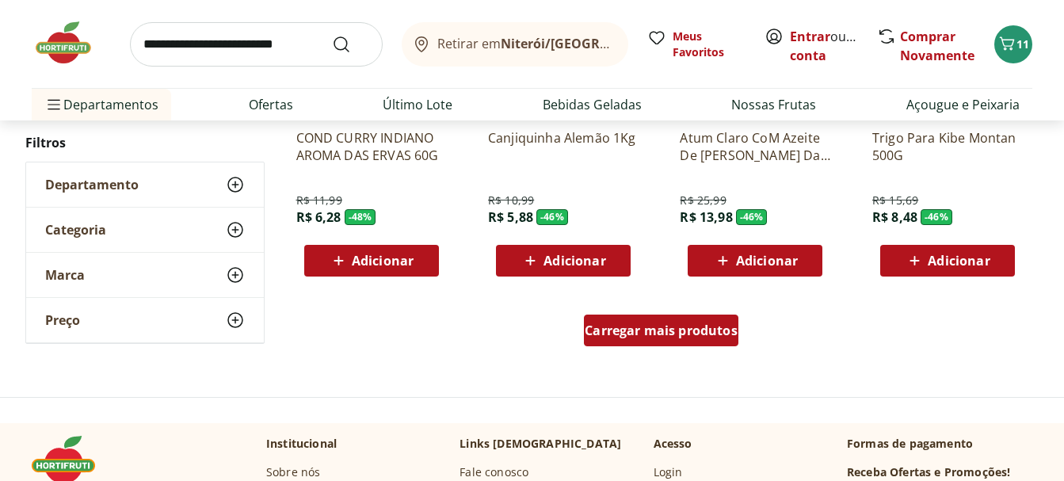
click at [626, 324] on span "Carregar mais produtos" at bounding box center [661, 330] width 153 height 13
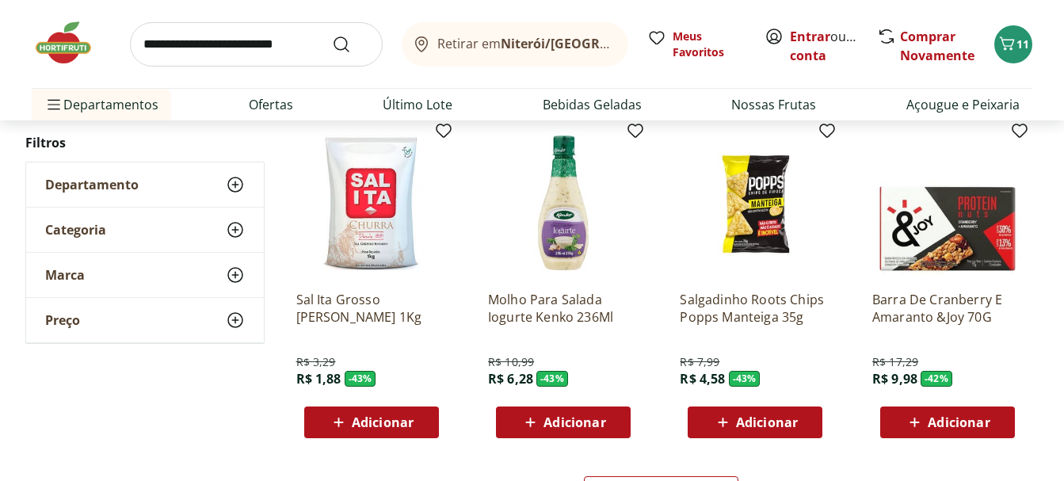
scroll to position [4185, 0]
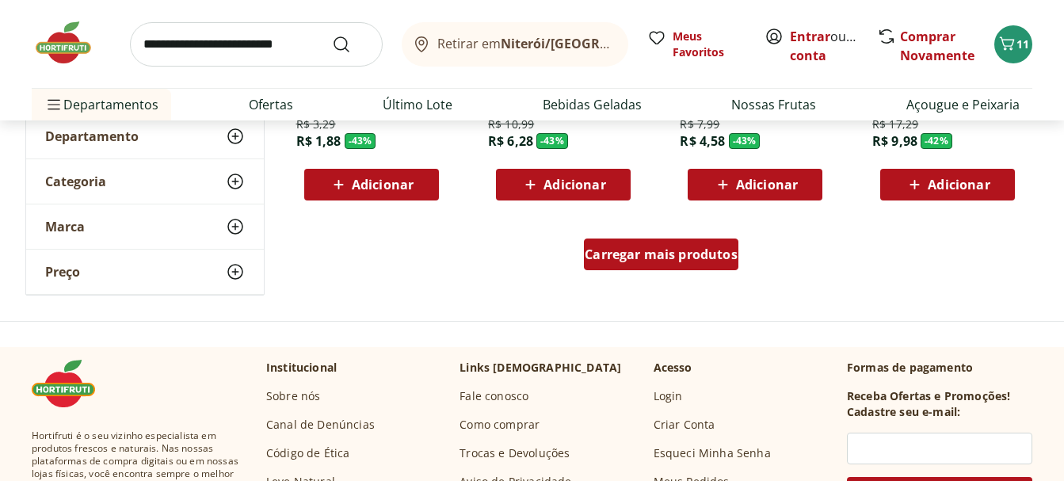
click at [654, 261] on span "Carregar mais produtos" at bounding box center [661, 254] width 153 height 13
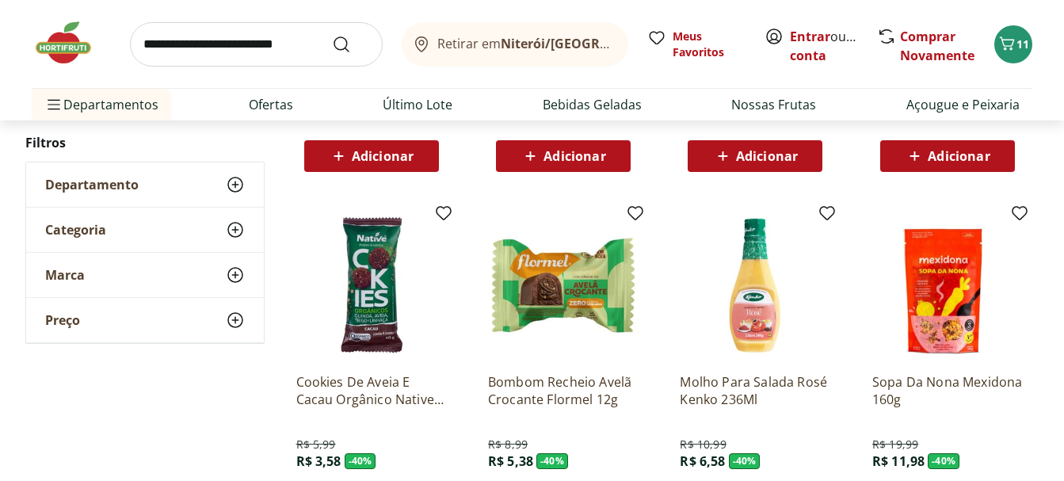
scroll to position [5215, 0]
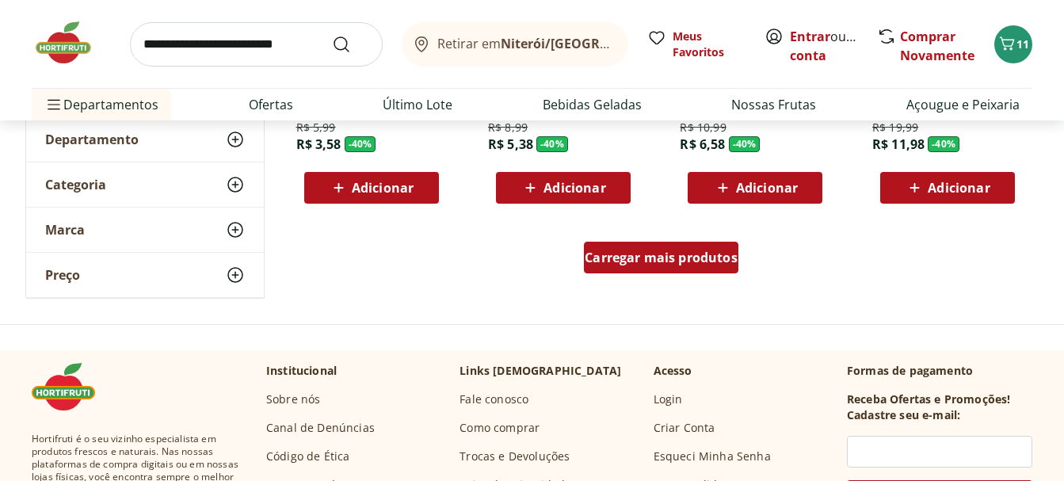
click at [654, 261] on span "Carregar mais produtos" at bounding box center [661, 257] width 153 height 13
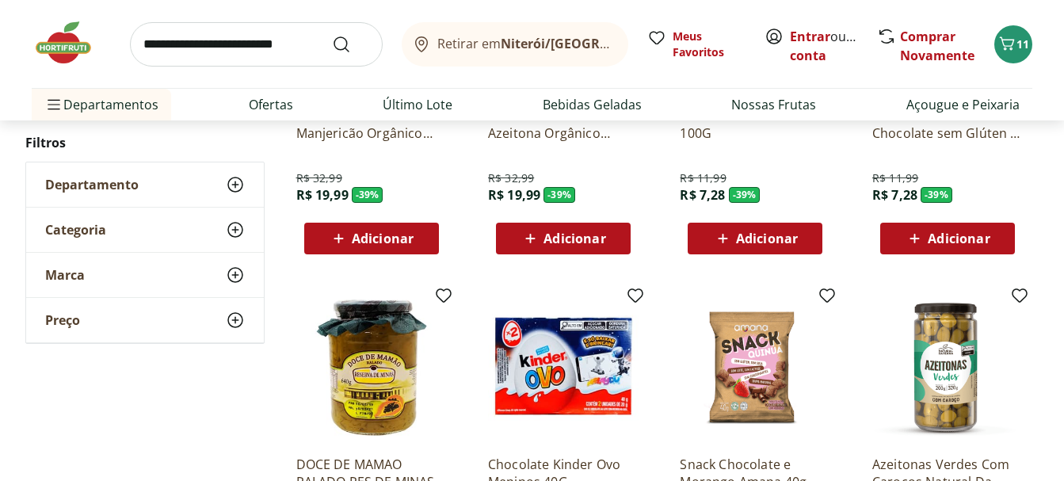
scroll to position [6166, 0]
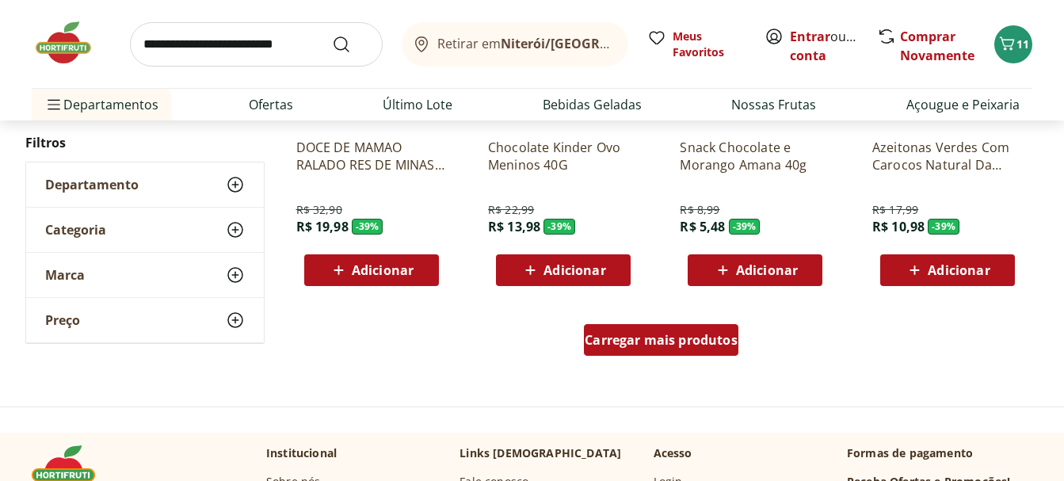
click at [651, 334] on span "Carregar mais produtos" at bounding box center [661, 340] width 153 height 13
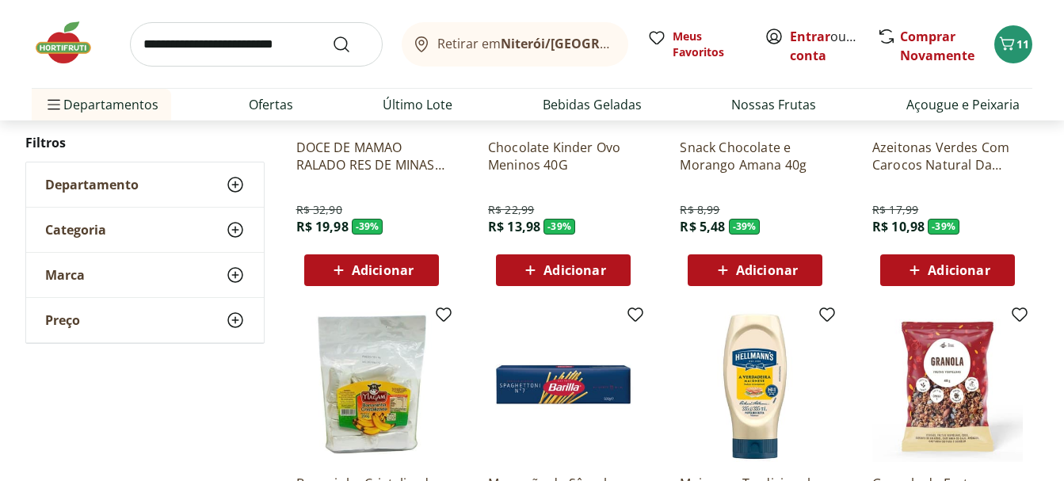
scroll to position [6483, 0]
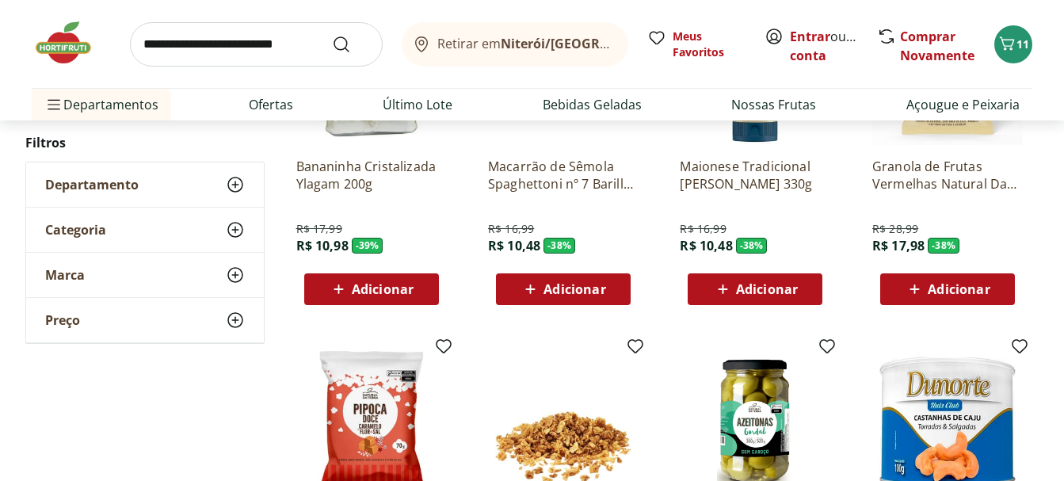
click at [376, 298] on span "Adicionar" at bounding box center [371, 289] width 85 height 19
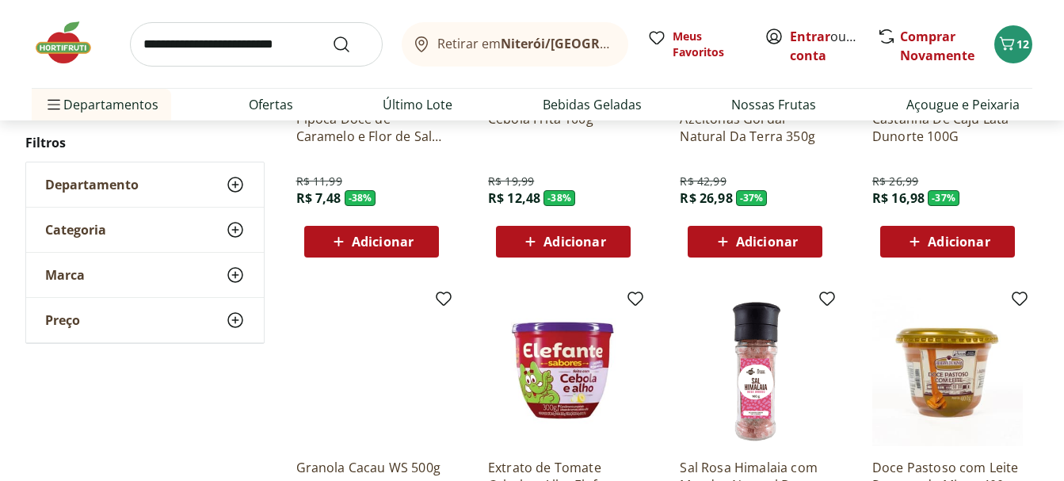
scroll to position [7038, 0]
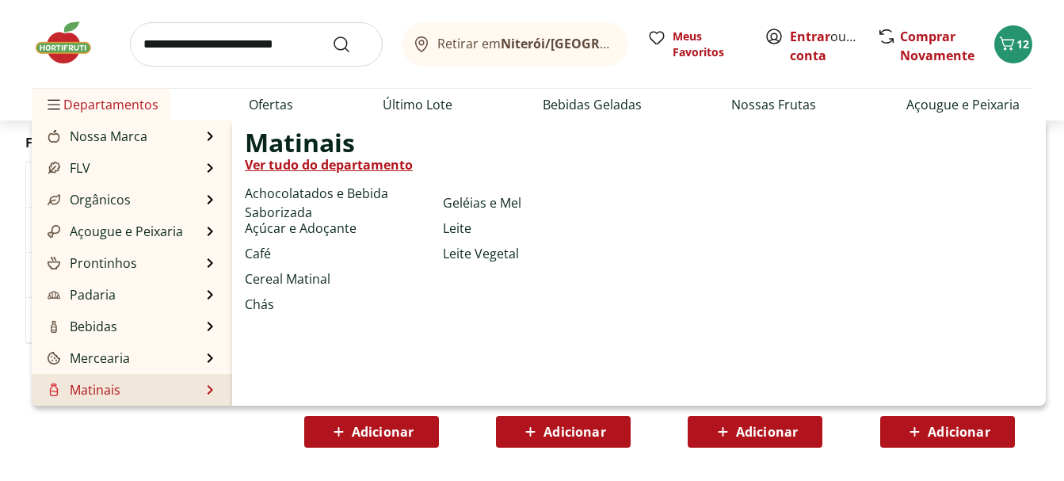
click at [93, 393] on link "Matinais" at bounding box center [82, 389] width 76 height 19
select select "**********"
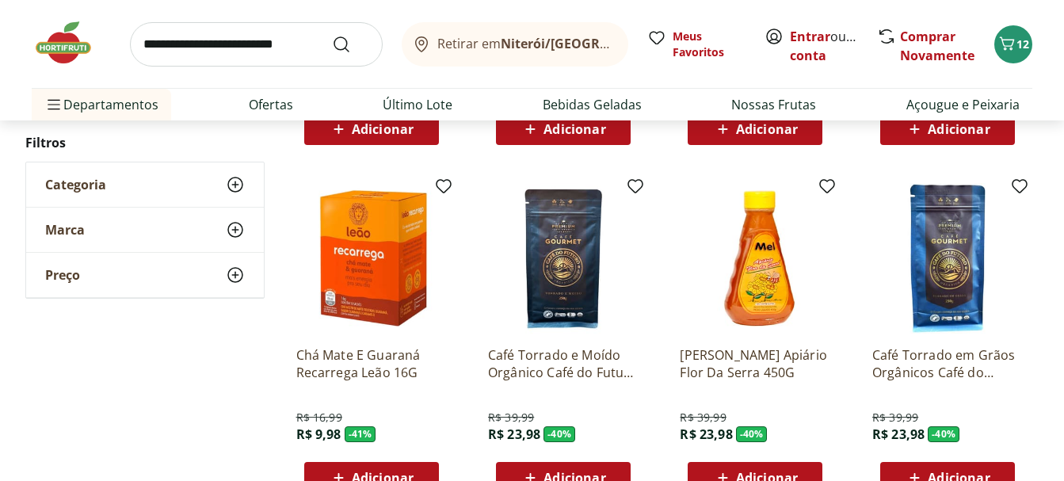
scroll to position [872, 0]
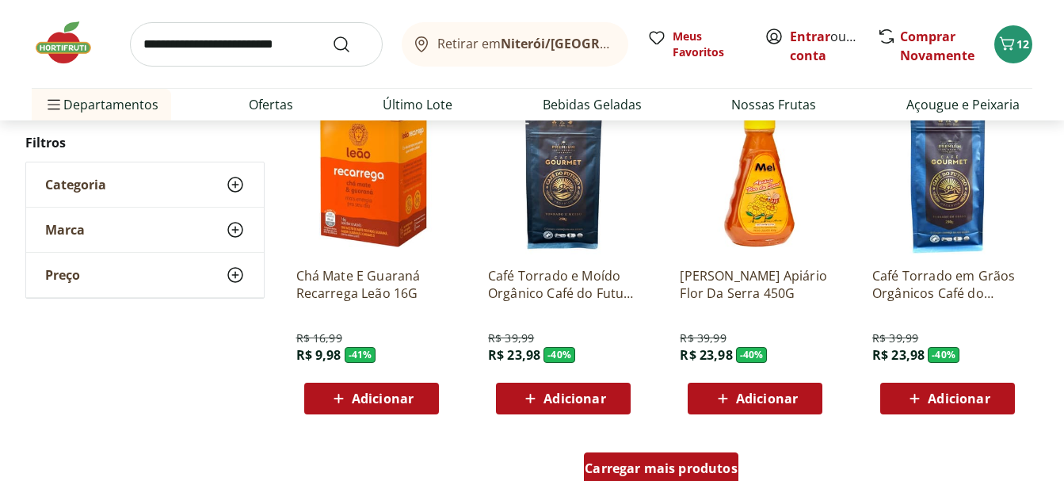
click at [708, 468] on span "Carregar mais produtos" at bounding box center [661, 468] width 153 height 13
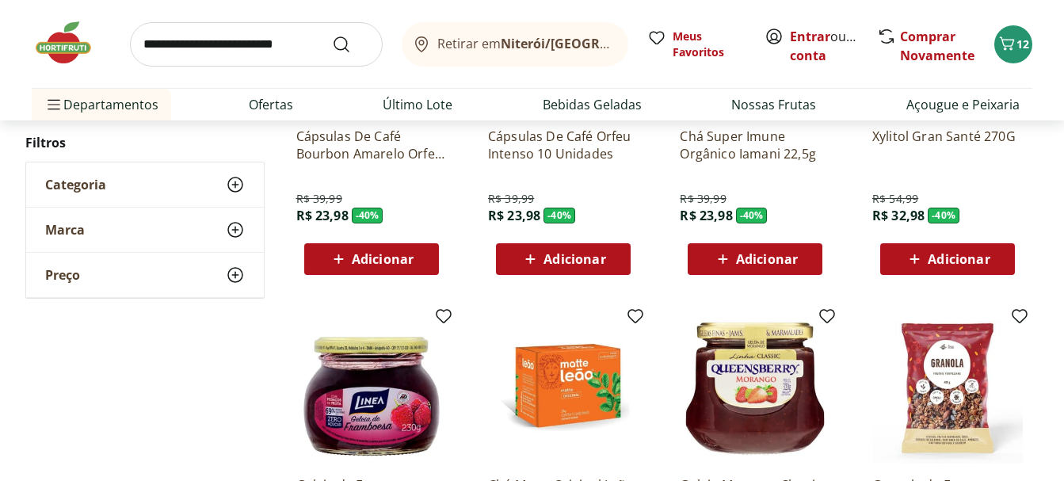
scroll to position [1505, 0]
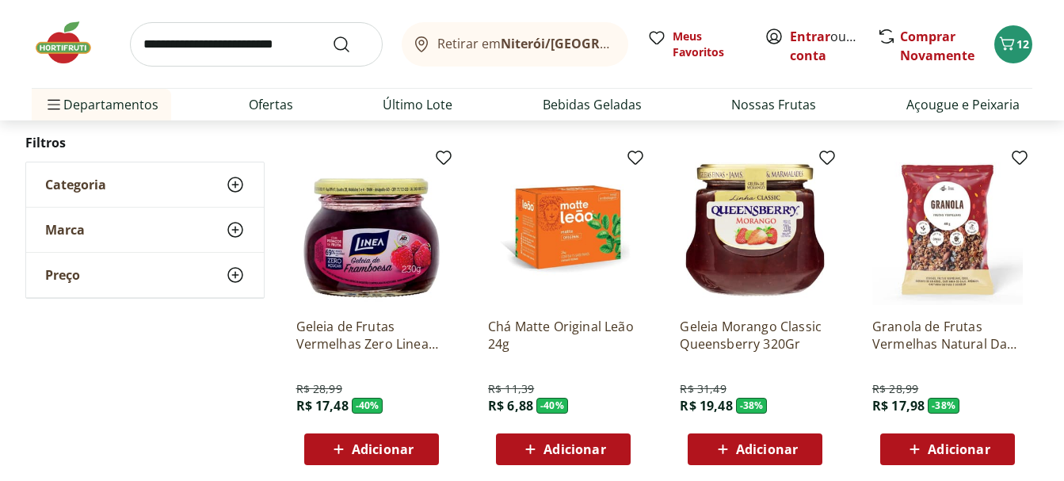
click at [791, 445] on span "Adicionar" at bounding box center [767, 449] width 62 height 13
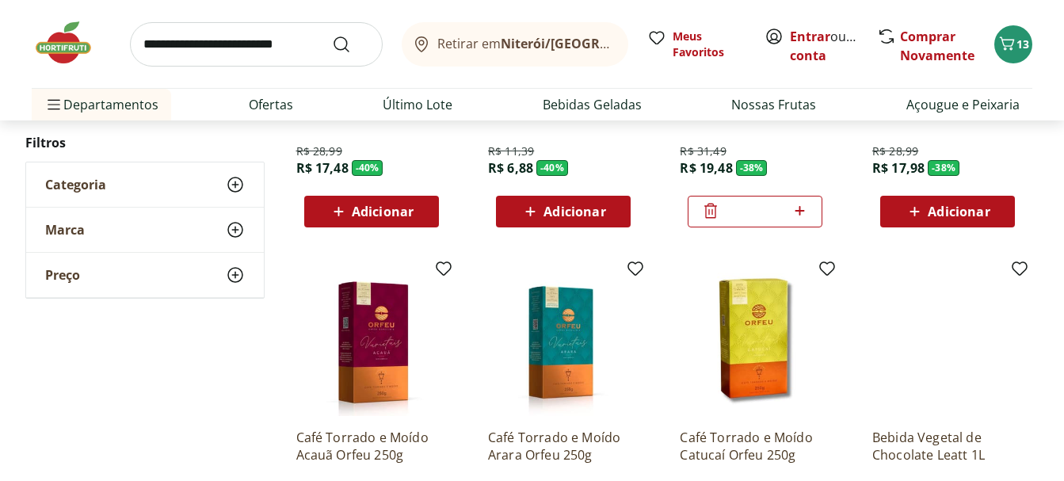
scroll to position [1902, 0]
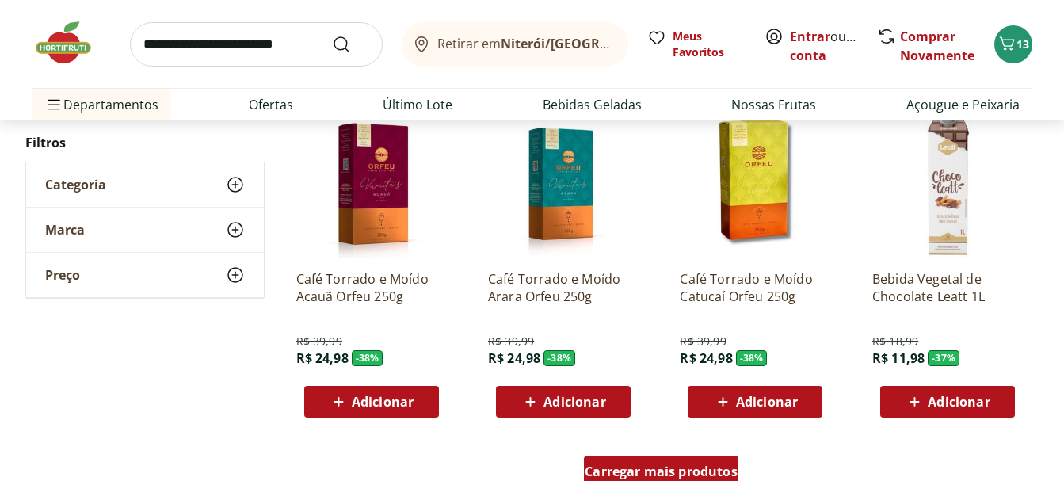
click at [695, 459] on div "Carregar mais produtos" at bounding box center [661, 472] width 155 height 32
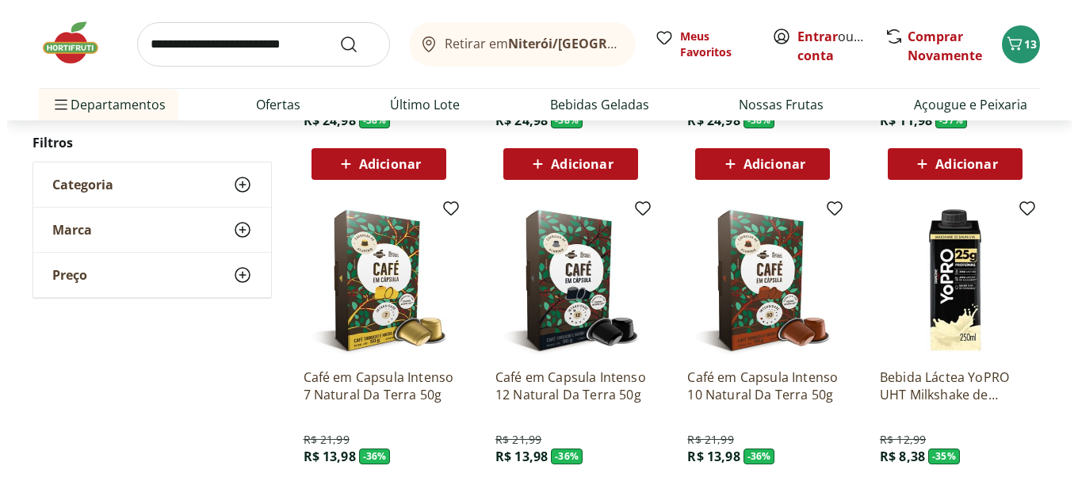
scroll to position [2219, 0]
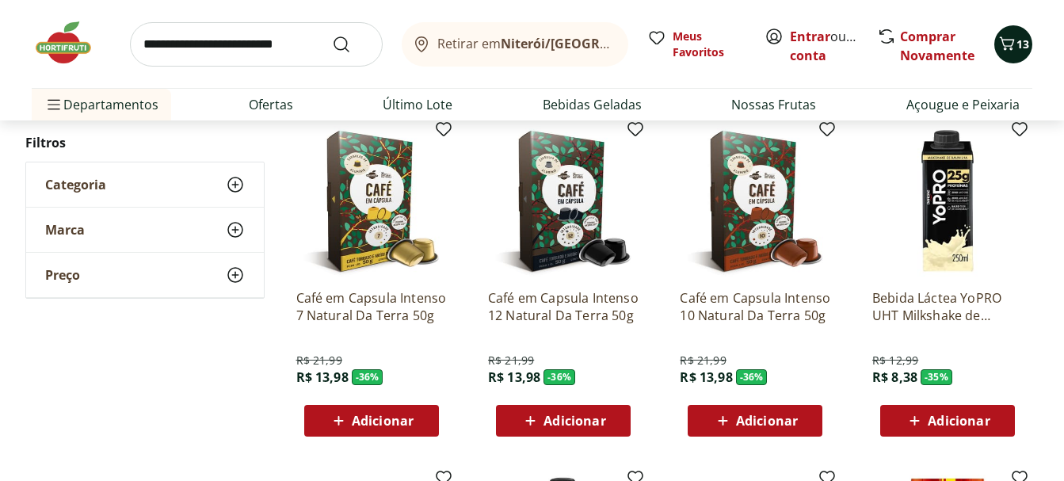
click at [1010, 44] on icon "Carrinho" at bounding box center [1007, 43] width 19 height 19
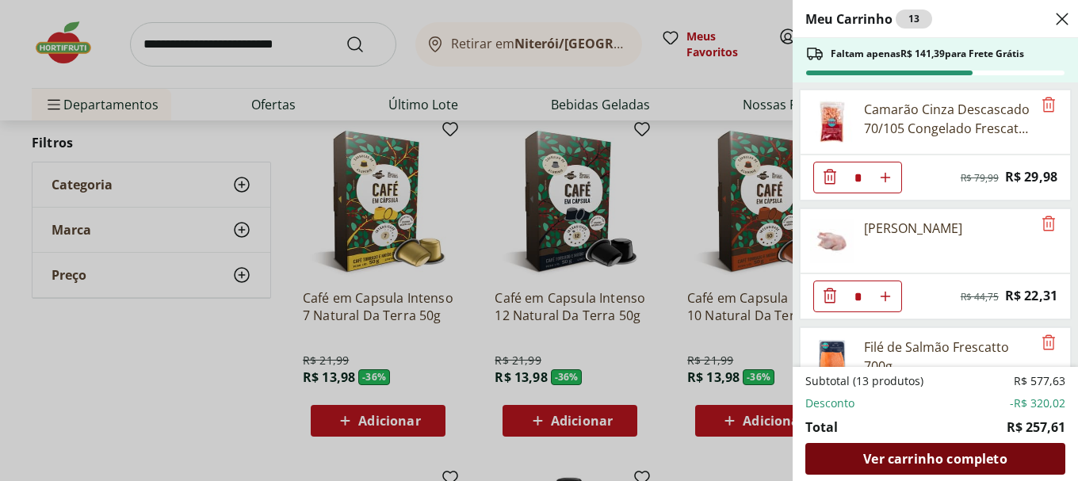
click at [956, 455] on span "Ver carrinho completo" at bounding box center [934, 458] width 143 height 13
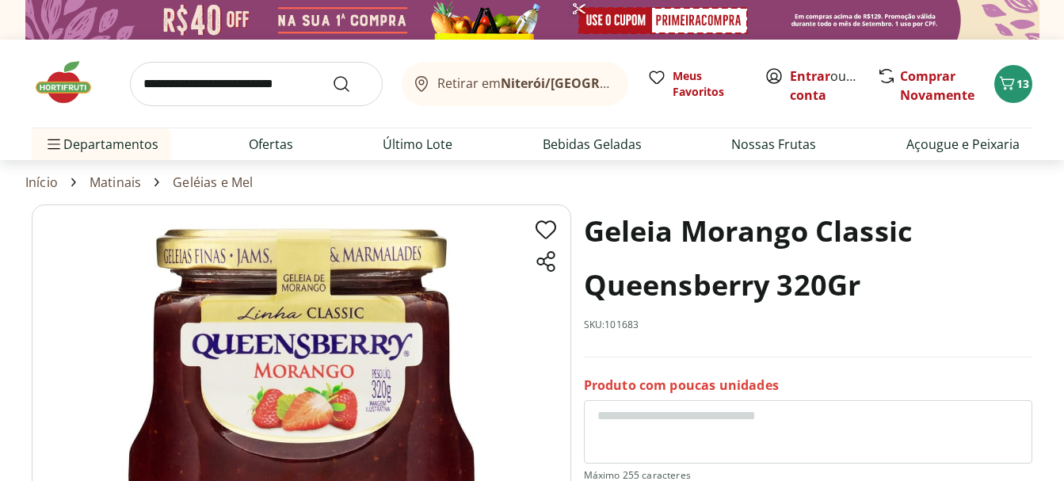
scroll to position [238, 0]
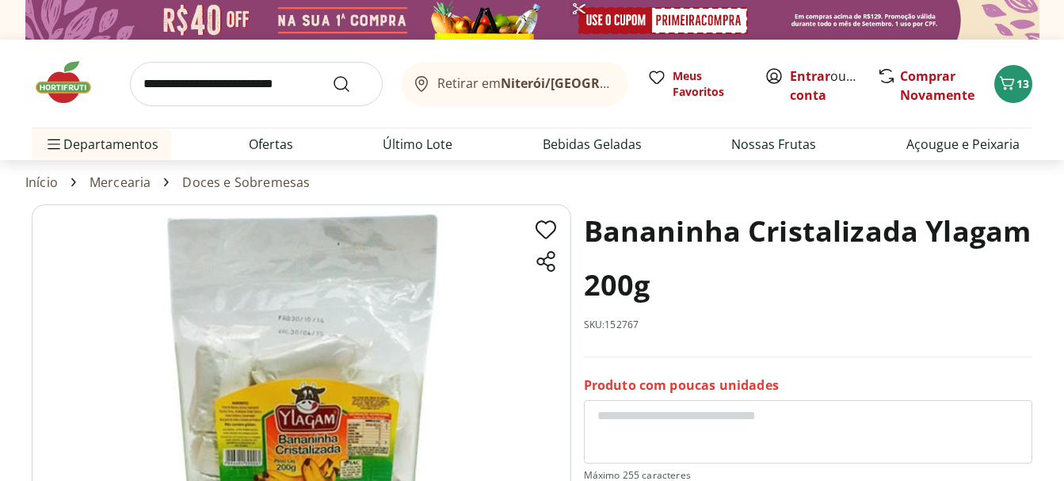
scroll to position [158, 0]
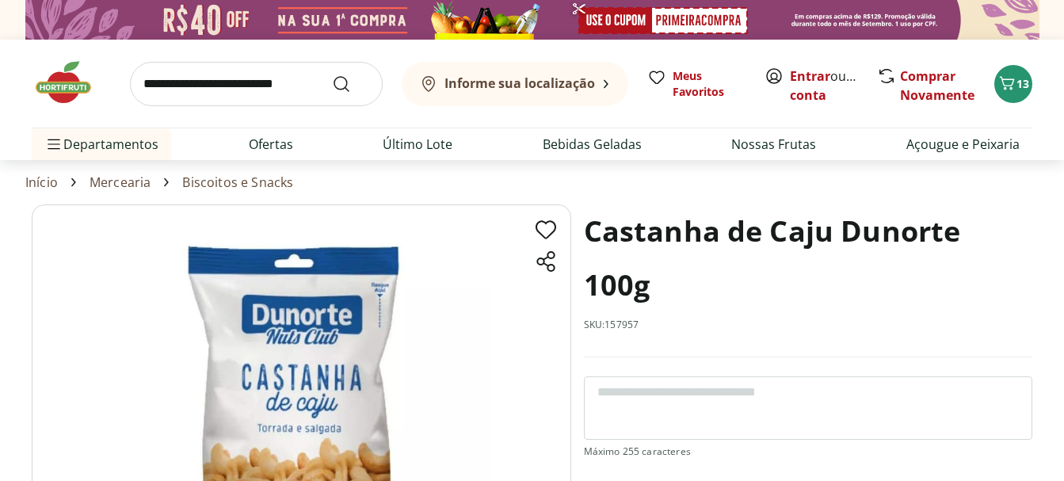
scroll to position [79, 0]
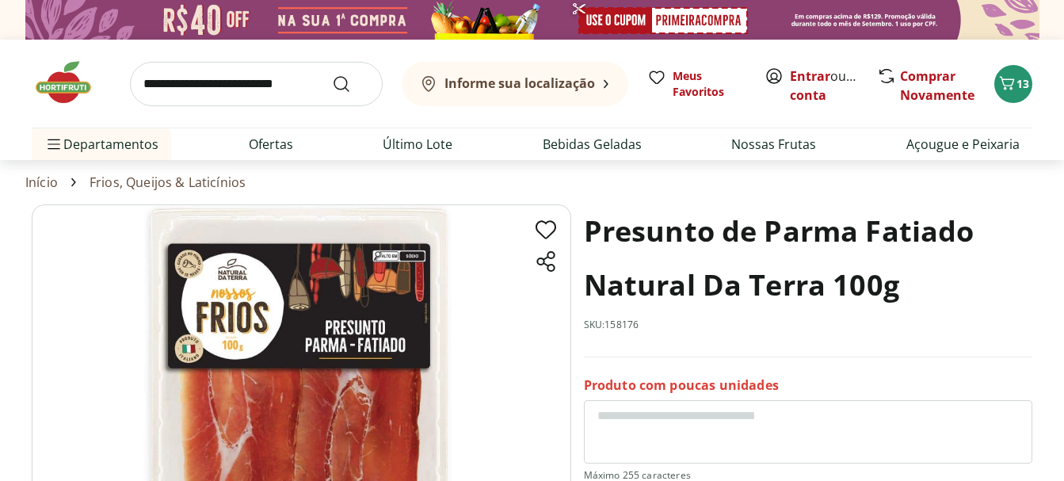
scroll to position [158, 0]
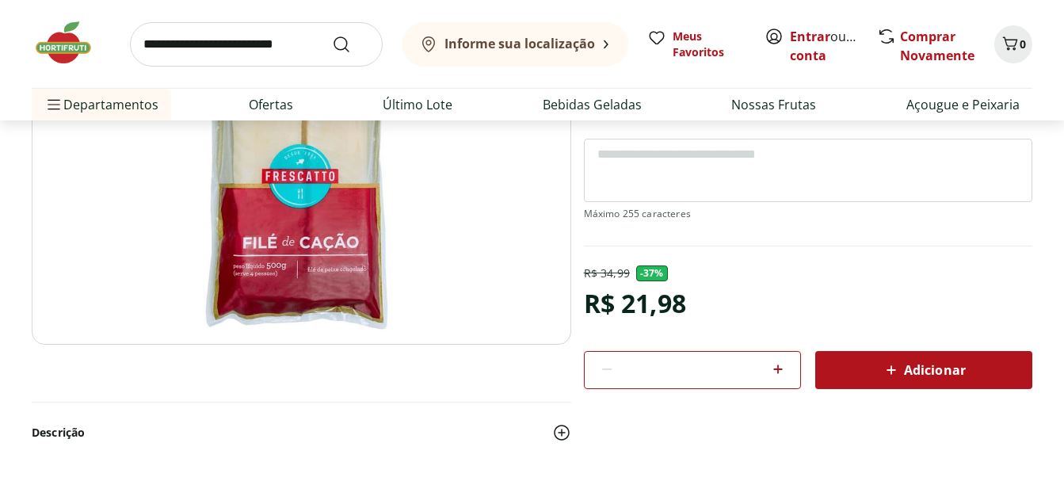
scroll to position [238, 0]
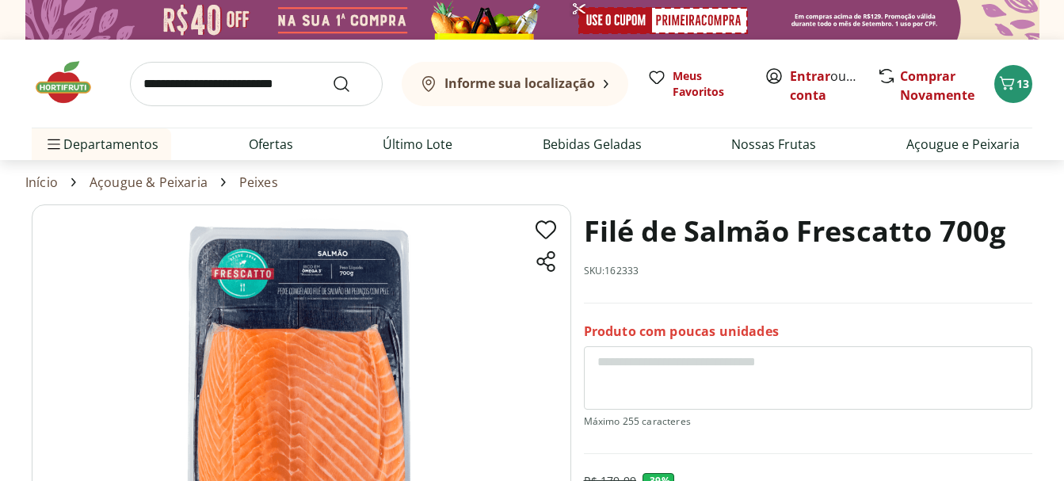
scroll to position [79, 0]
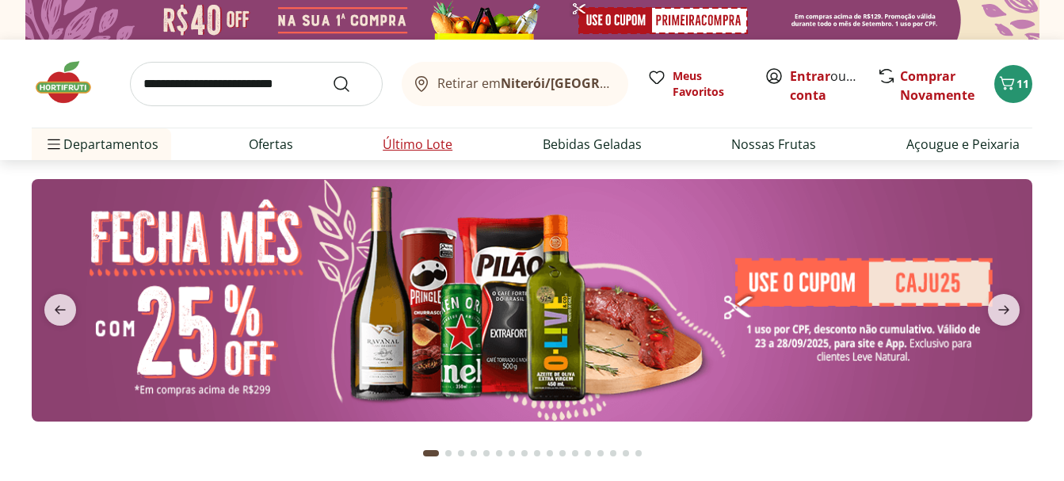
click at [422, 144] on link "Último Lote" at bounding box center [418, 144] width 70 height 19
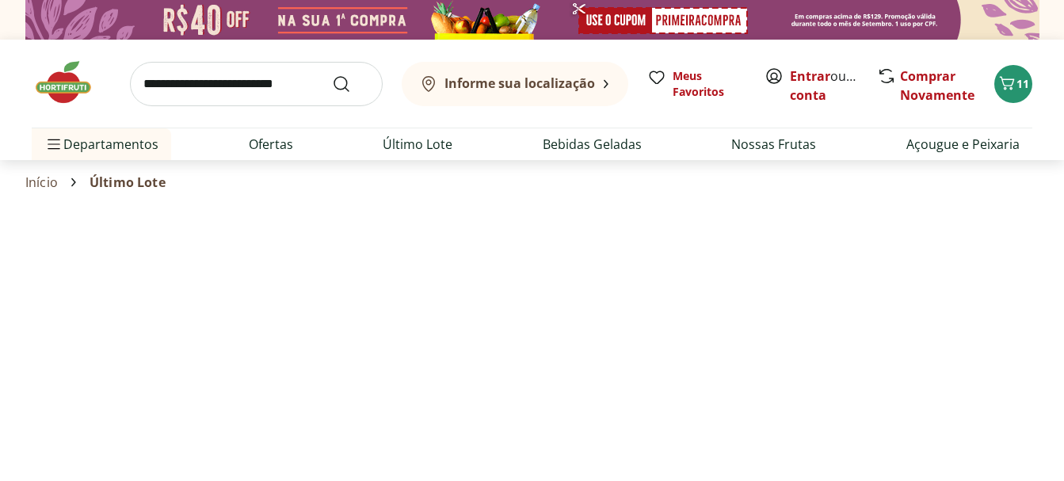
select select "**********"
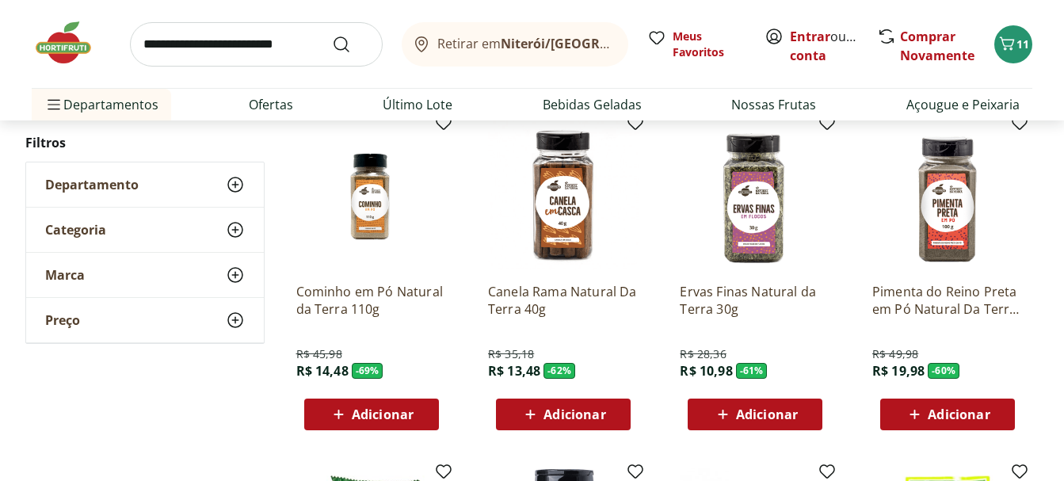
scroll to position [238, 0]
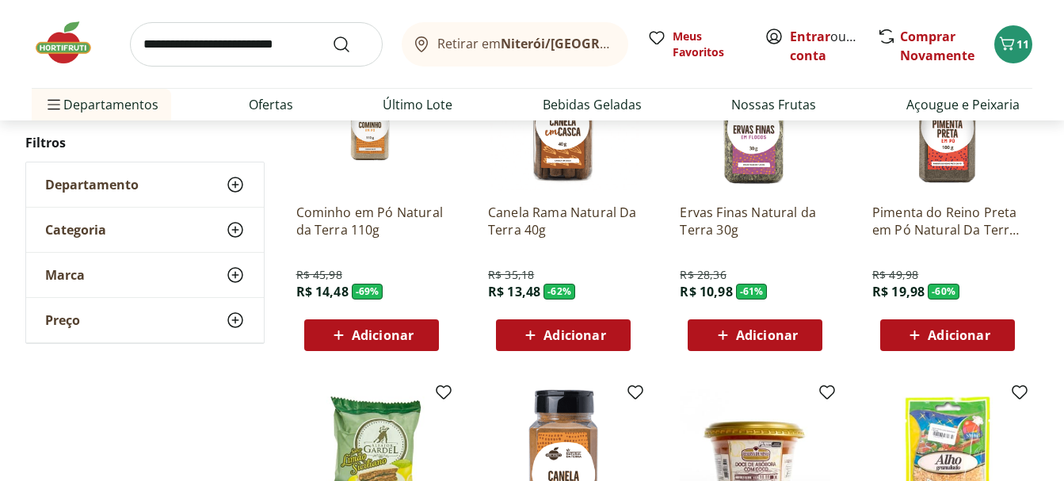
click at [781, 329] on span "Adicionar" at bounding box center [767, 335] width 62 height 13
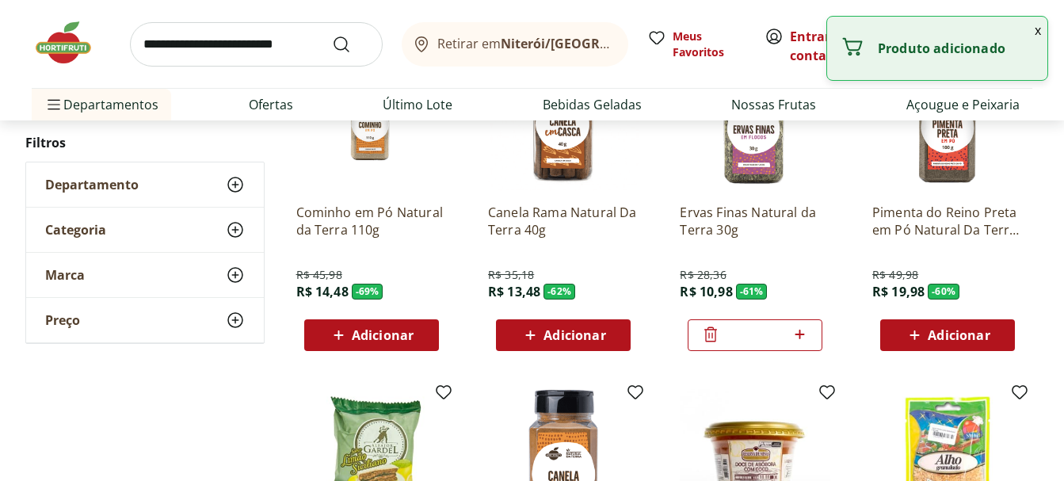
click at [708, 337] on icon at bounding box center [710, 334] width 19 height 19
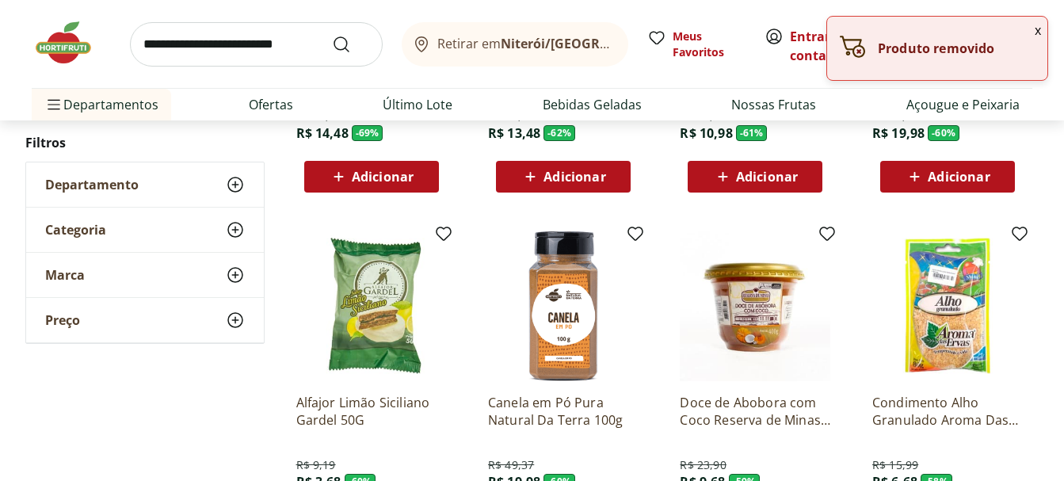
scroll to position [475, 0]
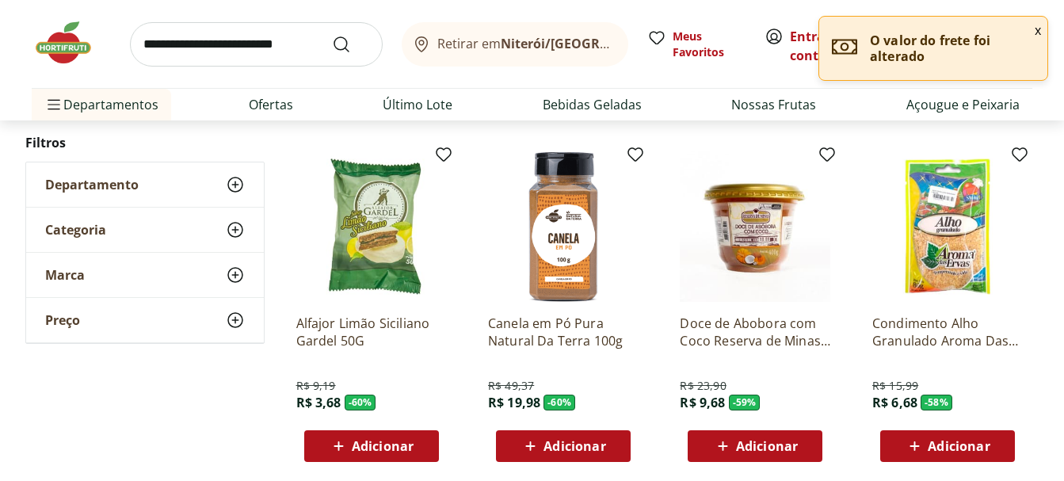
click at [387, 444] on span "Adicionar" at bounding box center [383, 446] width 62 height 13
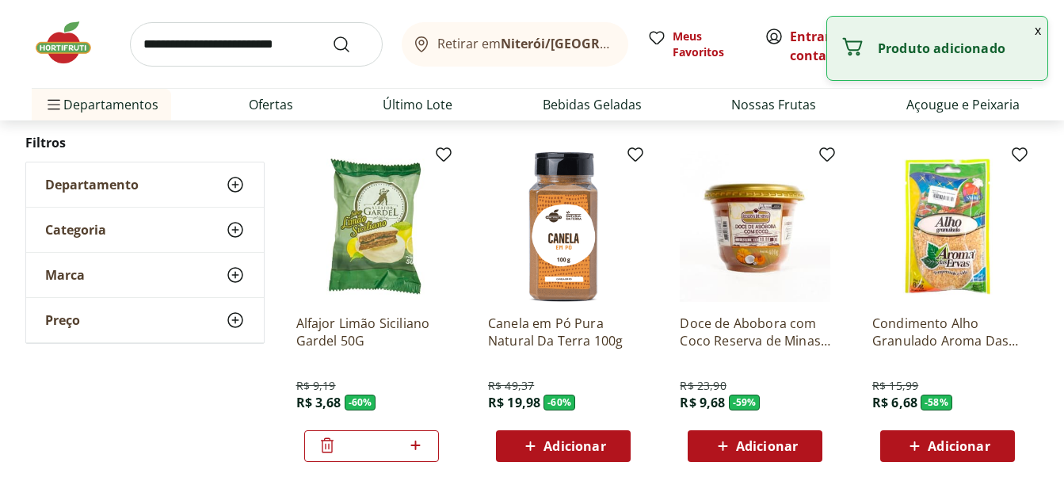
click at [572, 444] on span "Adicionar" at bounding box center [575, 446] width 62 height 13
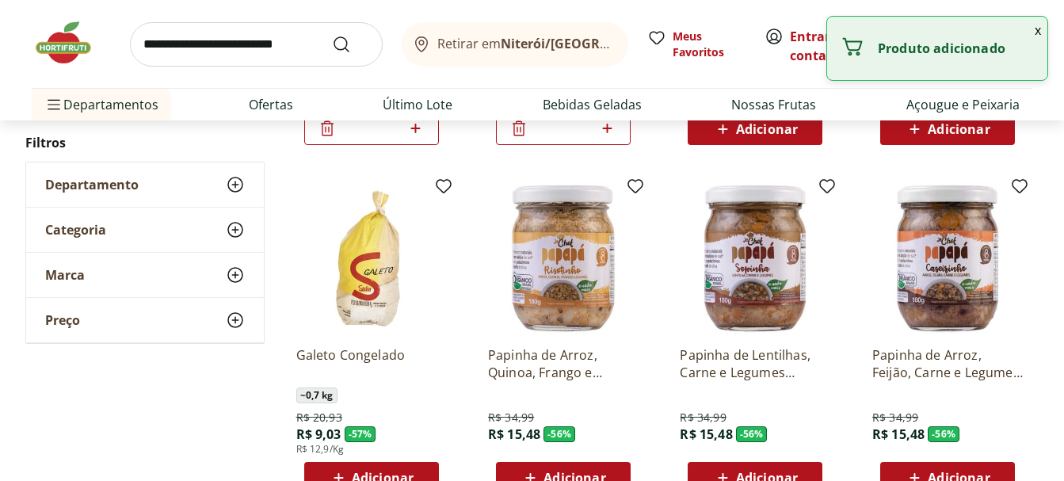
scroll to position [872, 0]
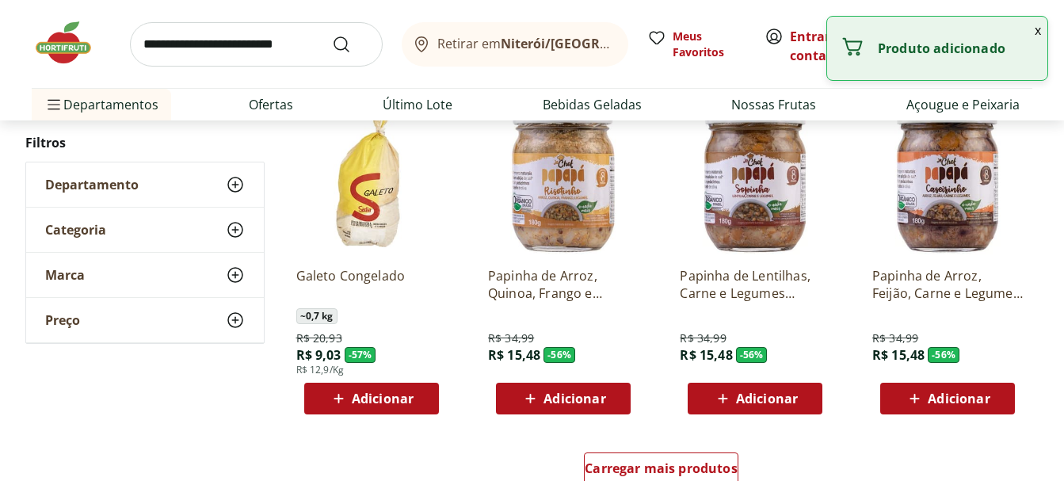
click at [343, 399] on icon at bounding box center [339, 399] width 10 height 10
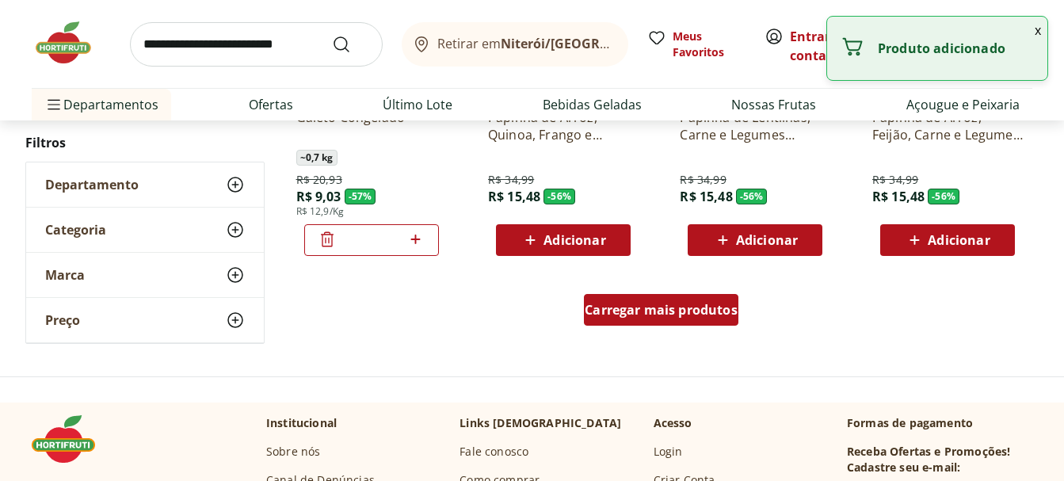
click at [674, 316] on span "Carregar mais produtos" at bounding box center [661, 309] width 153 height 13
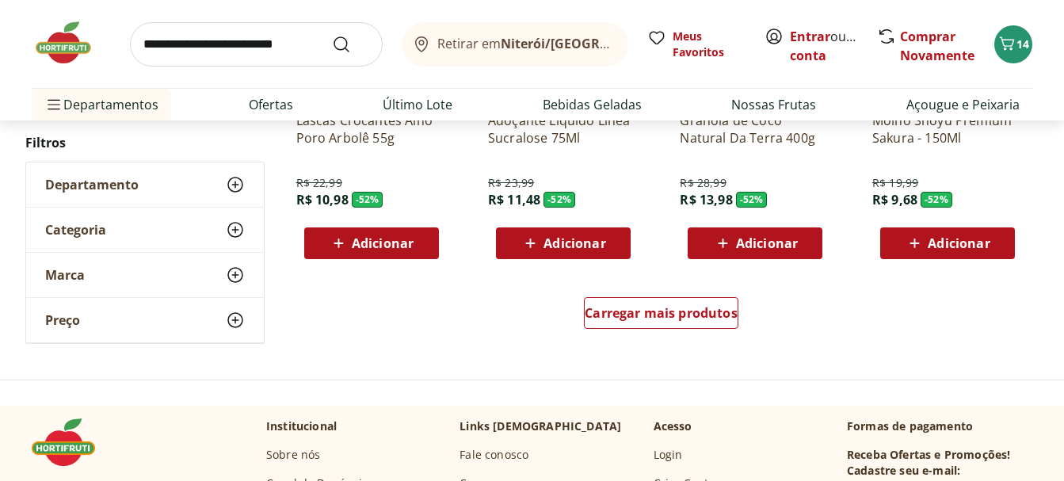
scroll to position [2139, 0]
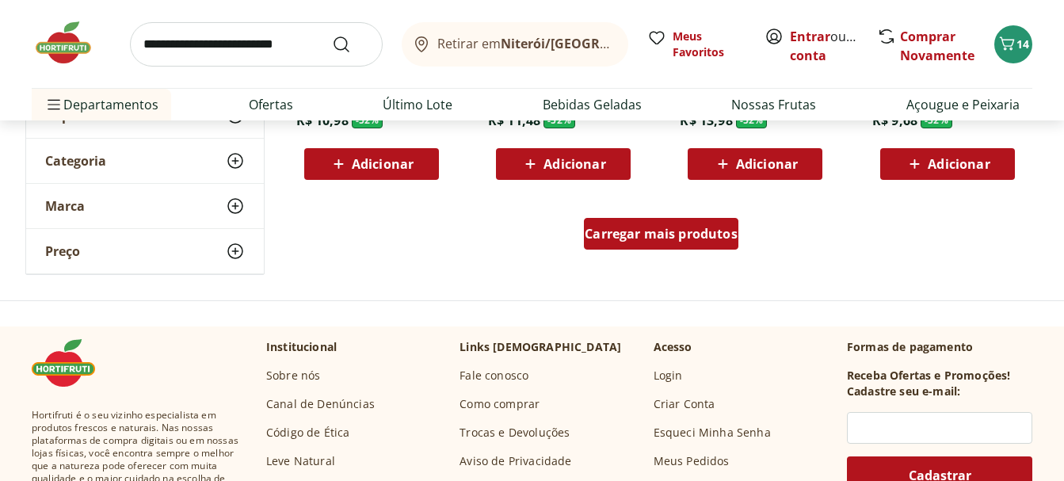
click at [704, 231] on span "Carregar mais produtos" at bounding box center [661, 233] width 153 height 13
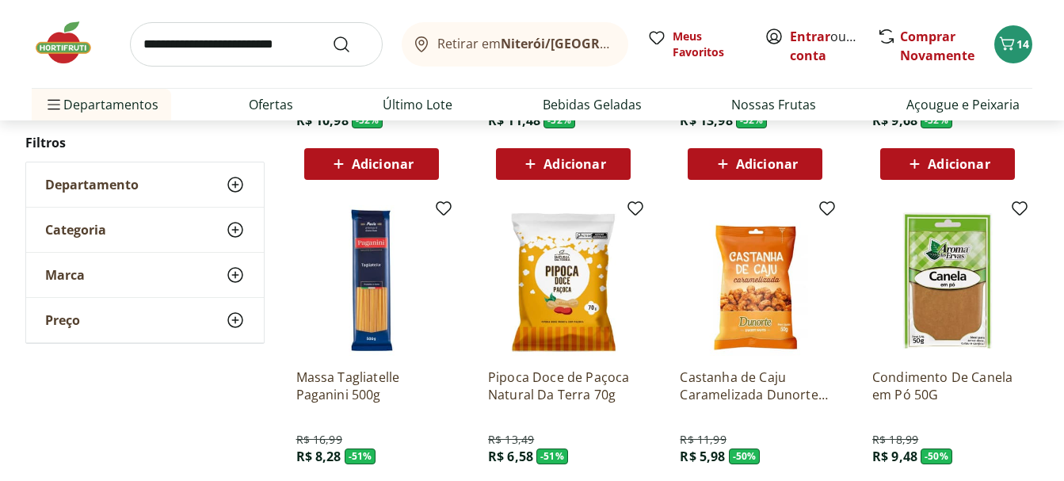
scroll to position [2219, 0]
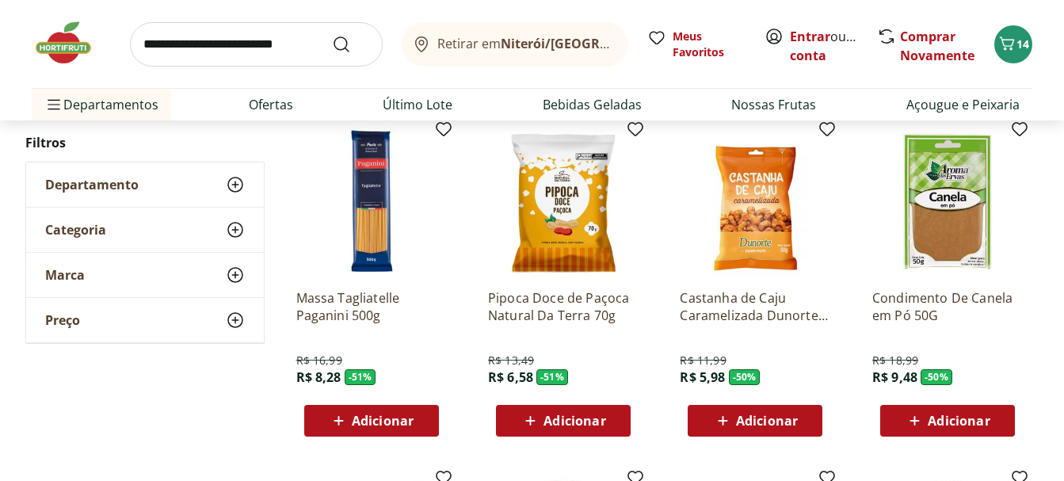
click at [391, 418] on span "Adicionar" at bounding box center [383, 420] width 62 height 13
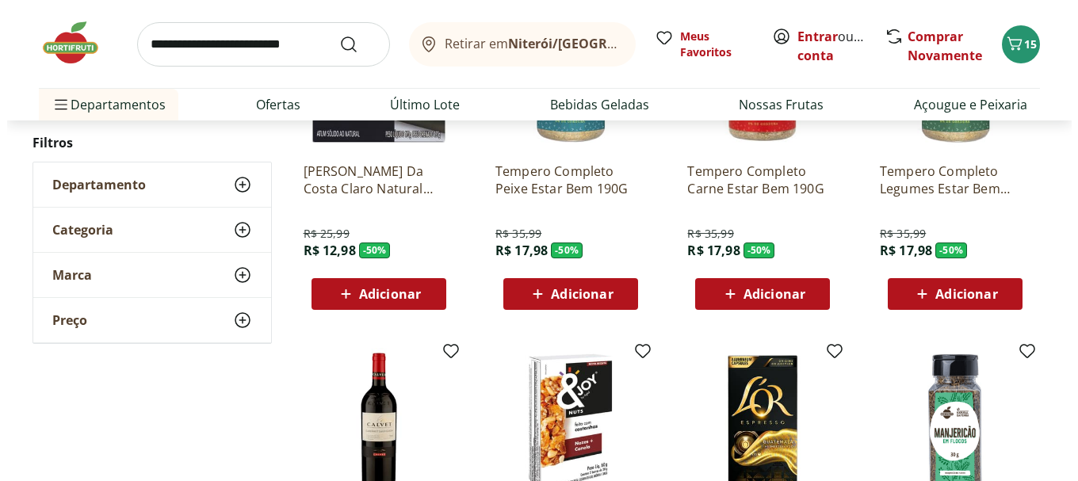
scroll to position [2852, 0]
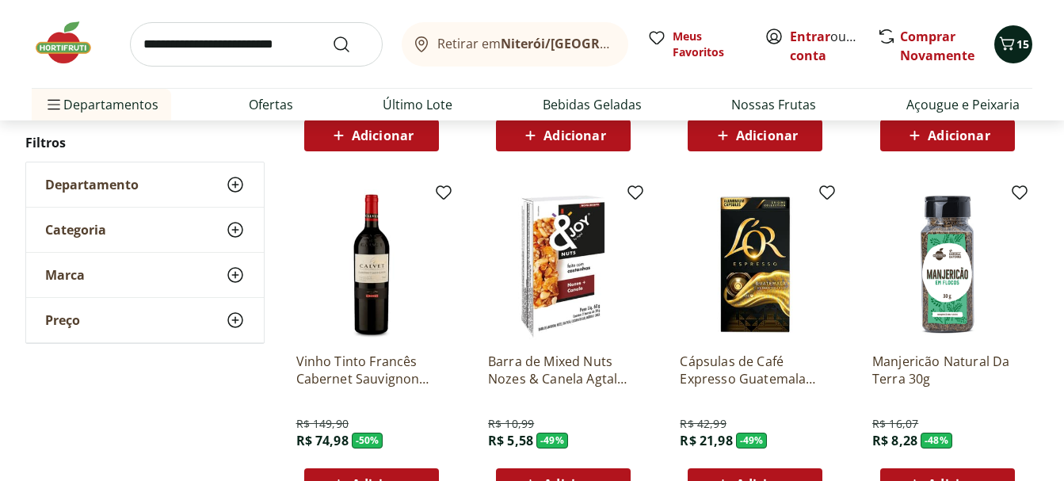
click at [1022, 32] on button "15" at bounding box center [1013, 44] width 38 height 38
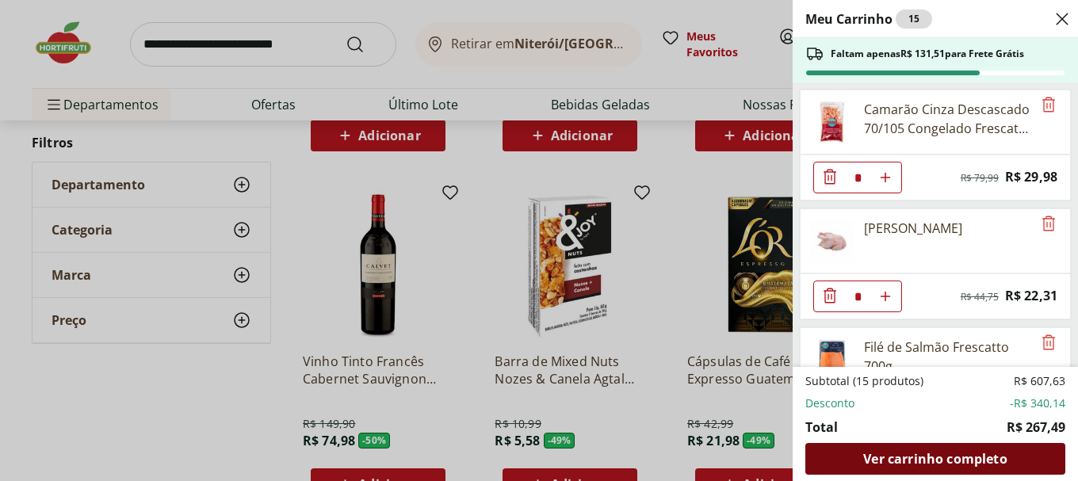
click at [906, 452] on span "Ver carrinho completo" at bounding box center [934, 458] width 143 height 13
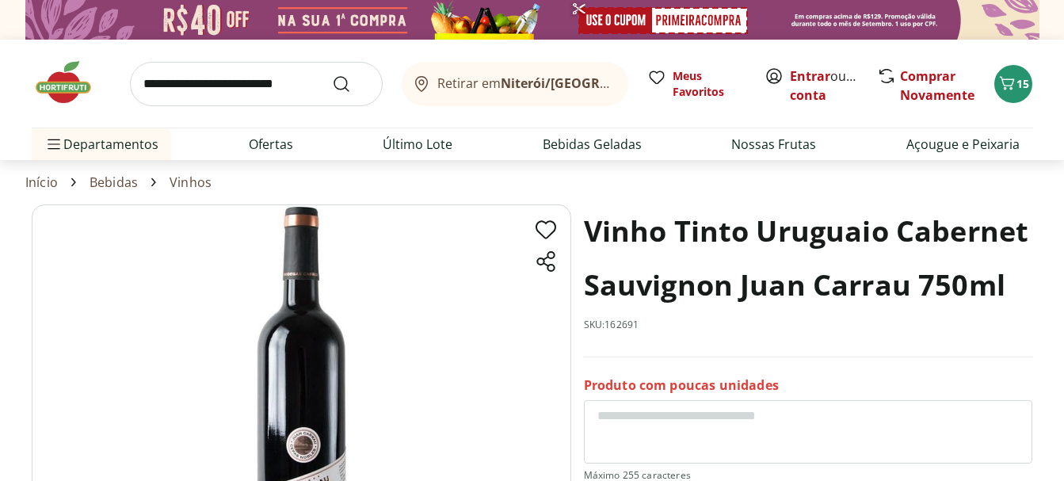
scroll to position [158, 0]
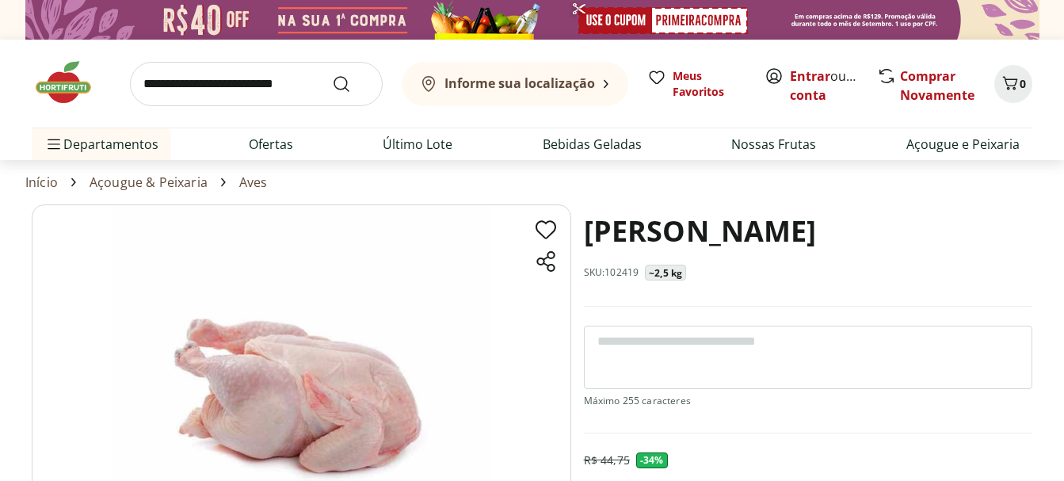
scroll to position [158, 0]
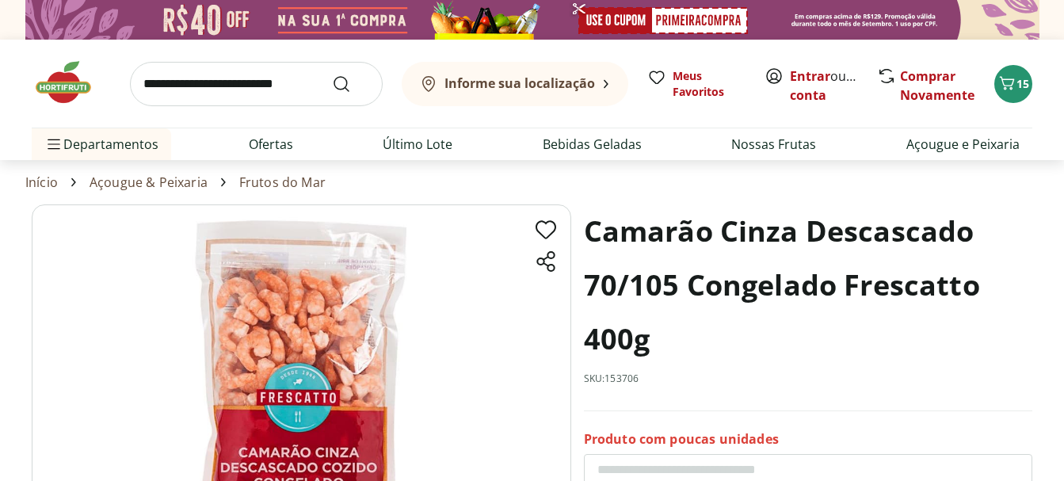
scroll to position [158, 0]
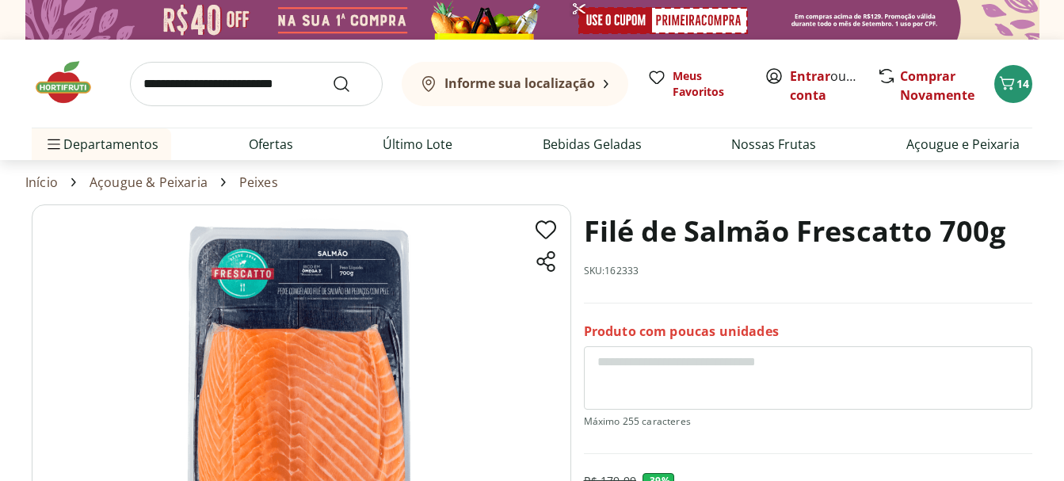
scroll to position [79, 0]
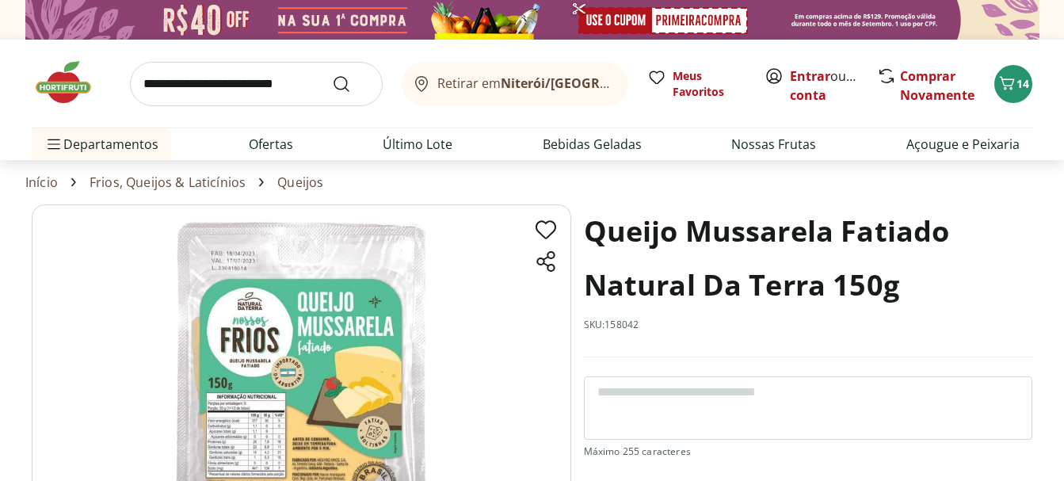
scroll to position [158, 0]
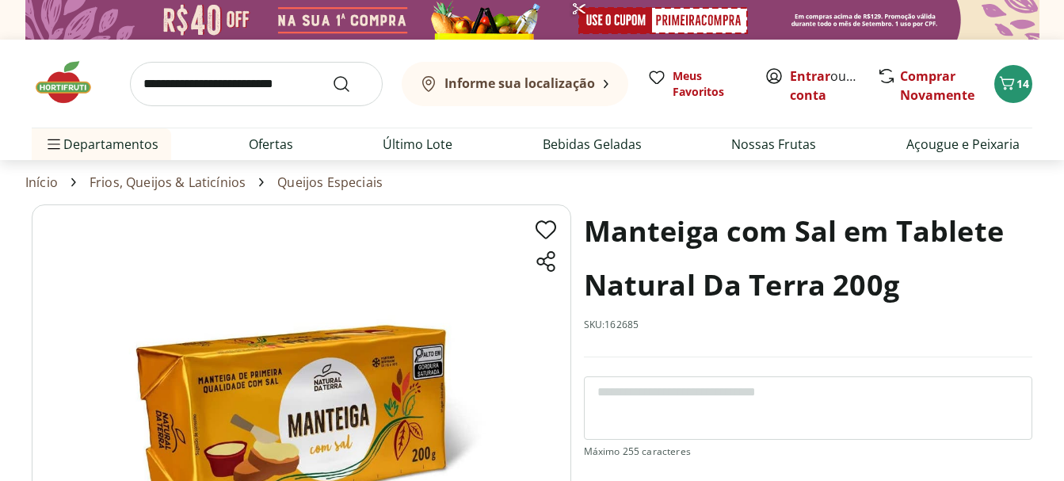
scroll to position [158, 0]
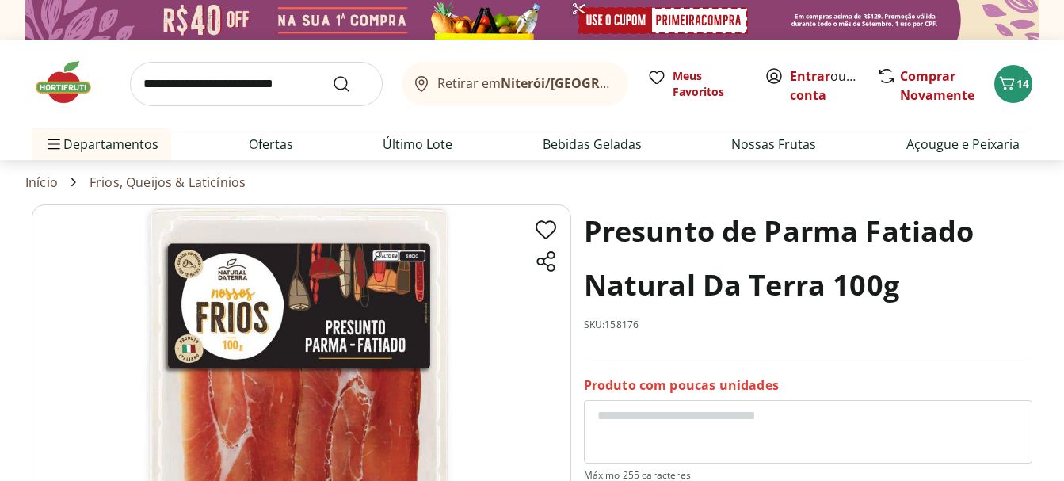
scroll to position [158, 0]
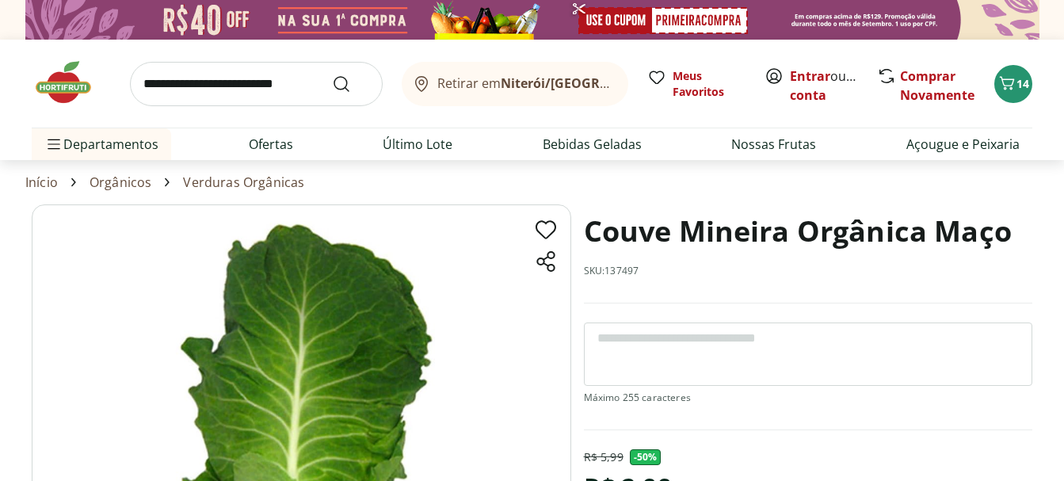
scroll to position [79, 0]
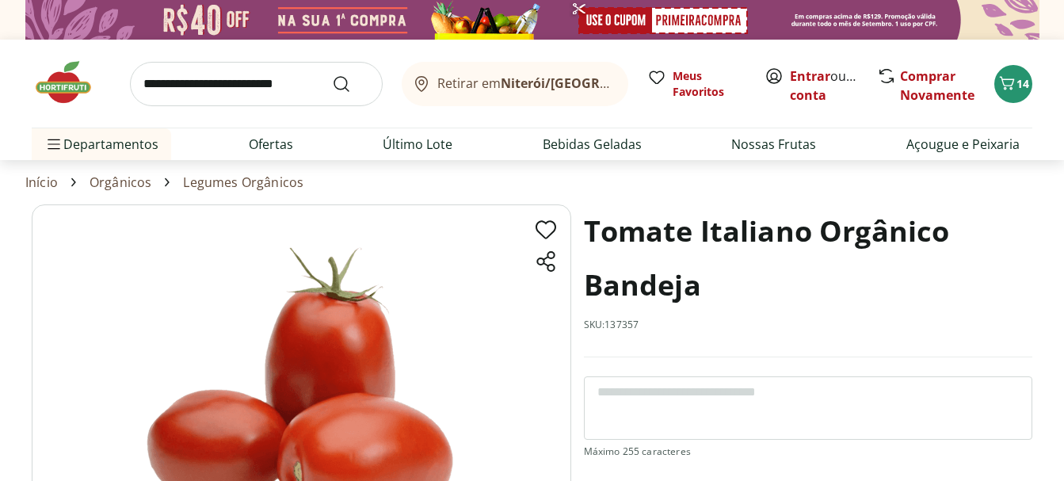
scroll to position [158, 0]
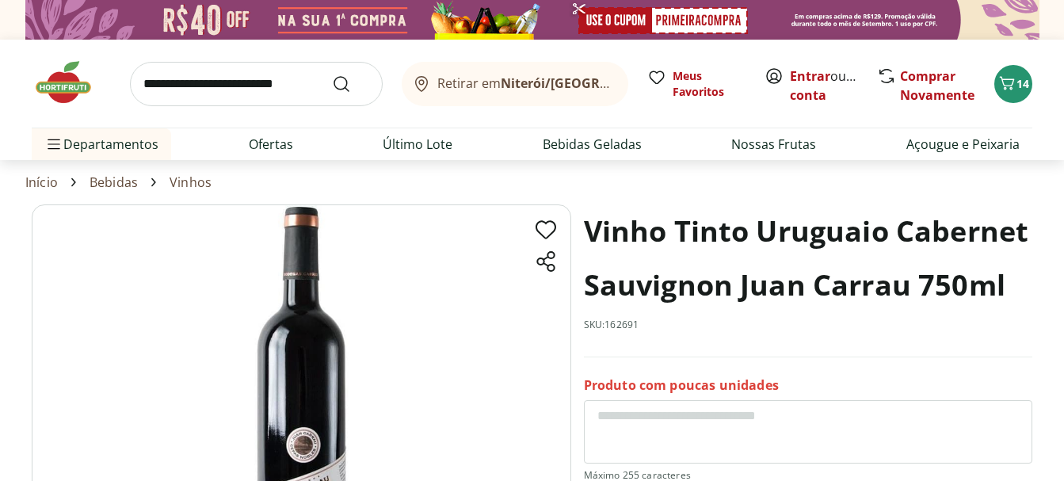
scroll to position [158, 0]
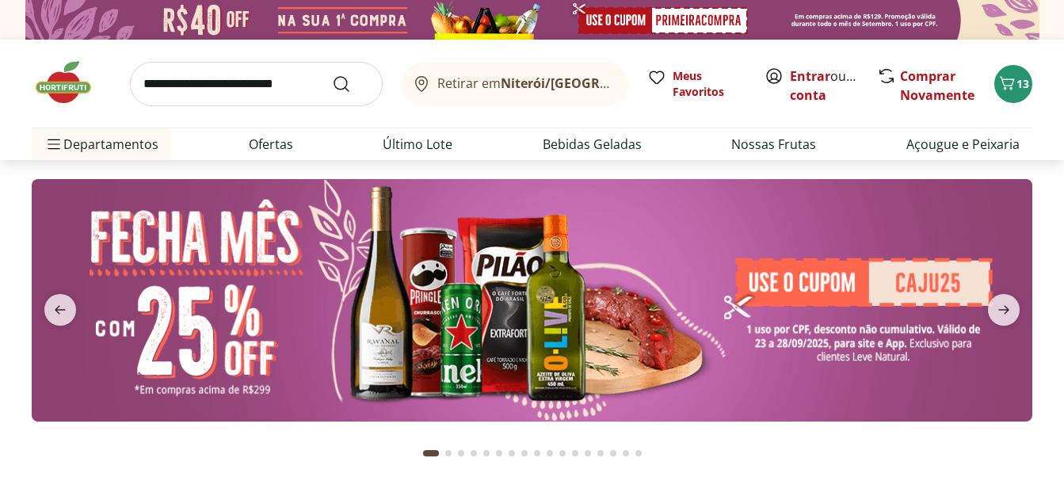
click at [183, 90] on input "search" at bounding box center [256, 84] width 253 height 44
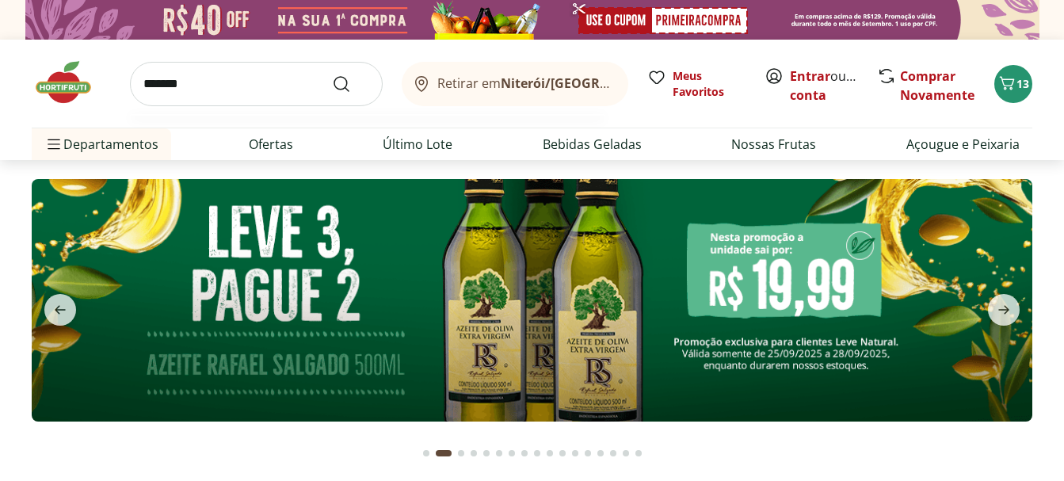
type input "*******"
click at [332, 74] on button "Submit Search" at bounding box center [351, 83] width 38 height 19
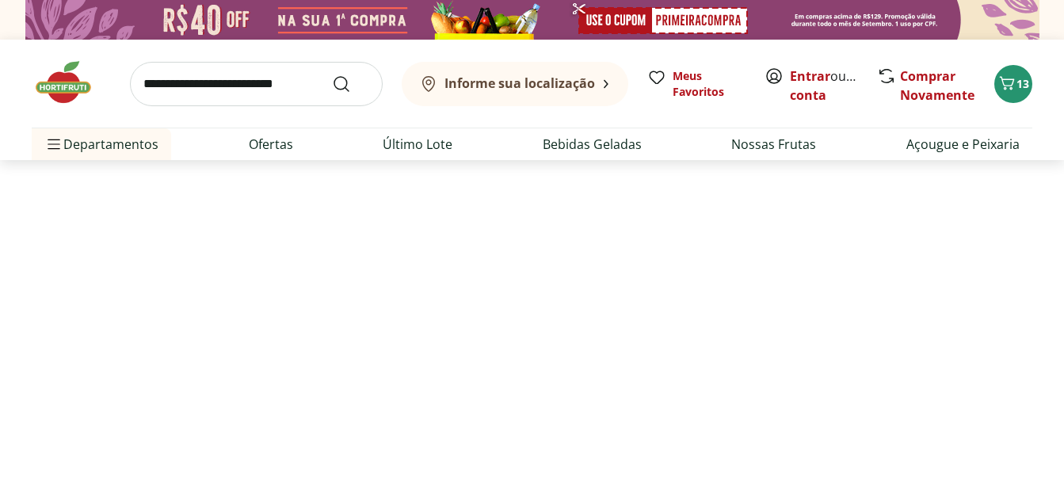
select select "**********"
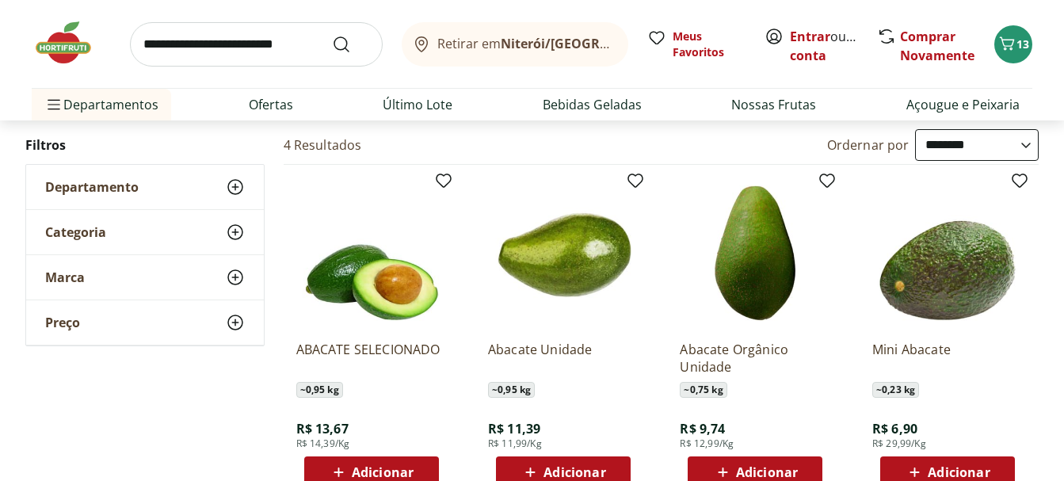
scroll to position [238, 0]
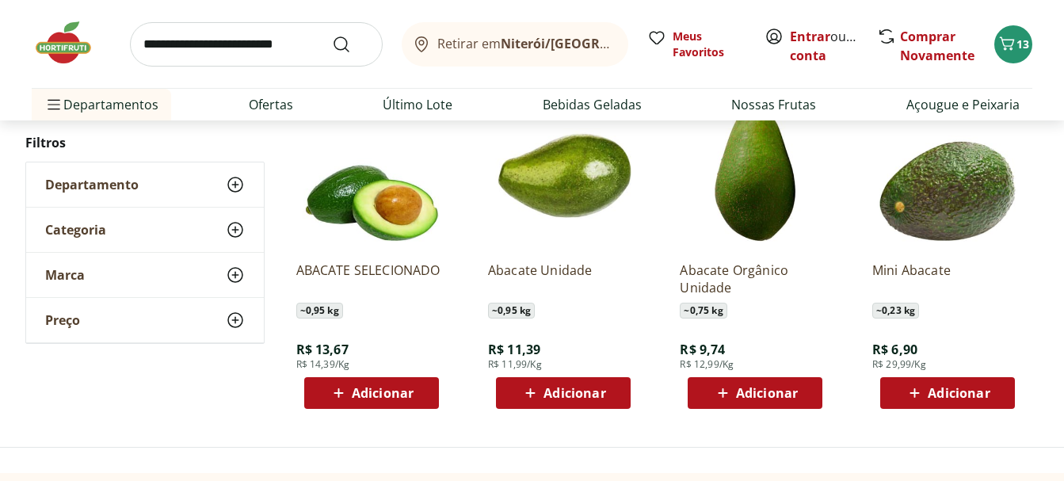
click at [208, 42] on input "search" at bounding box center [256, 44] width 253 height 44
type input "*******"
click at [332, 35] on button "Submit Search" at bounding box center [351, 44] width 38 height 19
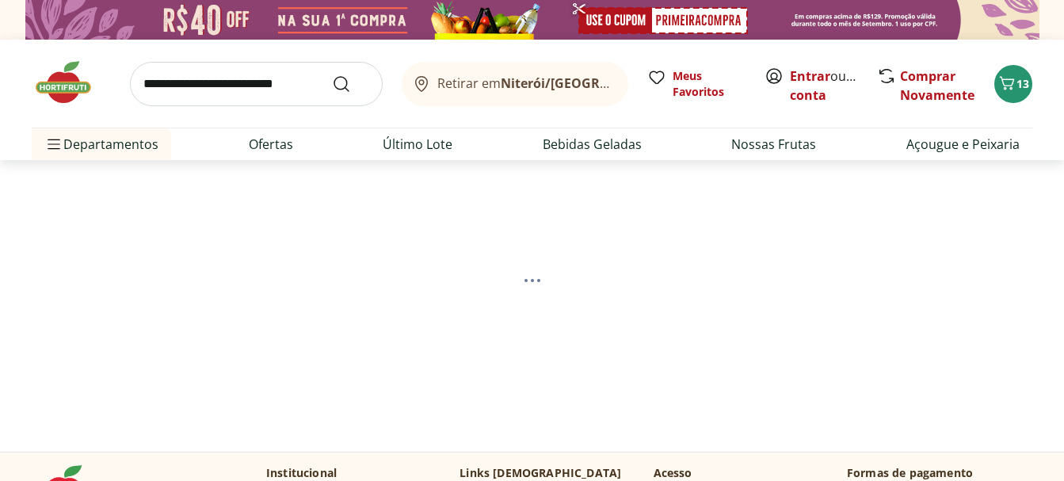
scroll to position [158, 0]
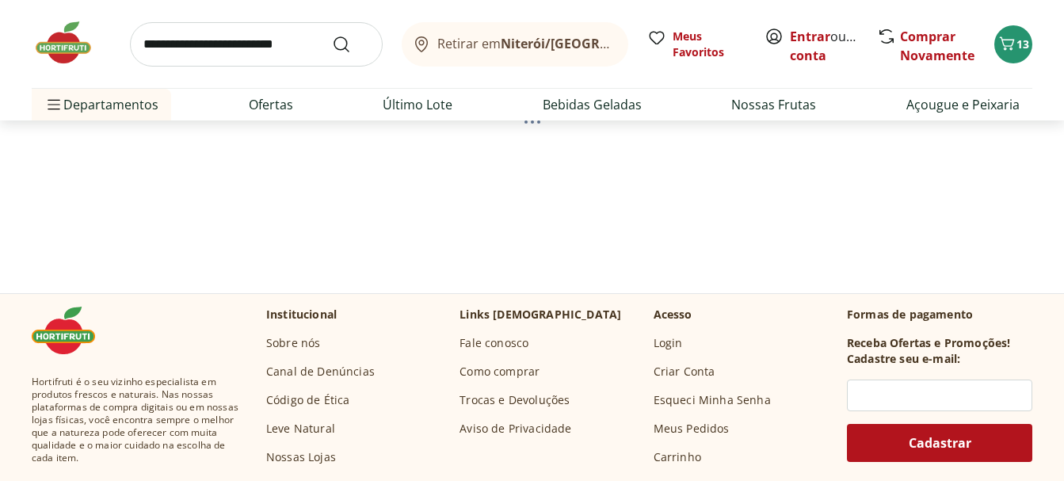
select select "**********"
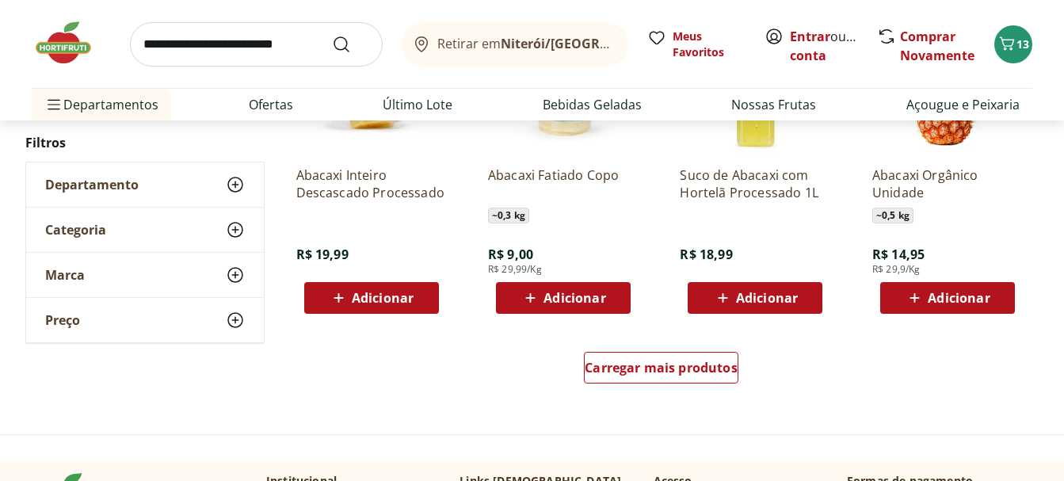
scroll to position [1109, 0]
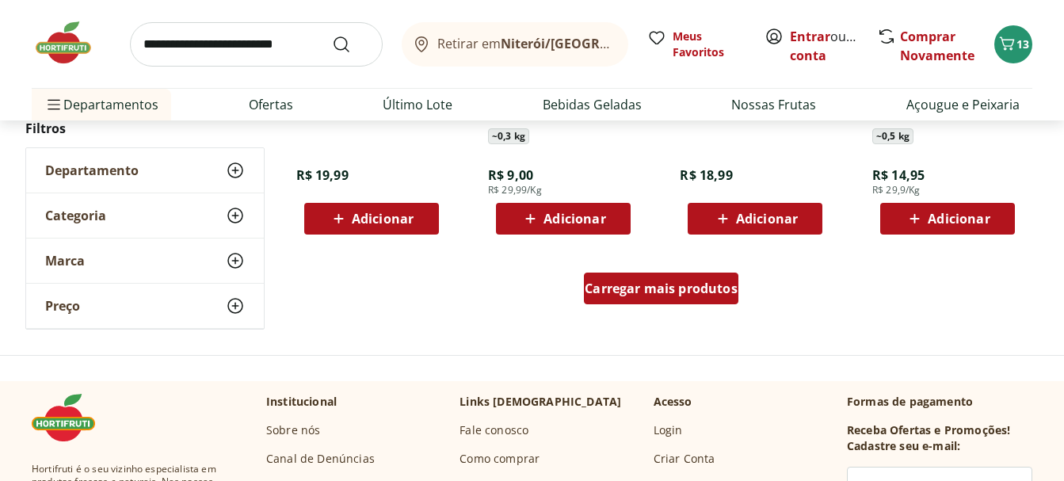
click at [697, 285] on span "Carregar mais produtos" at bounding box center [661, 288] width 153 height 13
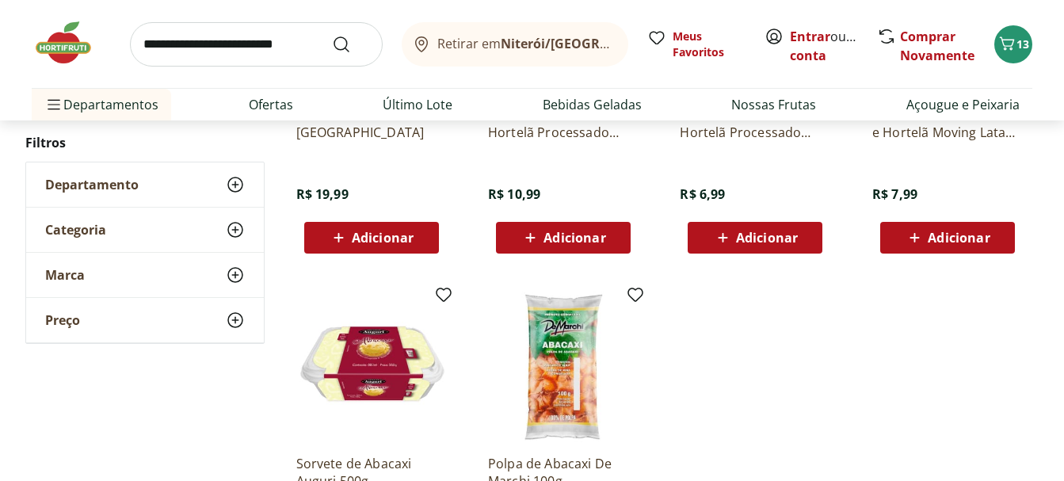
scroll to position [634, 0]
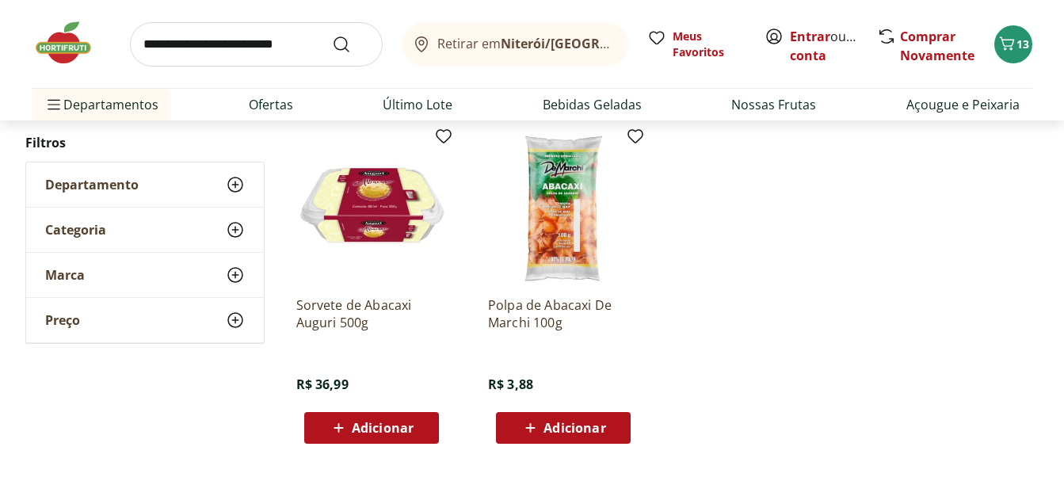
click at [846, 297] on ul "Abacaxi Descascado em Rodela R$ 19,99 Adicionar Suco De Abacaxi Com Hortelã Pro…" at bounding box center [662, 114] width 756 height 685
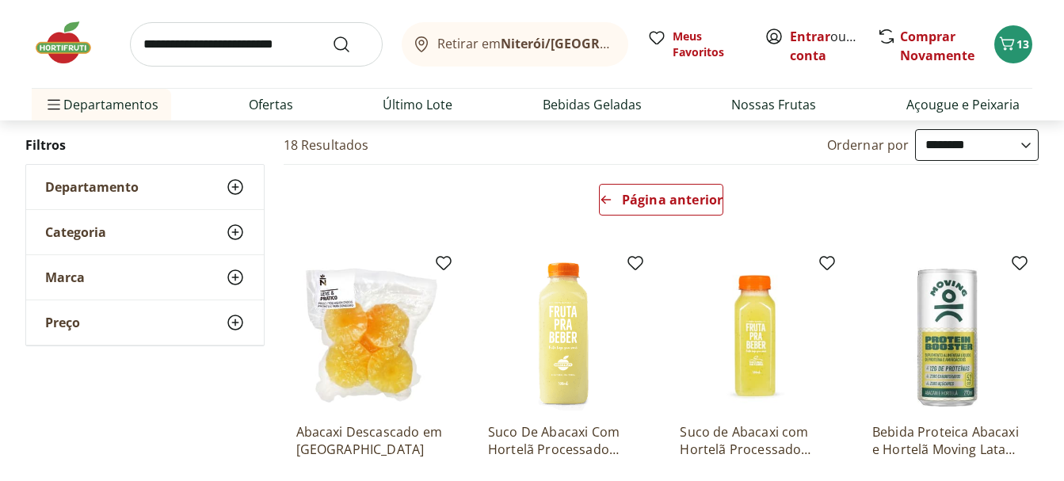
scroll to position [79, 0]
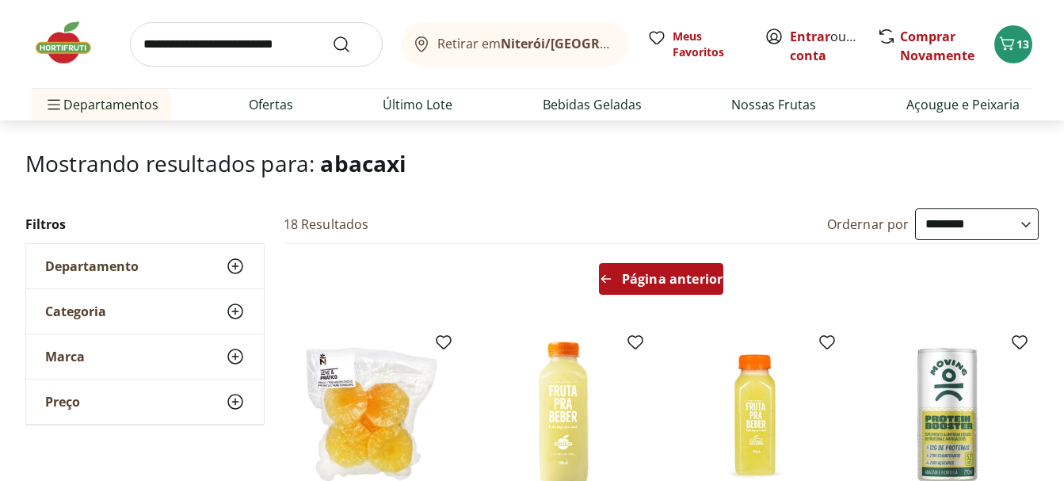
click at [667, 273] on span "Página anterior" at bounding box center [672, 279] width 101 height 13
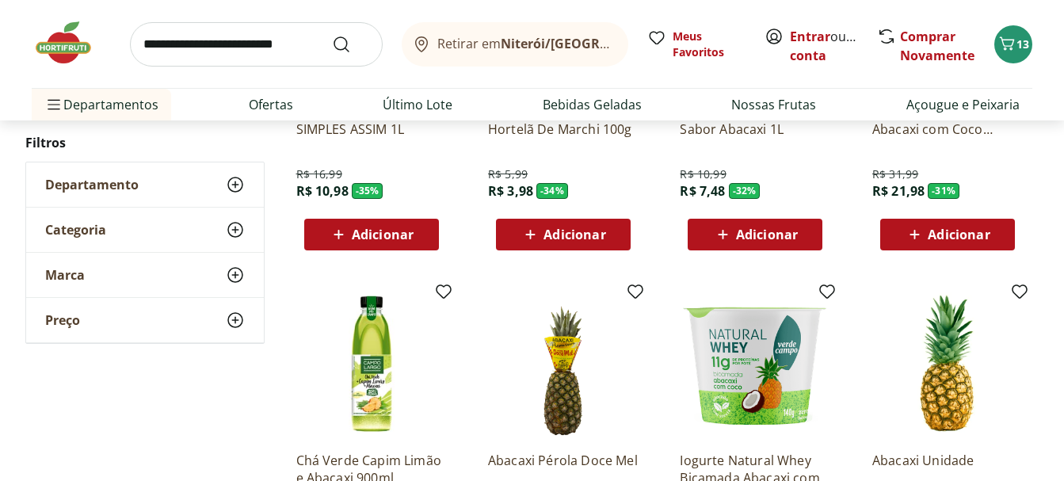
scroll to position [634, 0]
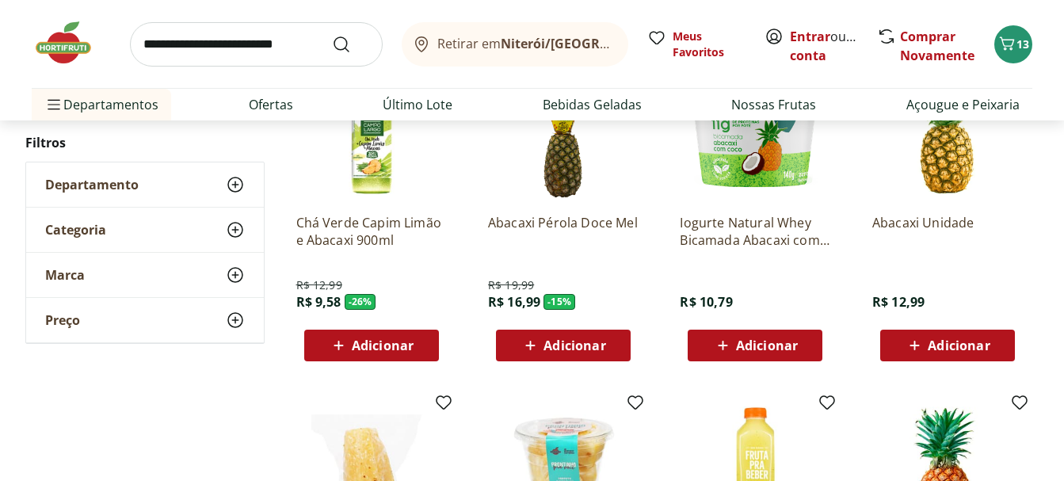
click at [937, 349] on span "Adicionar" at bounding box center [959, 345] width 62 height 13
click at [284, 50] on input "search" at bounding box center [256, 44] width 253 height 44
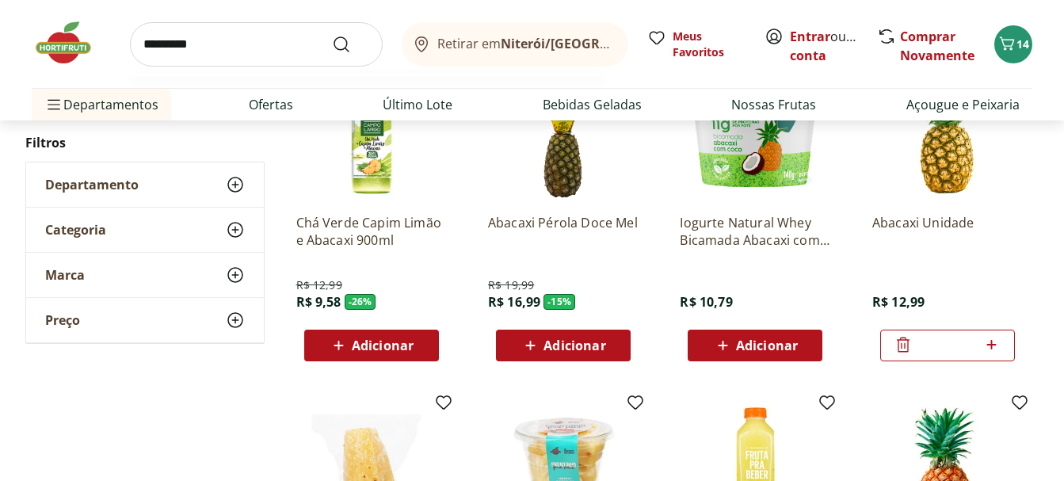
type input "*********"
click at [332, 35] on button "Submit Search" at bounding box center [351, 44] width 38 height 19
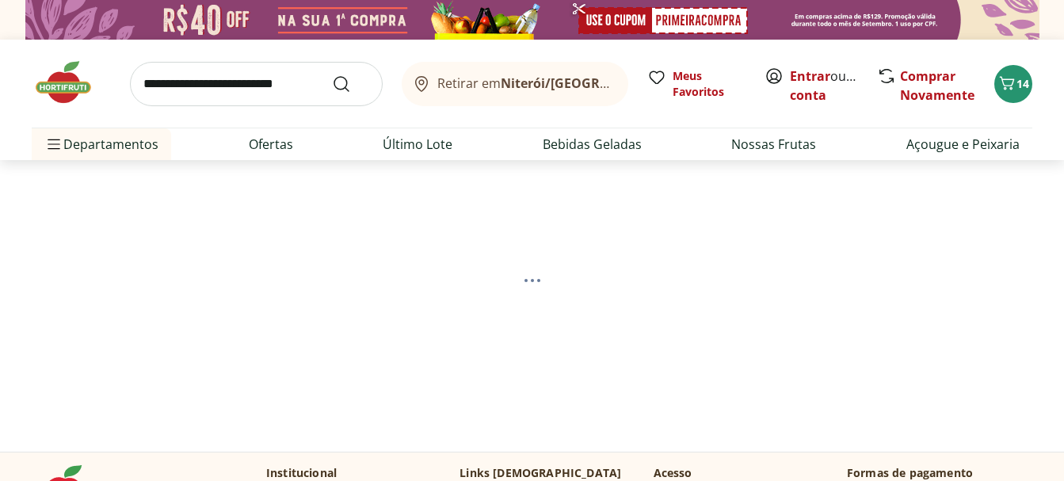
select select "**********"
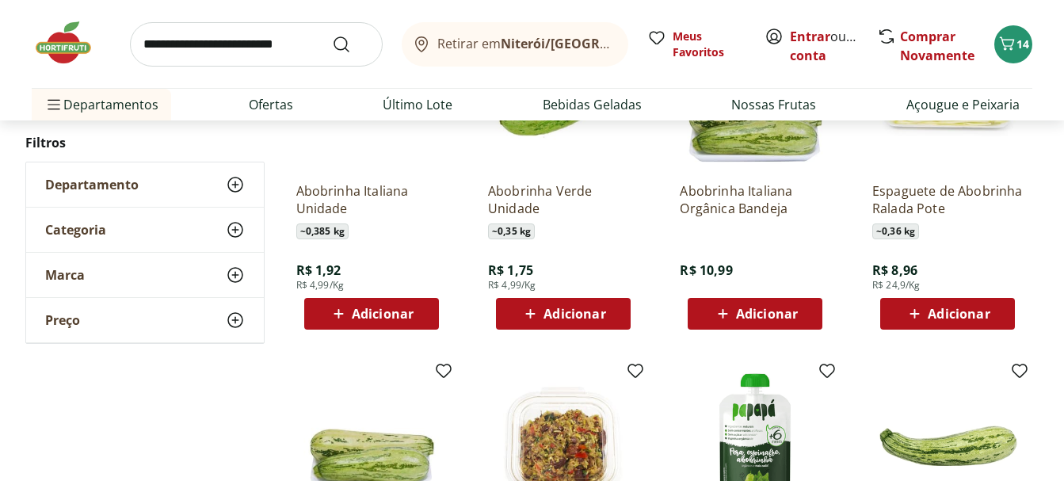
scroll to position [238, 0]
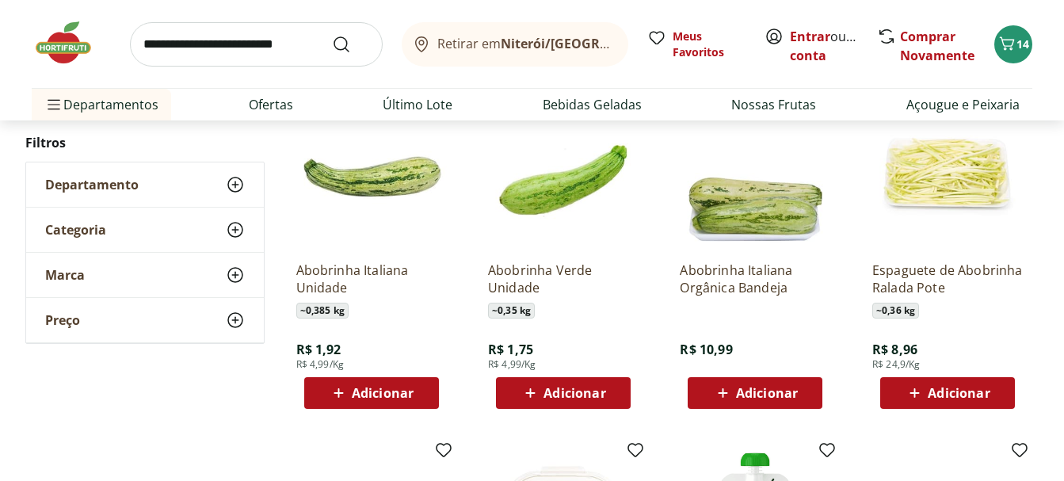
click at [402, 398] on span "Adicionar" at bounding box center [383, 393] width 62 height 13
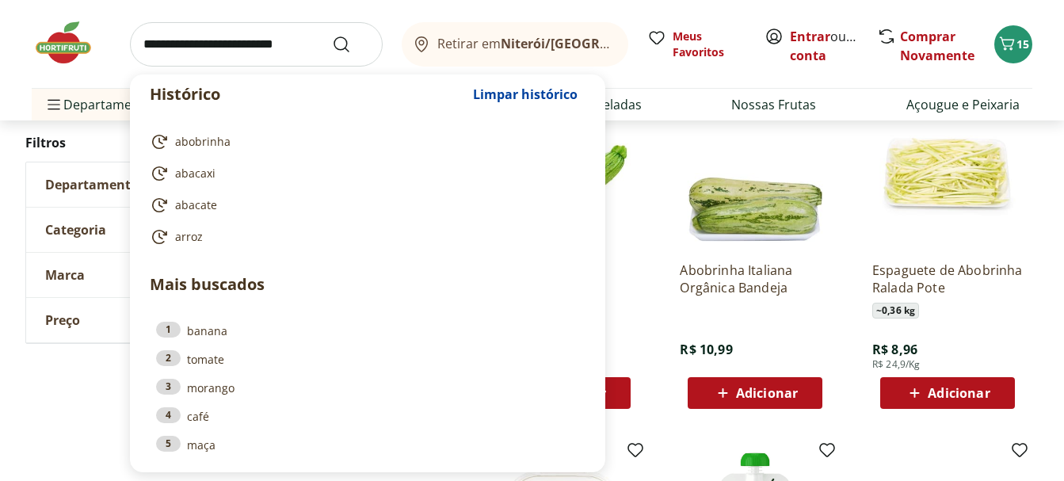
click at [247, 53] on input "search" at bounding box center [256, 44] width 253 height 44
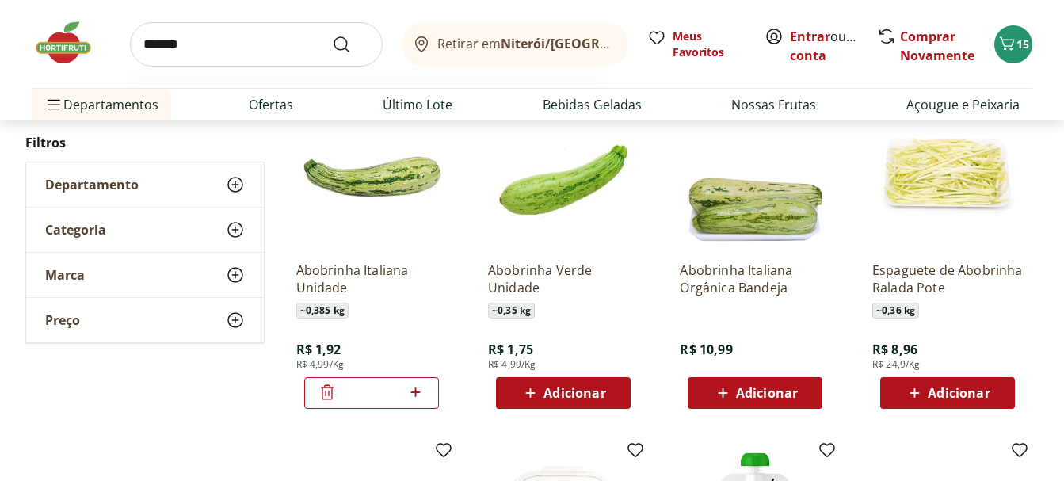
type input "*******"
click at [332, 35] on button "Submit Search" at bounding box center [351, 44] width 38 height 19
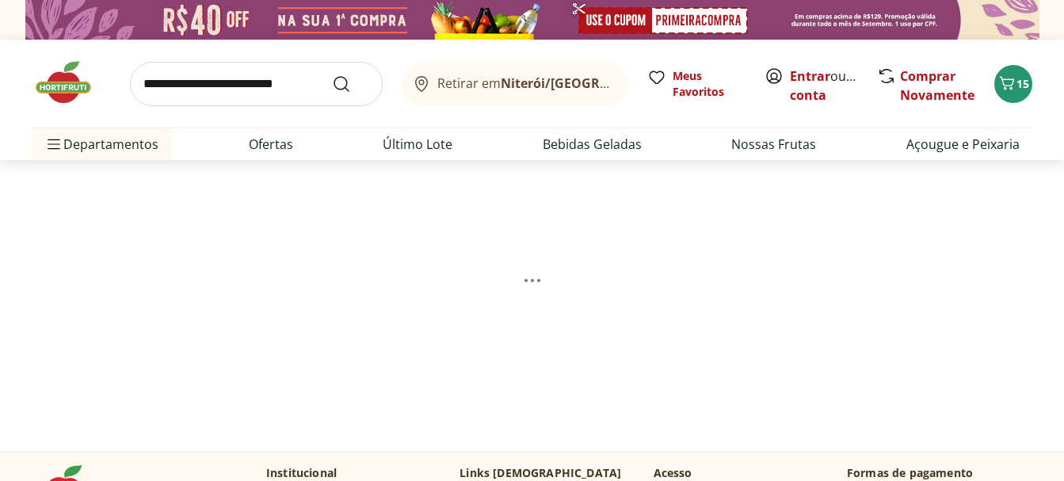
select select "**********"
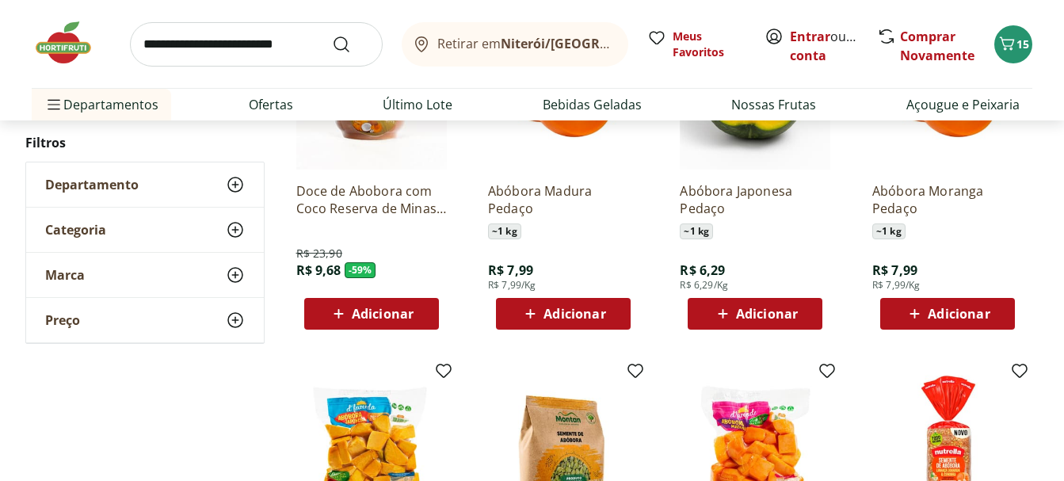
scroll to position [238, 0]
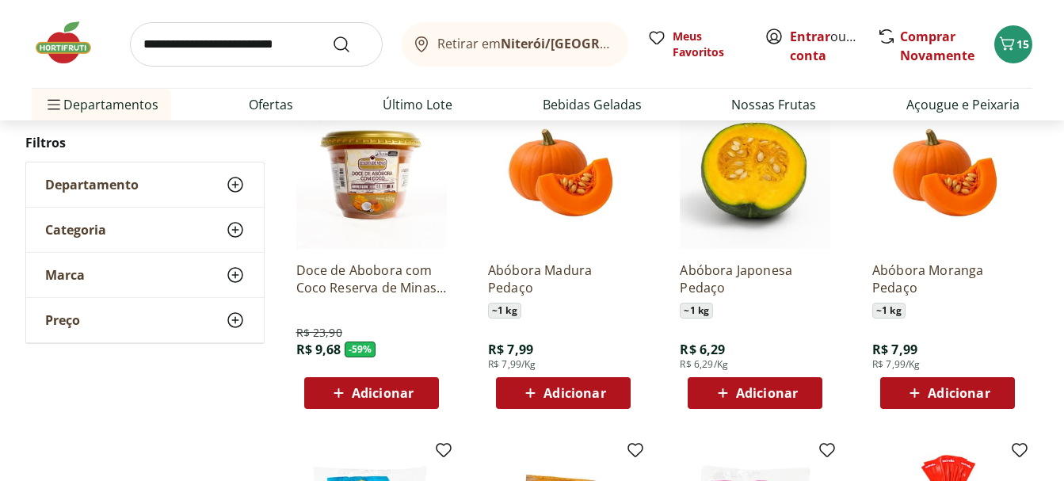
click at [748, 392] on span "Adicionar" at bounding box center [767, 393] width 62 height 13
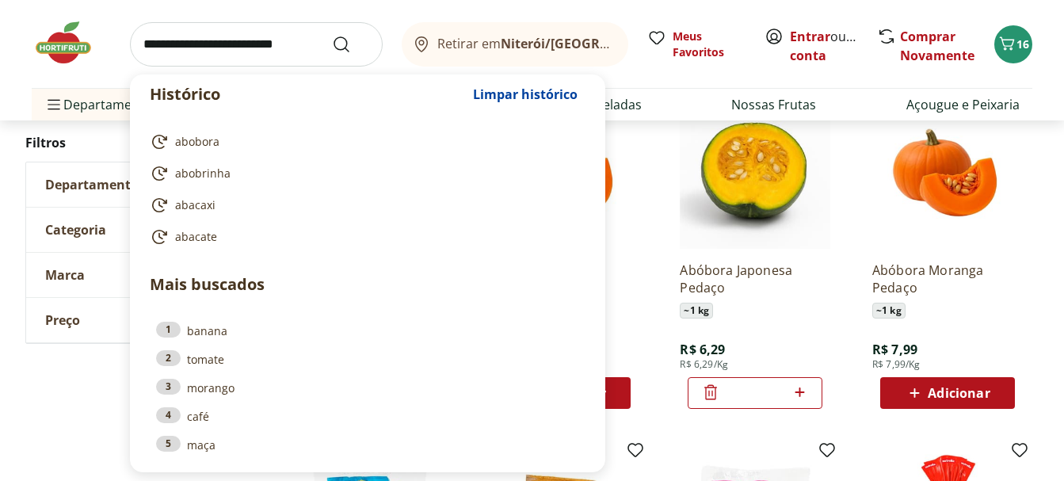
click at [277, 46] on input "search" at bounding box center [256, 44] width 253 height 44
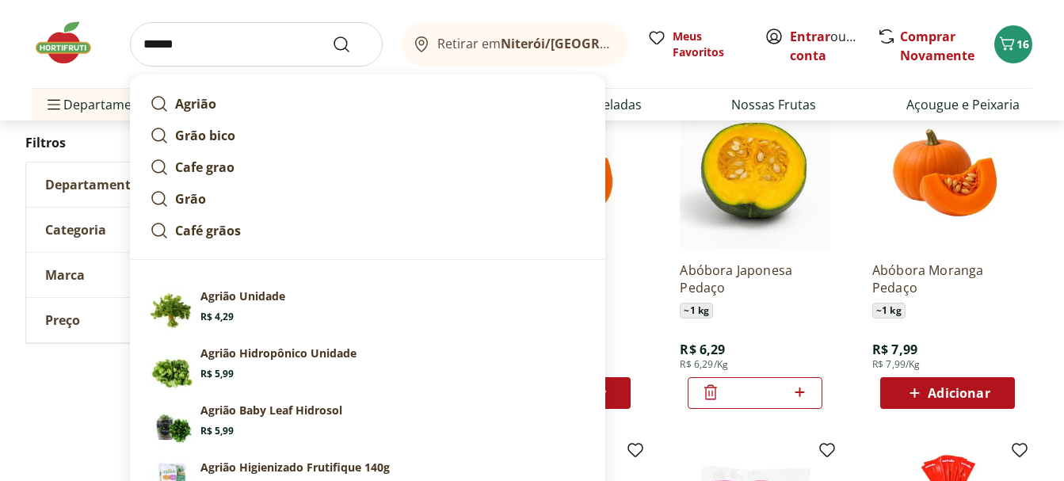
type input "******"
click at [332, 35] on button "Submit Search" at bounding box center [351, 44] width 38 height 19
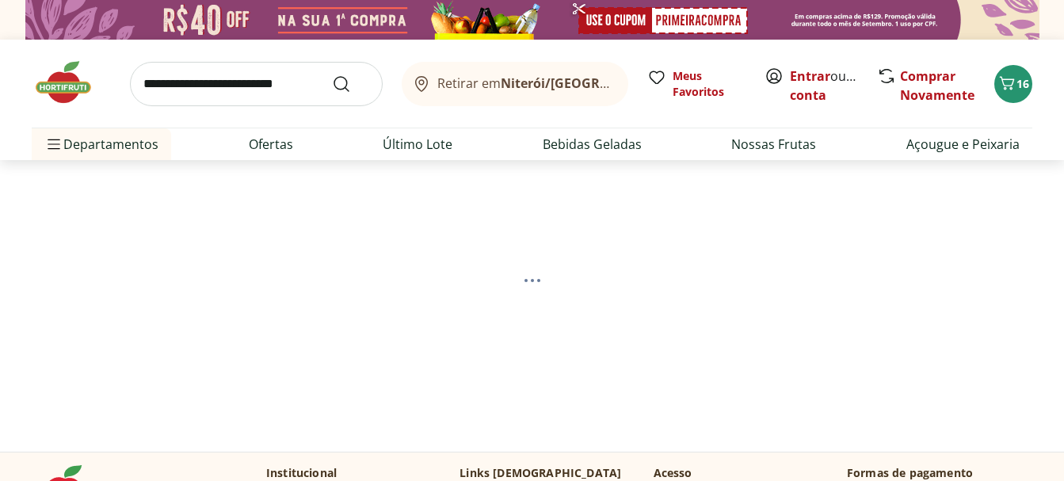
select select "**********"
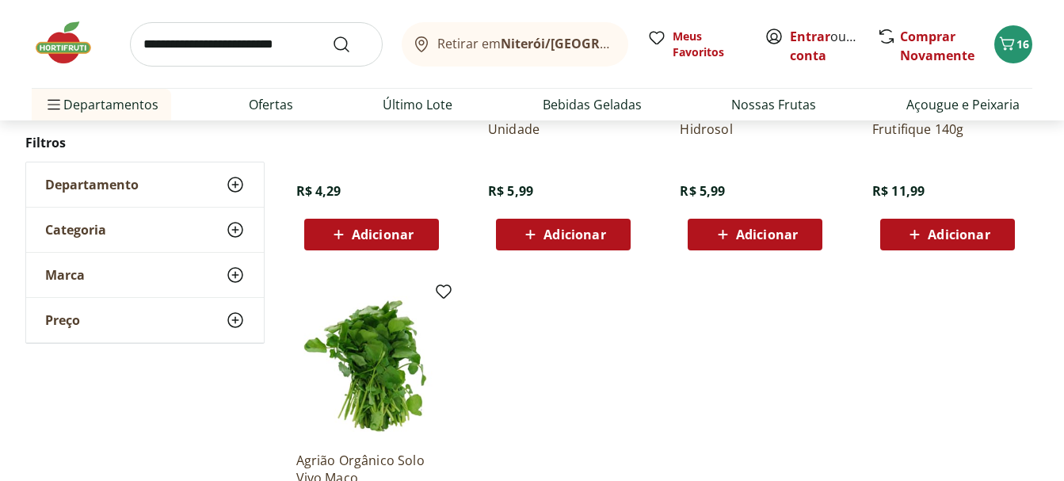
scroll to position [158, 0]
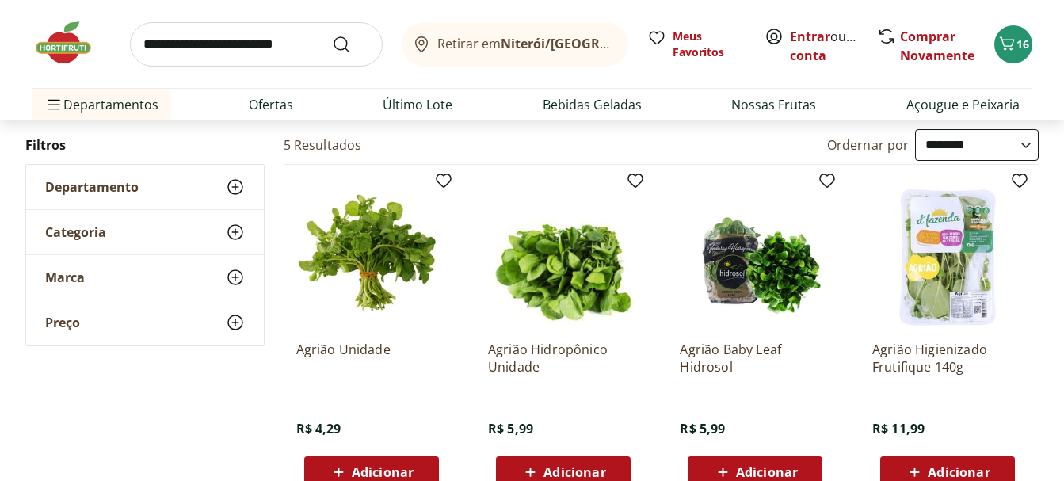
click at [282, 41] on input "search" at bounding box center [256, 44] width 253 height 44
type input "*****"
click at [332, 35] on button "Submit Search" at bounding box center [351, 44] width 38 height 19
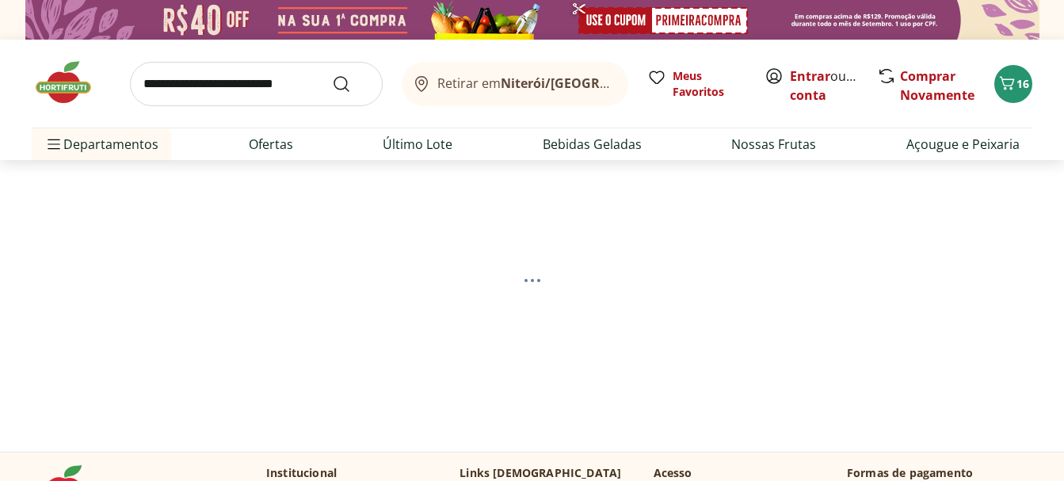
select select "**********"
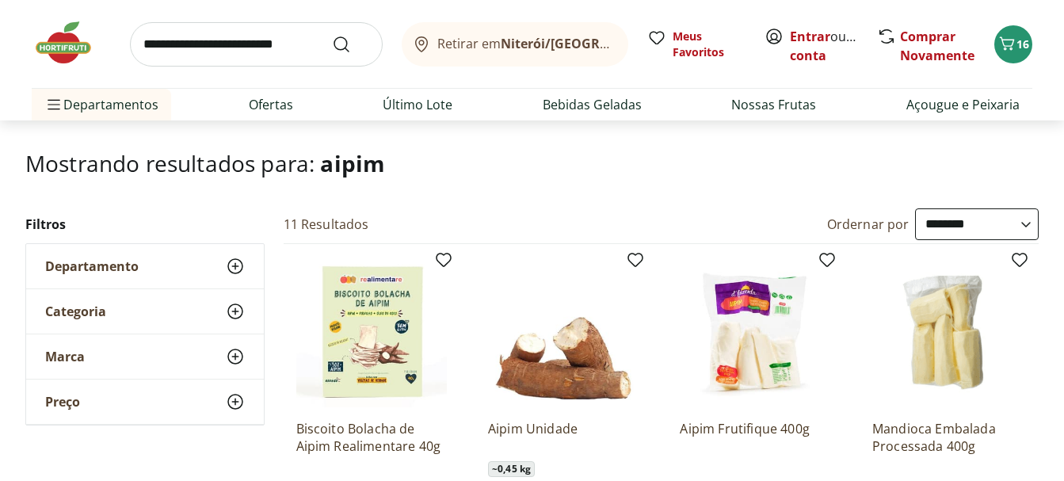
scroll to position [238, 0]
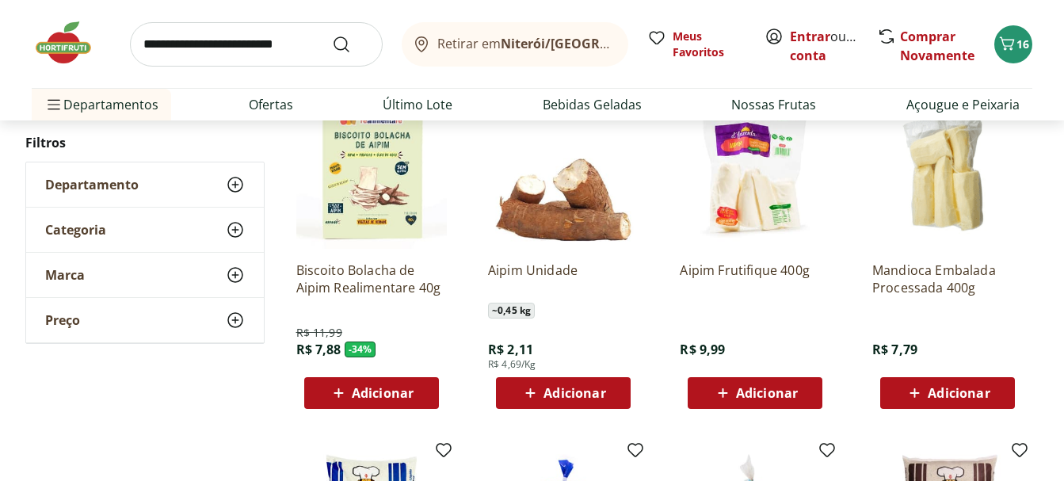
click at [271, 48] on input "search" at bounding box center [256, 44] width 253 height 44
type input "******"
click at [332, 35] on button "Submit Search" at bounding box center [351, 44] width 38 height 19
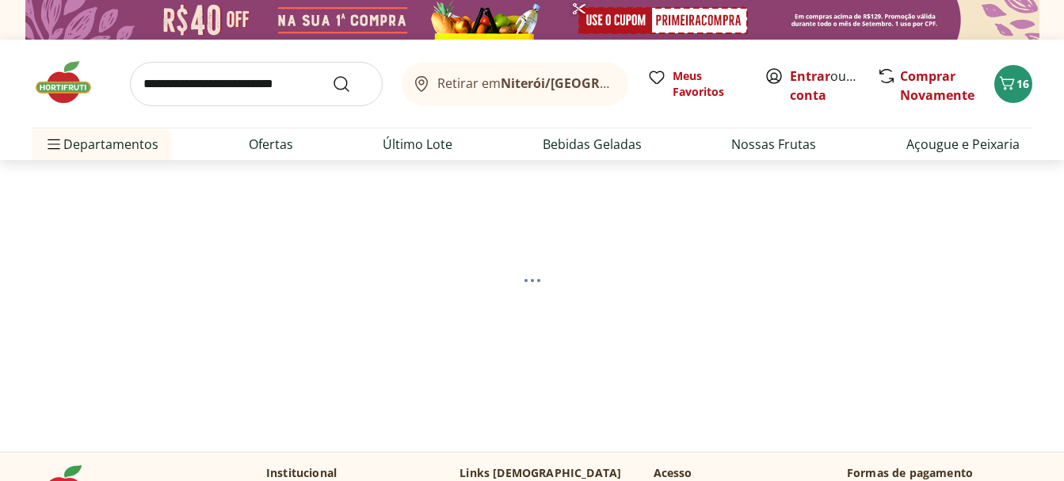
select select "**********"
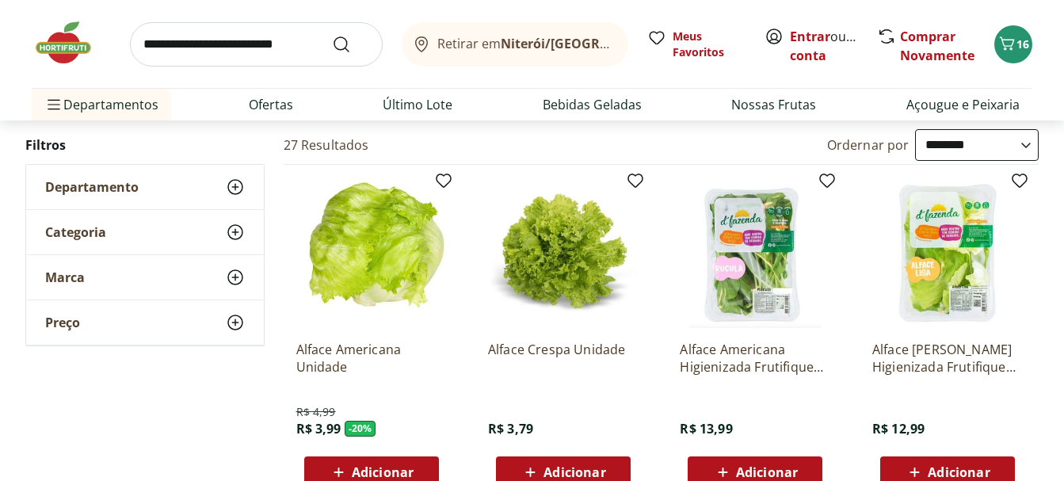
scroll to position [238, 0]
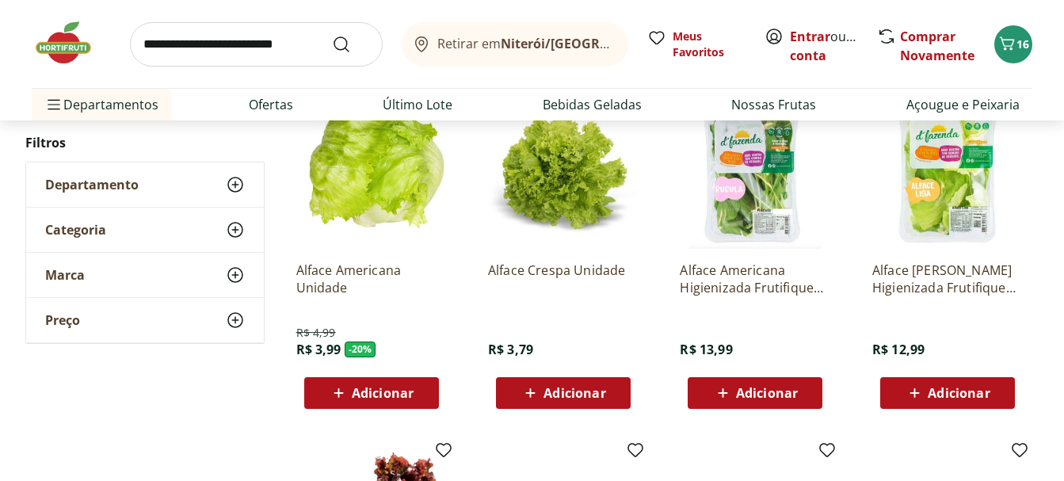
click at [228, 48] on input "search" at bounding box center [256, 44] width 253 height 44
type input "**********"
click at [332, 35] on button "Submit Search" at bounding box center [351, 44] width 38 height 19
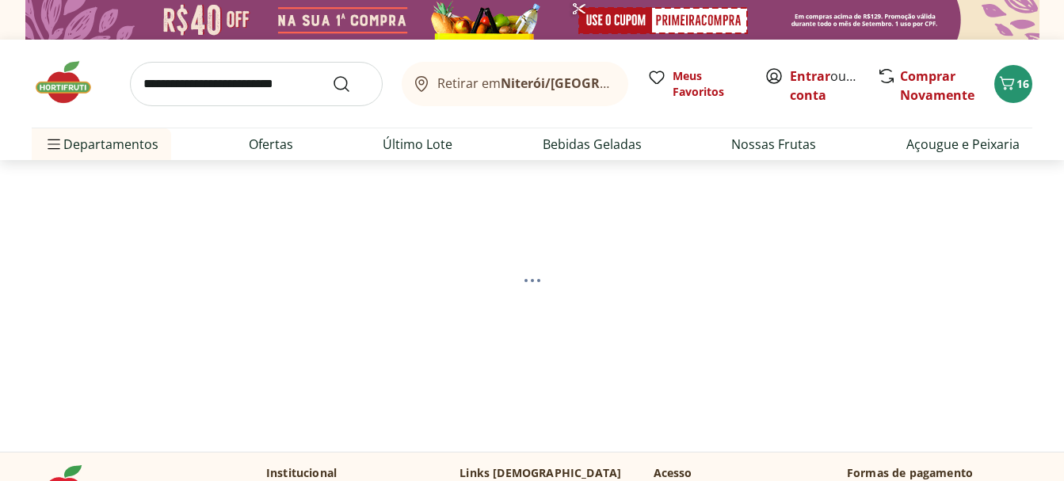
select select "**********"
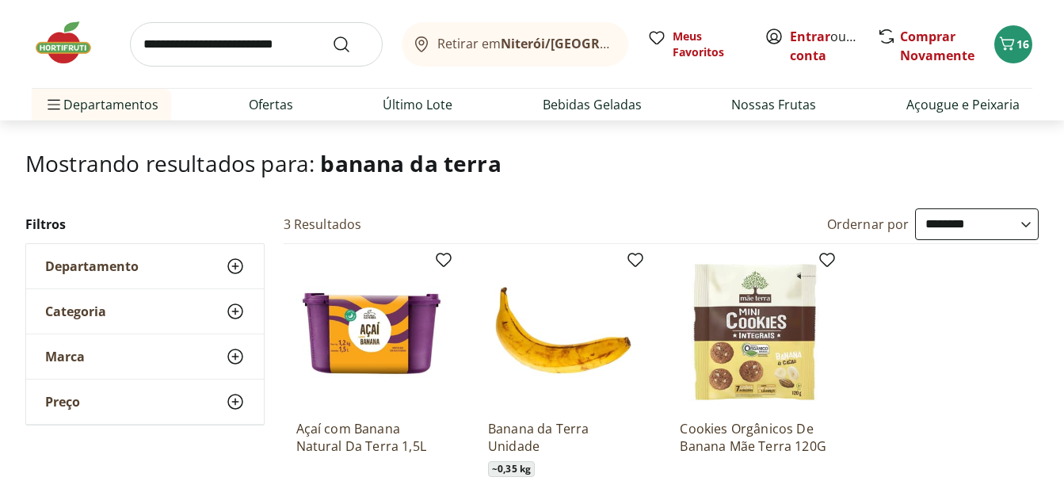
scroll to position [158, 0]
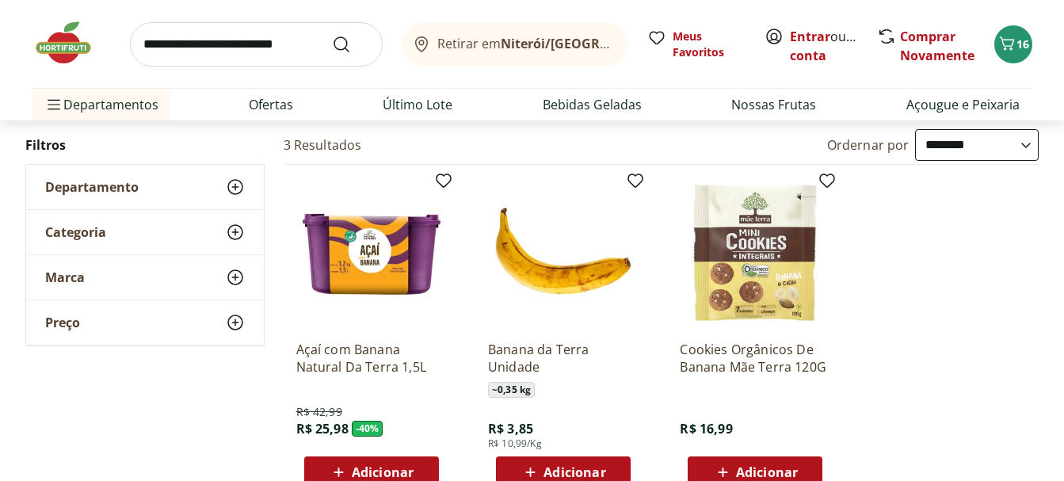
click at [223, 42] on input "search" at bounding box center [256, 44] width 253 height 44
type input "*********"
click at [332, 35] on button "Submit Search" at bounding box center [351, 44] width 38 height 19
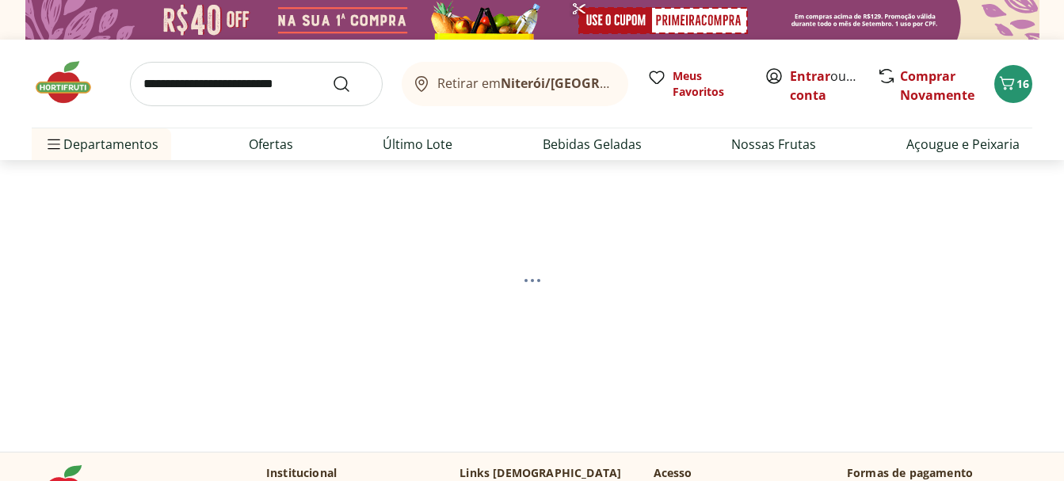
select select "**********"
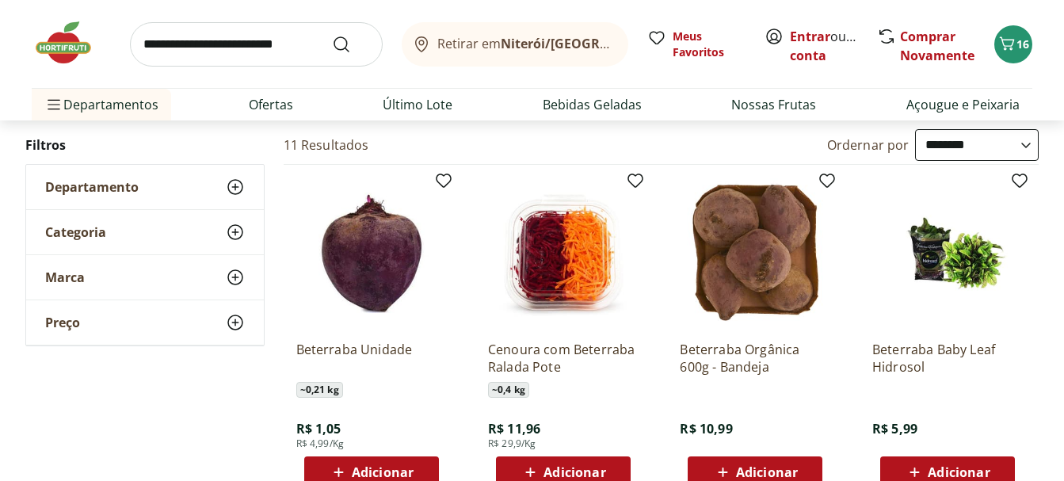
scroll to position [238, 0]
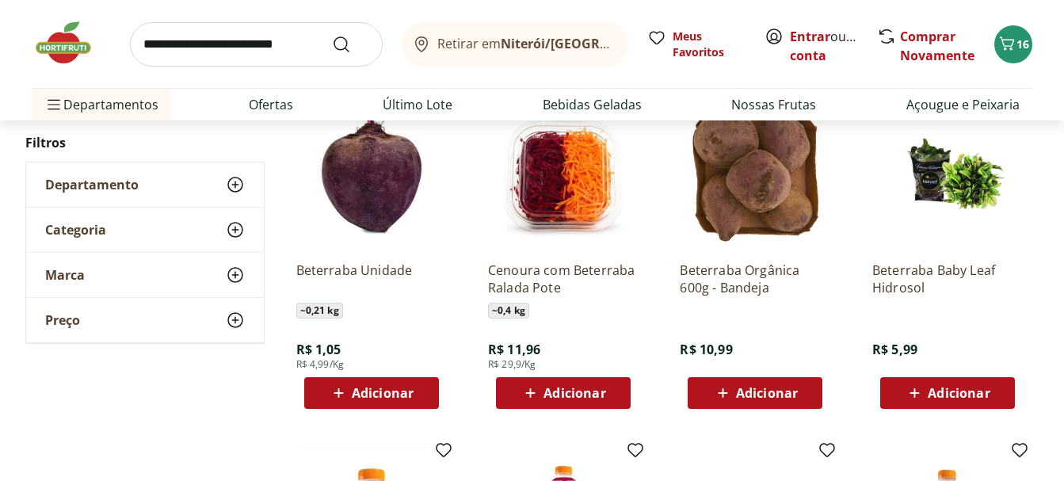
click at [409, 391] on span "Adicionar" at bounding box center [383, 393] width 62 height 13
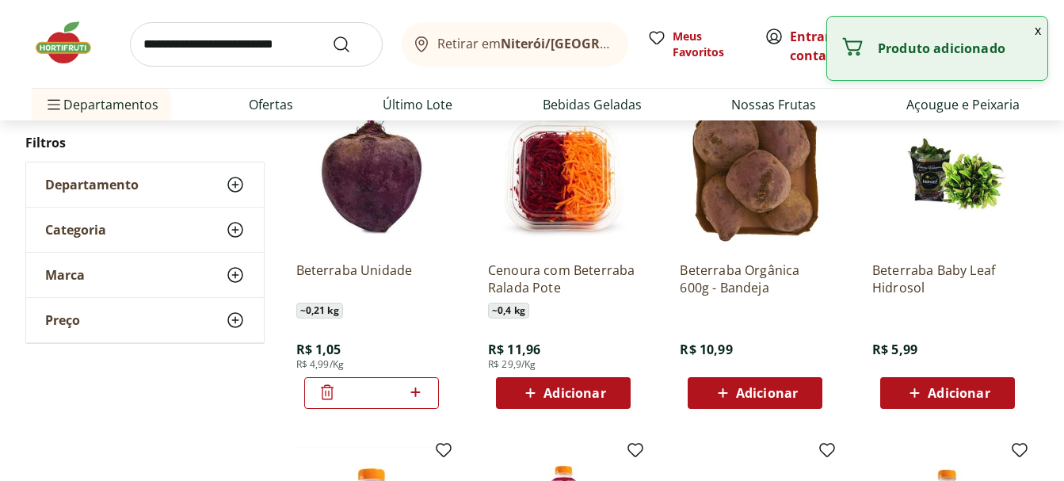
click at [314, 48] on input "search" at bounding box center [256, 44] width 253 height 44
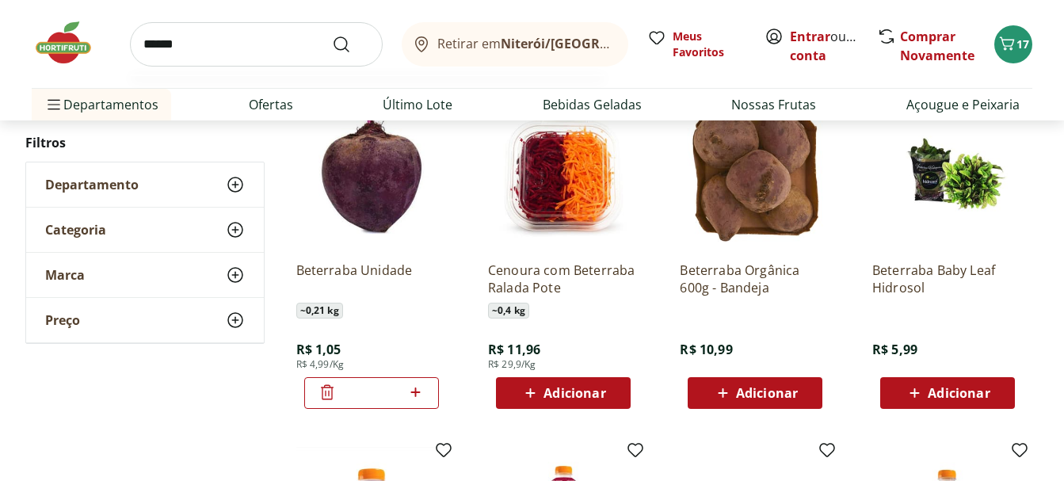
type input "******"
click at [332, 35] on button "Submit Search" at bounding box center [351, 44] width 38 height 19
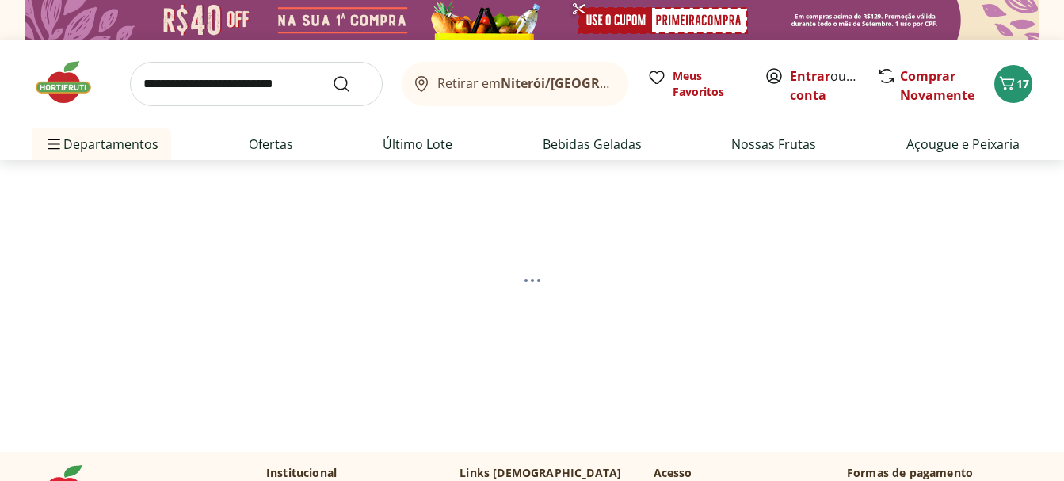
select select "**********"
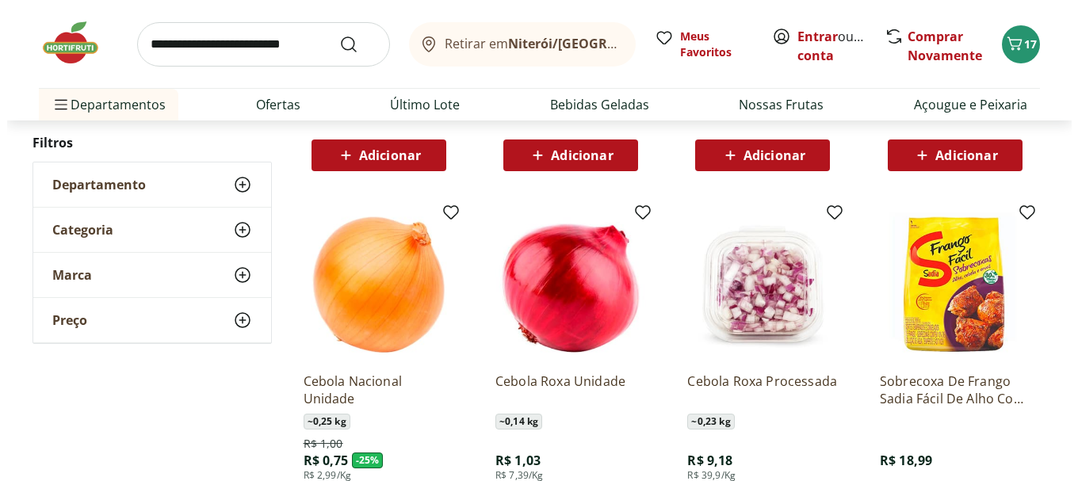
scroll to position [555, 0]
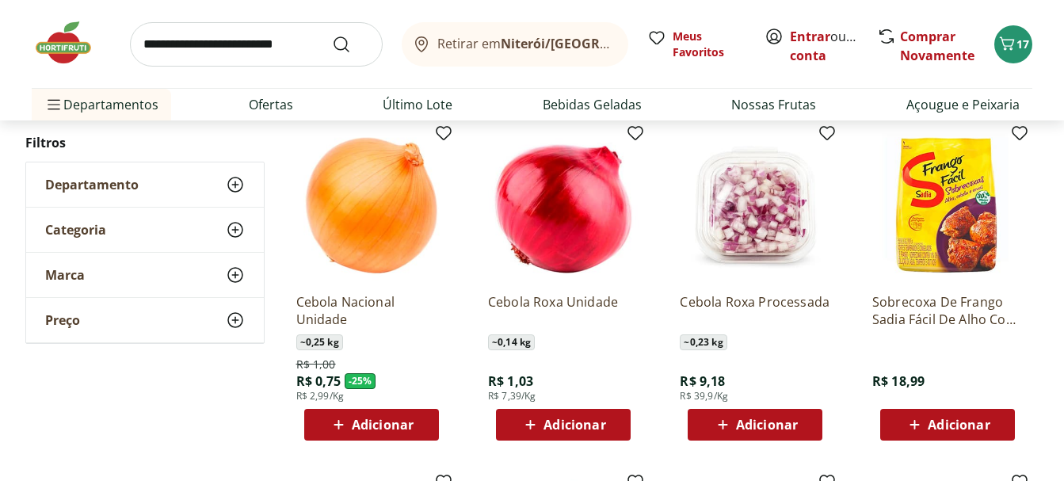
click at [414, 429] on div "Adicionar" at bounding box center [371, 424] width 109 height 29
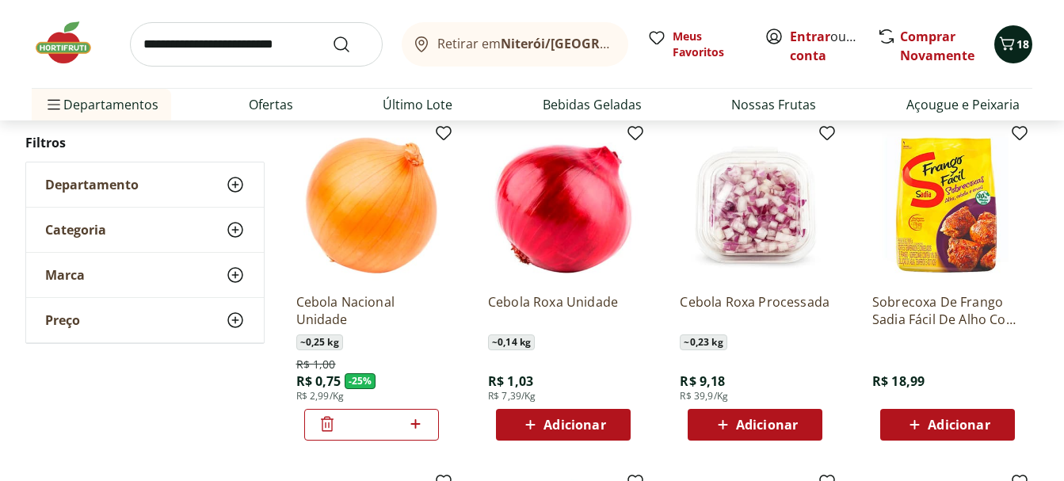
click at [1013, 39] on icon "Carrinho" at bounding box center [1007, 43] width 19 height 19
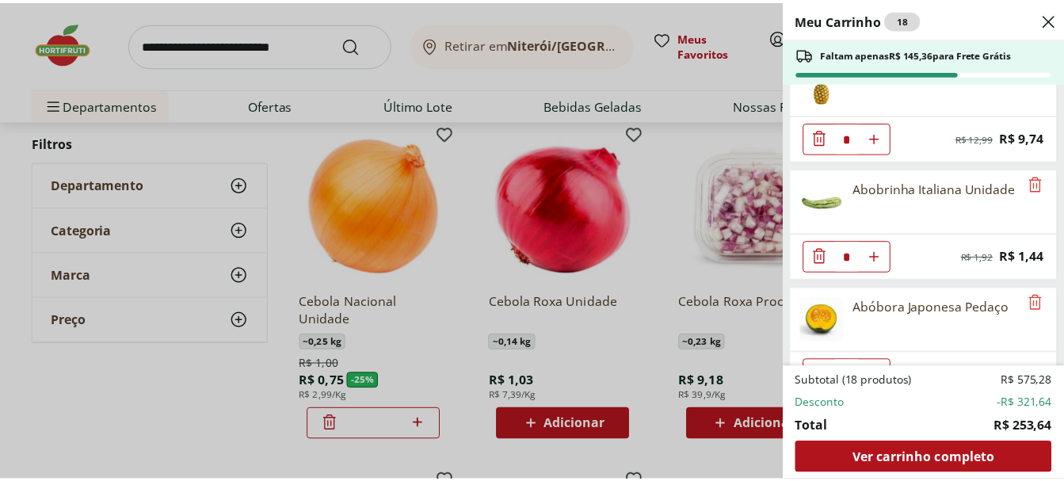
scroll to position [1624, 0]
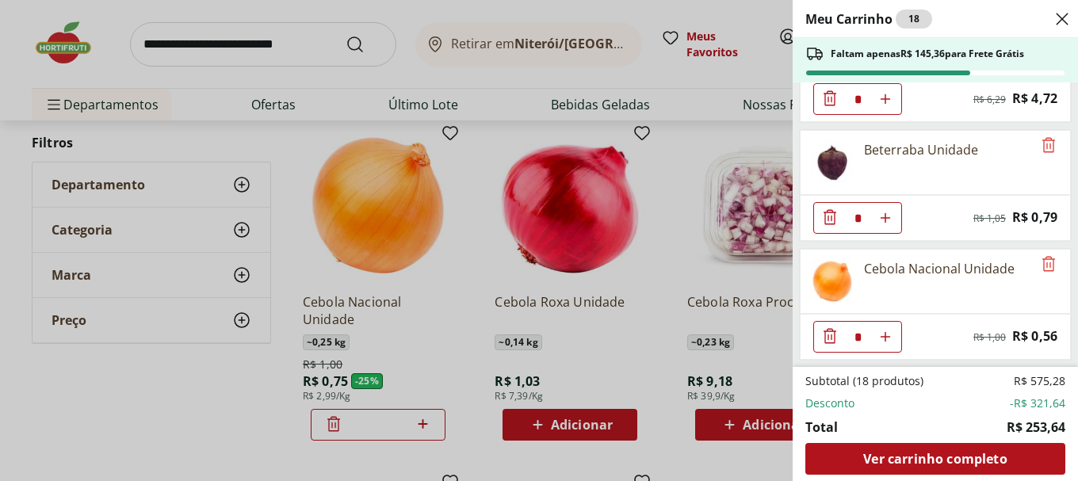
click at [210, 32] on div "Meu Carrinho 18 Faltam apenas R$ 145,36 para Frete Grátis Camarão Cinza Descasc…" at bounding box center [539, 240] width 1078 height 481
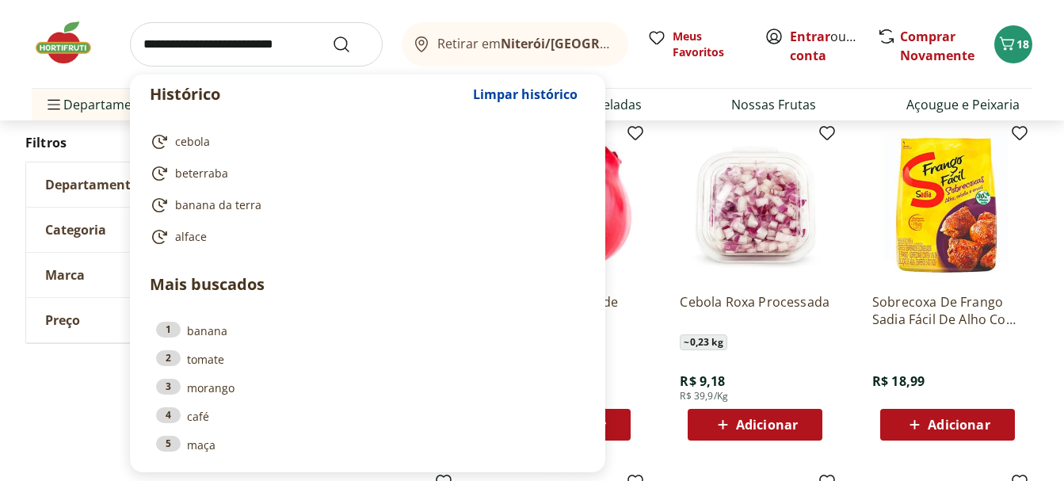
click at [227, 45] on input "search" at bounding box center [256, 44] width 253 height 44
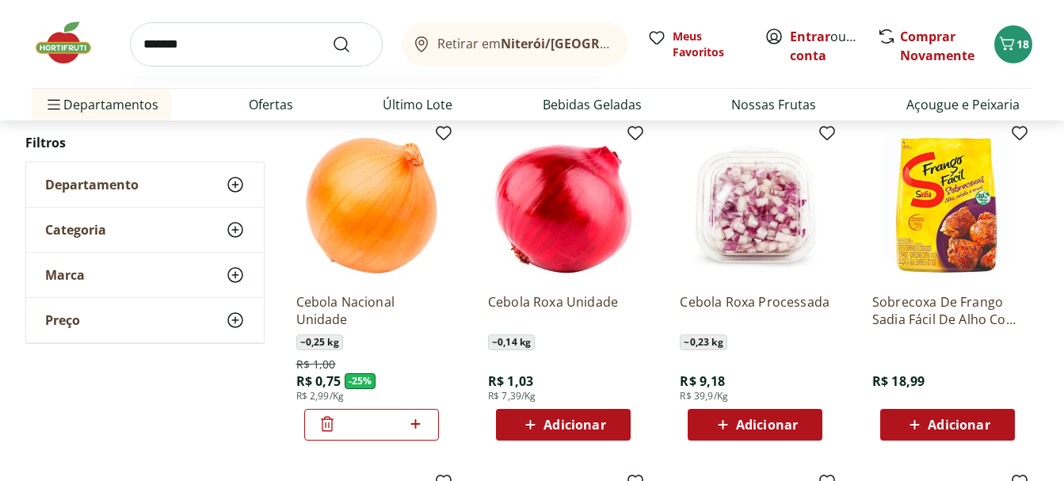
type input "*******"
click at [332, 35] on button "Submit Search" at bounding box center [351, 44] width 38 height 19
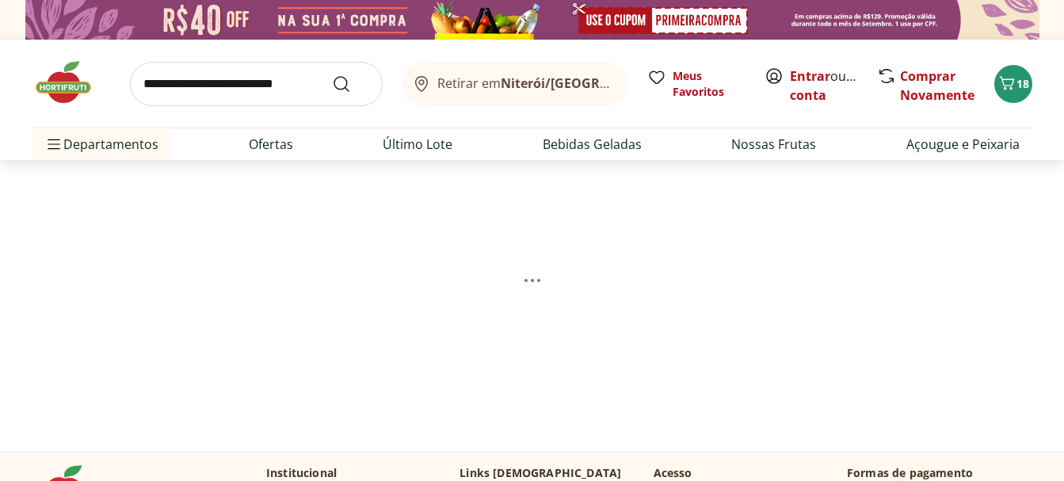
select select "**********"
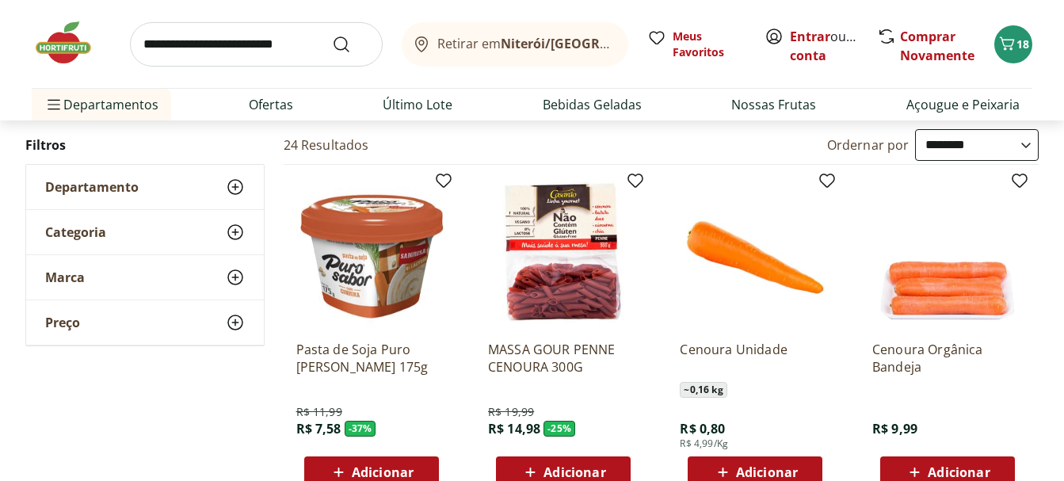
scroll to position [238, 0]
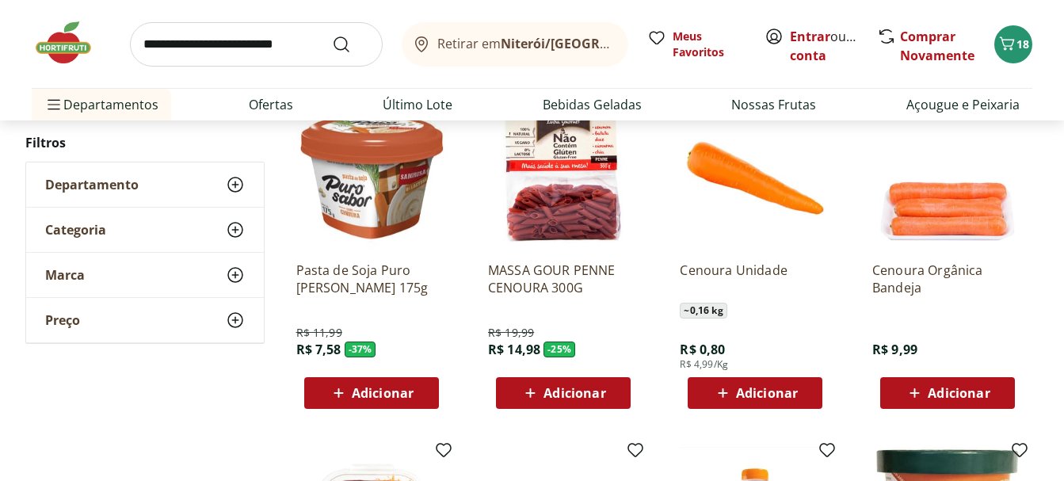
click at [773, 383] on span "Adicionar" at bounding box center [755, 392] width 85 height 19
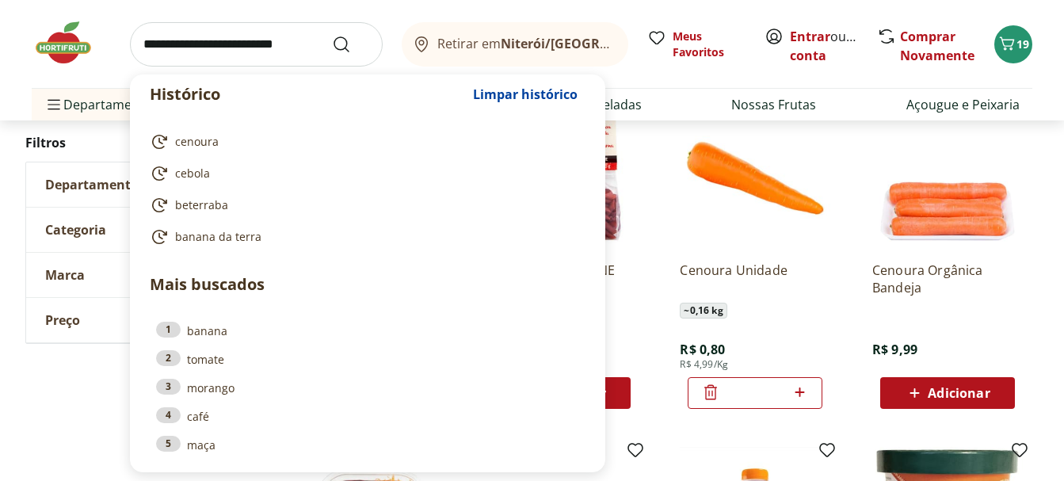
click at [226, 47] on input "search" at bounding box center [256, 44] width 253 height 44
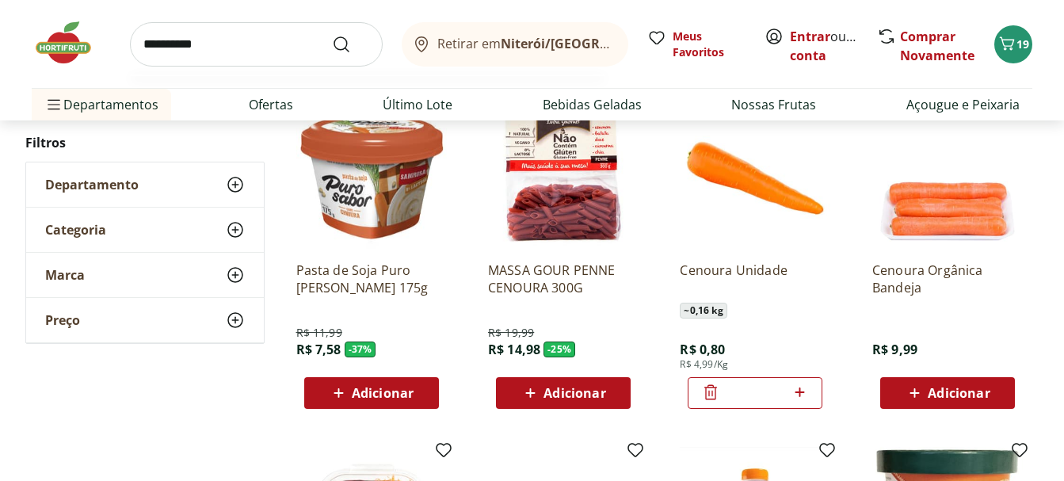
type input "**********"
click at [332, 35] on button "Submit Search" at bounding box center [351, 44] width 38 height 19
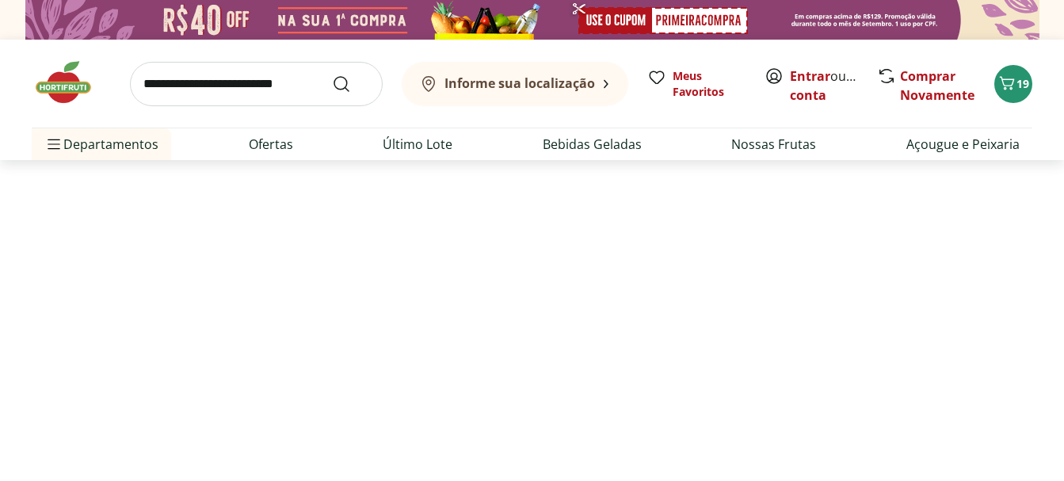
select select "**********"
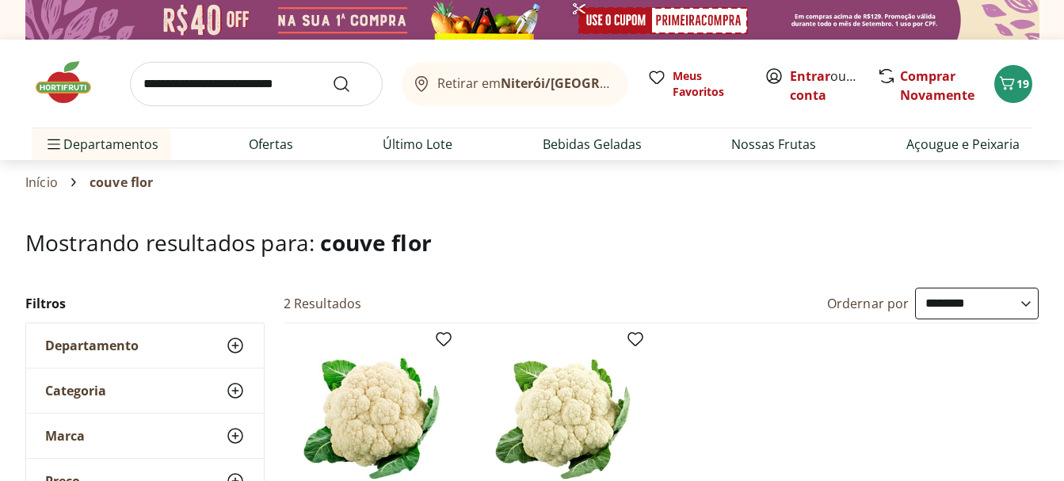
scroll to position [238, 0]
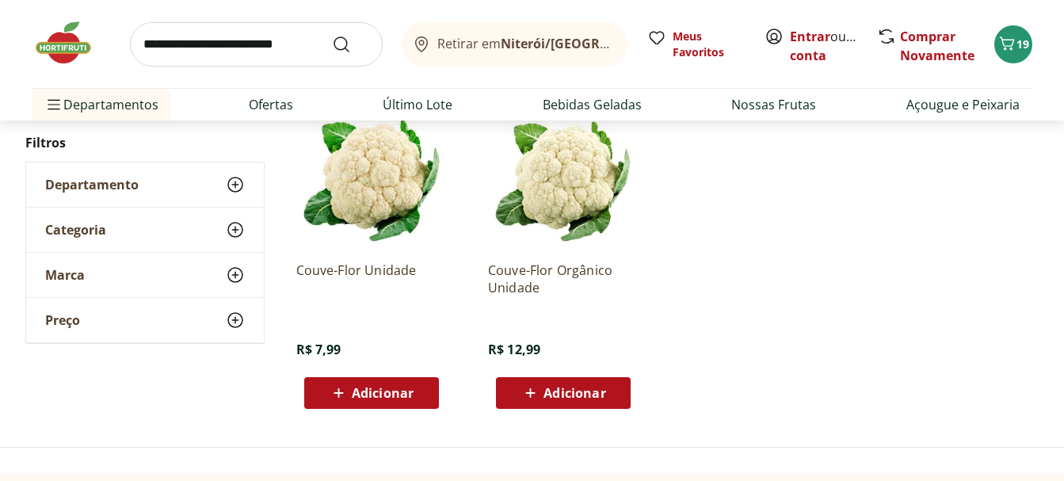
click at [391, 398] on span "Adicionar" at bounding box center [383, 393] width 62 height 13
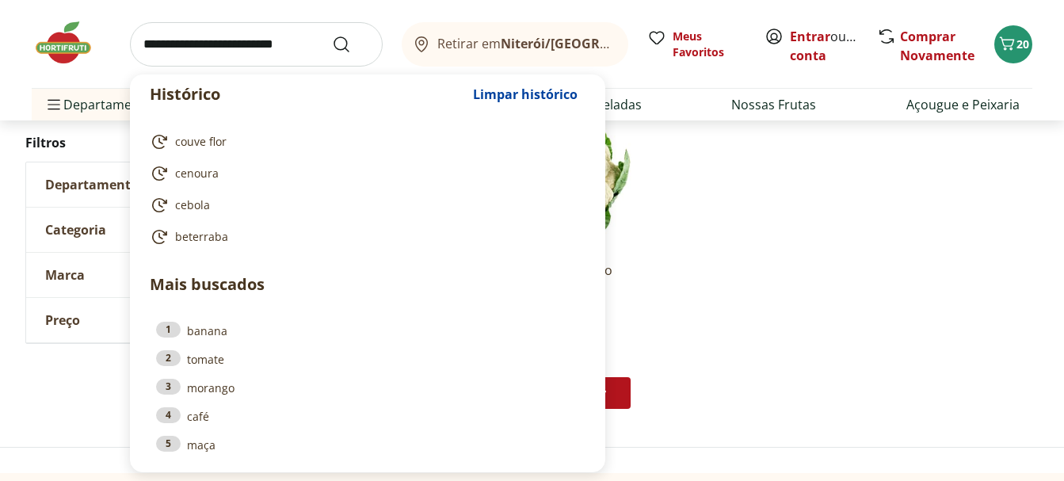
click at [288, 34] on input "search" at bounding box center [256, 44] width 253 height 44
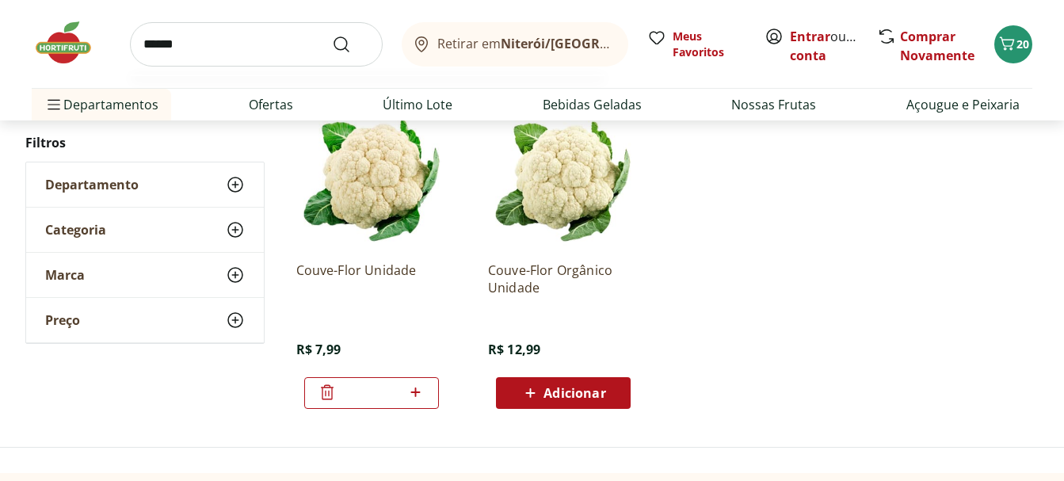
type input "******"
click at [332, 35] on button "Submit Search" at bounding box center [351, 44] width 38 height 19
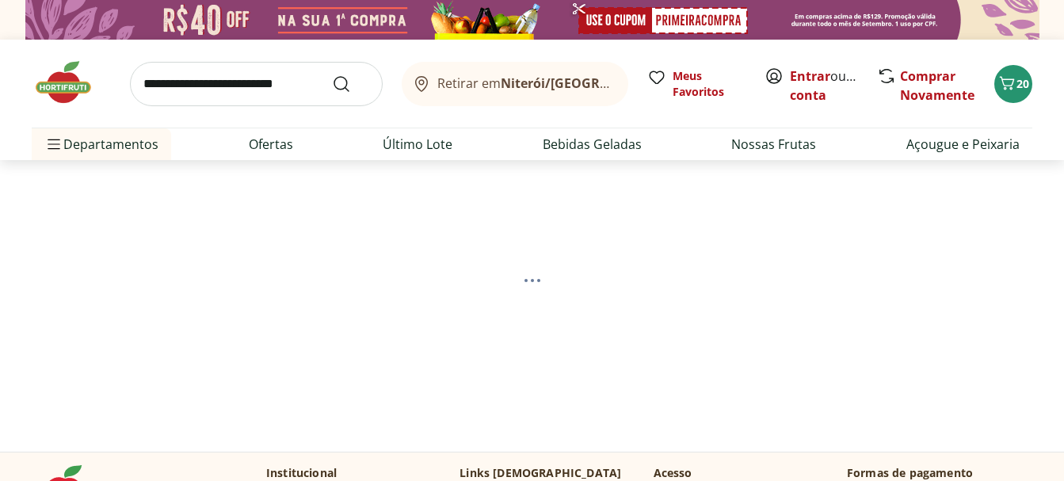
select select "**********"
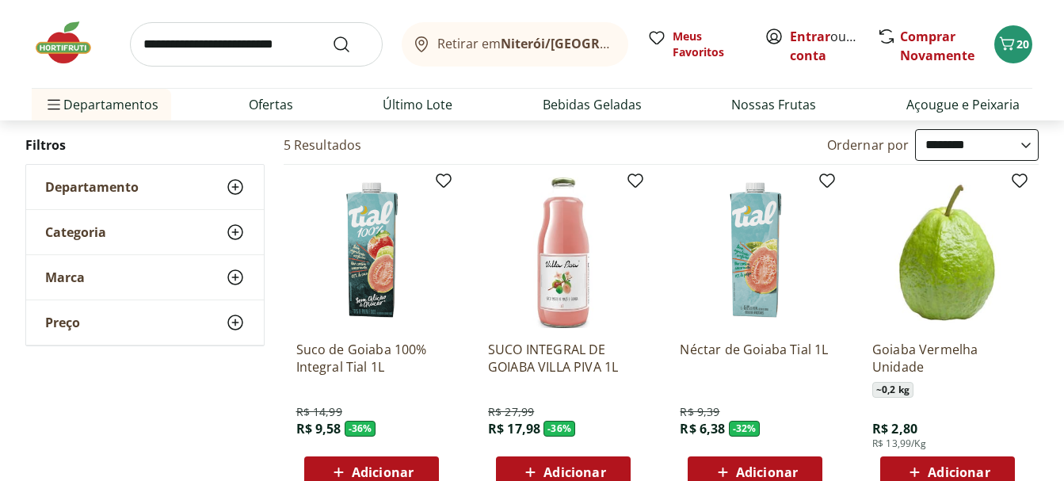
scroll to position [317, 0]
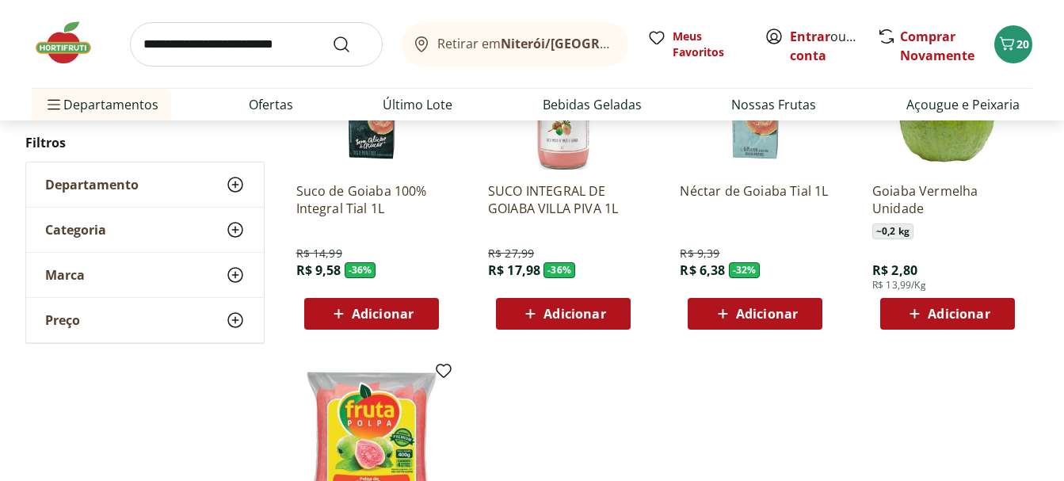
click at [233, 38] on input "search" at bounding box center [256, 44] width 253 height 44
type input "*******"
click at [332, 35] on button "Submit Search" at bounding box center [351, 44] width 38 height 19
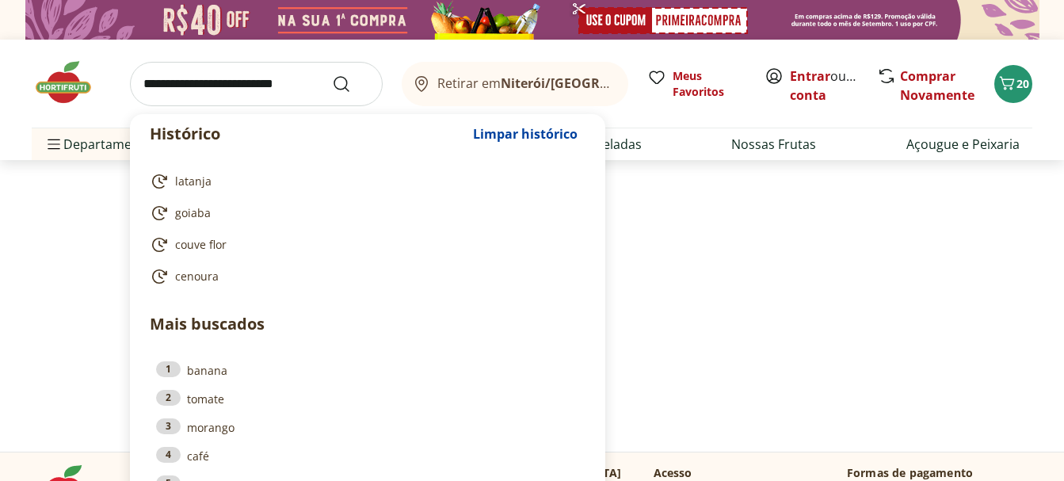
click at [250, 85] on input "search" at bounding box center [256, 84] width 253 height 44
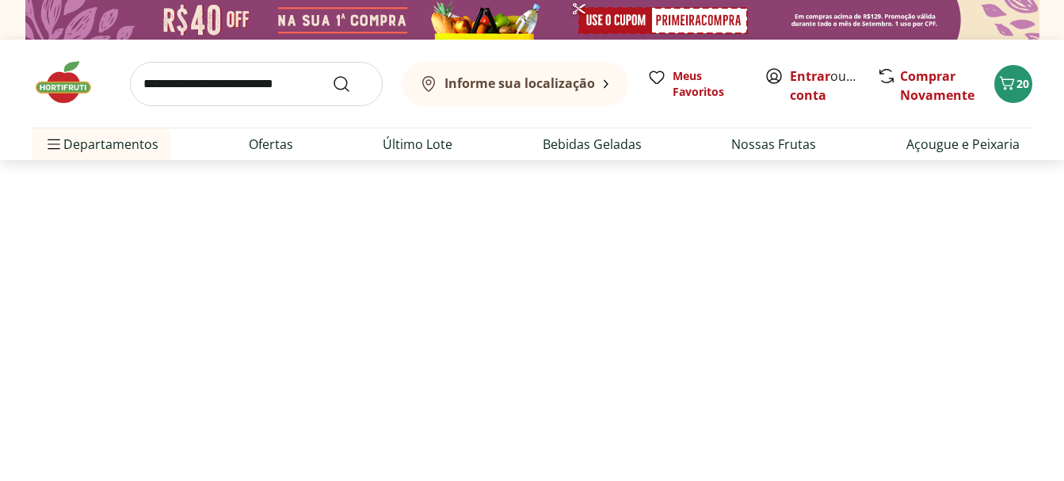
select select "**********"
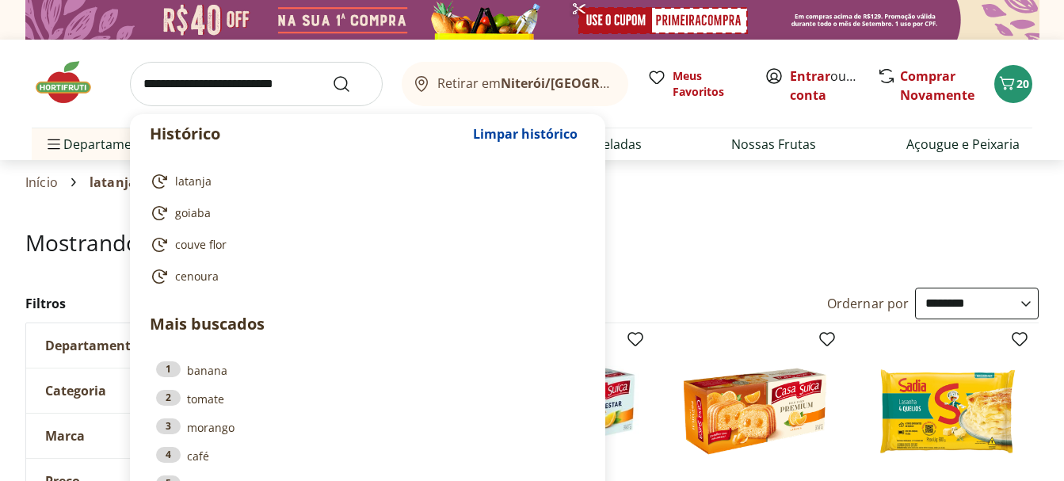
click at [250, 85] on input "search" at bounding box center [256, 84] width 253 height 44
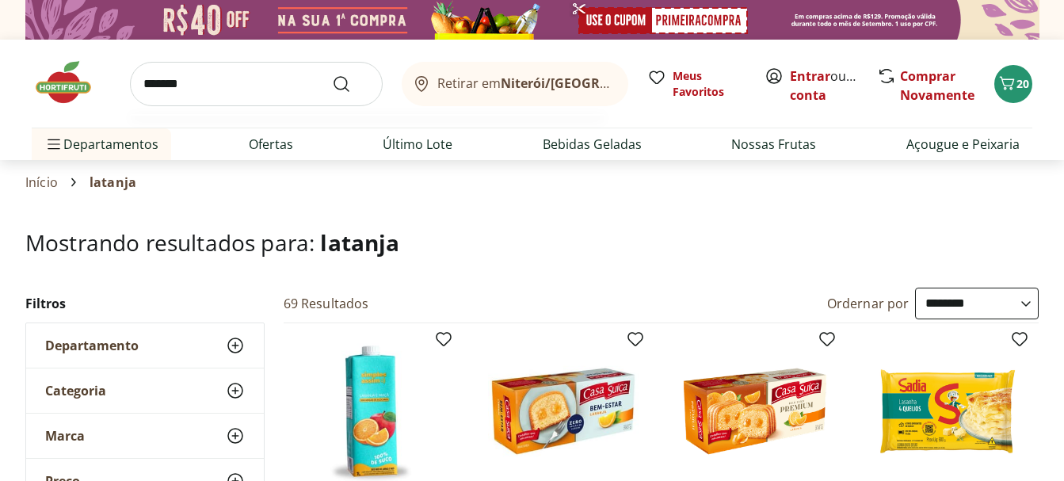
type input "*******"
click at [332, 74] on button "Submit Search" at bounding box center [351, 83] width 38 height 19
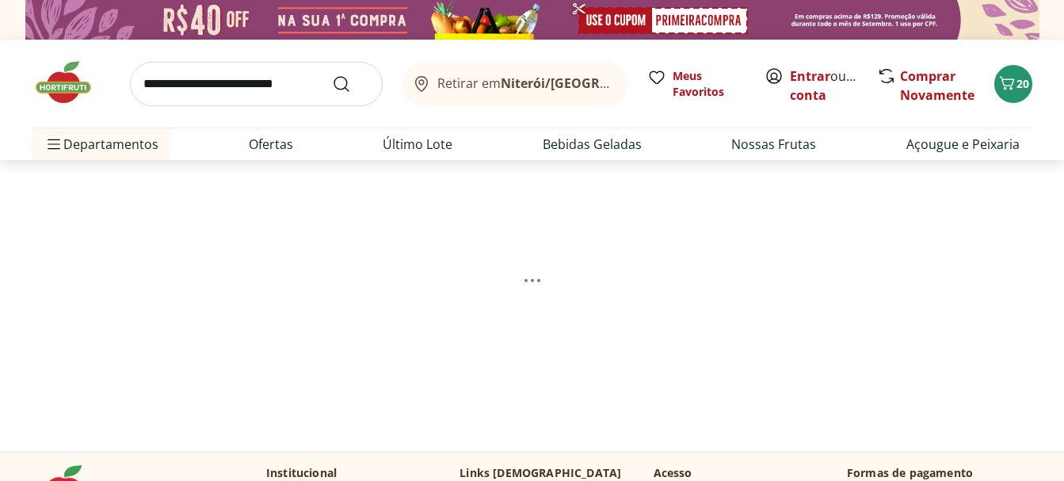
scroll to position [158, 0]
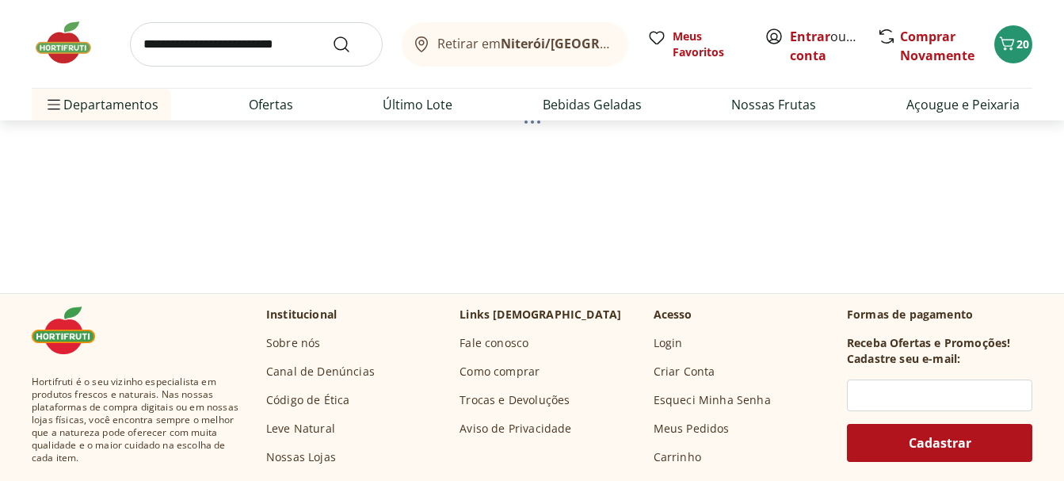
select select "**********"
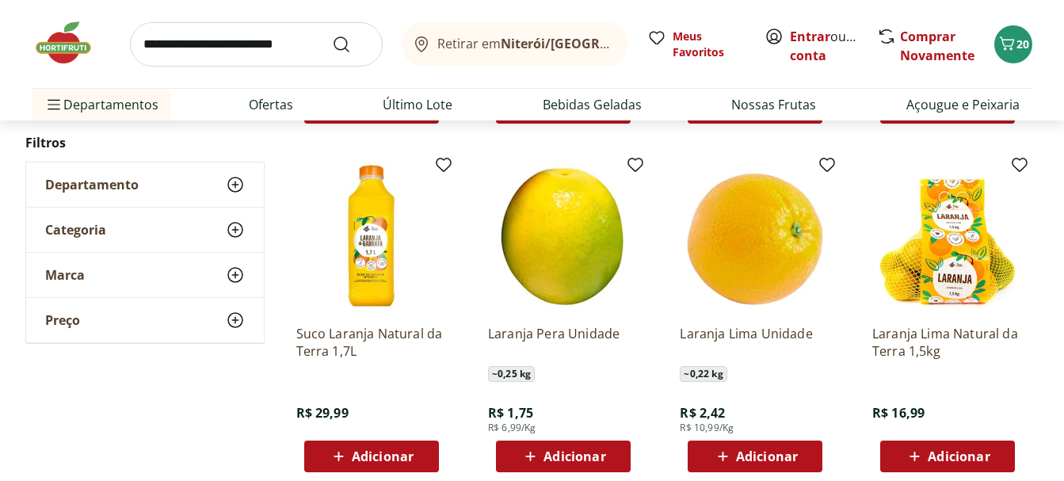
scroll to position [951, 0]
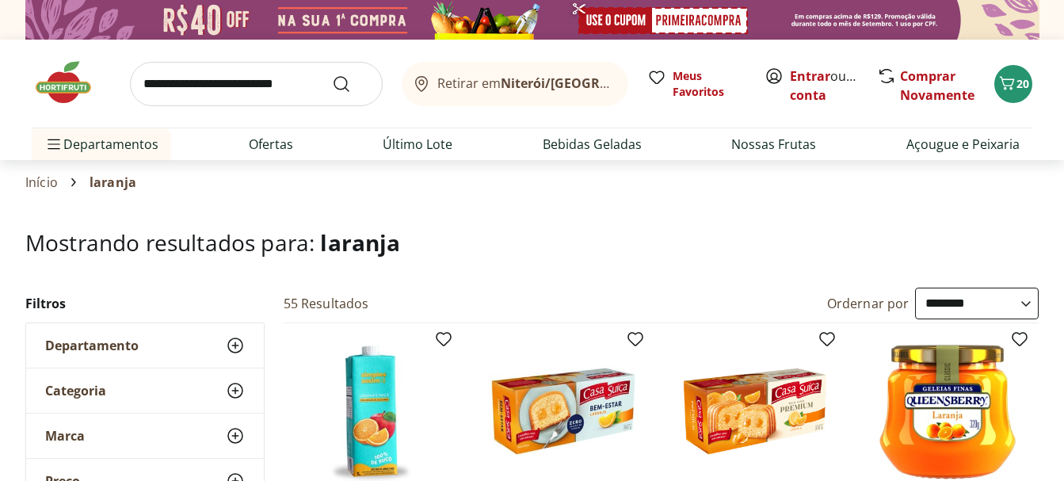
select select "**********"
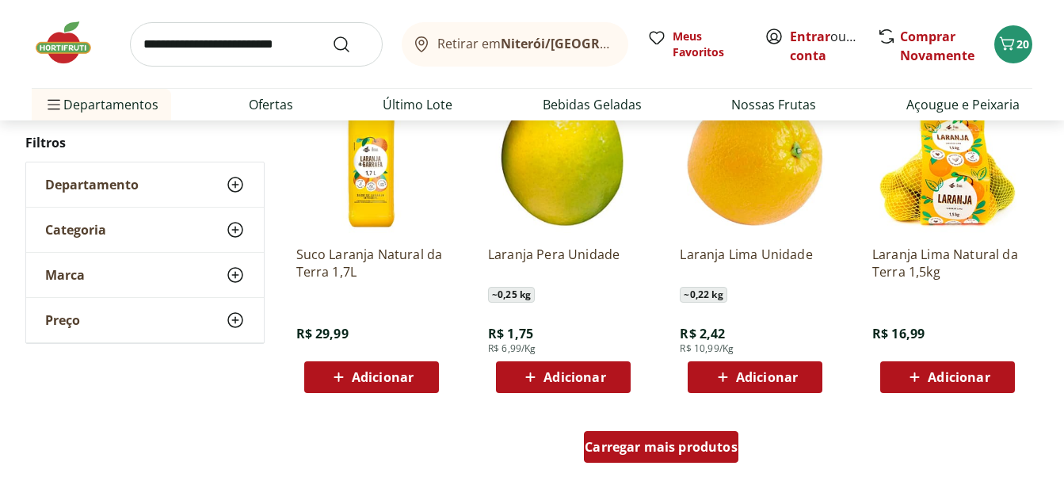
click at [696, 450] on span "Carregar mais produtos" at bounding box center [661, 447] width 153 height 13
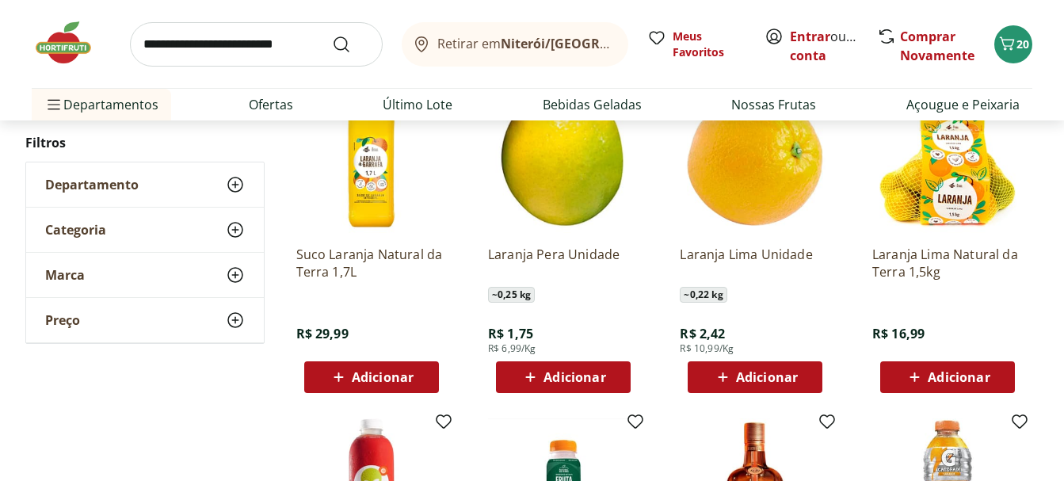
click at [190, 46] on input "search" at bounding box center [256, 44] width 253 height 44
type input "*****"
click at [332, 35] on button "Submit Search" at bounding box center [351, 44] width 38 height 19
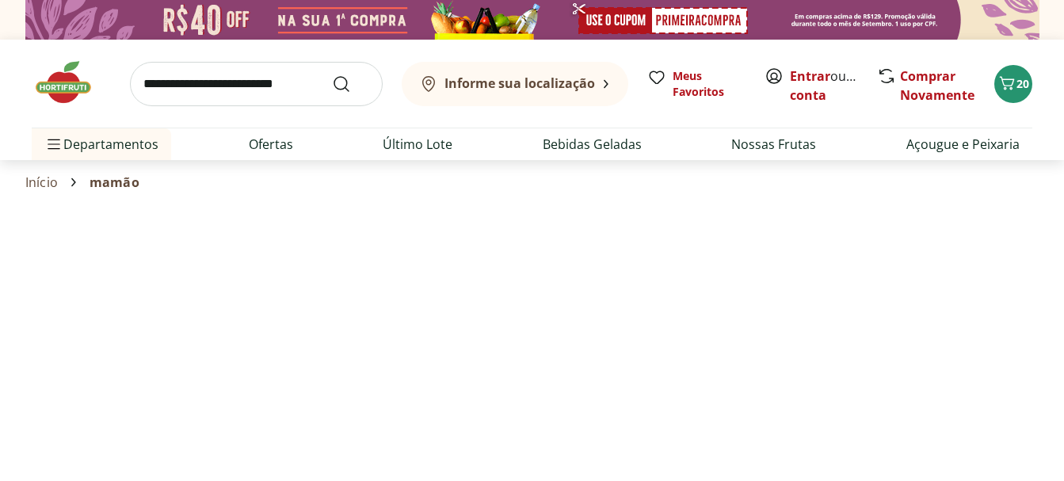
select select "**********"
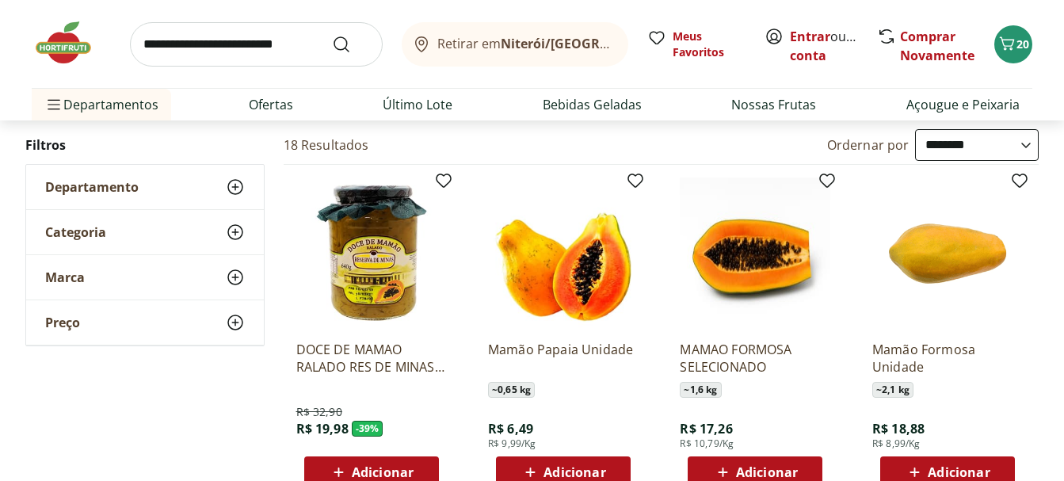
scroll to position [238, 0]
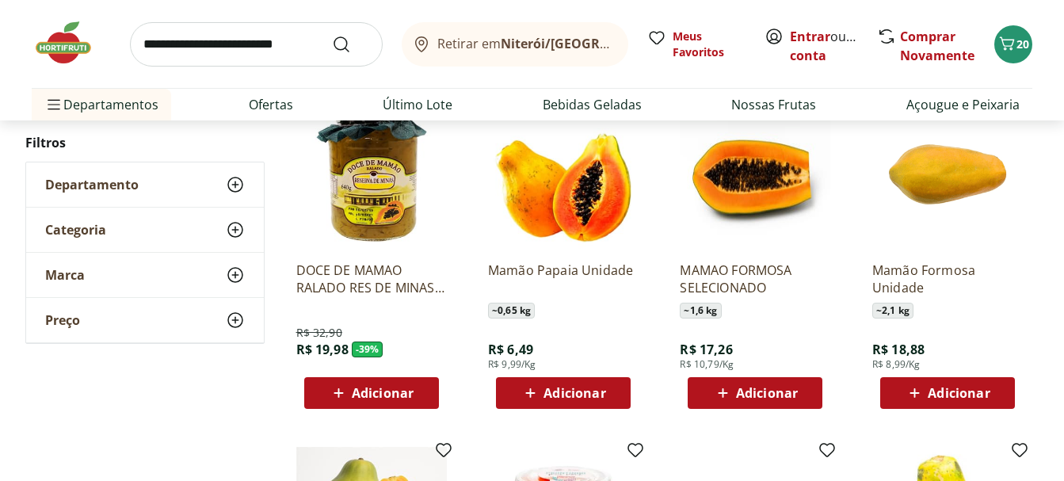
click at [545, 381] on div "Adicionar" at bounding box center [563, 393] width 109 height 29
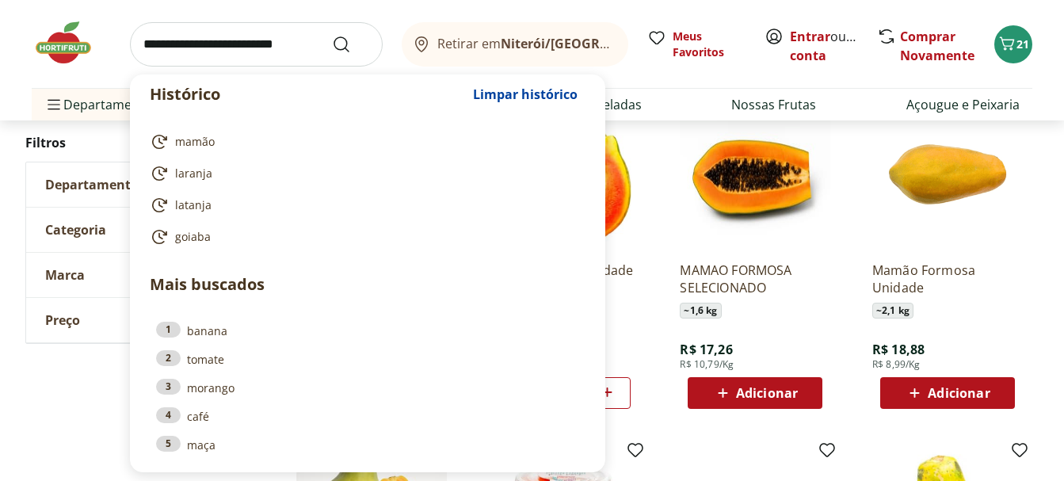
click at [214, 51] on input "search" at bounding box center [256, 44] width 253 height 44
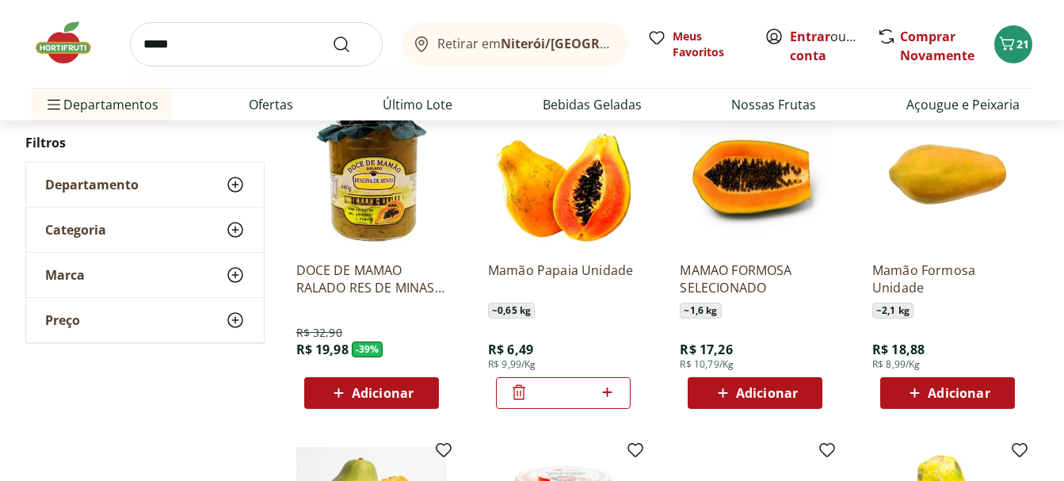
type input "*****"
click at [332, 35] on button "Submit Search" at bounding box center [351, 44] width 38 height 19
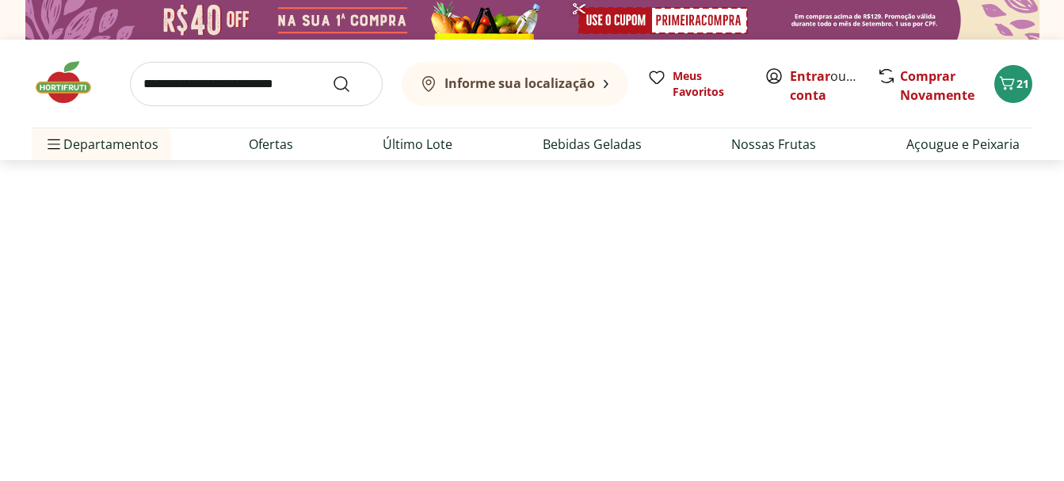
select select "**********"
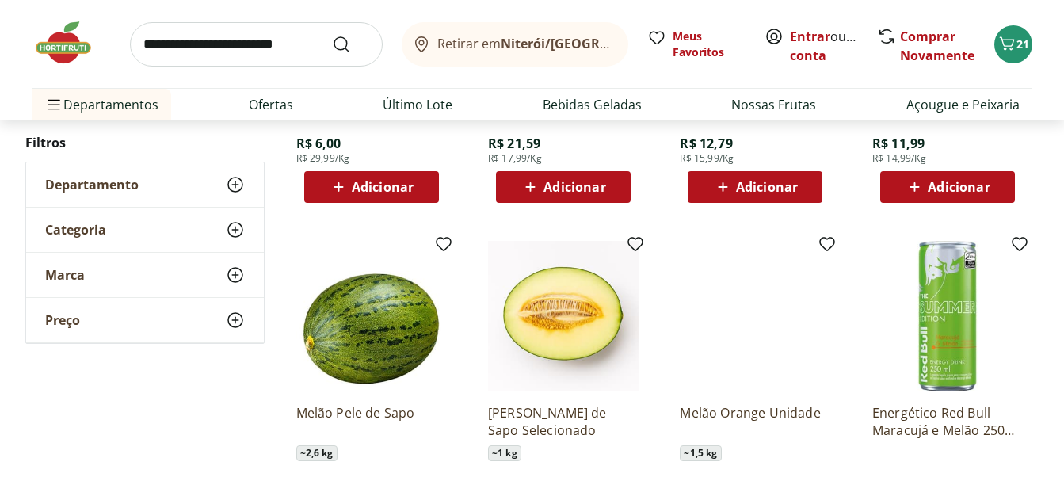
scroll to position [951, 0]
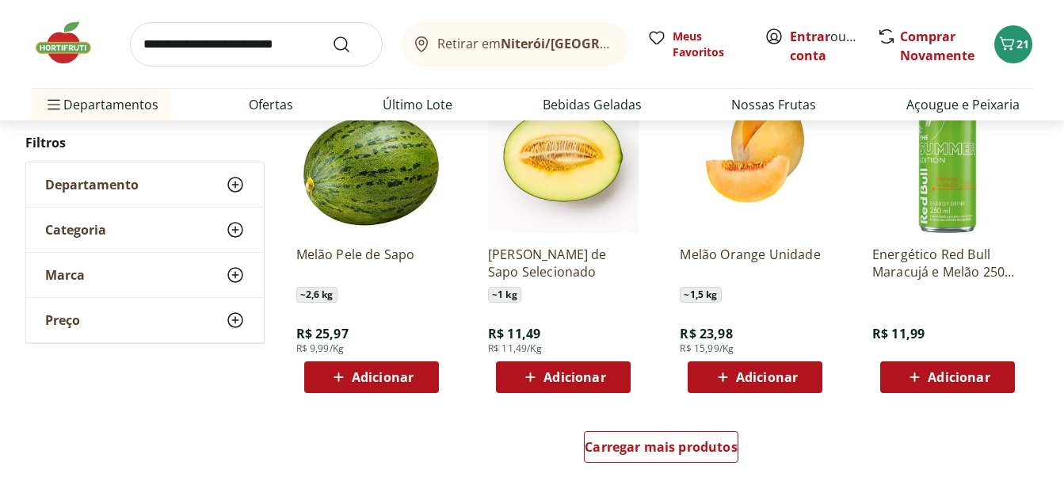
click at [258, 41] on input "search" at bounding box center [256, 44] width 253 height 44
type input "*******"
click at [332, 35] on button "Submit Search" at bounding box center [351, 44] width 38 height 19
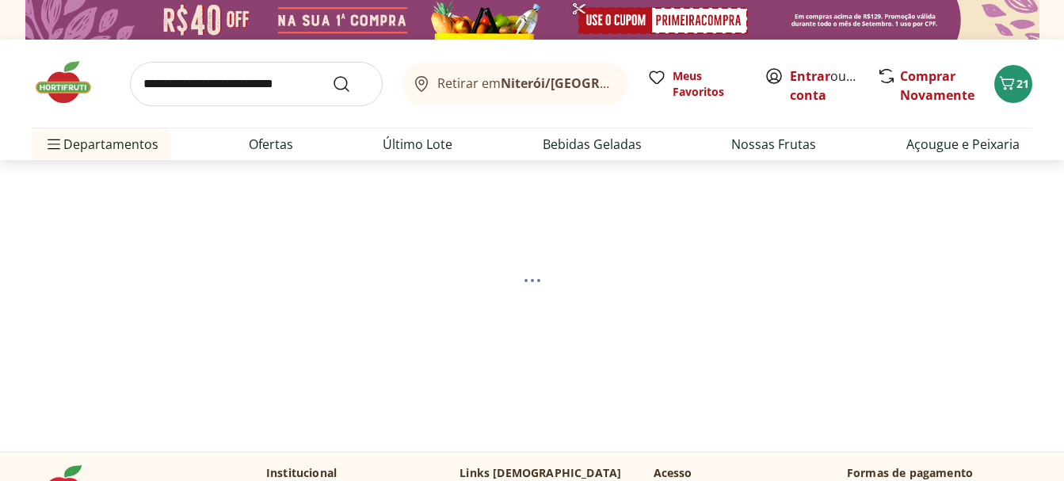
scroll to position [158, 0]
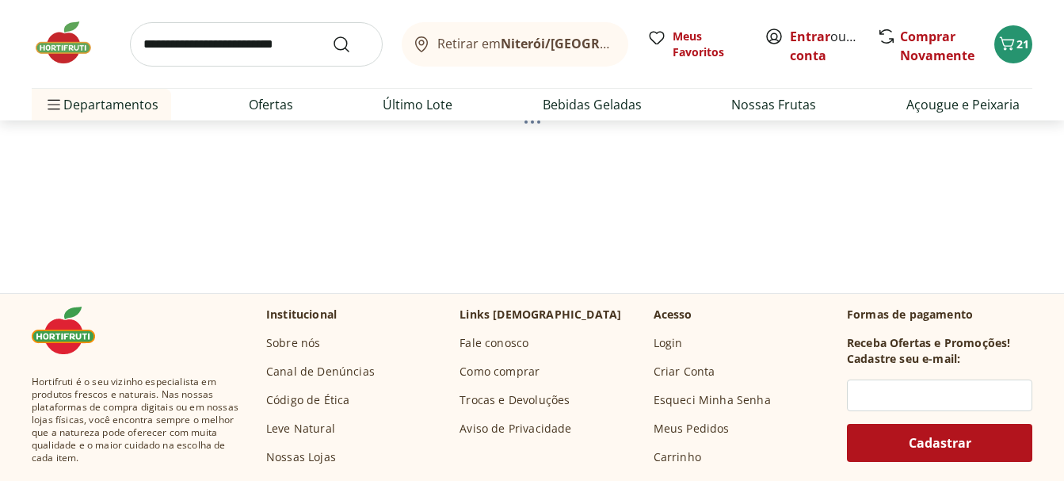
select select "**********"
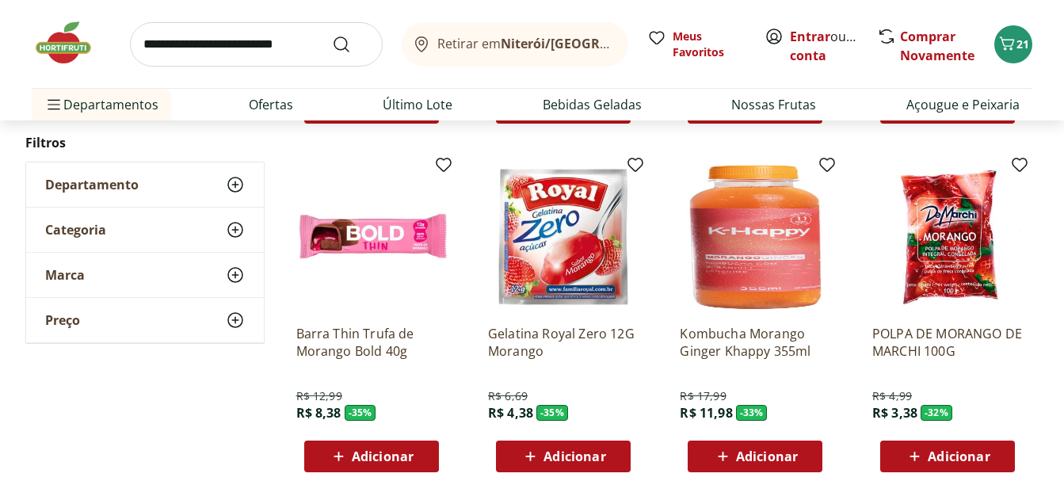
scroll to position [1109, 0]
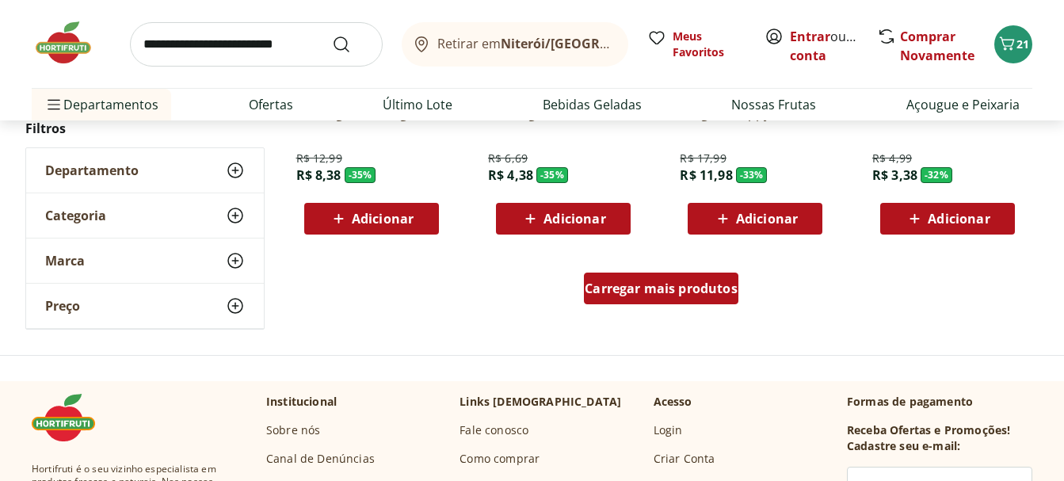
click at [717, 278] on div "Carregar mais produtos" at bounding box center [661, 289] width 155 height 32
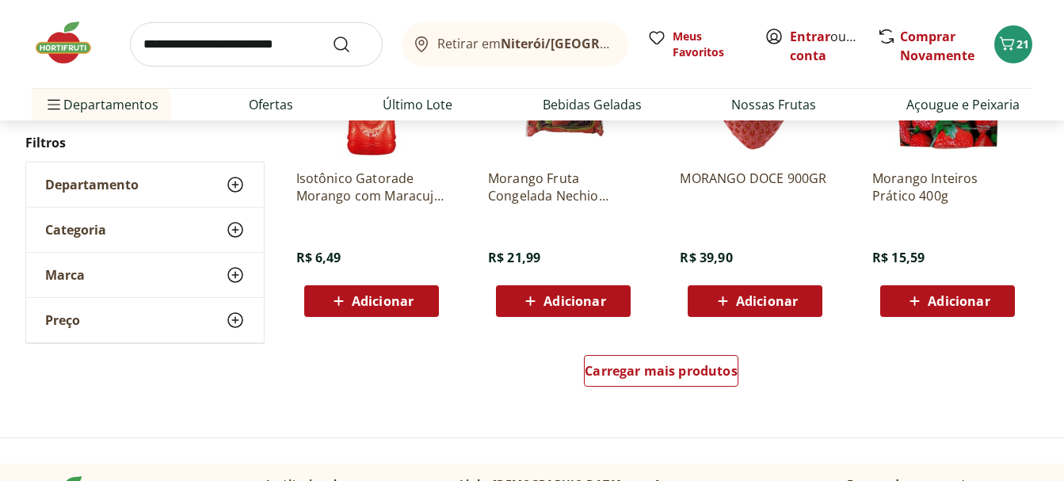
scroll to position [2139, 0]
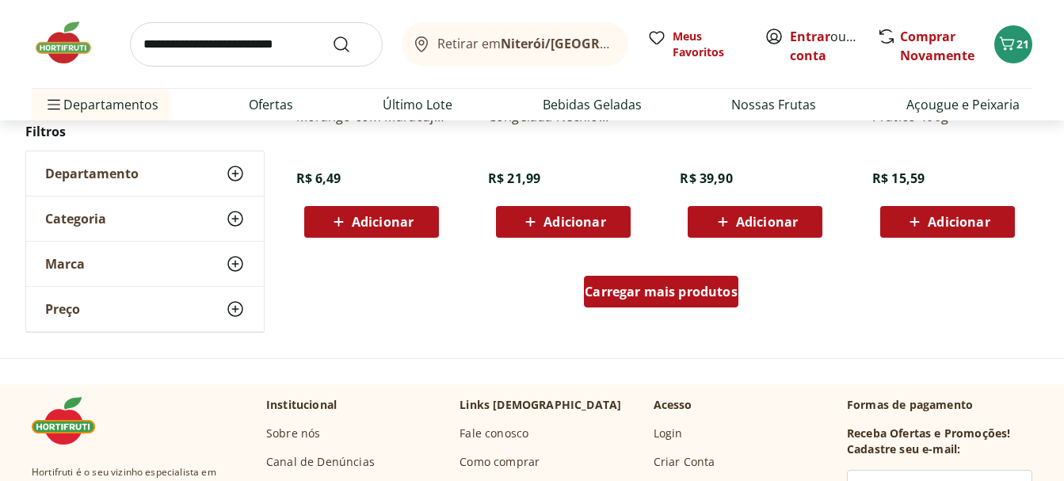
click at [621, 296] on span "Carregar mais produtos" at bounding box center [661, 291] width 153 height 13
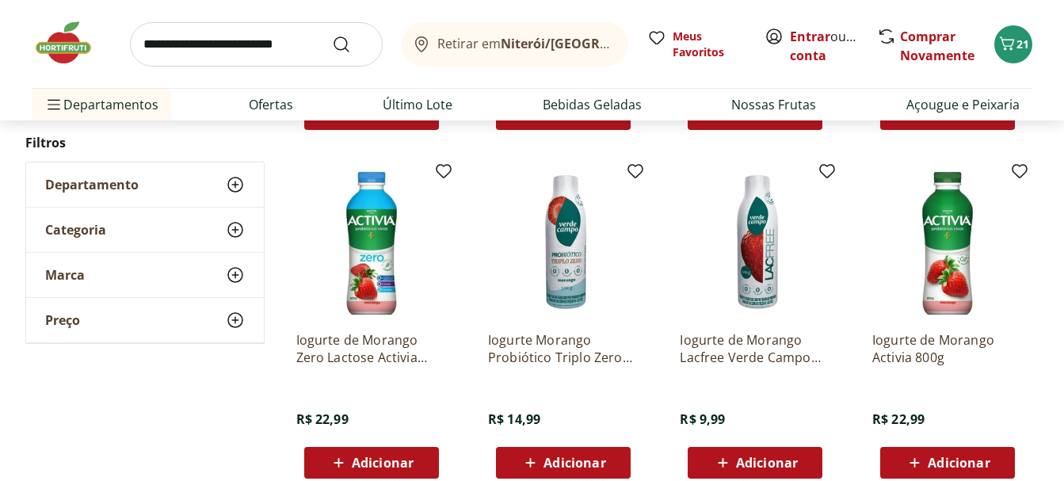
scroll to position [3169, 0]
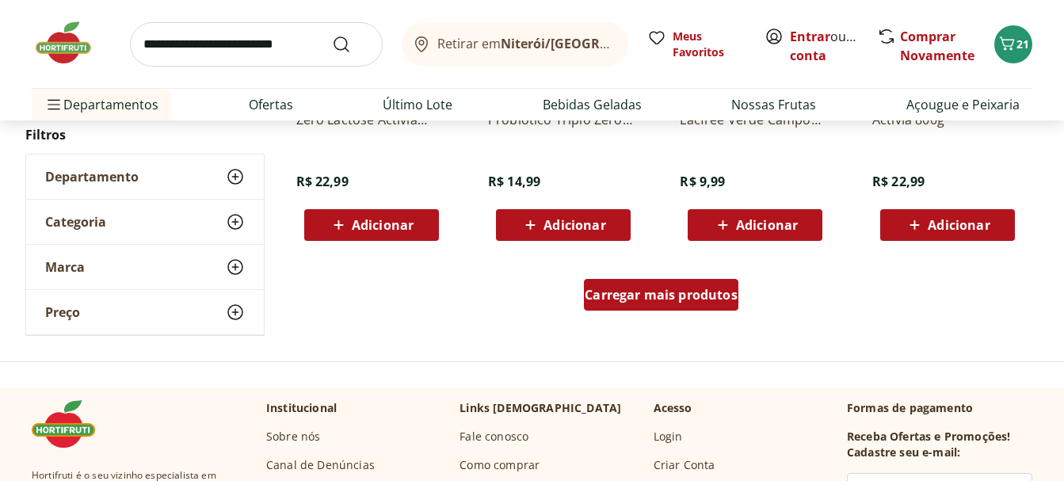
click at [653, 284] on div "Carregar mais produtos" at bounding box center [661, 295] width 155 height 32
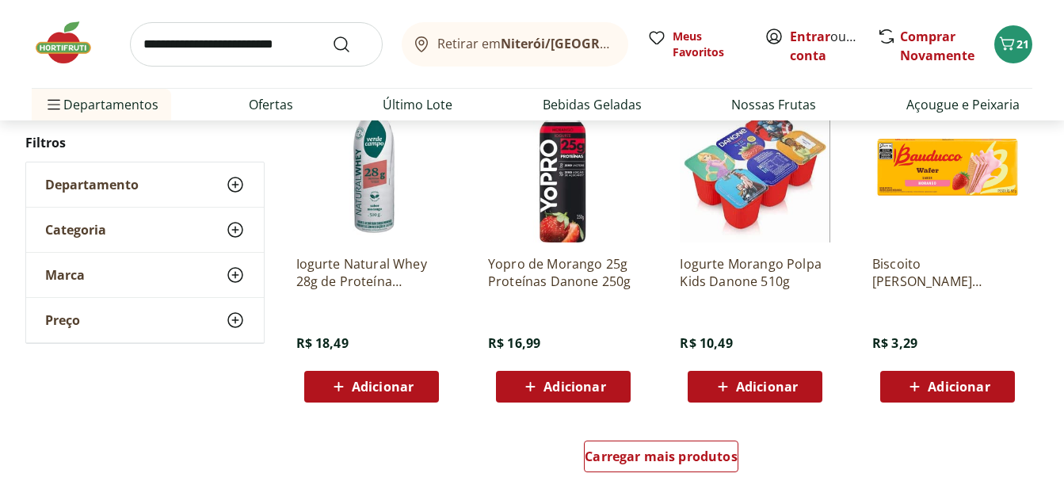
scroll to position [4199, 0]
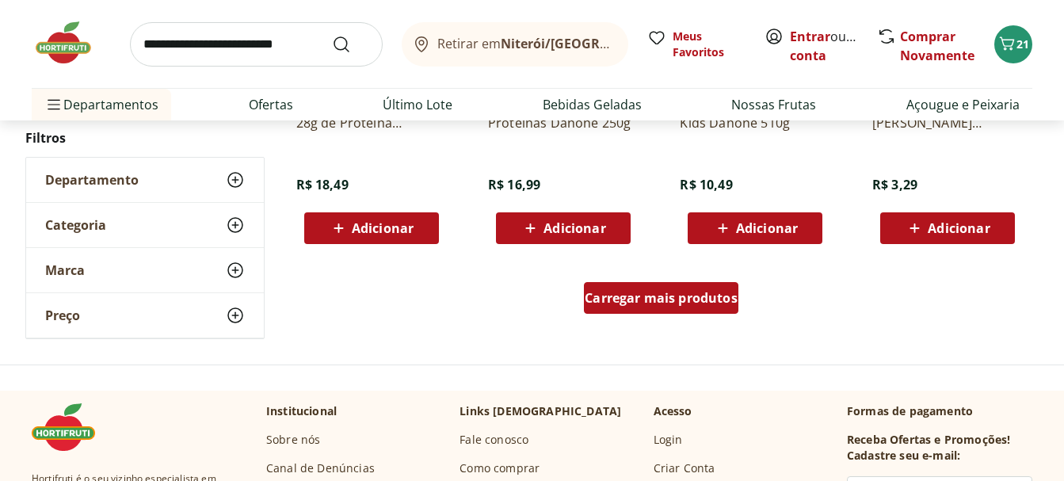
click at [662, 296] on span "Carregar mais produtos" at bounding box center [661, 298] width 153 height 13
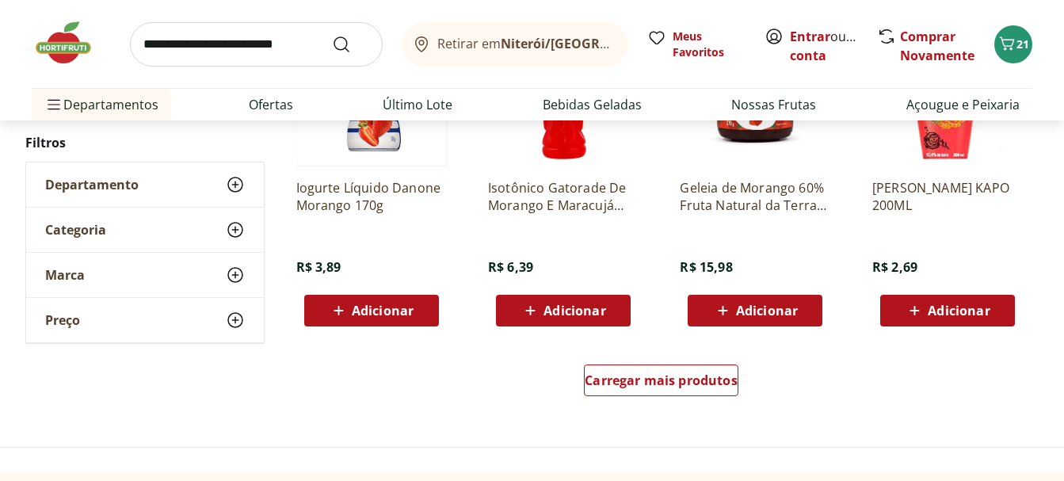
scroll to position [5309, 0]
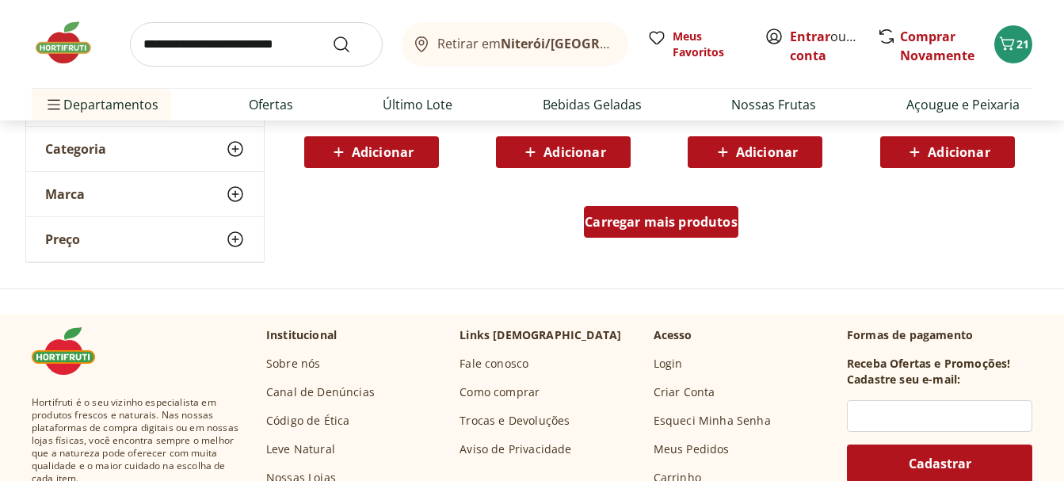
click at [659, 227] on span "Carregar mais produtos" at bounding box center [661, 222] width 153 height 13
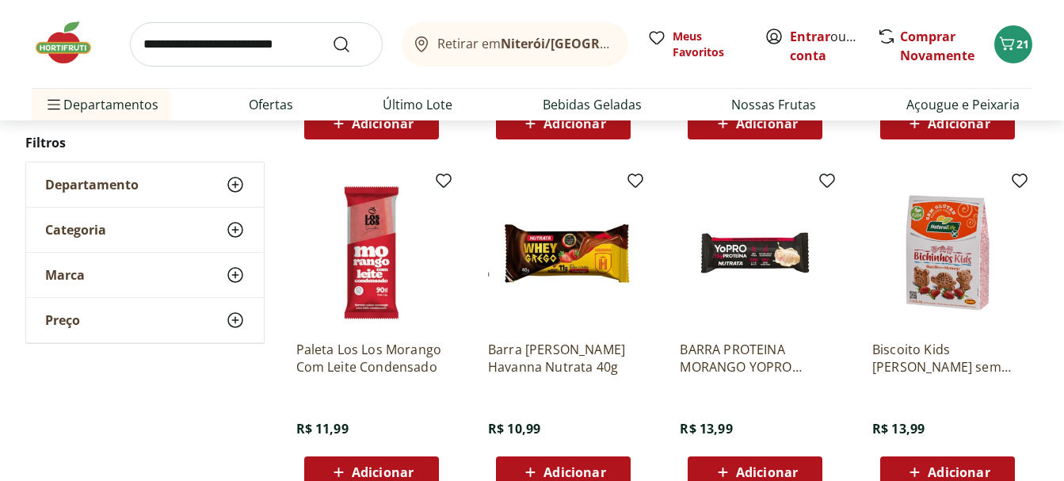
scroll to position [6259, 0]
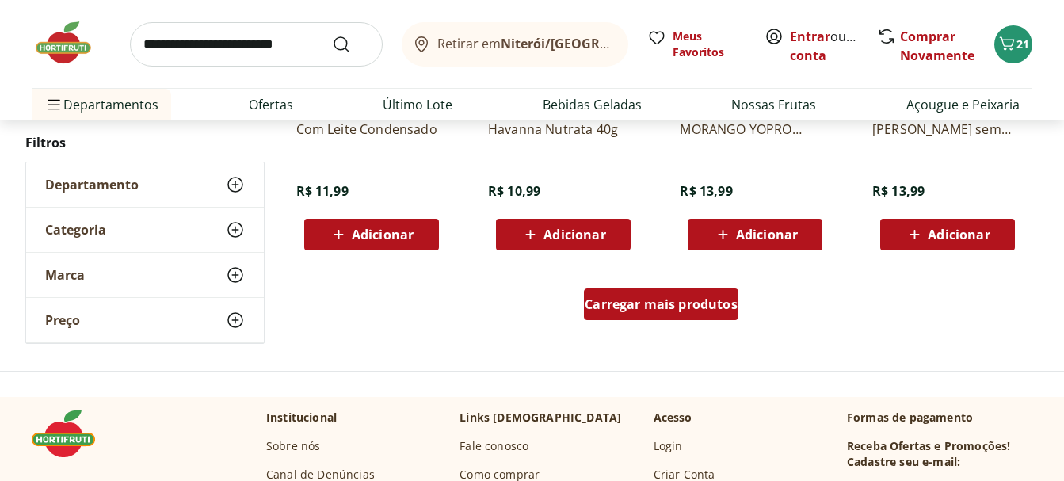
click at [658, 298] on span "Carregar mais produtos" at bounding box center [661, 304] width 153 height 13
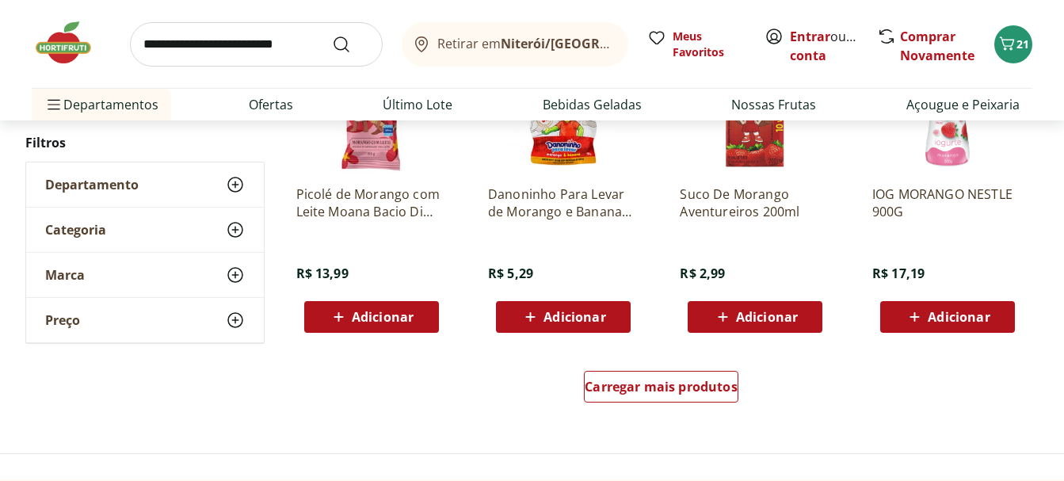
scroll to position [7290, 0]
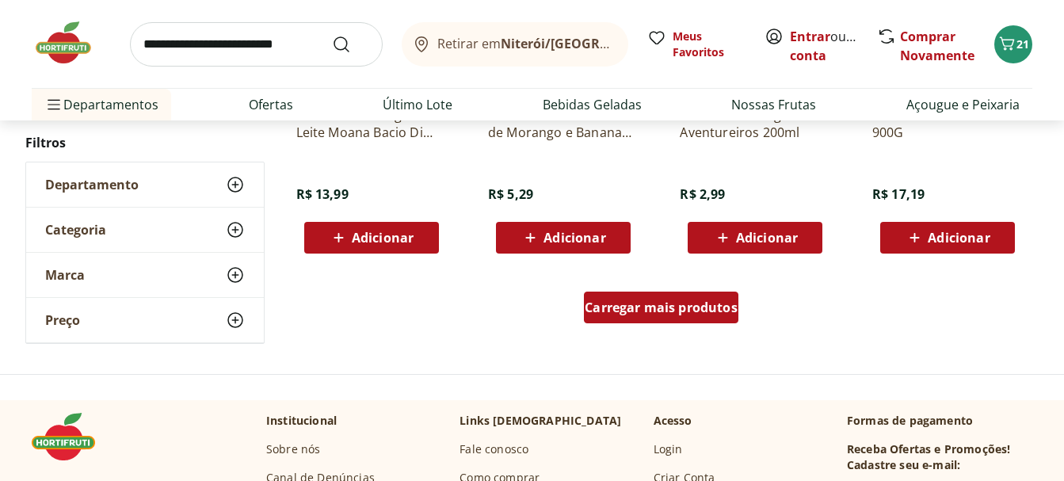
click at [690, 304] on span "Carregar mais produtos" at bounding box center [661, 307] width 153 height 13
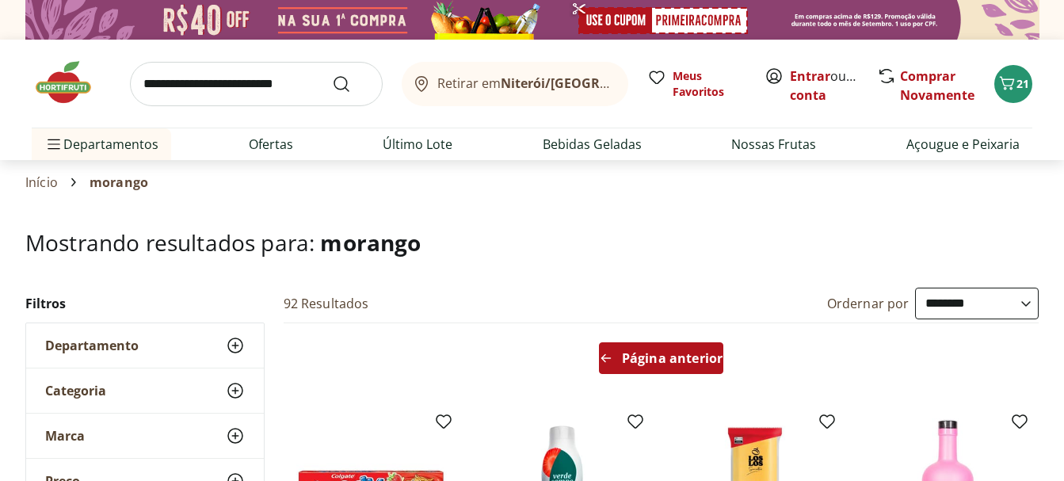
click at [686, 352] on span "Página anterior" at bounding box center [672, 358] width 101 height 13
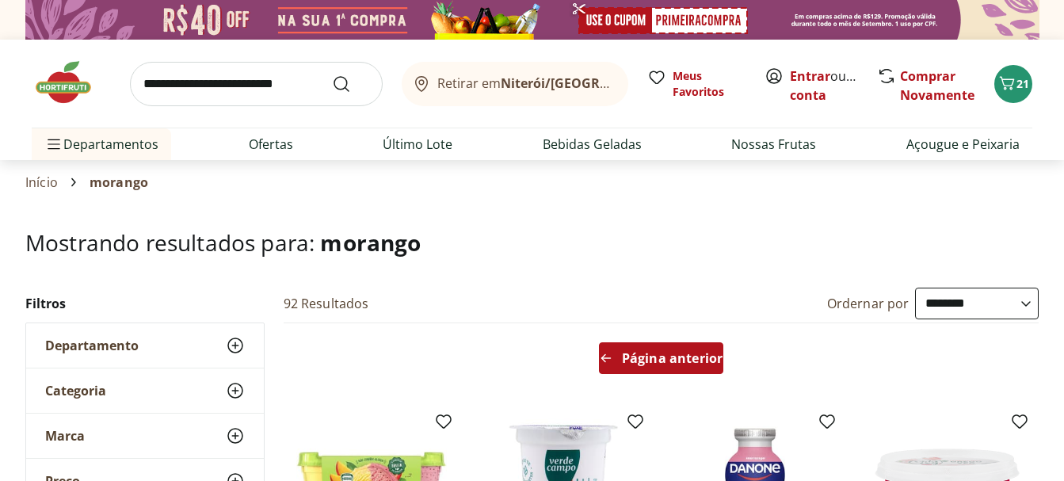
click at [686, 352] on span "Página anterior" at bounding box center [672, 358] width 101 height 13
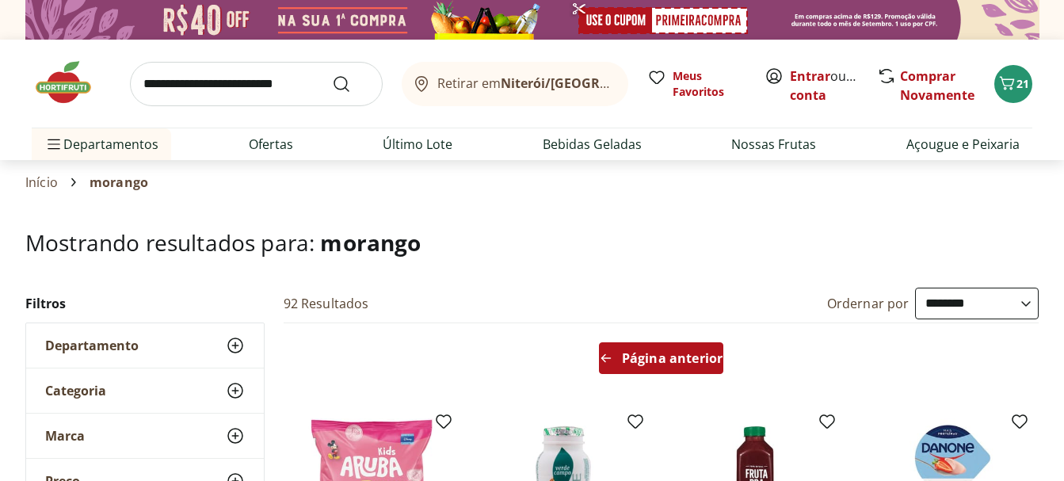
click at [686, 352] on span "Página anterior" at bounding box center [672, 358] width 101 height 13
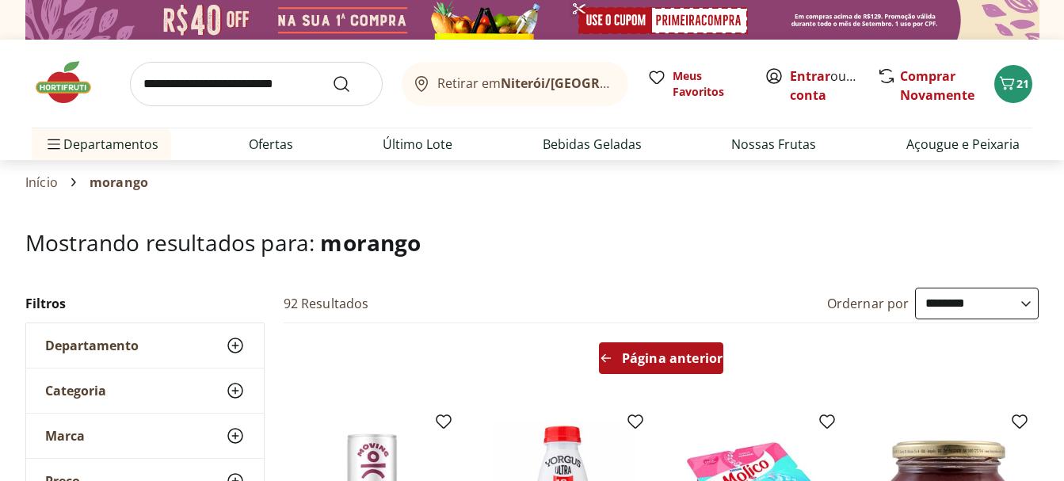
click at [686, 352] on span "Página anterior" at bounding box center [672, 358] width 101 height 13
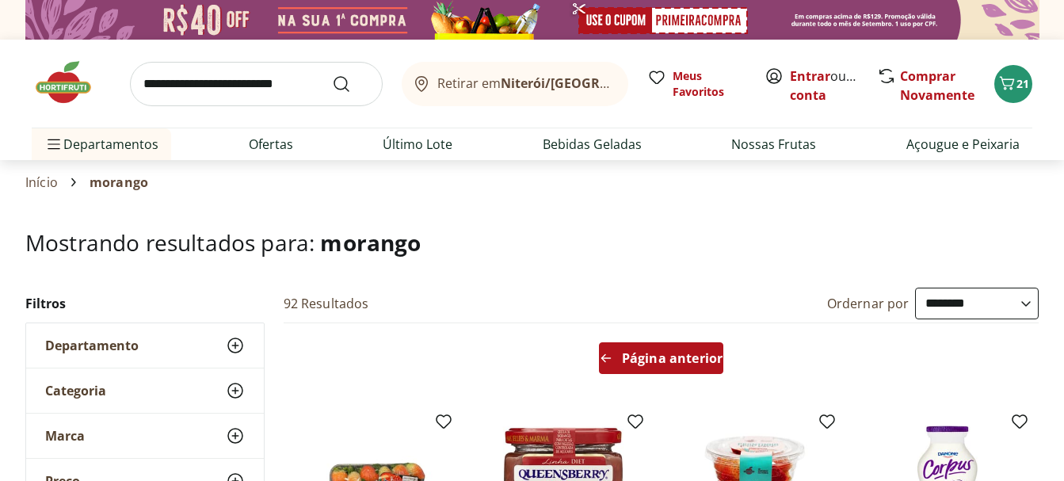
click at [686, 352] on span "Página anterior" at bounding box center [672, 358] width 101 height 13
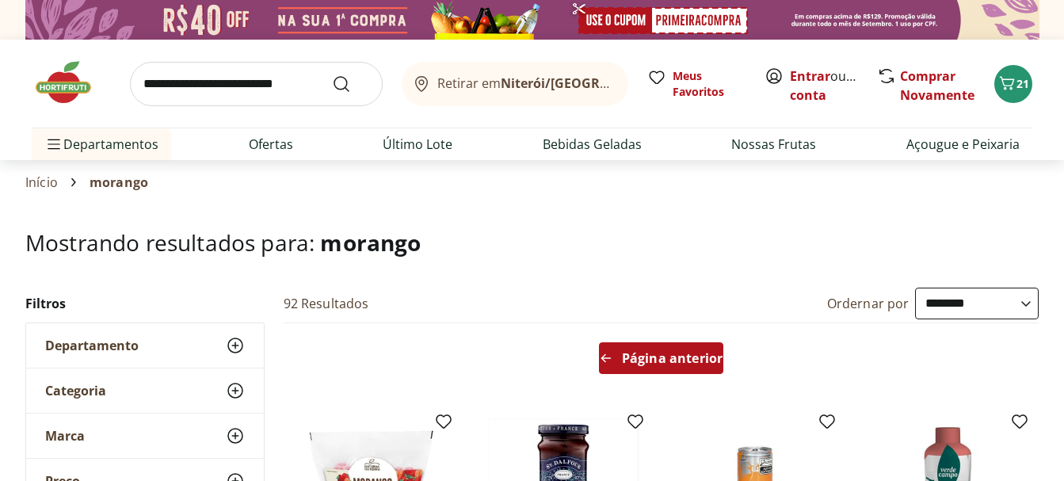
click at [686, 352] on span "Página anterior" at bounding box center [672, 358] width 101 height 13
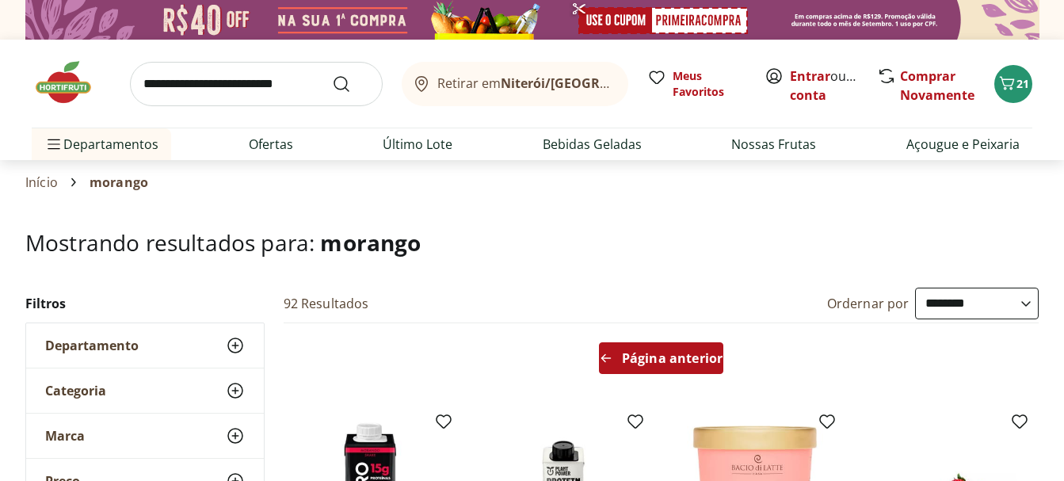
click at [686, 352] on span "Página anterior" at bounding box center [672, 358] width 101 height 13
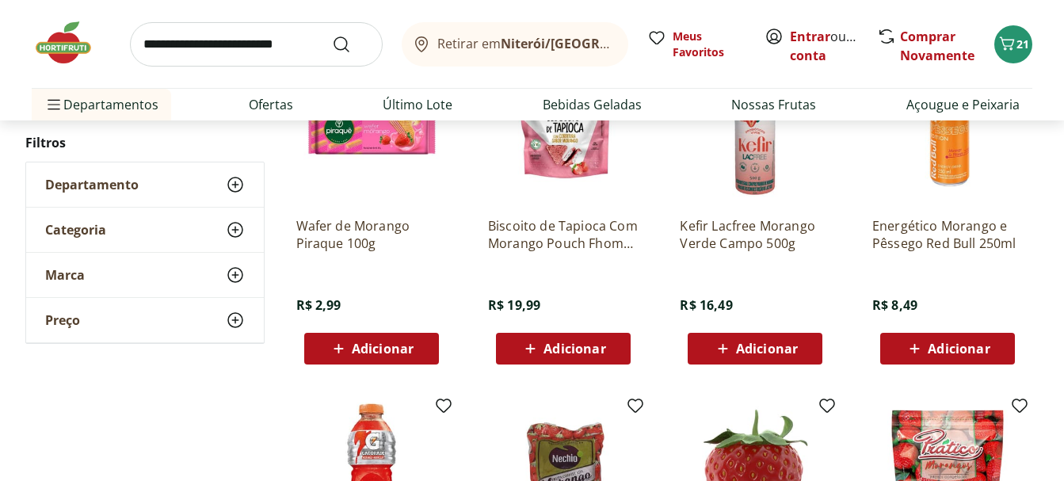
scroll to position [1822, 0]
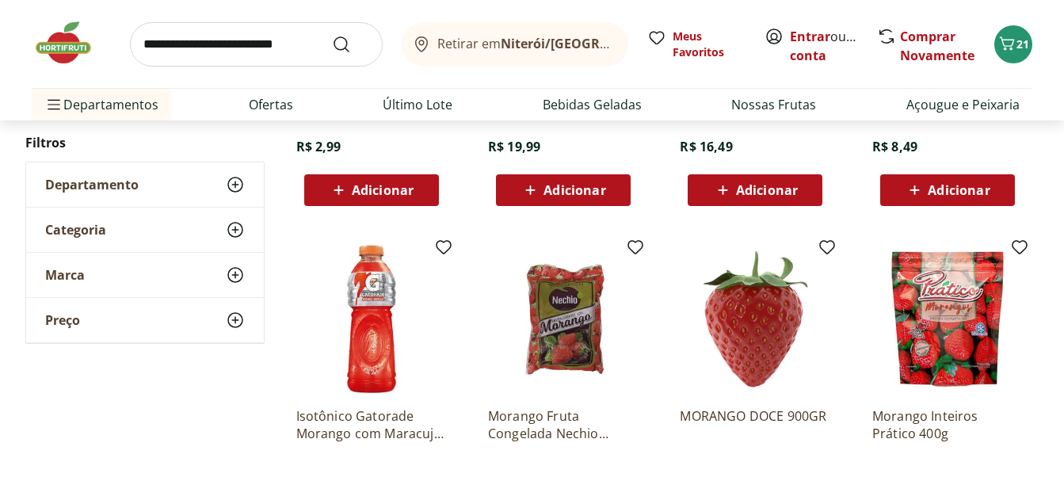
click at [250, 35] on input "search" at bounding box center [256, 44] width 253 height 44
type input "****"
click at [332, 35] on button "Submit Search" at bounding box center [351, 44] width 38 height 19
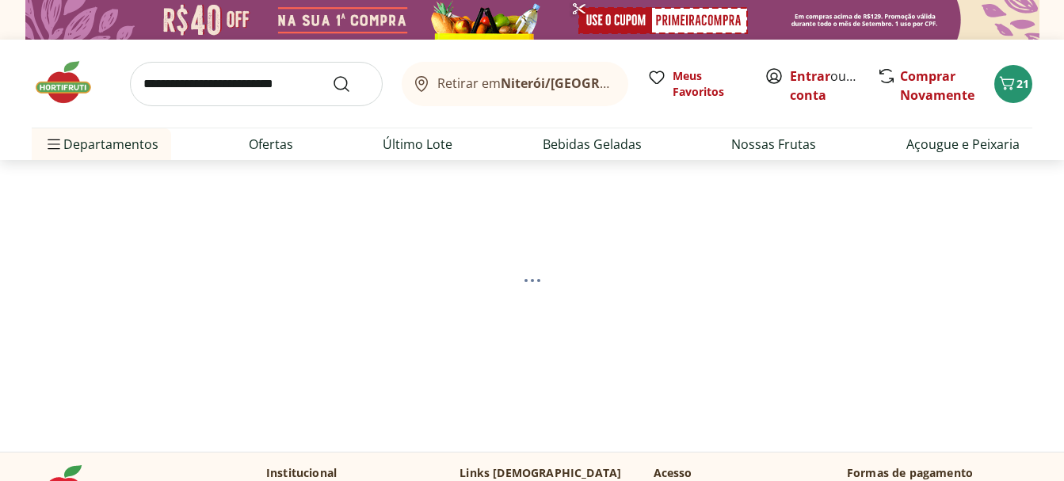
scroll to position [79, 0]
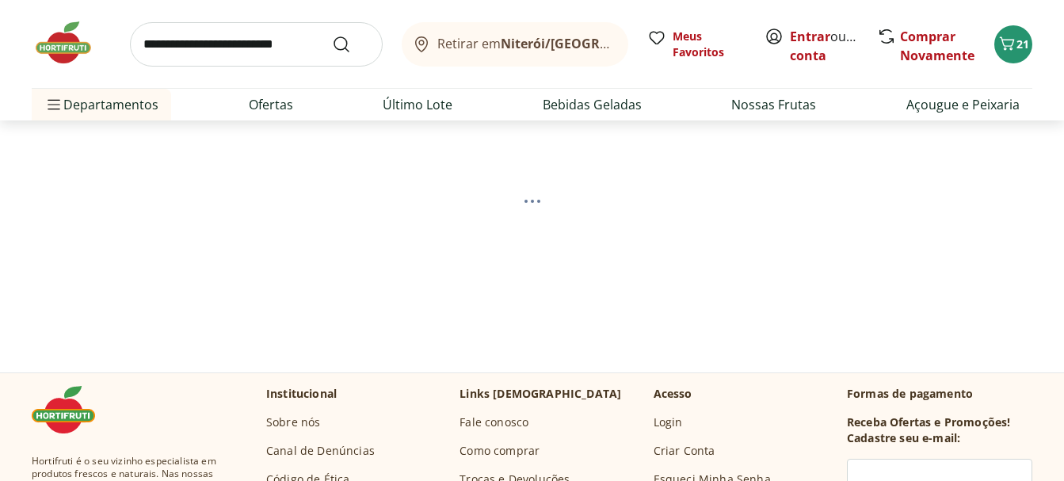
select select "**********"
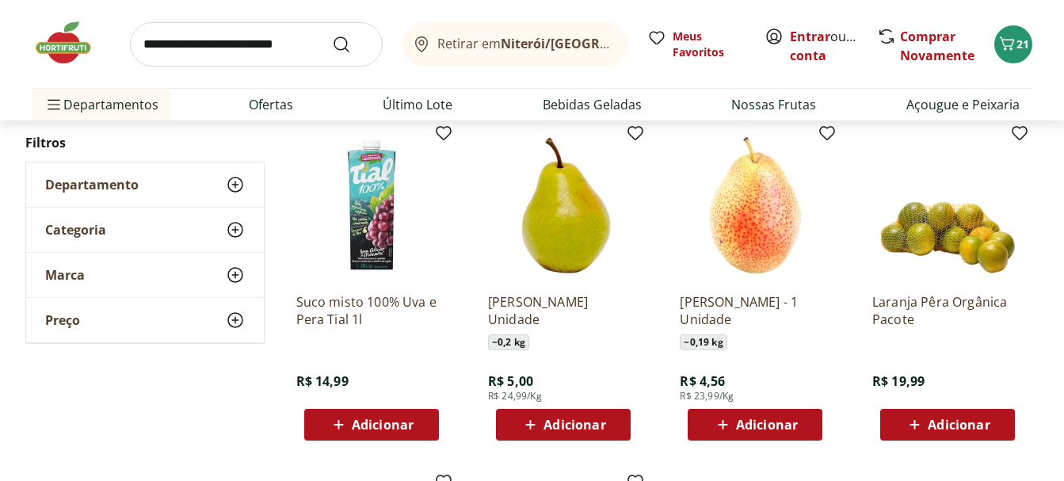
scroll to position [634, 0]
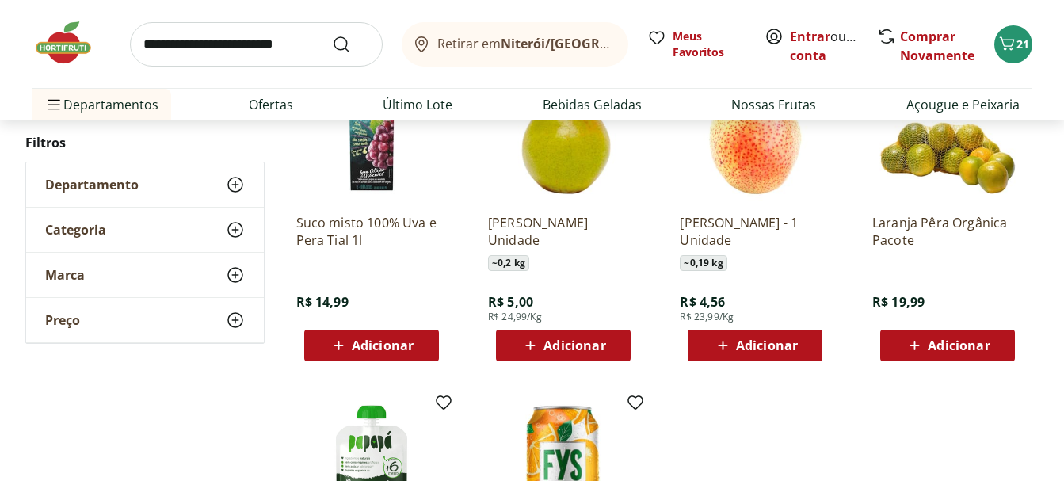
click at [214, 43] on input "search" at bounding box center [256, 44] width 253 height 44
type input "**********"
click at [332, 35] on button "Submit Search" at bounding box center [351, 44] width 38 height 19
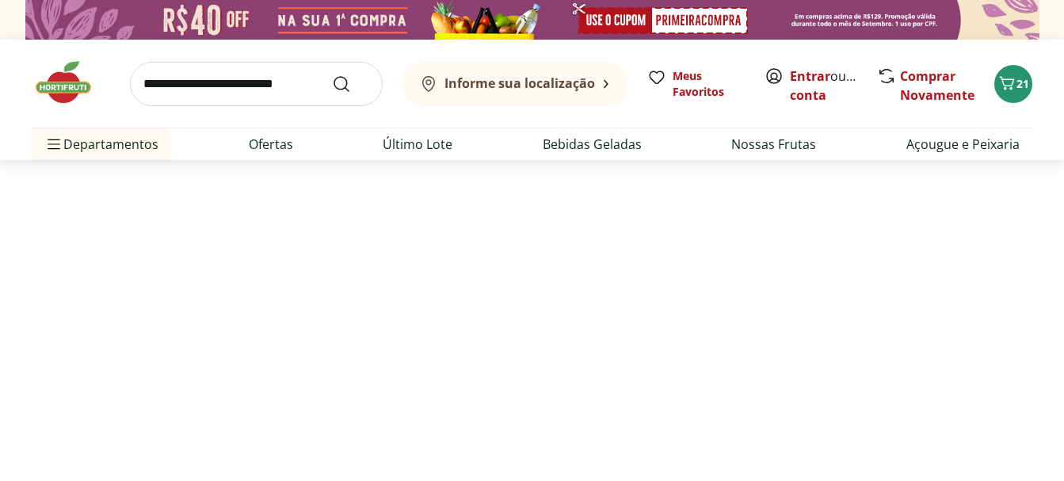
select select "**********"
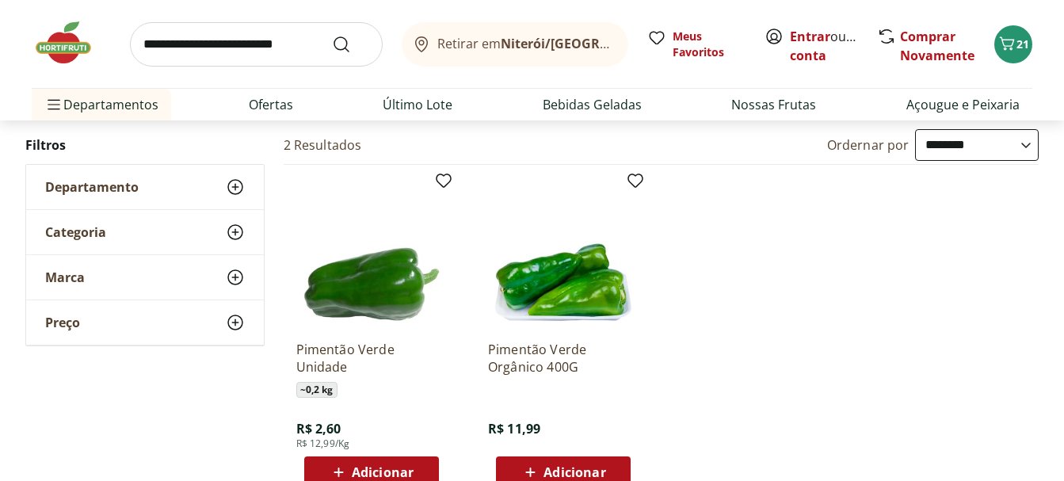
scroll to position [238, 0]
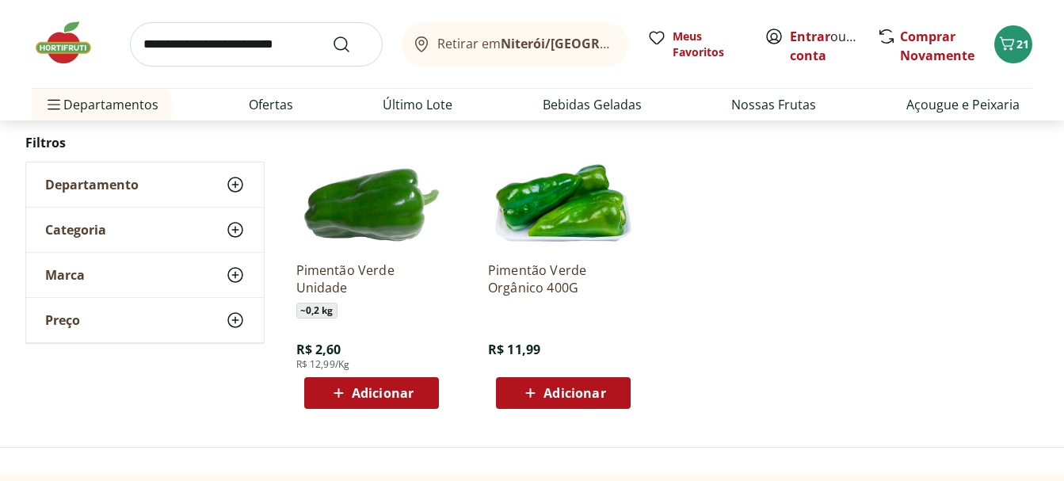
click at [399, 395] on span "Adicionar" at bounding box center [383, 393] width 62 height 13
click at [196, 48] on input "search" at bounding box center [256, 44] width 253 height 44
type input "**********"
click at [332, 35] on button "Submit Search" at bounding box center [351, 44] width 38 height 19
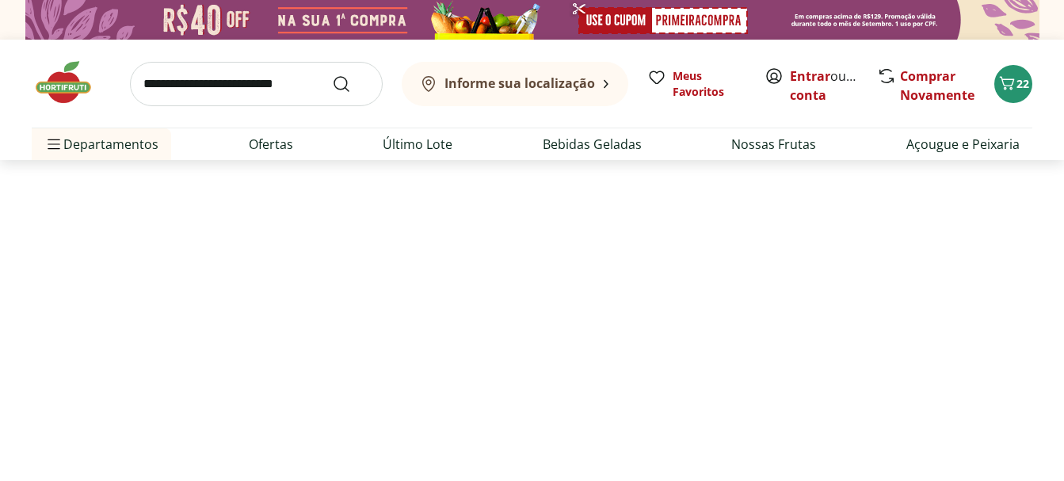
select select "**********"
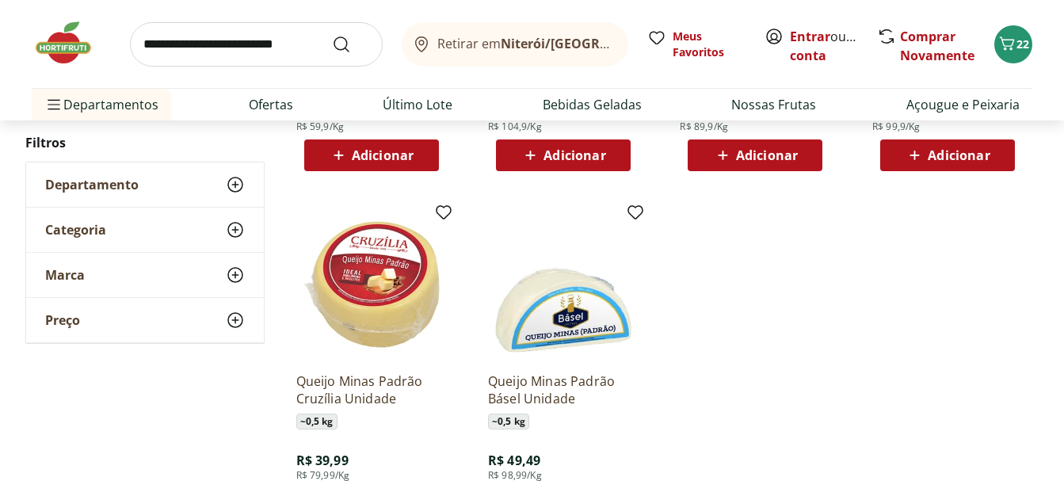
scroll to position [555, 0]
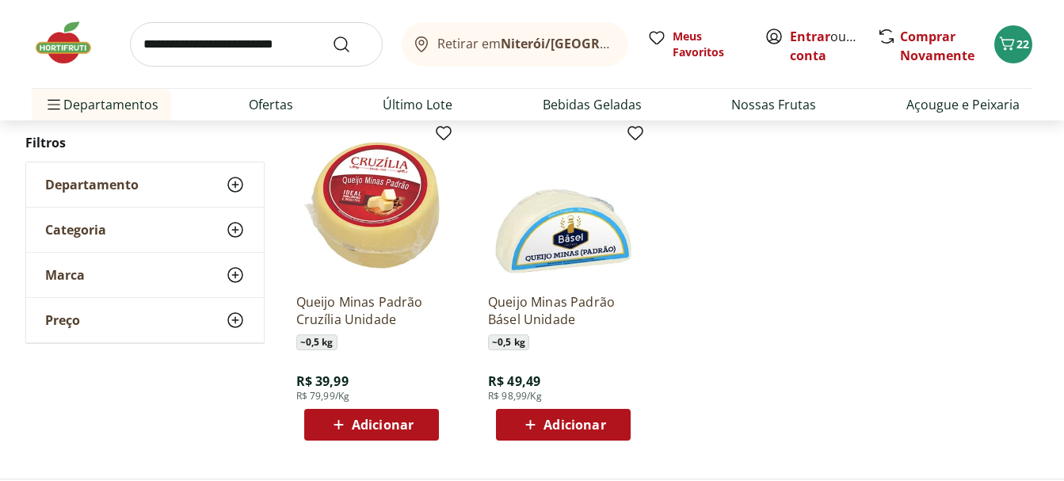
click at [727, 280] on ul "Queijo Minas Padrão Natural Da Terra ~ 0,5 kg R$ 39,95 R$ 29,95 - 25 % R$ 59,9/…" at bounding box center [662, 111] width 756 height 685
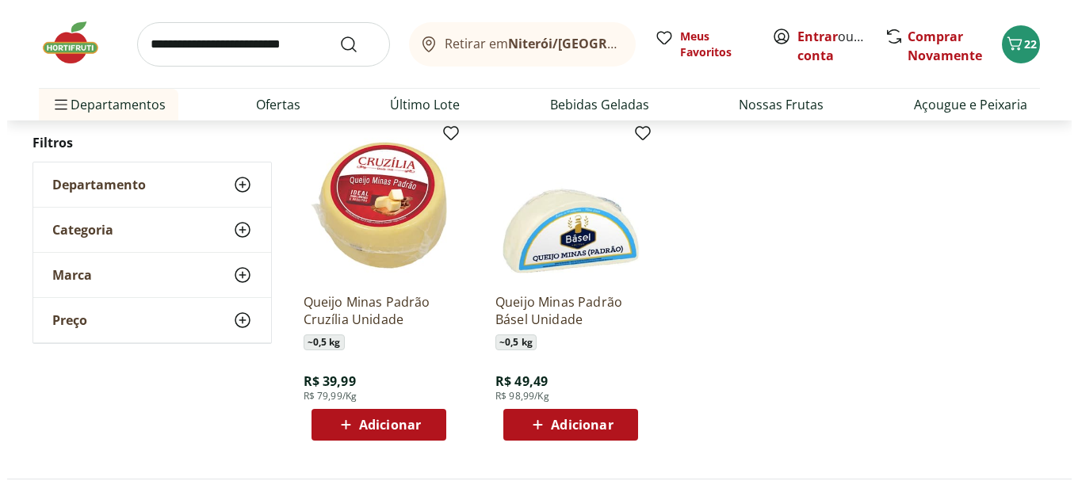
scroll to position [317, 0]
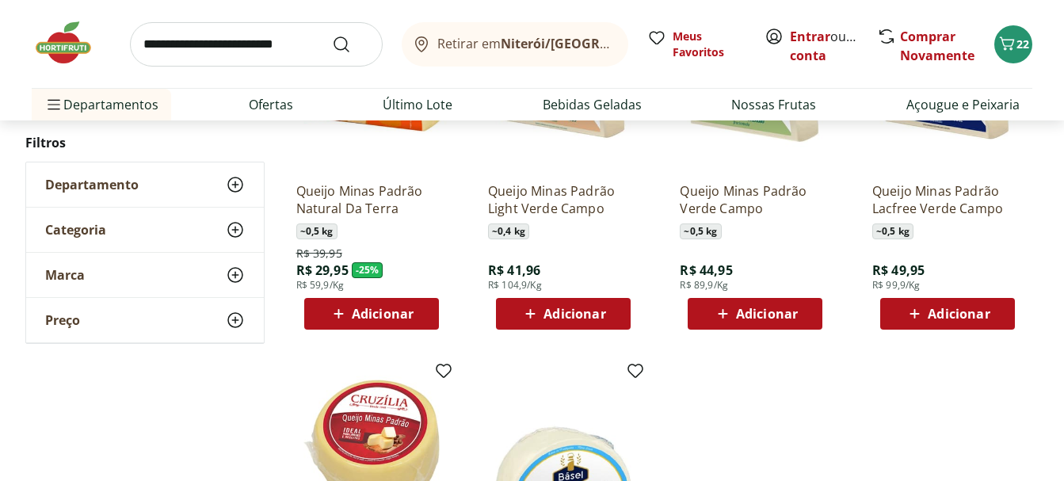
click at [369, 311] on span "Adicionar" at bounding box center [383, 313] width 62 height 13
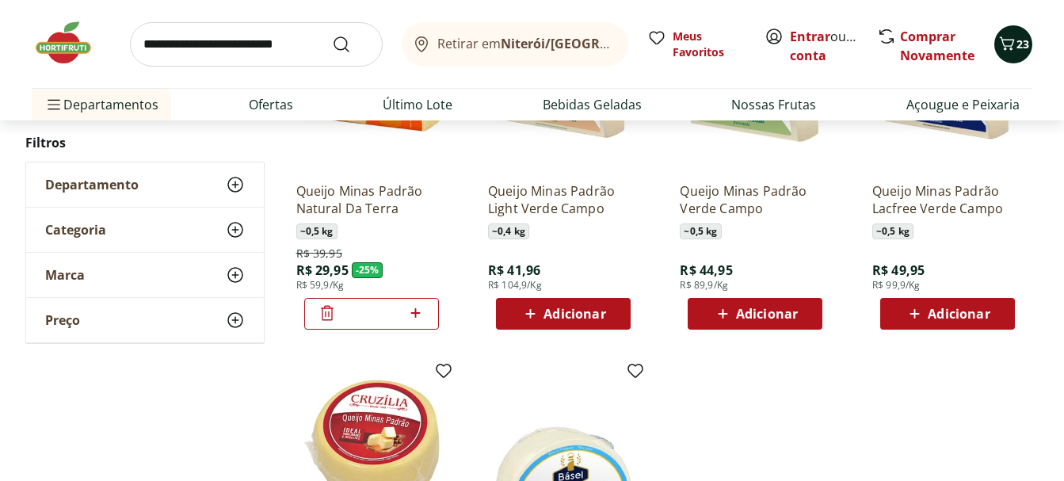
click at [1009, 42] on icon "Carrinho" at bounding box center [1007, 43] width 19 height 19
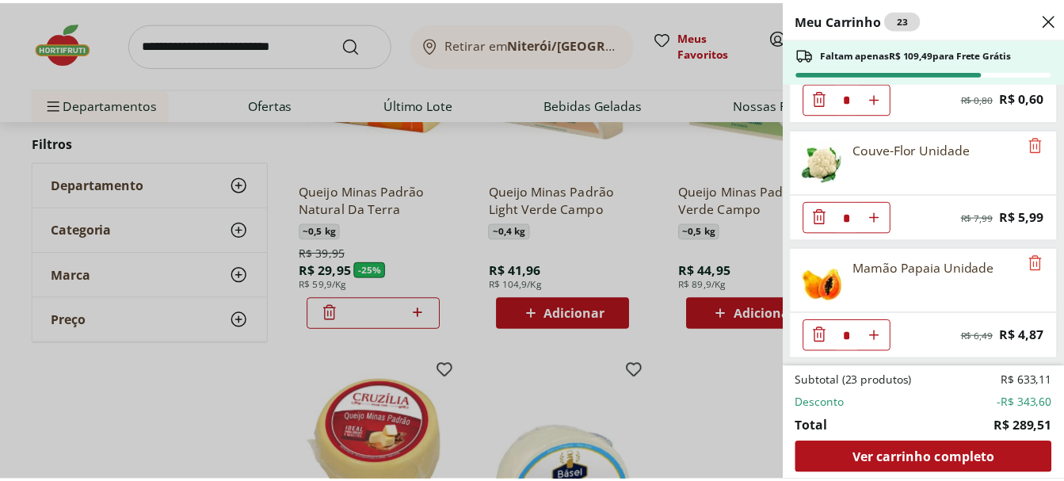
scroll to position [2218, 0]
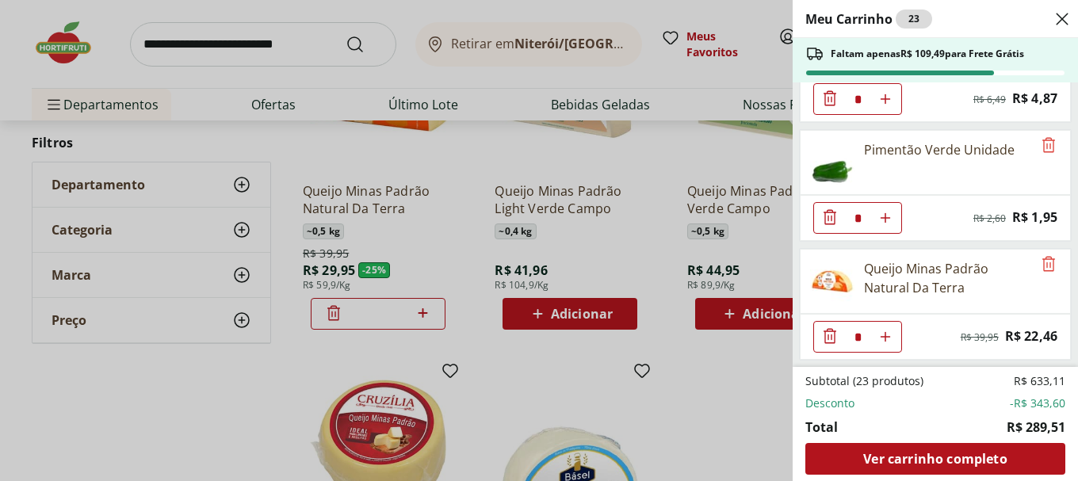
click at [179, 51] on div "Meu Carrinho 23 Faltam apenas R$ 109,49 para Frete Grátis Camarão Cinza Descasc…" at bounding box center [539, 240] width 1078 height 481
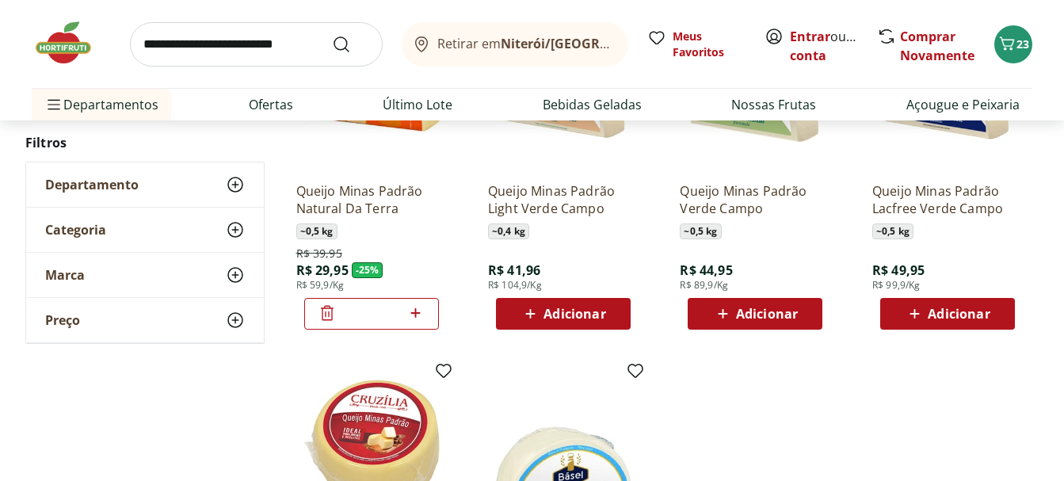
click at [253, 44] on input "search" at bounding box center [256, 44] width 253 height 44
type input "*********"
click at [332, 35] on button "Submit Search" at bounding box center [351, 44] width 38 height 19
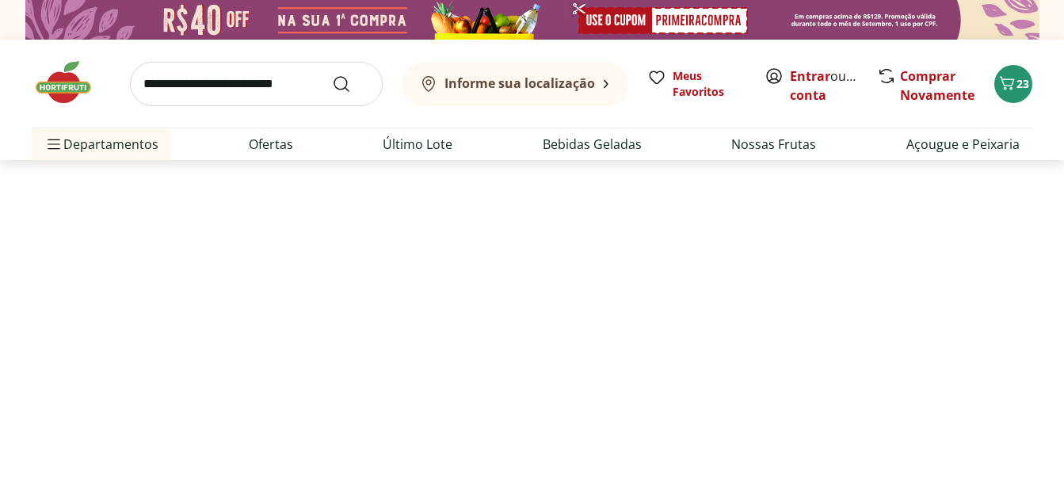
select select "**********"
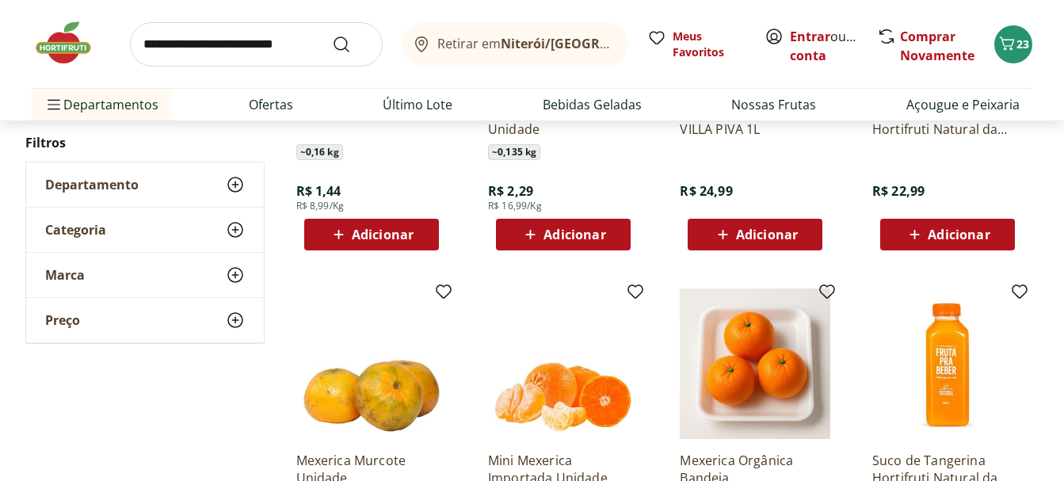
scroll to position [634, 0]
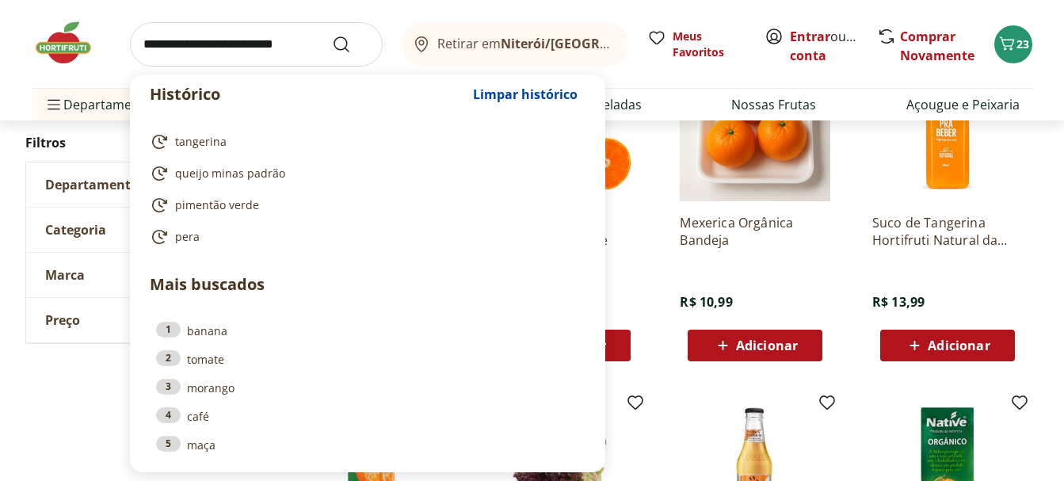
click at [298, 40] on input "search" at bounding box center [256, 44] width 253 height 44
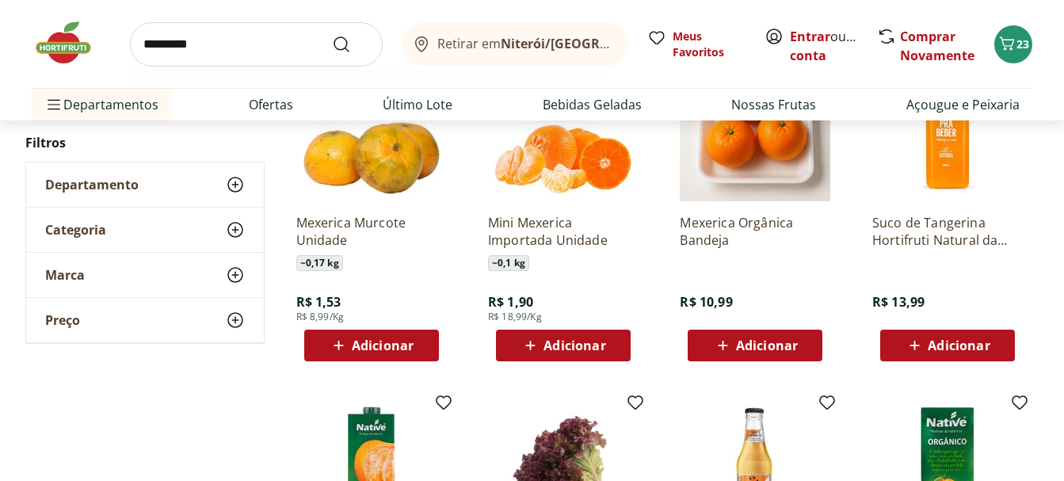
type input "*********"
click at [332, 35] on button "Submit Search" at bounding box center [351, 44] width 38 height 19
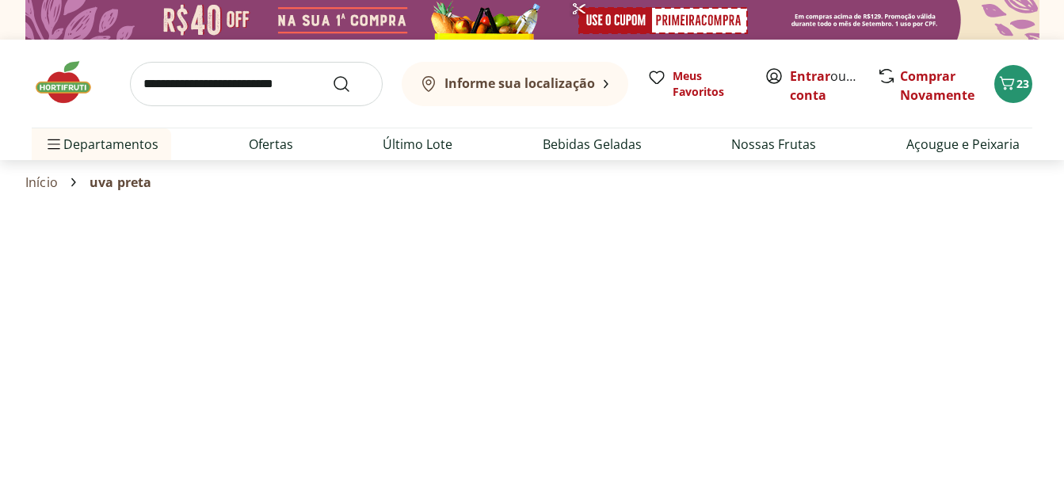
select select "**********"
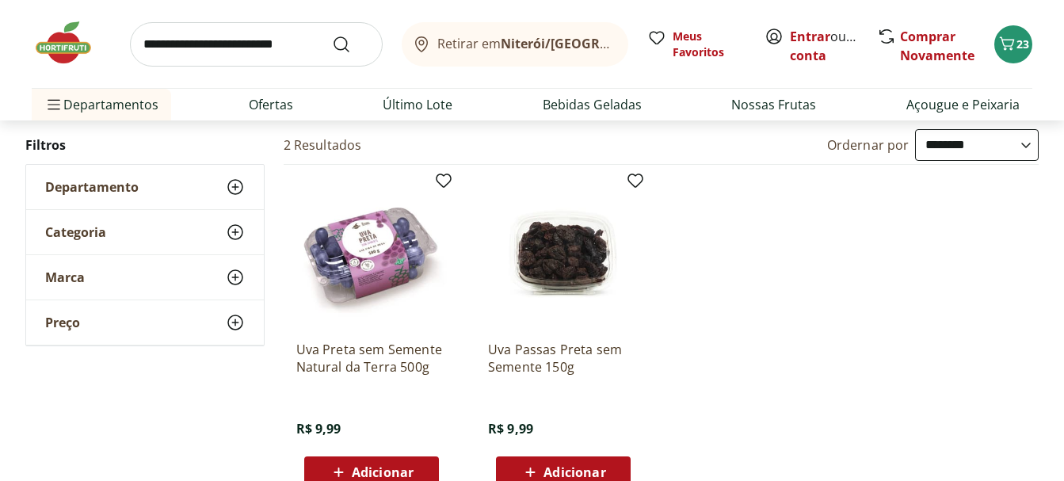
scroll to position [238, 0]
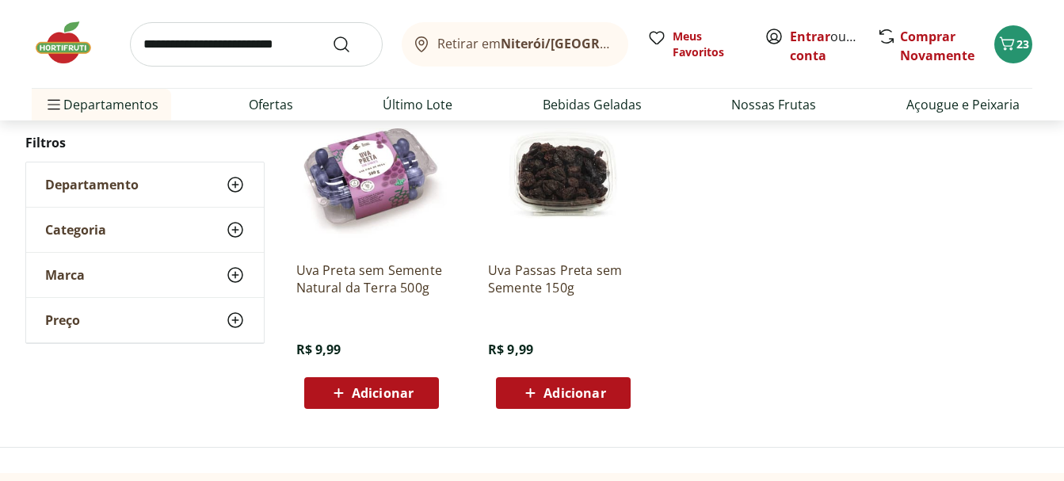
click at [415, 398] on div "Adicionar" at bounding box center [371, 393] width 109 height 29
click at [268, 49] on input "search" at bounding box center [256, 44] width 253 height 44
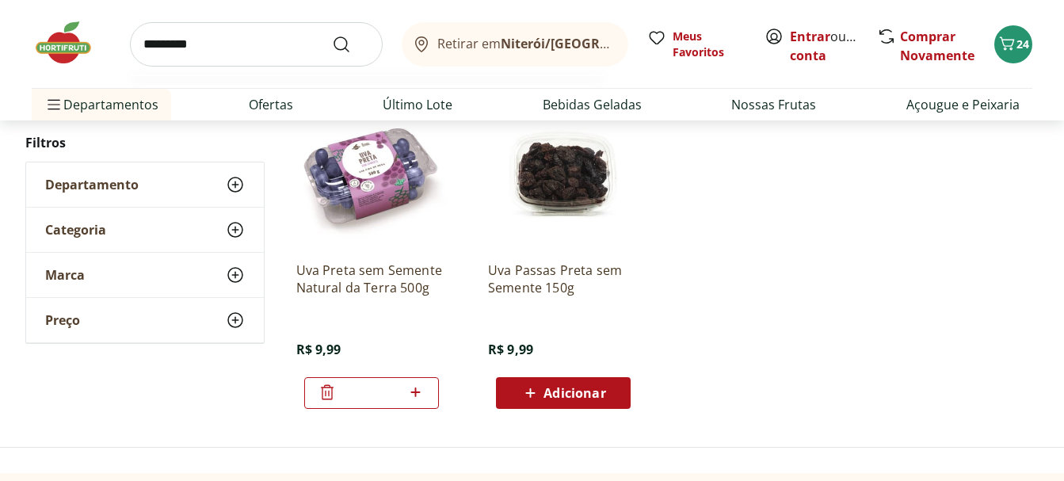
type input "*********"
click at [332, 35] on button "Submit Search" at bounding box center [351, 44] width 38 height 19
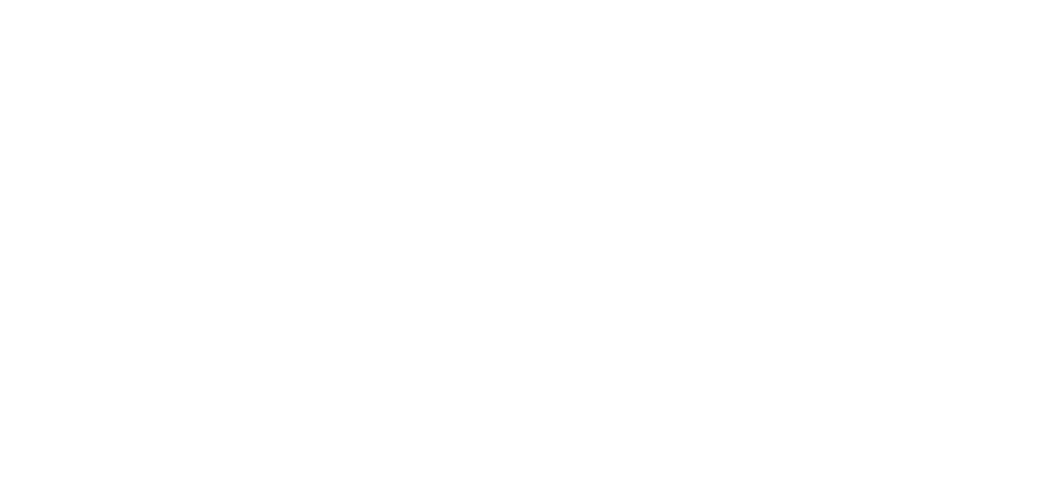
select select "**********"
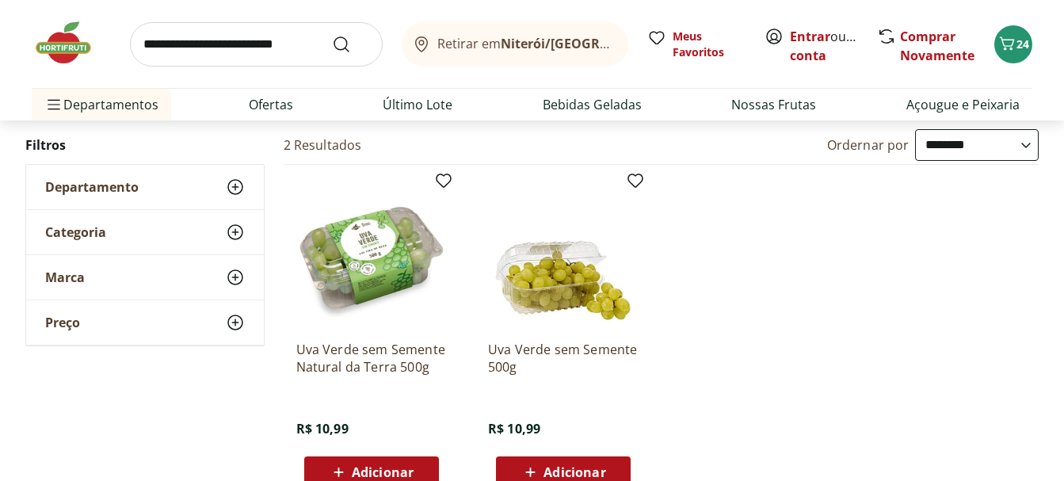
scroll to position [238, 0]
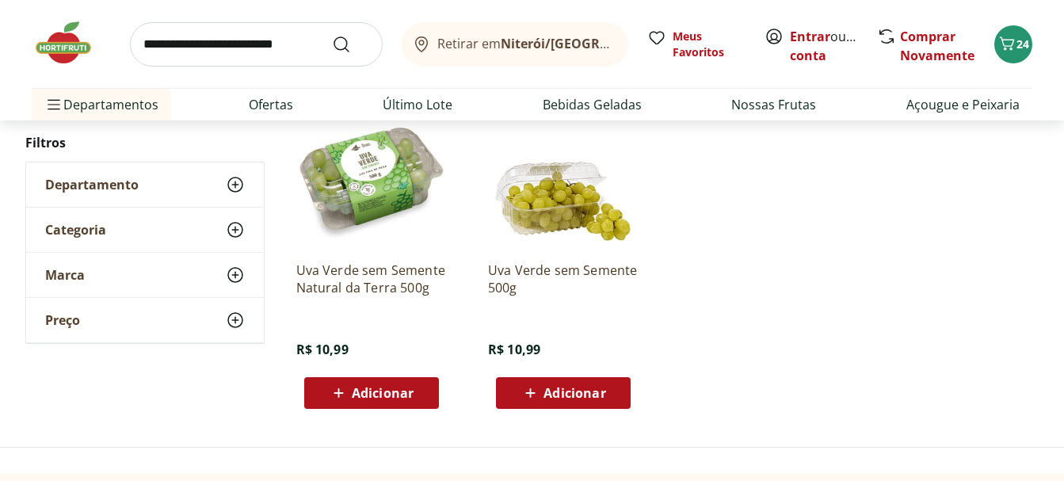
click at [254, 40] on input "search" at bounding box center [256, 44] width 253 height 44
type input "****"
click at [332, 35] on button "Submit Search" at bounding box center [351, 44] width 38 height 19
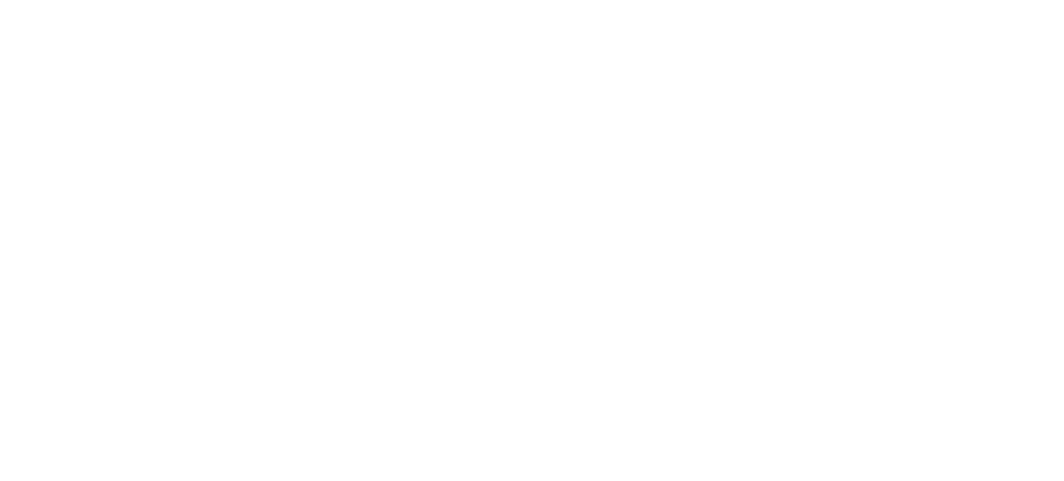
select select "**********"
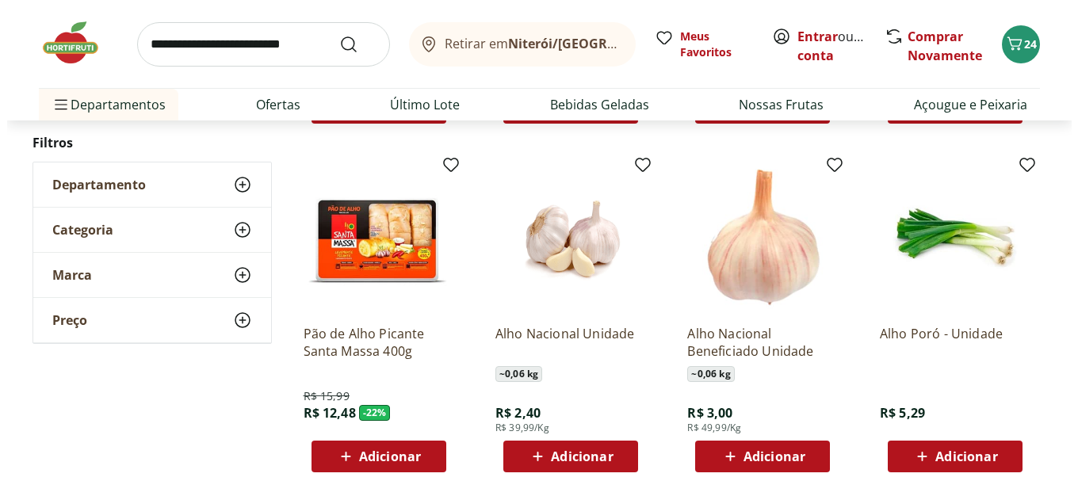
scroll to position [951, 0]
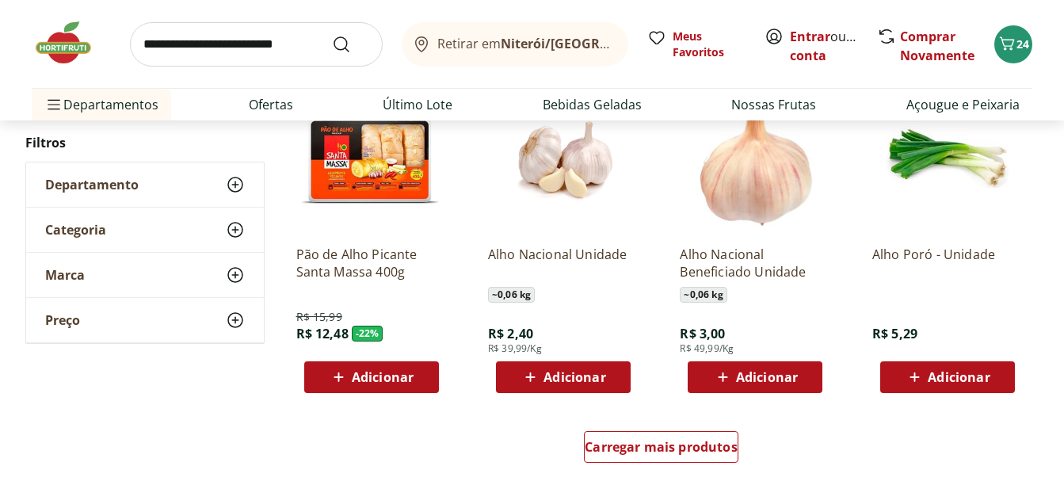
click at [601, 373] on span "Adicionar" at bounding box center [575, 377] width 62 height 13
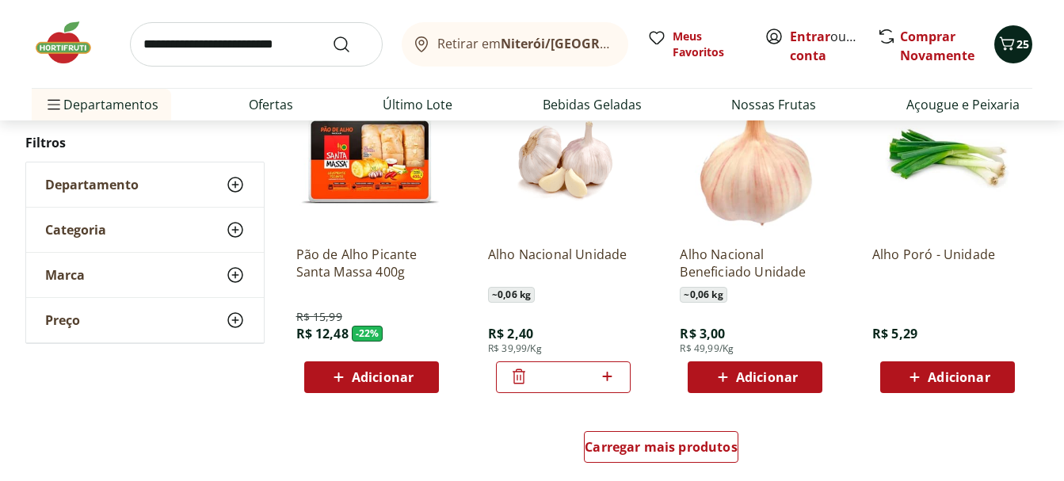
click at [1009, 54] on span "Carrinho" at bounding box center [1007, 44] width 19 height 21
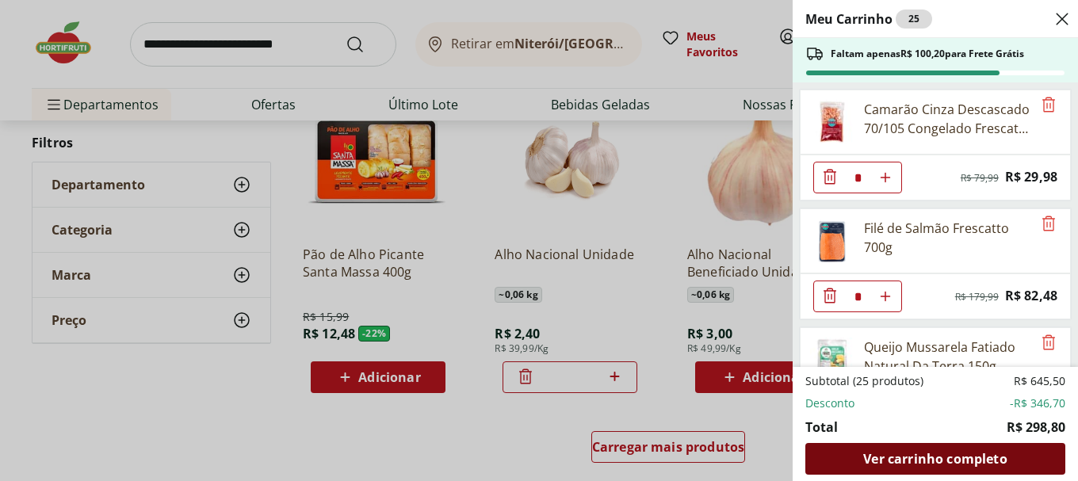
click at [945, 460] on span "Ver carrinho completo" at bounding box center [934, 458] width 143 height 13
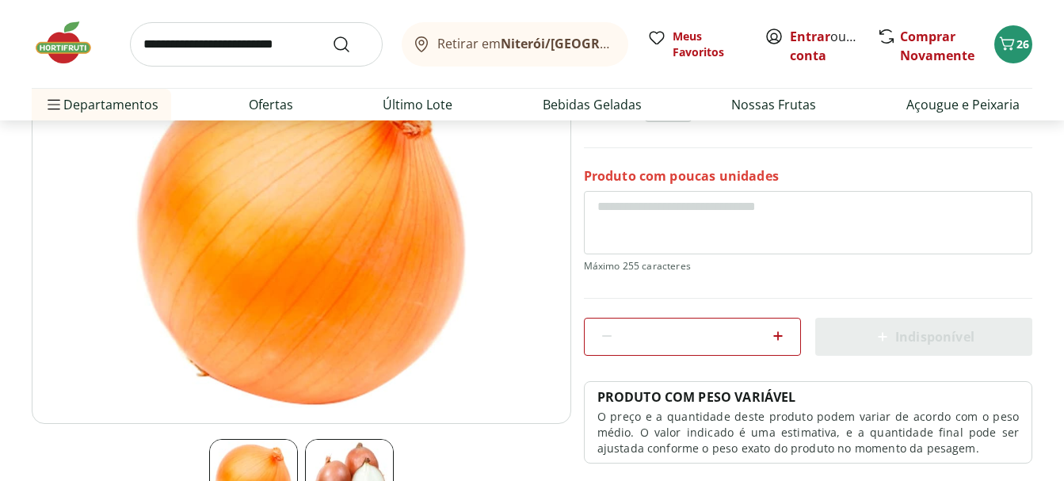
scroll to position [79, 0]
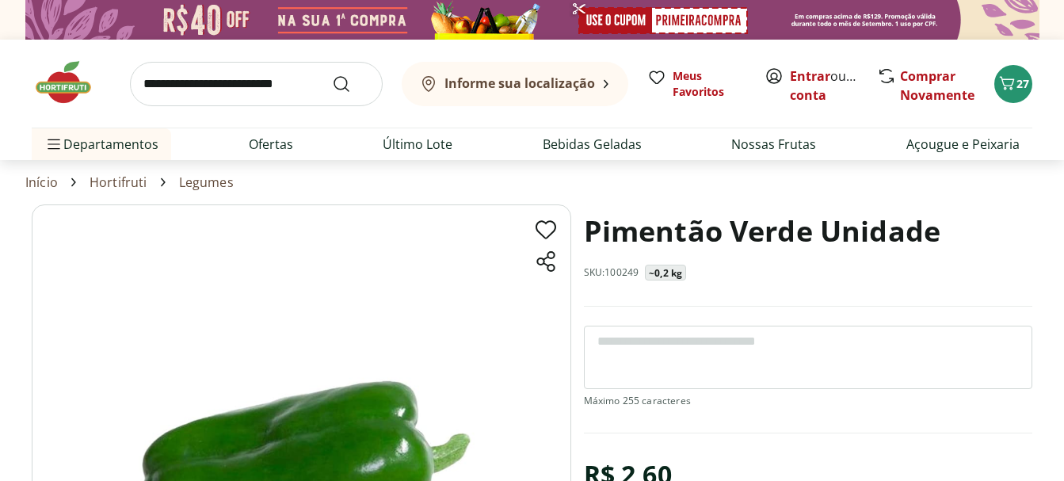
scroll to position [158, 0]
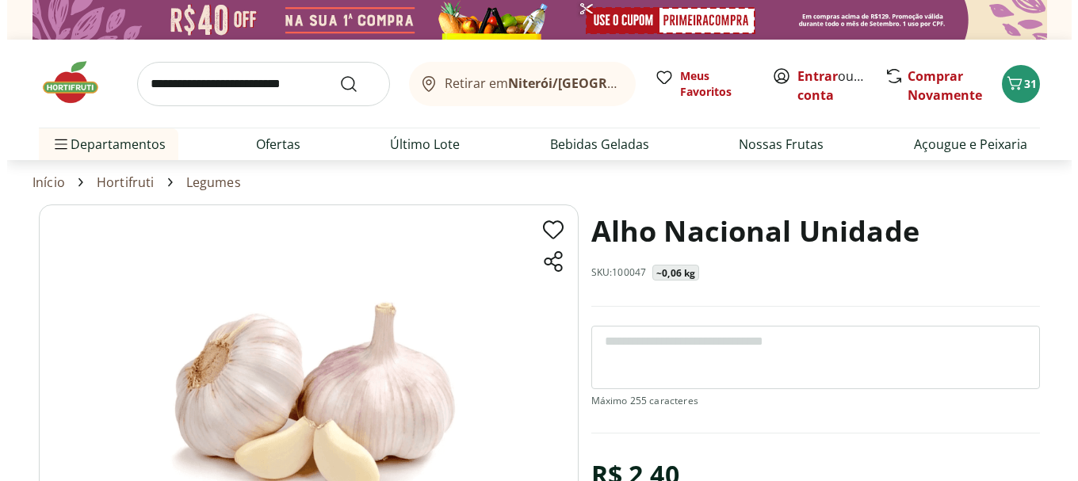
scroll to position [79, 0]
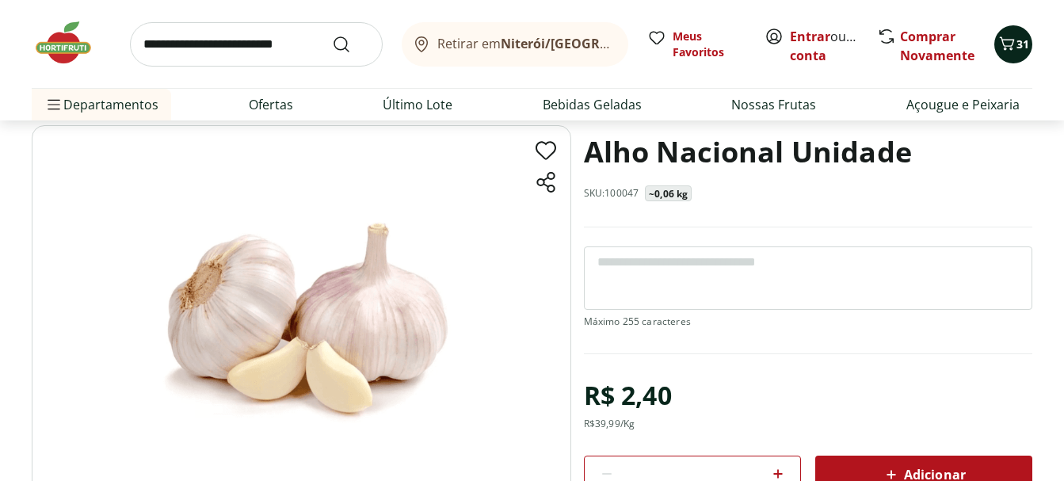
click at [1010, 41] on icon "Carrinho" at bounding box center [1007, 43] width 19 height 19
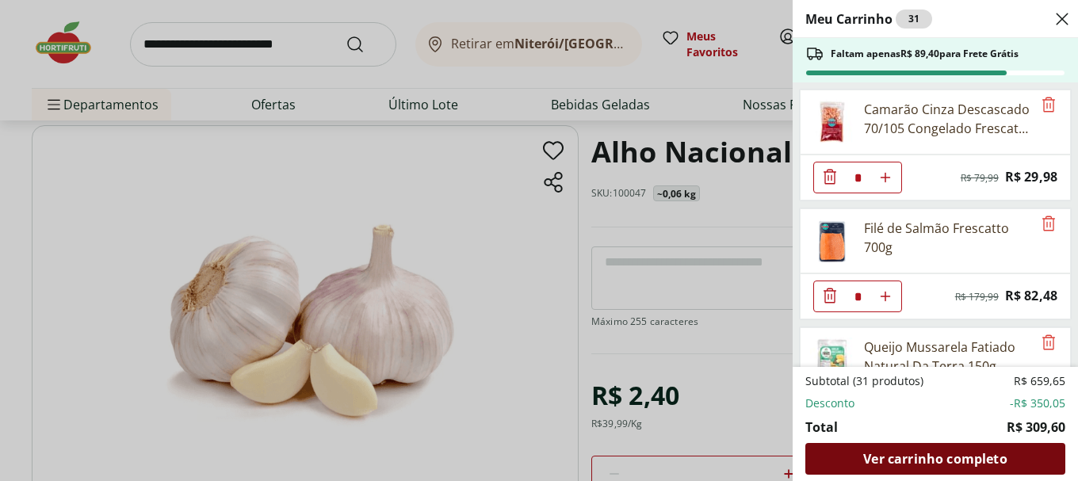
click at [953, 456] on span "Ver carrinho completo" at bounding box center [934, 458] width 143 height 13
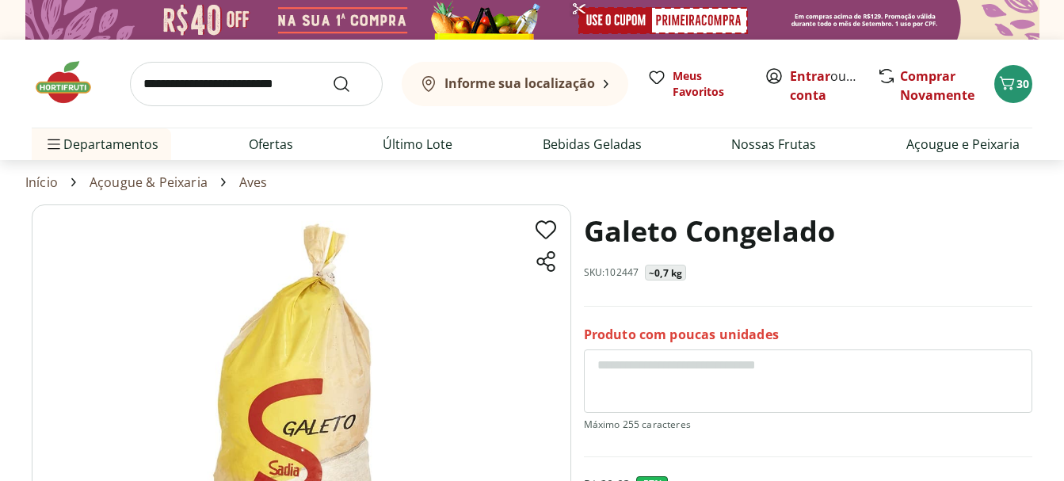
scroll to position [158, 0]
